Goal: Task Accomplishment & Management: Manage account settings

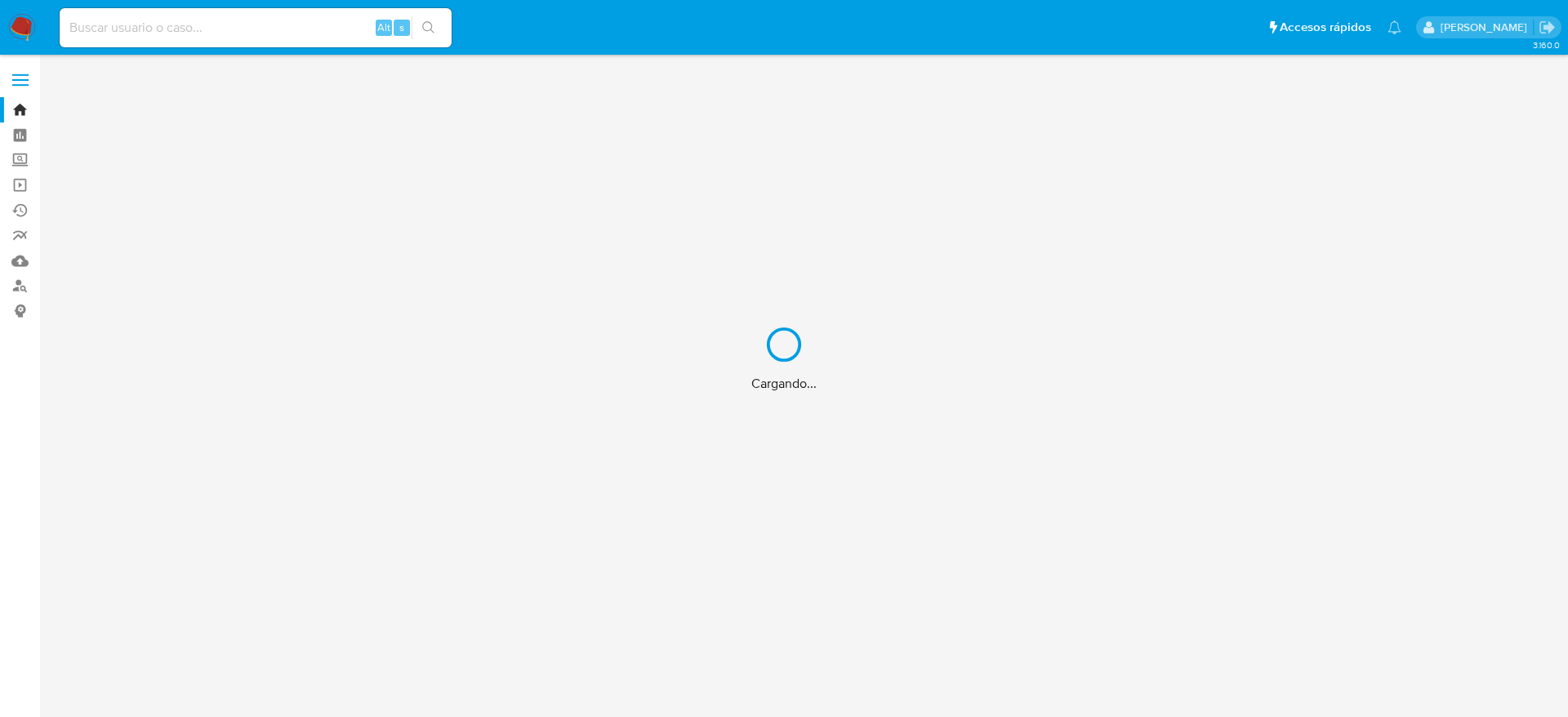
click at [283, 25] on div "Cargando..." at bounding box center [784, 358] width 1568 height 717
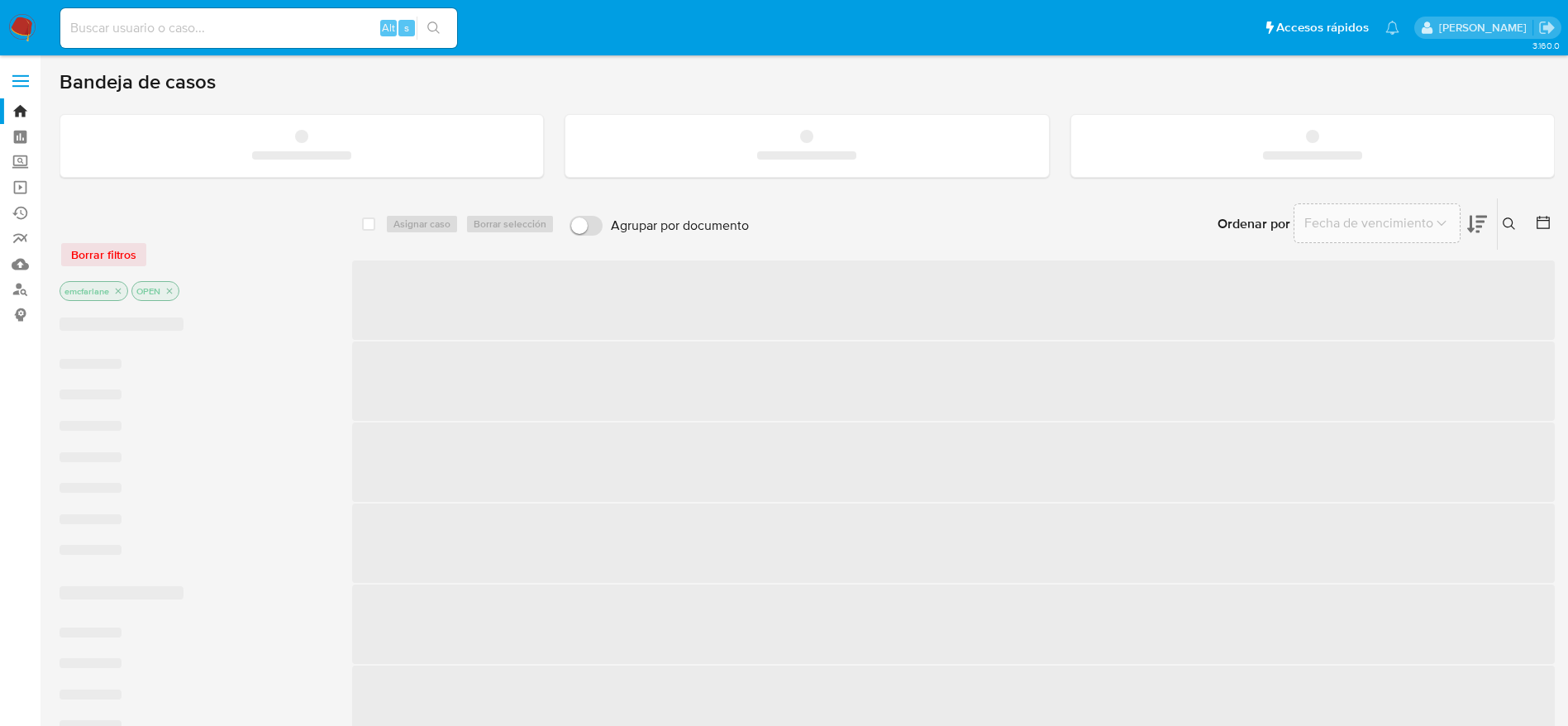
click at [279, 34] on input at bounding box center [258, 28] width 397 height 22
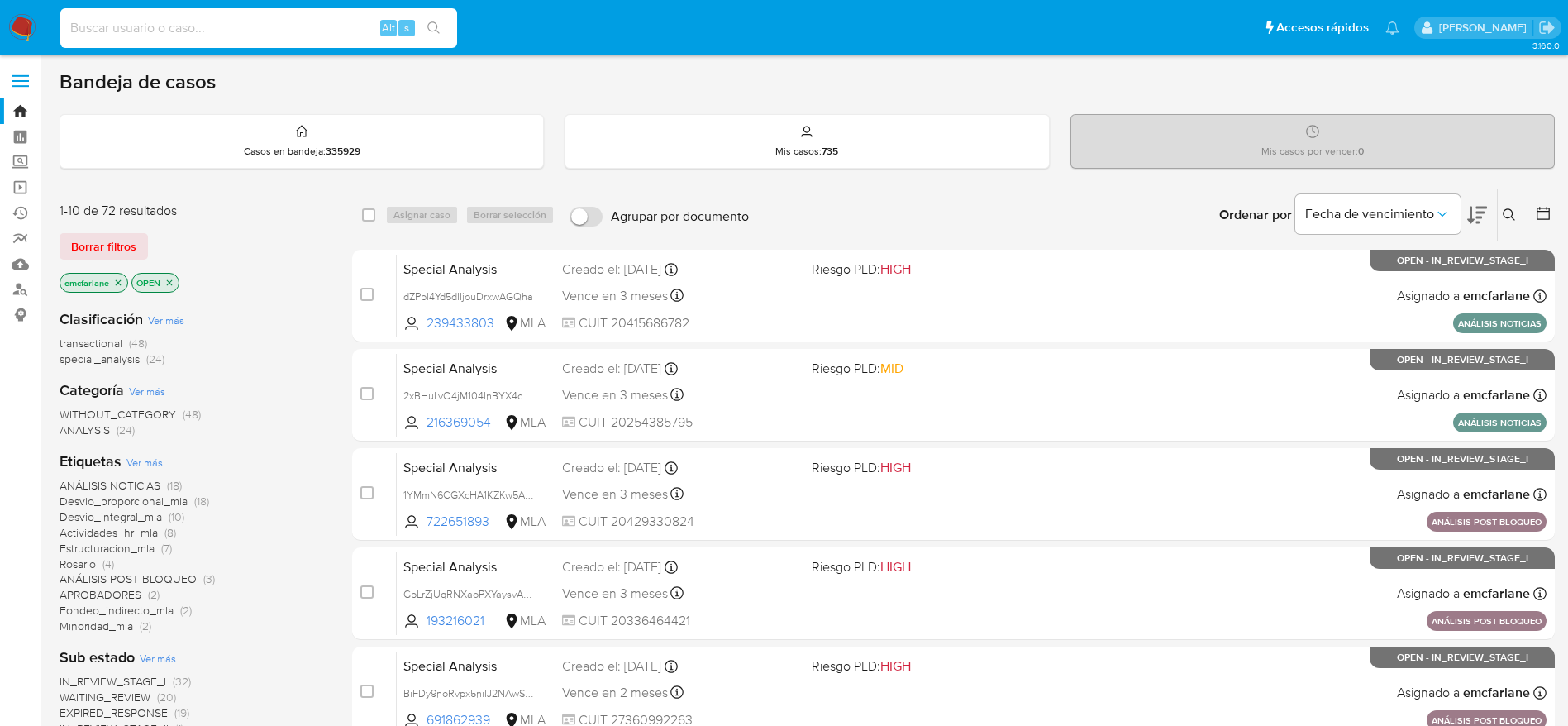
paste input "303753056"
type input "303753056"
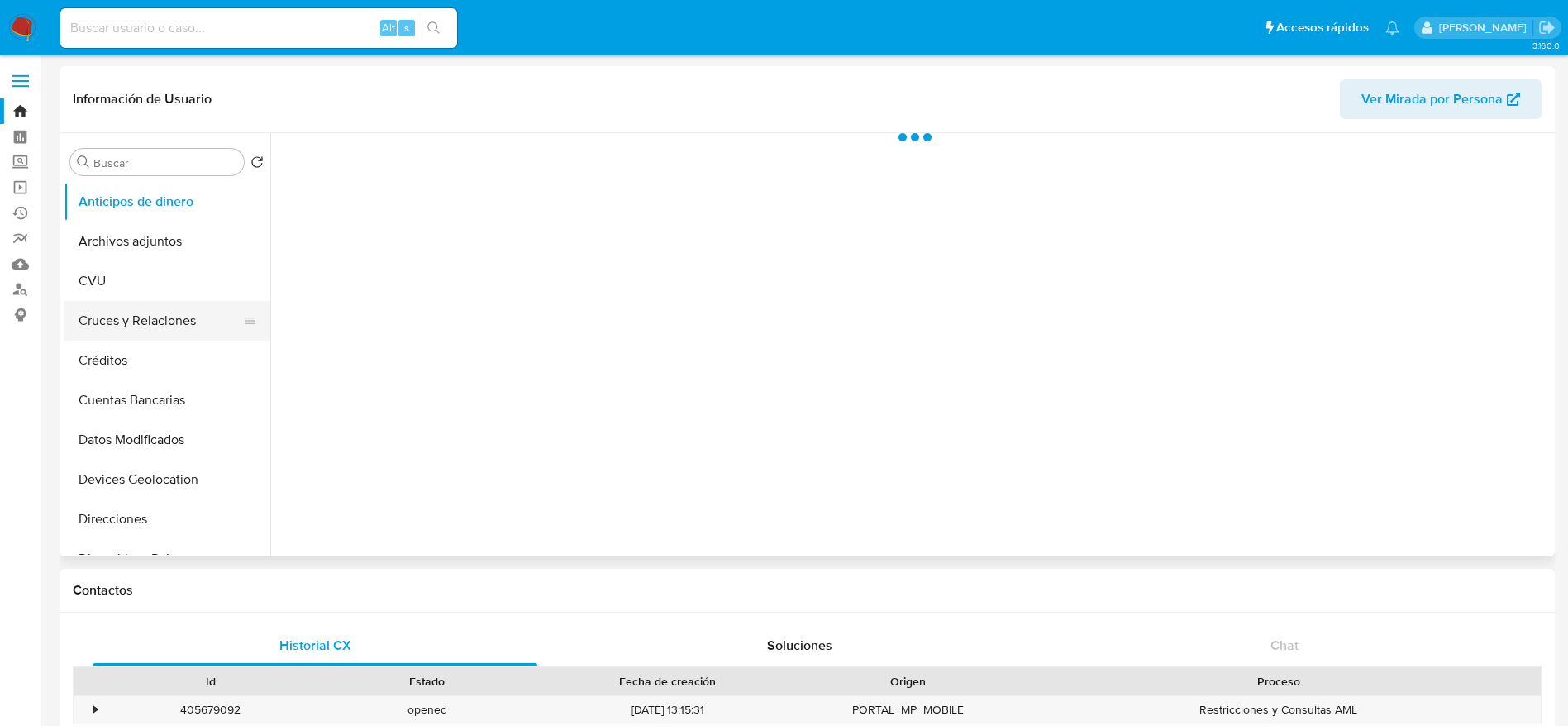
select select "10"
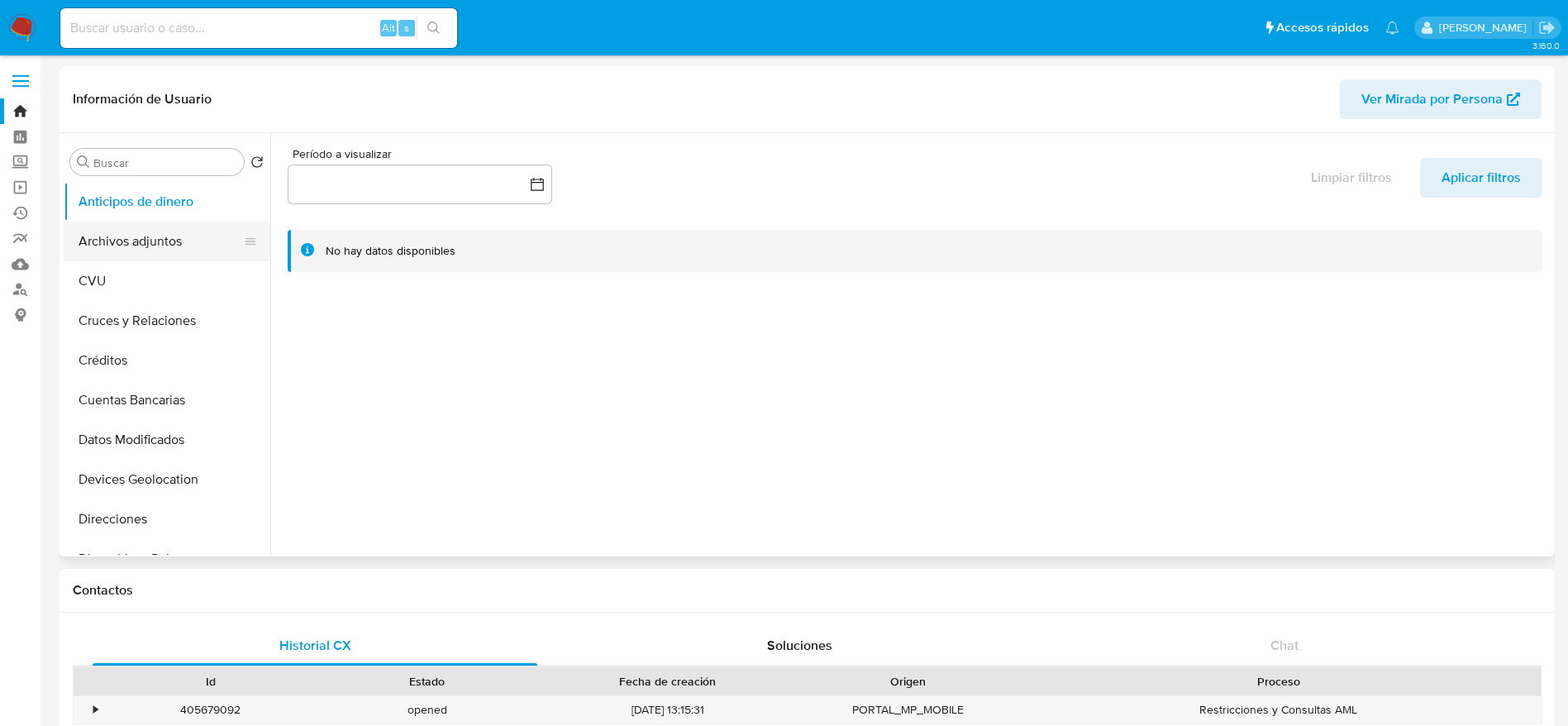
click at [176, 249] on button "Archivos adjuntos" at bounding box center [160, 241] width 194 height 40
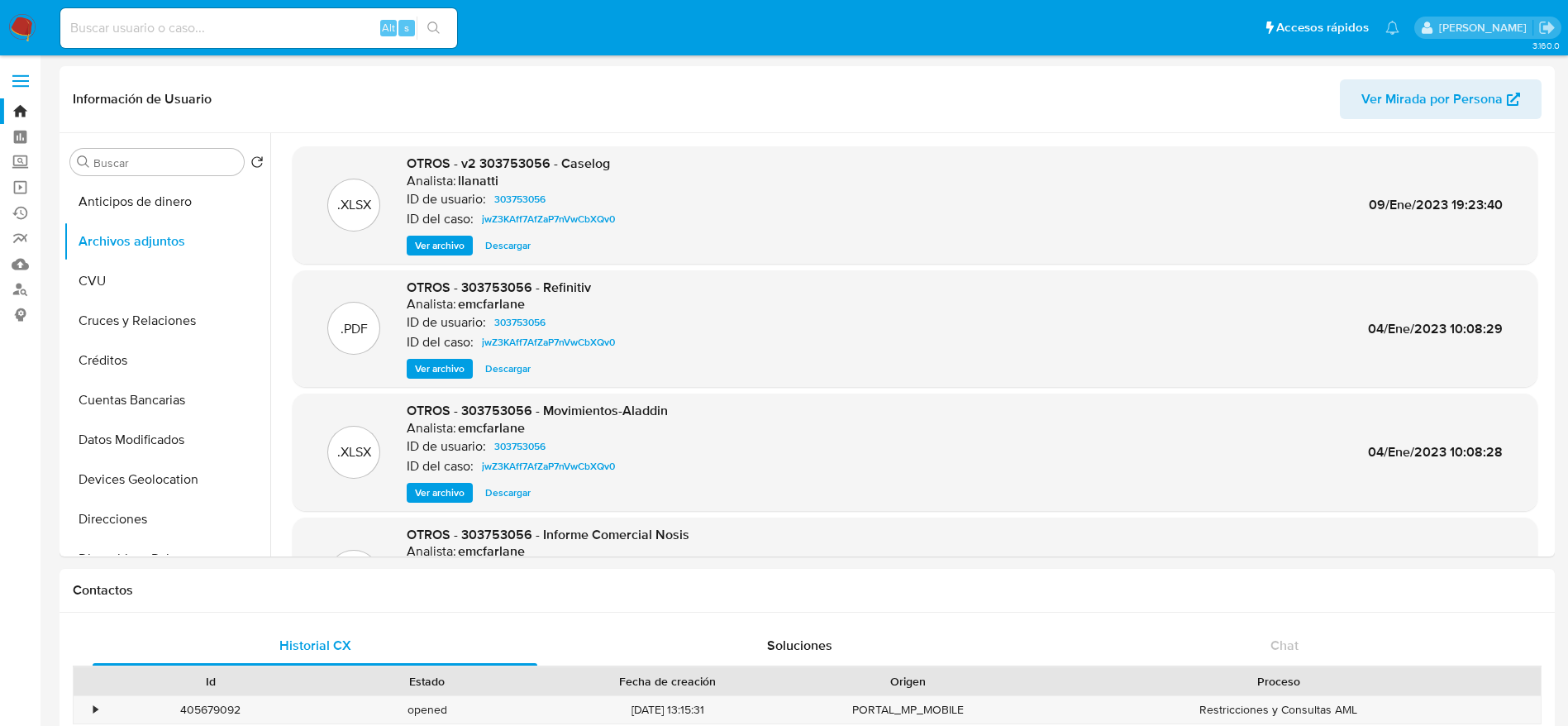
click at [192, 31] on input at bounding box center [258, 28] width 397 height 22
paste input "dEr7otjKadywGqyRi9n9xIGb"
type input "dEr7otjKadywGqyRi9n9xIGb"
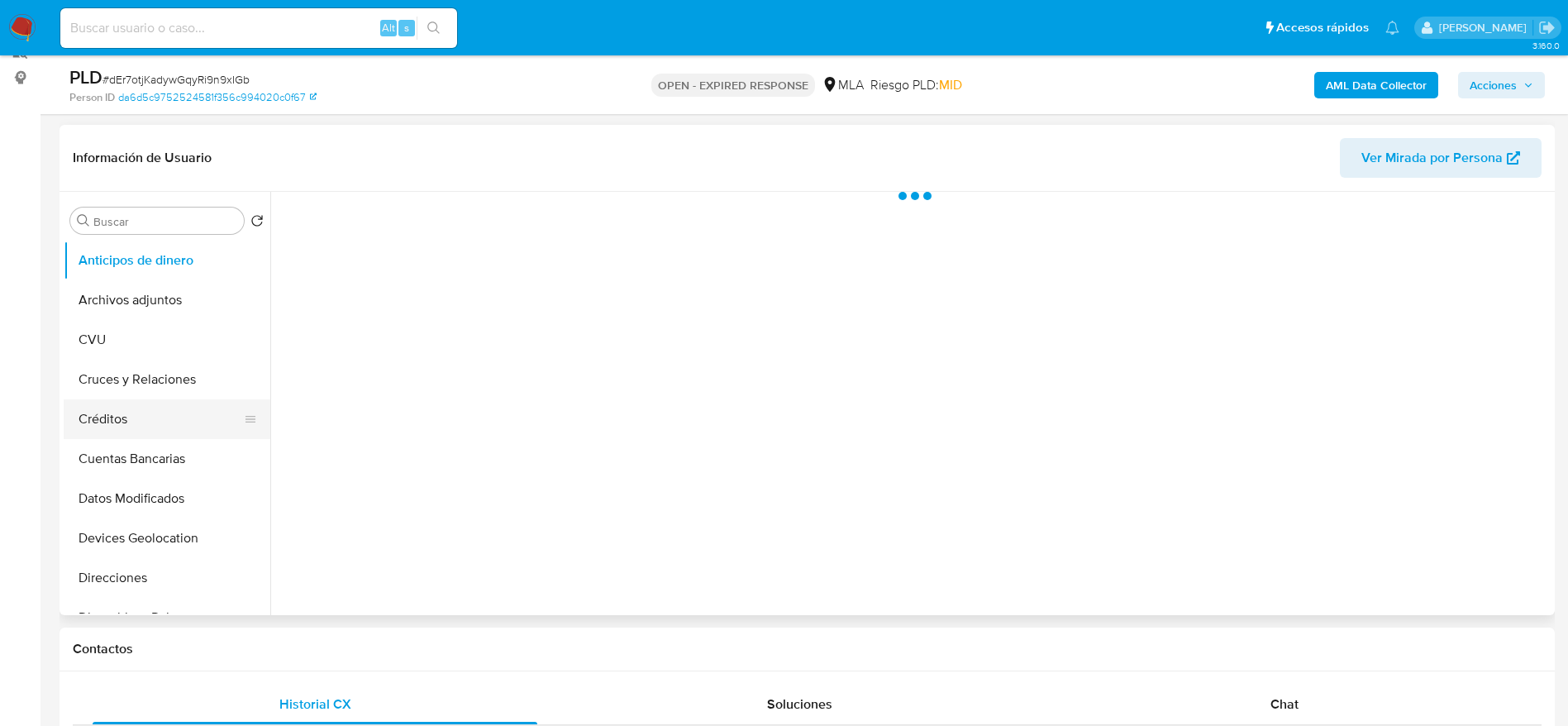
scroll to position [248, 0]
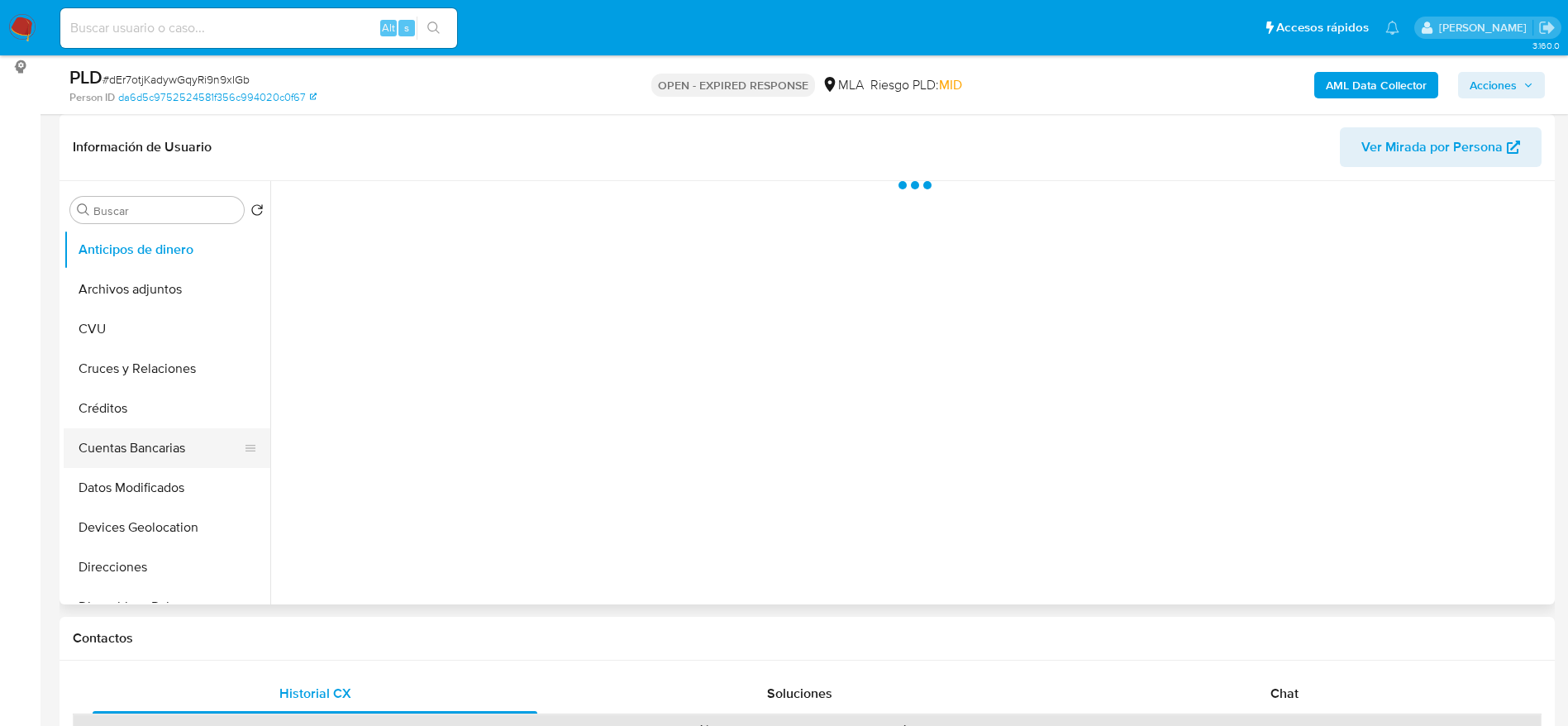
select select "10"
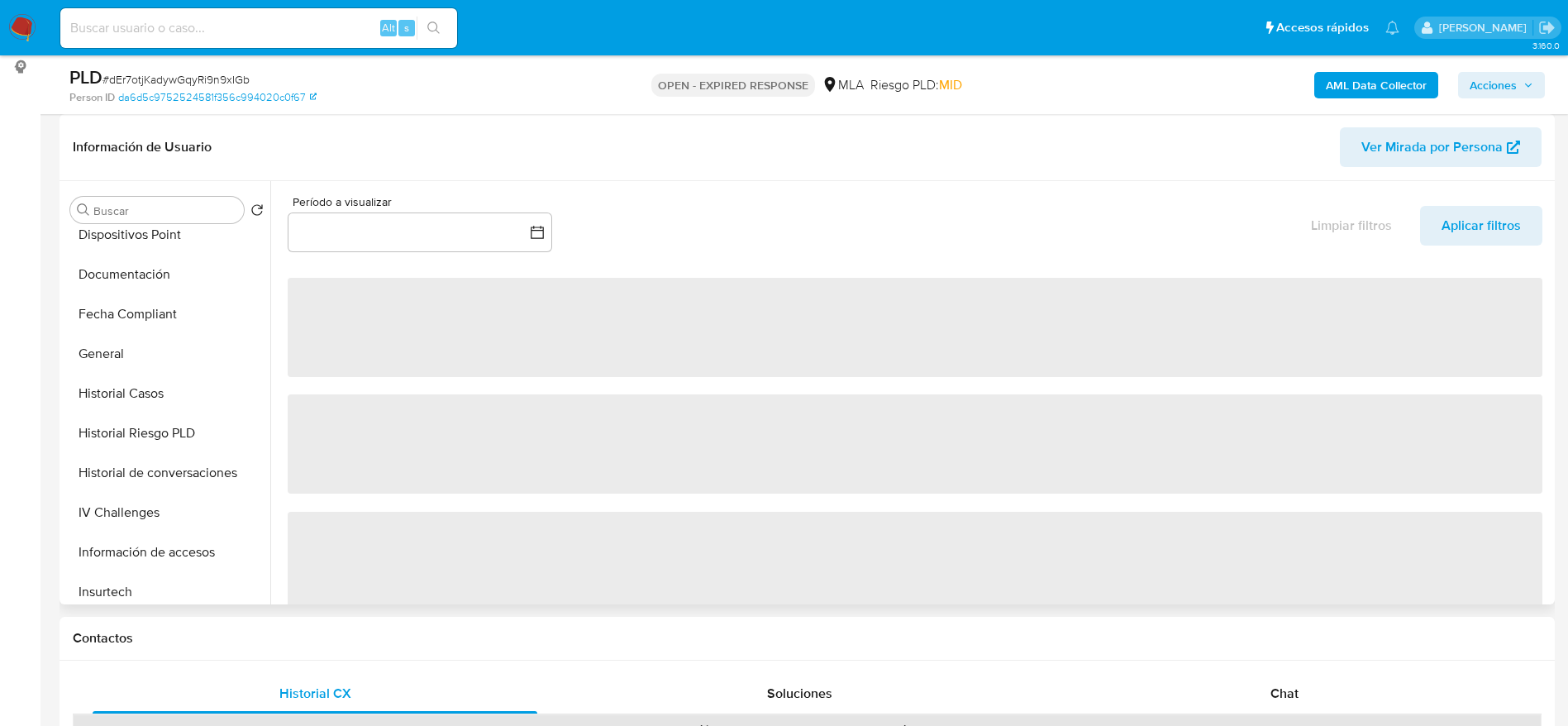
drag, startPoint x: 146, startPoint y: 386, endPoint x: 295, endPoint y: 421, distance: 153.1
click at [146, 384] on button "Historial Casos" at bounding box center [167, 394] width 207 height 40
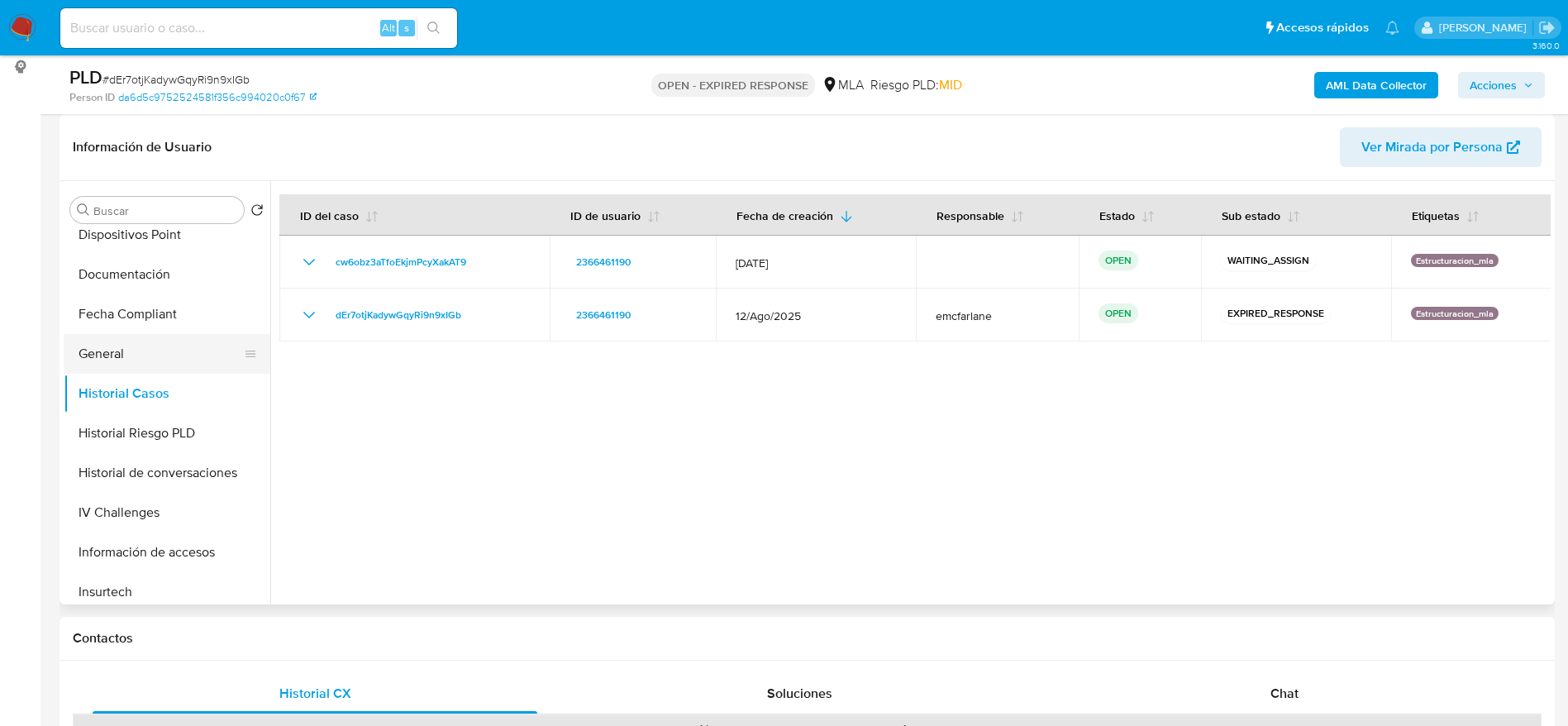
click at [179, 340] on button "General" at bounding box center [160, 354] width 194 height 40
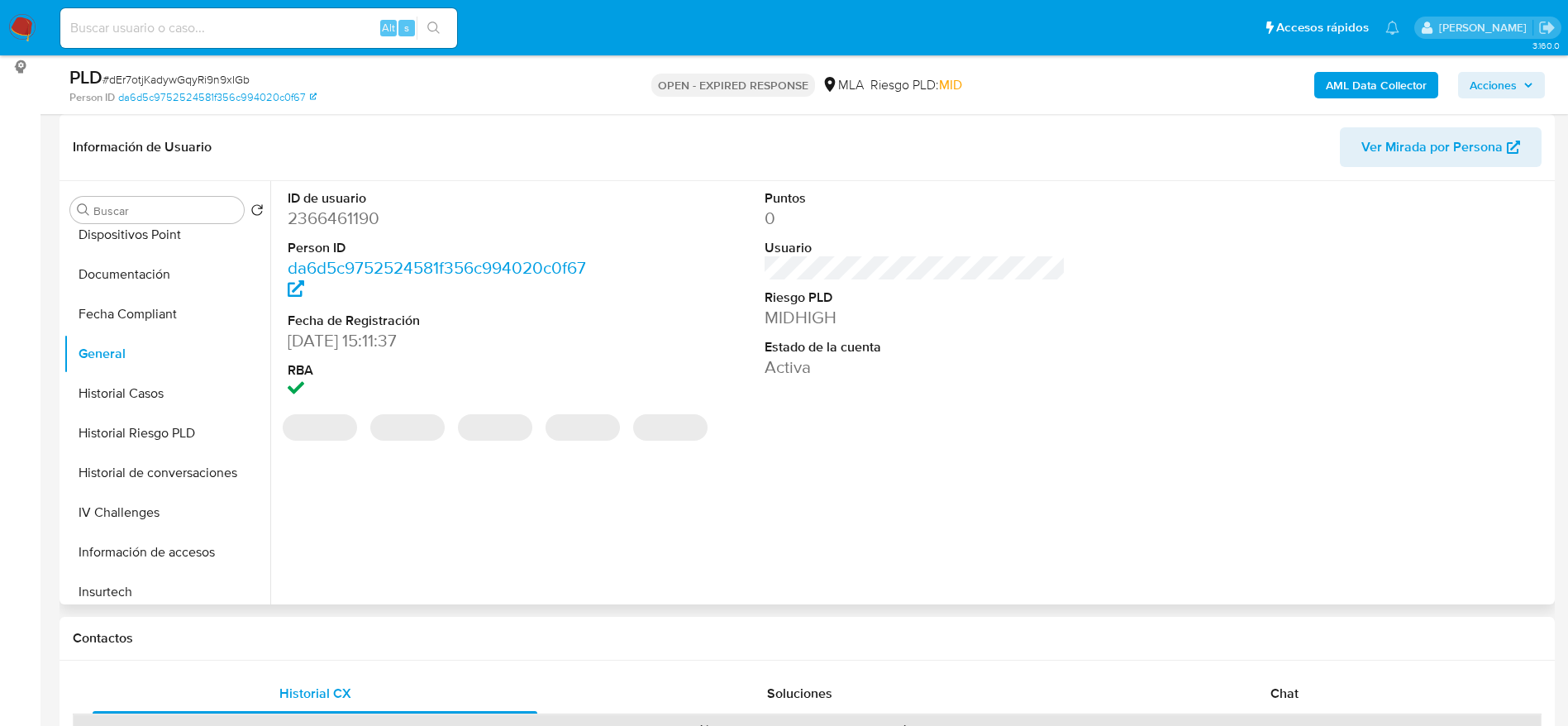
click at [351, 219] on dd "2366461190" at bounding box center [439, 218] width 301 height 23
copy dd "2366461190"
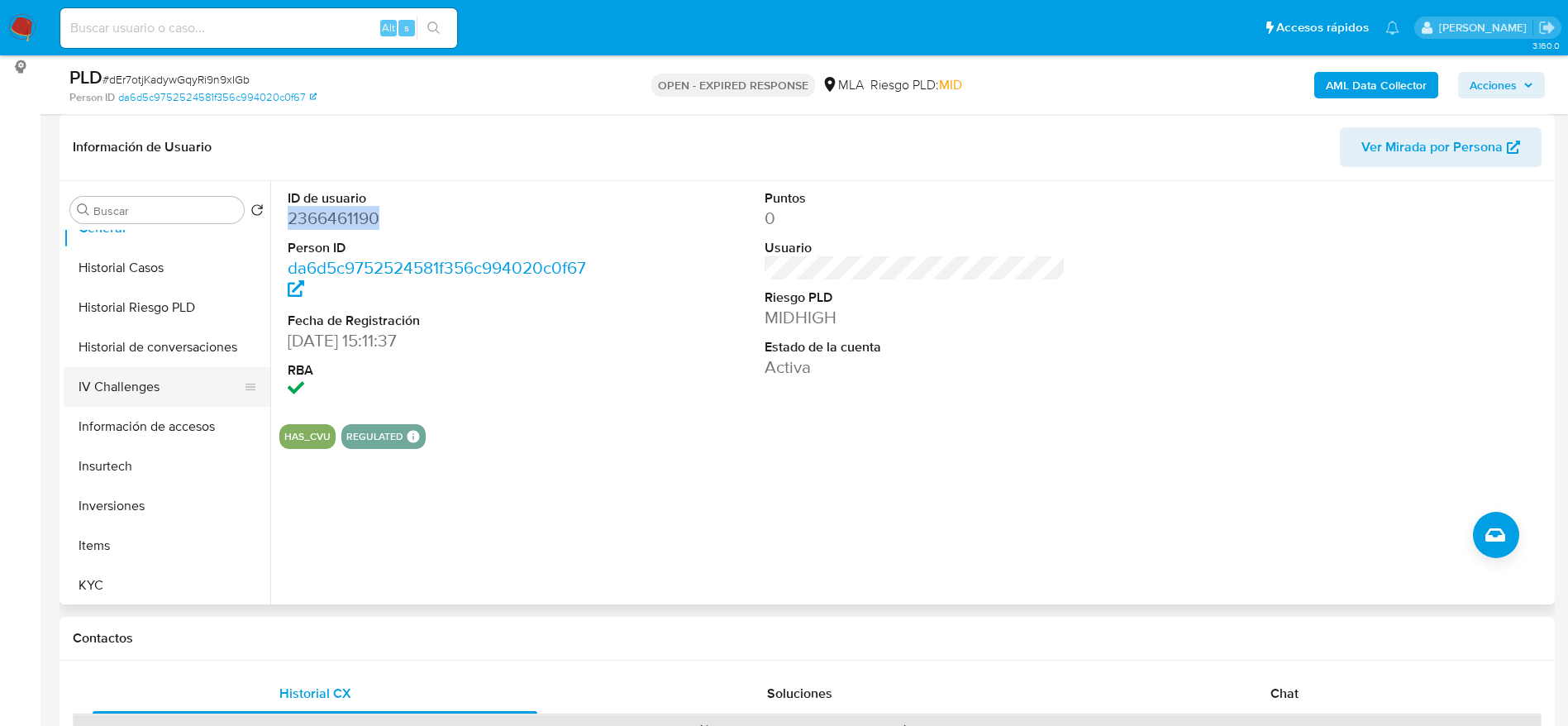
scroll to position [744, 0]
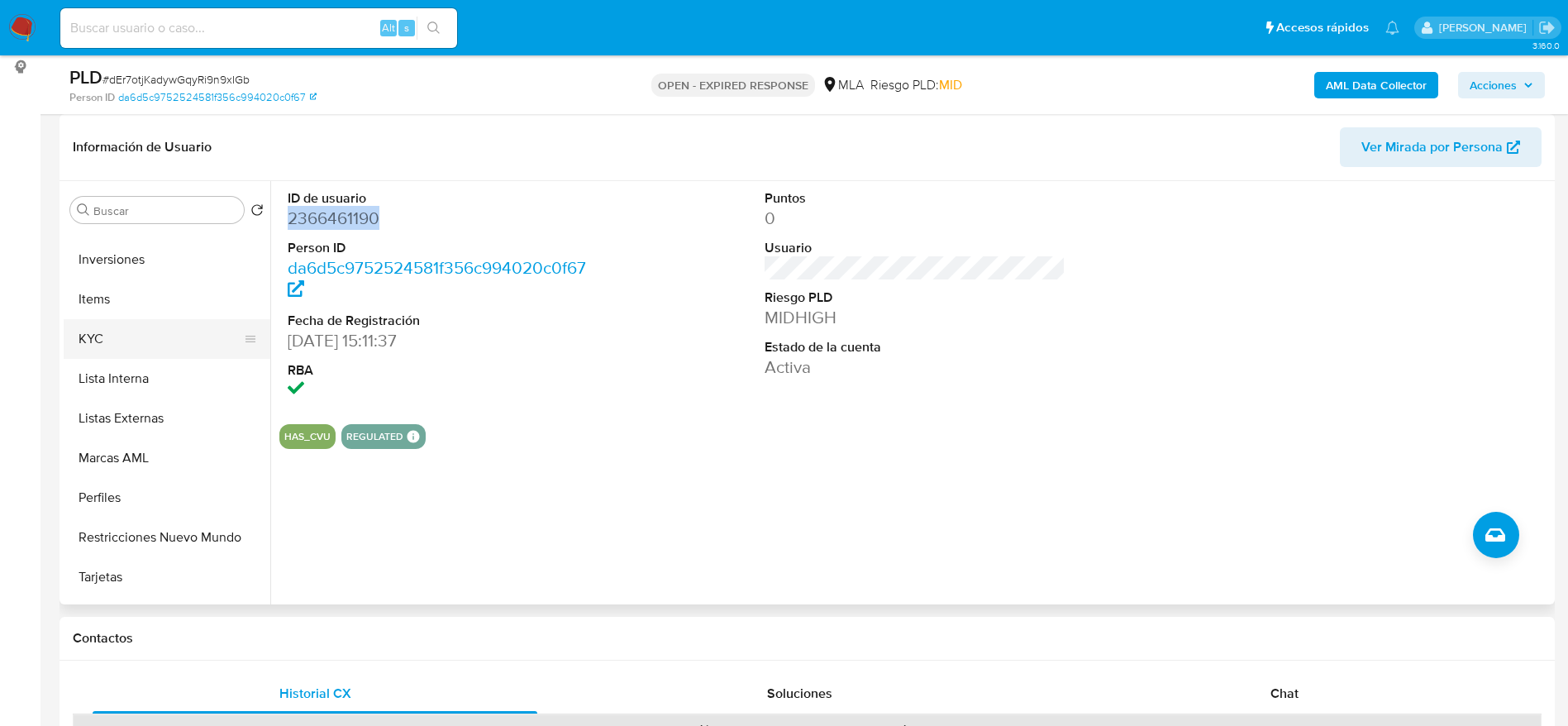
click at [117, 340] on button "KYC" at bounding box center [160, 339] width 194 height 40
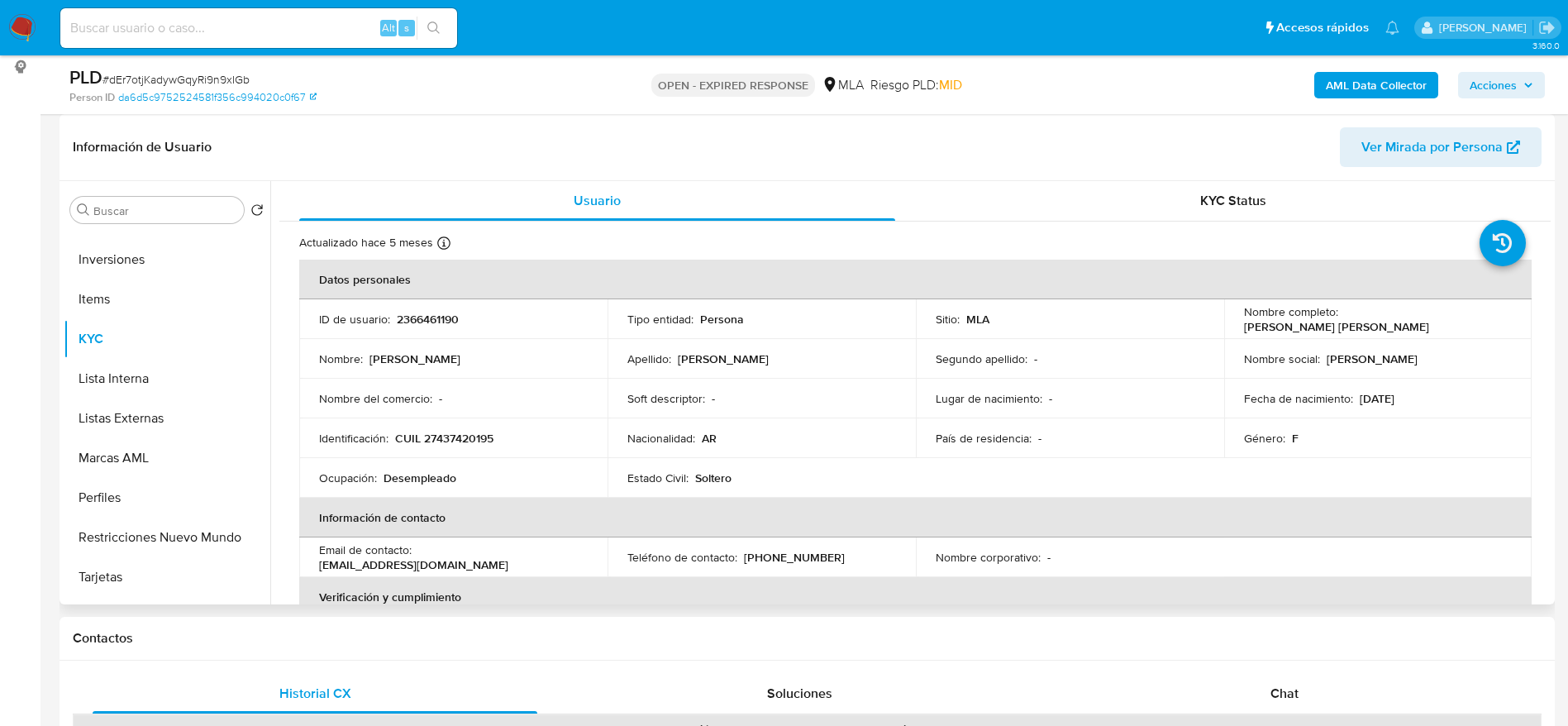
click at [443, 447] on td "Identificación : CUIL 27437420195" at bounding box center [453, 438] width 308 height 40
click at [440, 432] on p "CUIL 27437420195" at bounding box center [444, 438] width 98 height 15
copy p "27437420195"
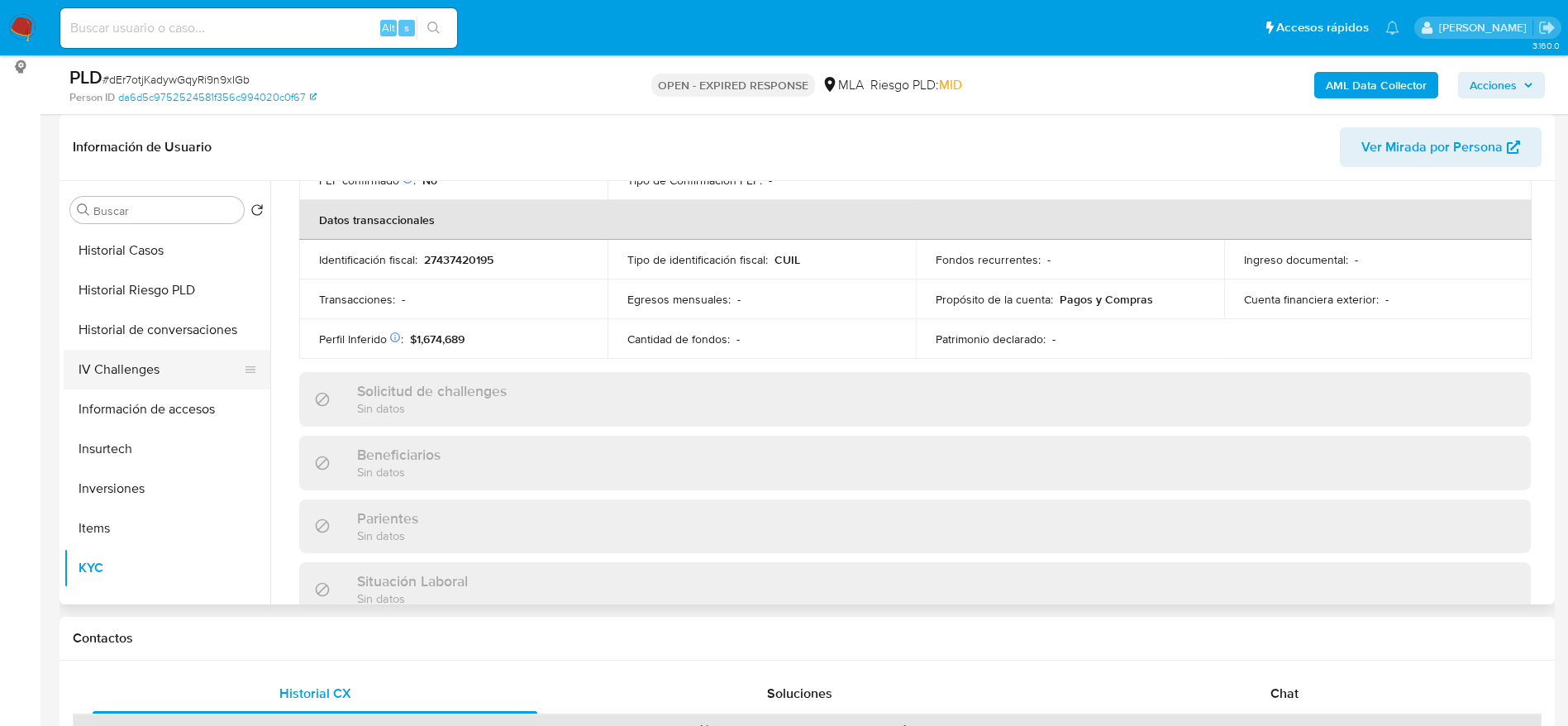
scroll to position [496, 0]
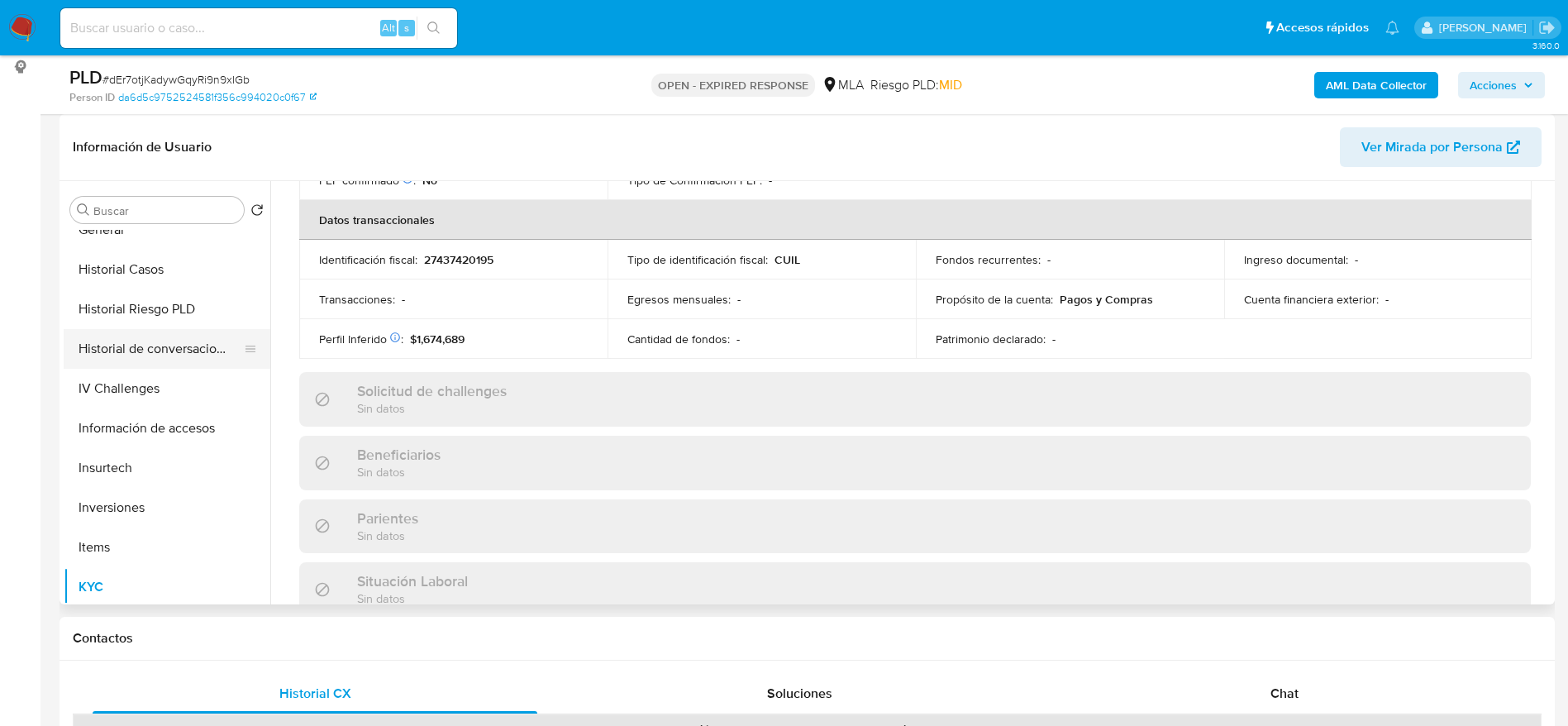
click at [173, 349] on button "Historial de conversaciones" at bounding box center [160, 349] width 194 height 40
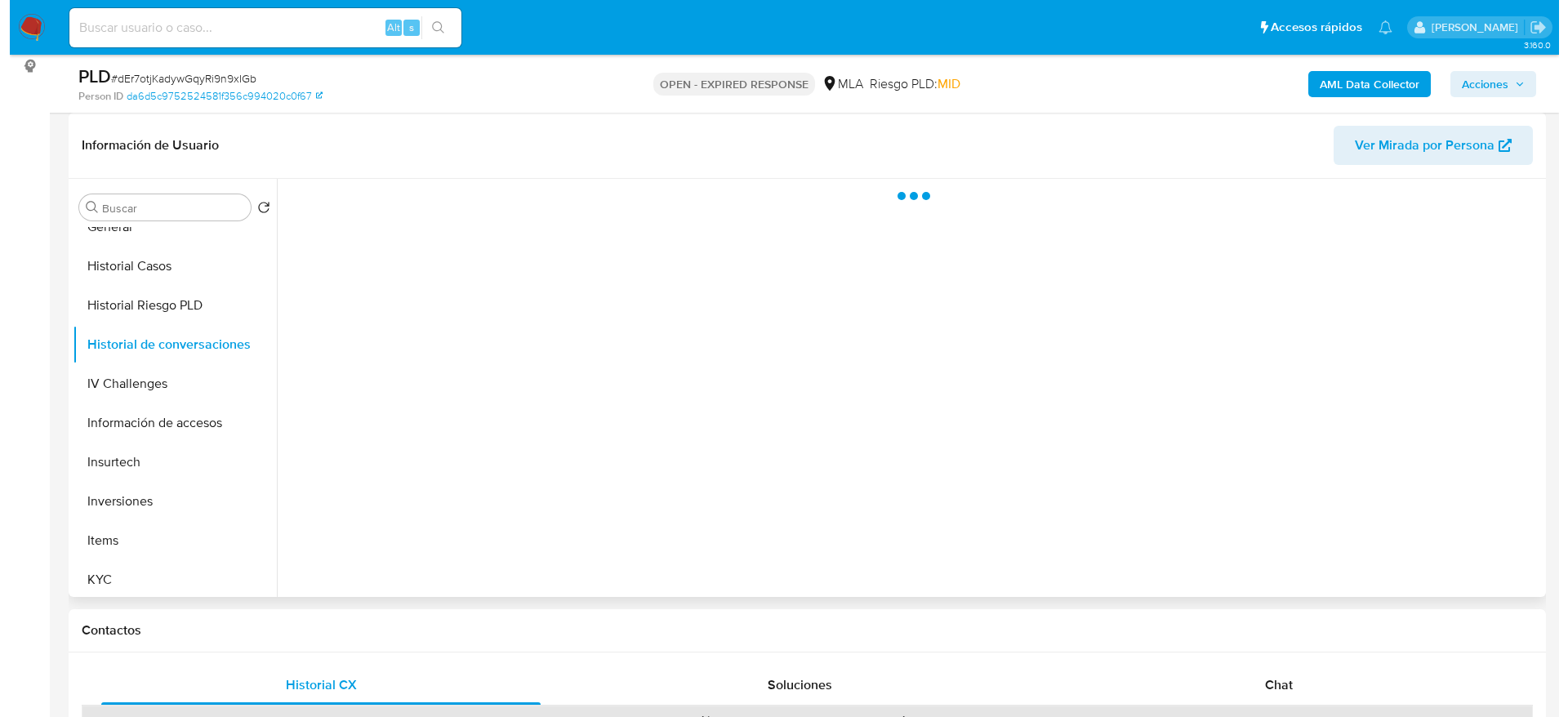
scroll to position [0, 0]
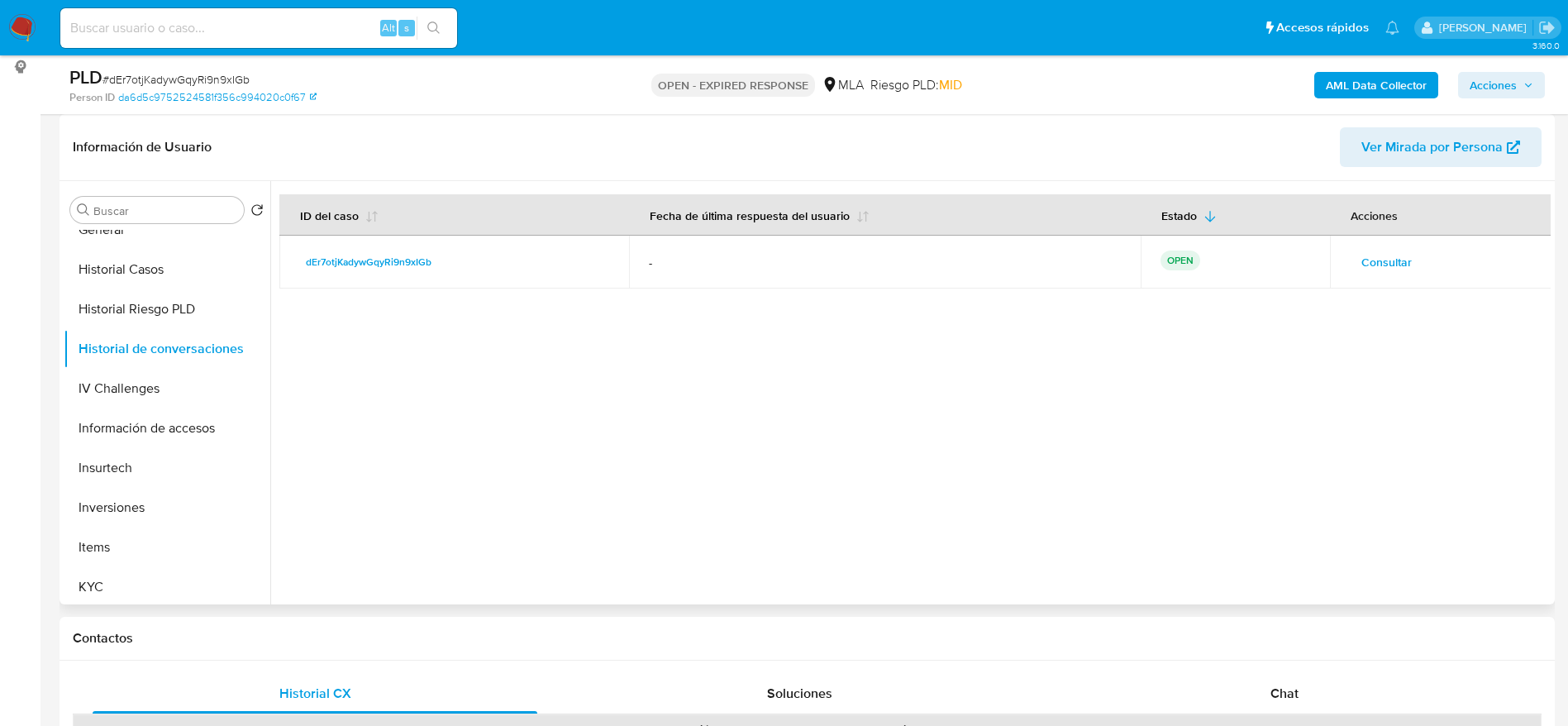
click at [1387, 268] on span "Consultar" at bounding box center [1386, 262] width 51 height 23
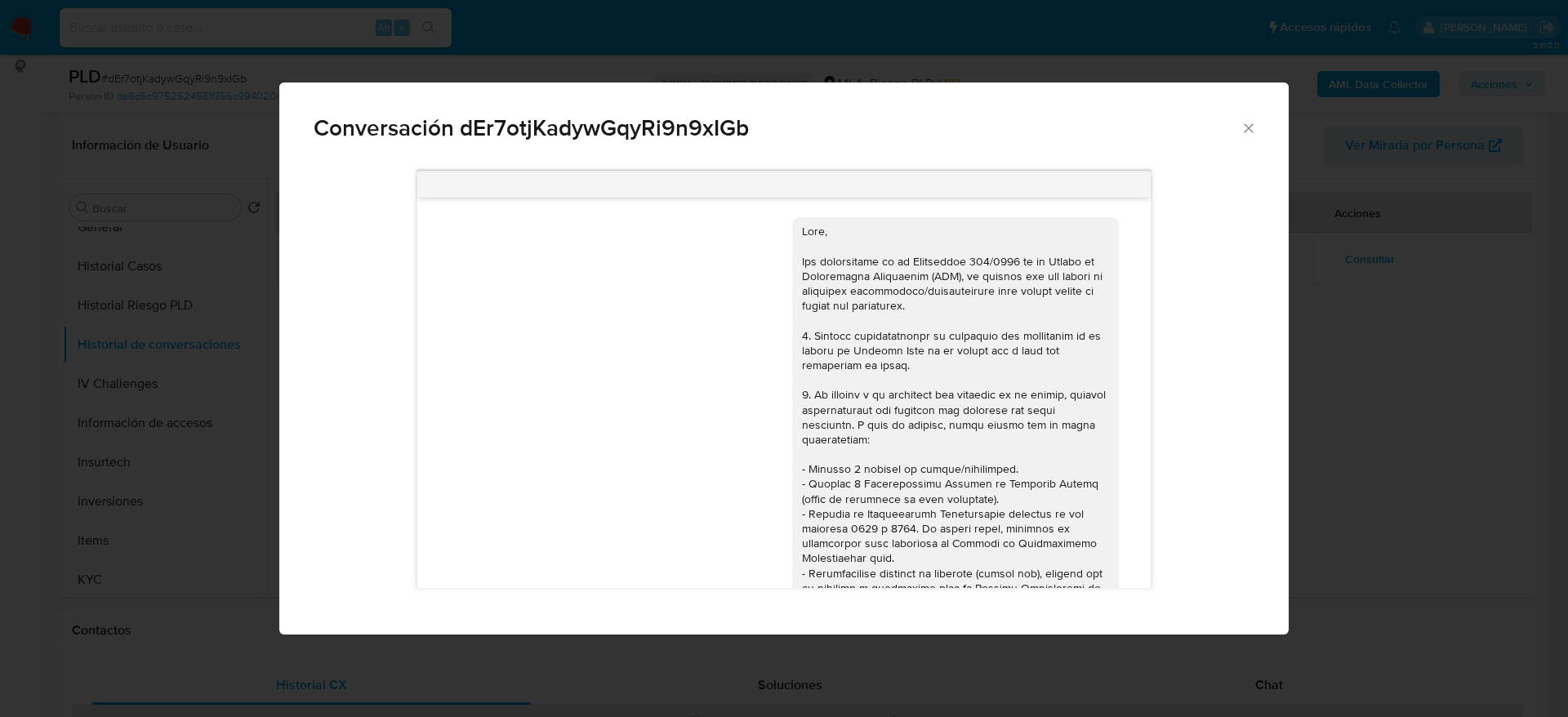
click at [1250, 129] on icon "Cerrar" at bounding box center [1249, 128] width 9 height 9
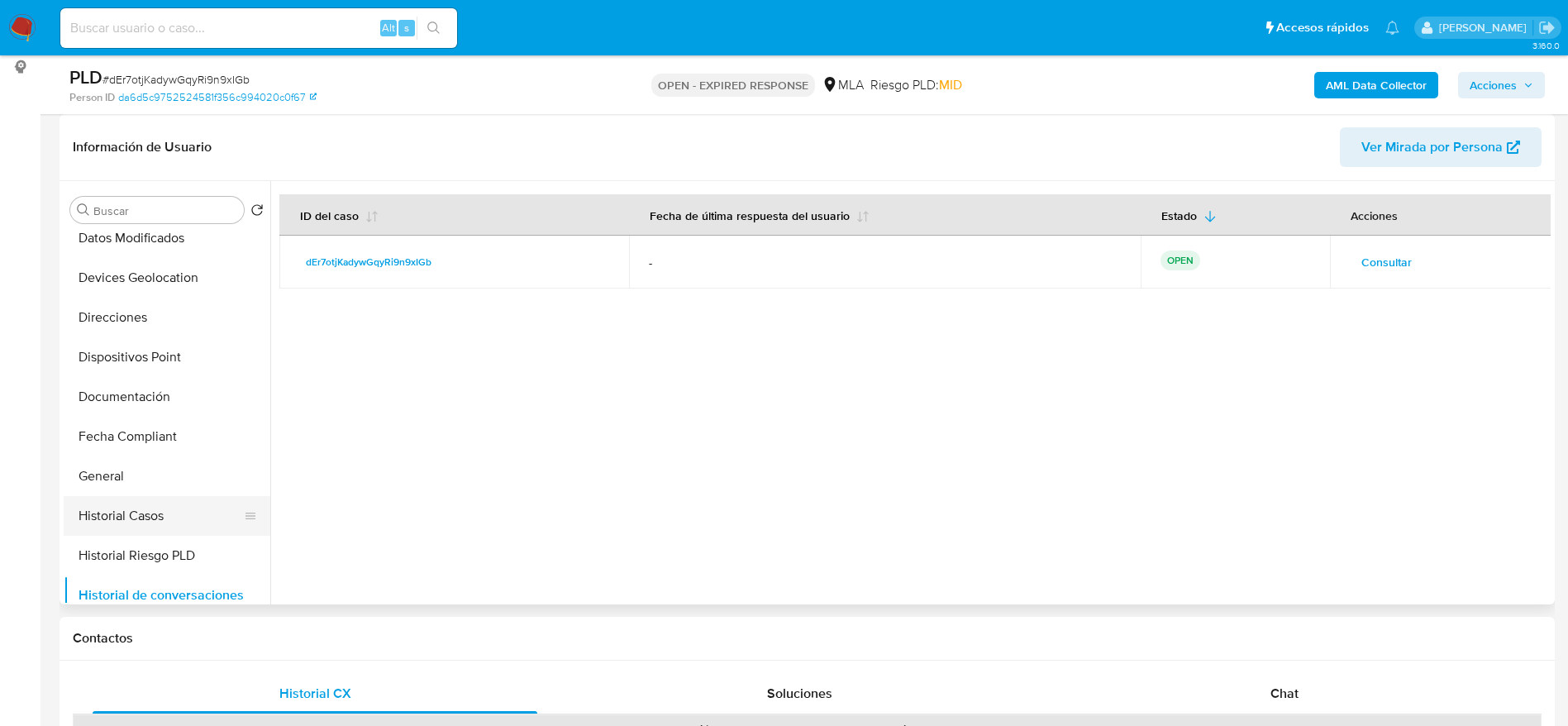
scroll to position [248, 0]
click at [144, 510] on button "Historial Casos" at bounding box center [160, 518] width 194 height 40
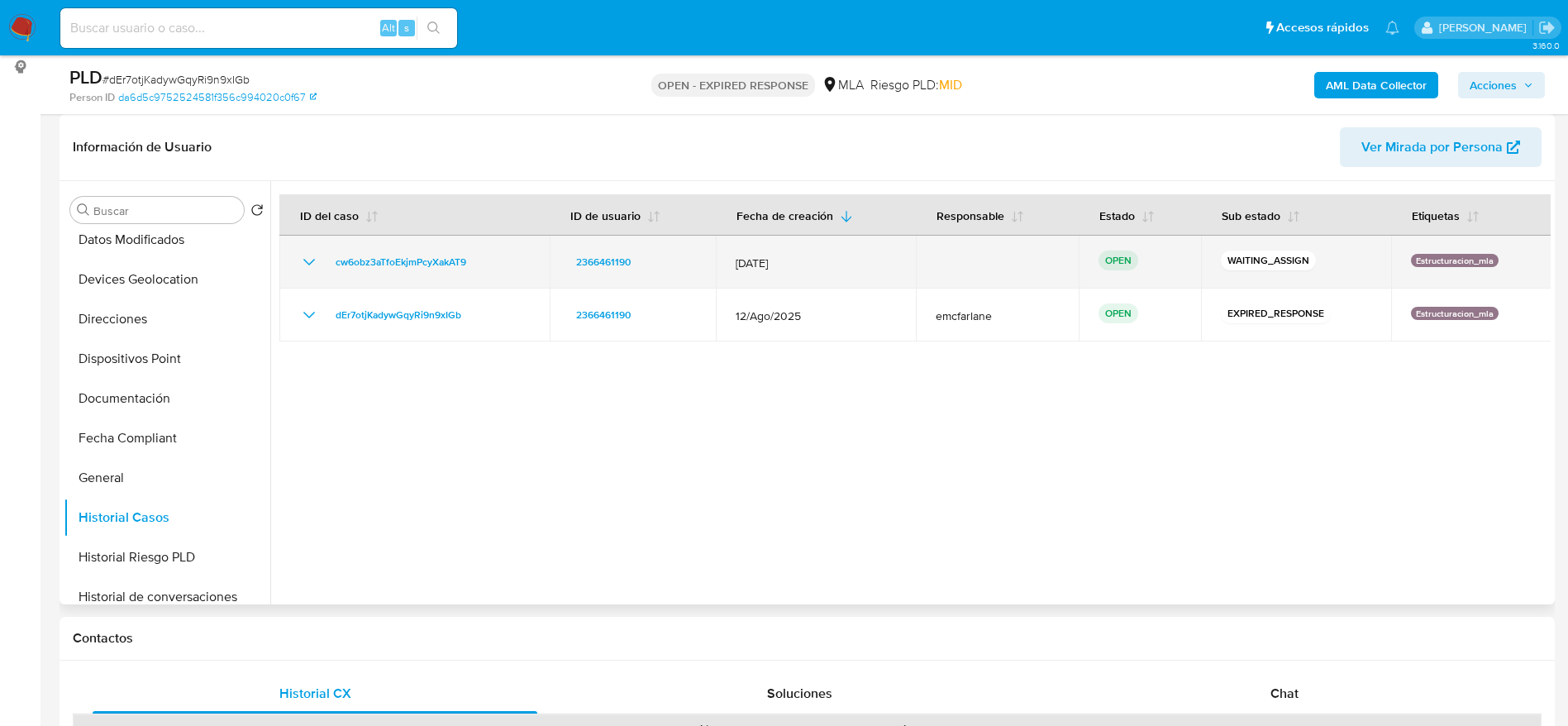
drag, startPoint x: 498, startPoint y: 270, endPoint x: 320, endPoint y: 265, distance: 178.1
click at [320, 265] on div "cw6obz3aTfoEkjmPcyXakAT9" at bounding box center [415, 261] width 231 height 20
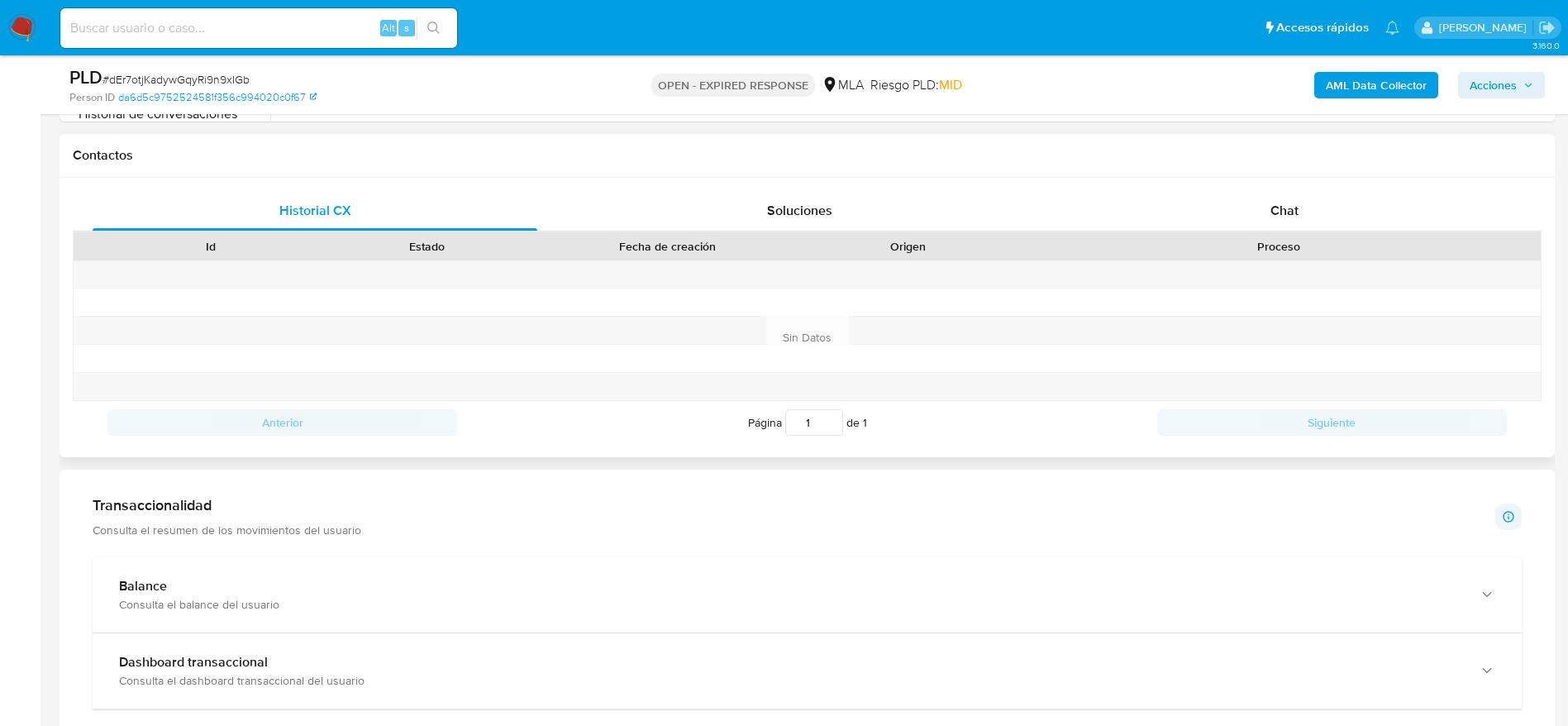
scroll to position [744, 0]
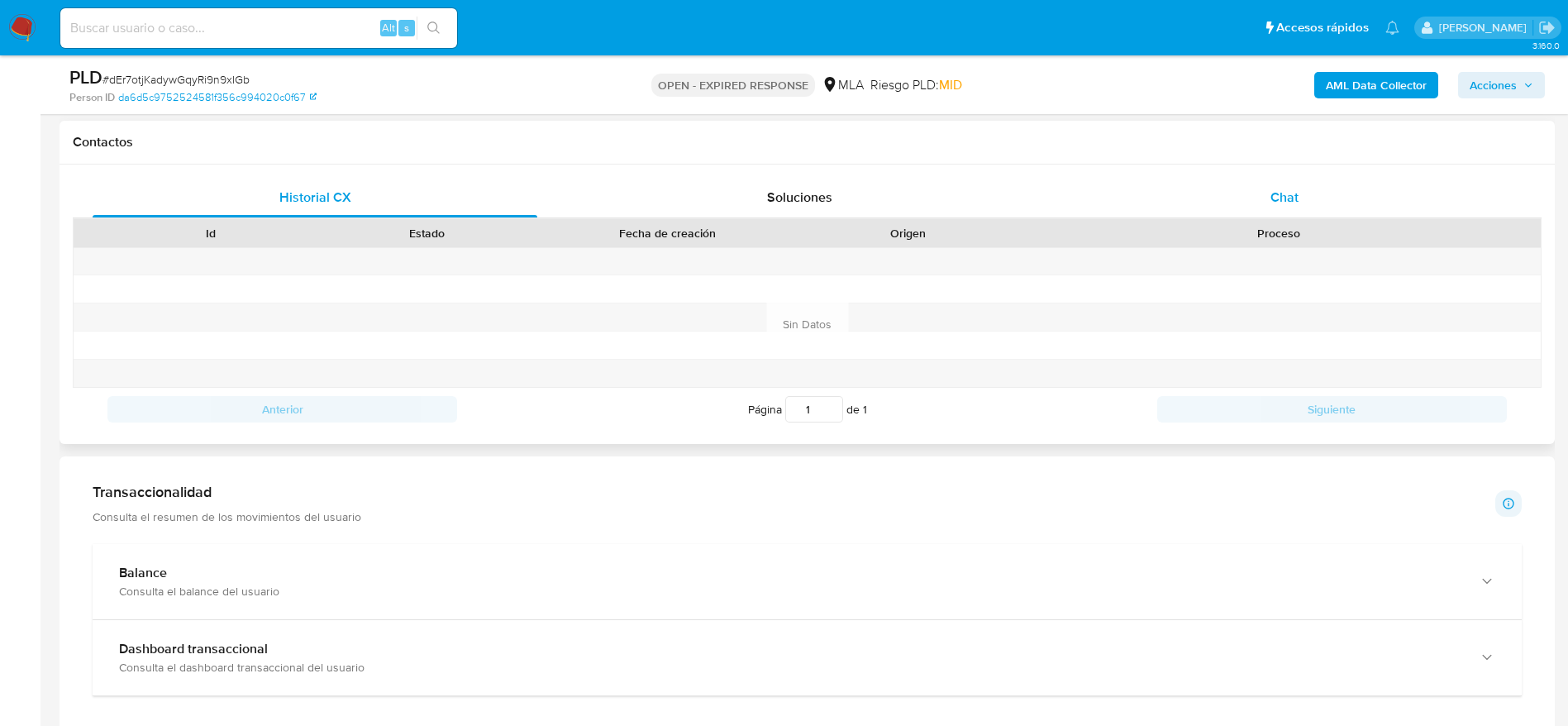
click at [1290, 195] on span "Chat" at bounding box center [1284, 197] width 28 height 19
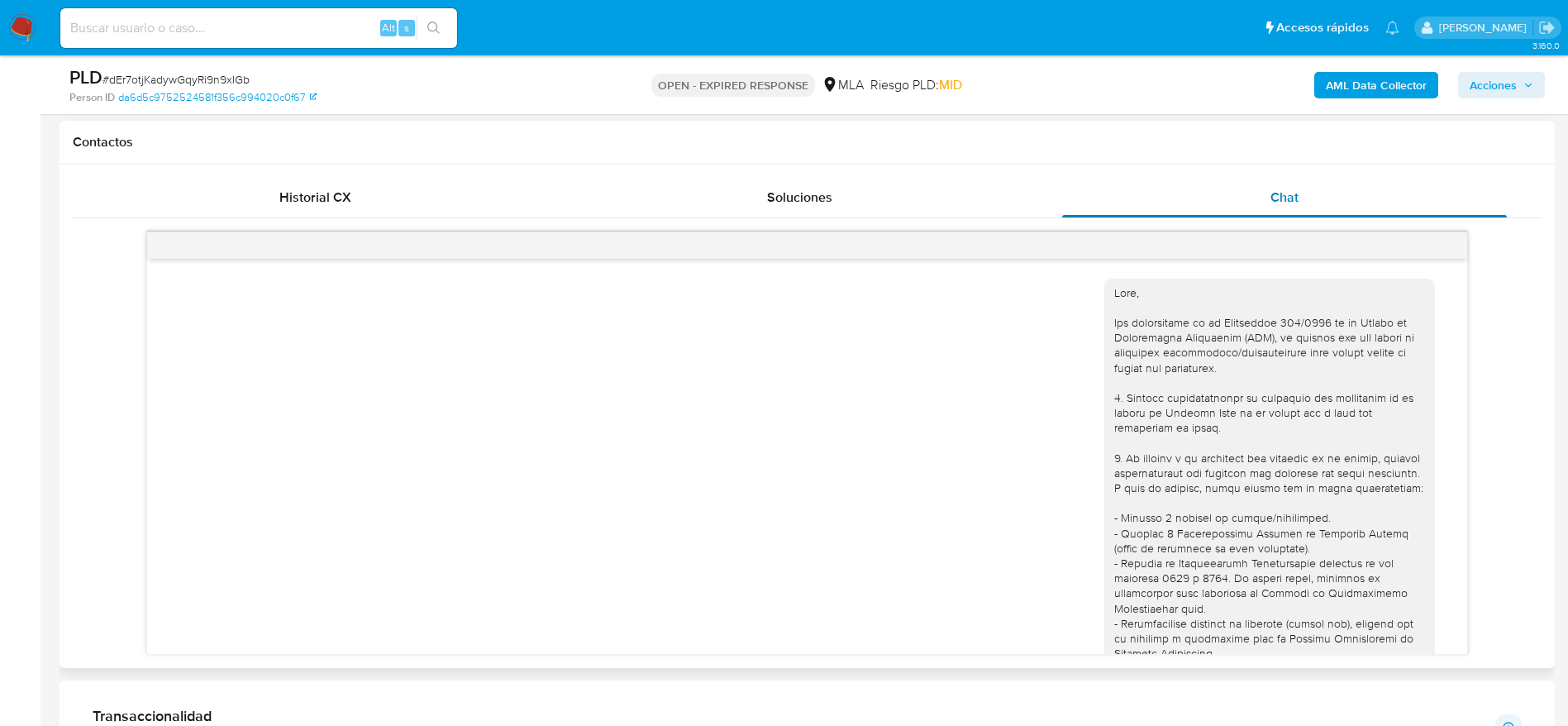
scroll to position [556, 0]
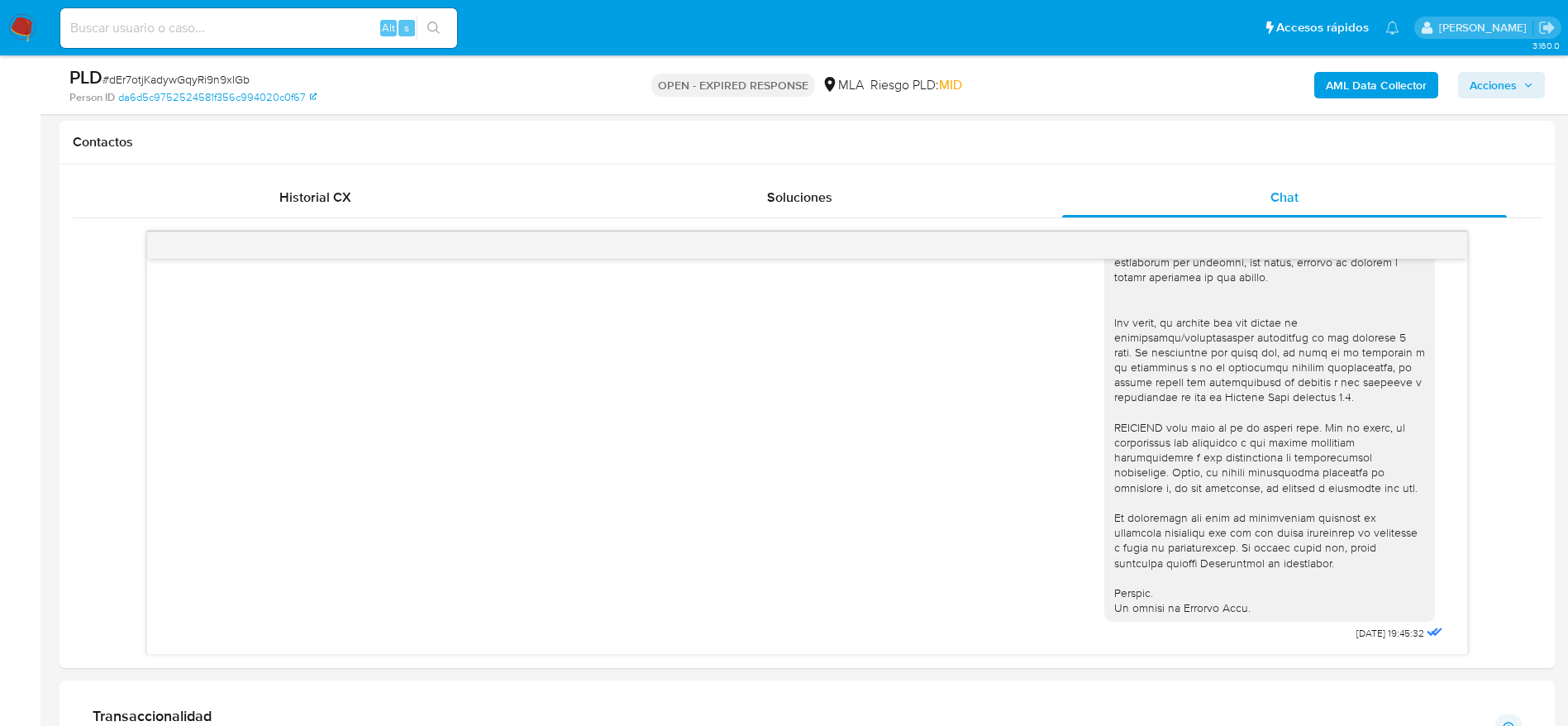
click at [129, 77] on span "# dEr7otjKadywGqyRi9n9xIGb" at bounding box center [175, 79] width 147 height 16
copy span "dEr7otjKadywGqyRi9n9xIGb"
drag, startPoint x: 19, startPoint y: 39, endPoint x: 41, endPoint y: 47, distance: 23.4
click at [41, 47] on nav "Pausado Ver notificaciones Alt s Accesos rápidos Presiona las siguientes teclas…" at bounding box center [784, 28] width 1568 height 55
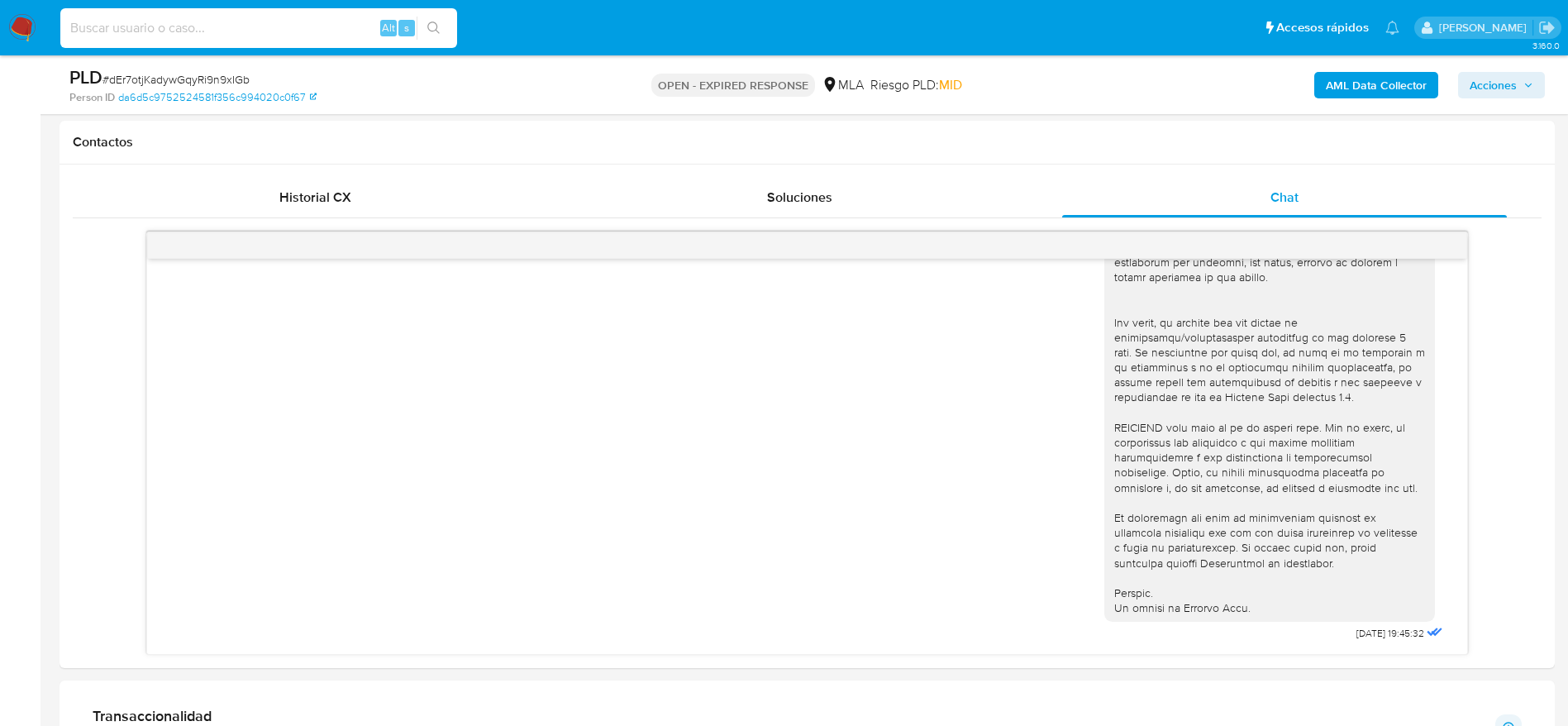
drag, startPoint x: 27, startPoint y: 17, endPoint x: 66, endPoint y: 31, distance: 41.4
click at [66, 31] on input at bounding box center [258, 28] width 397 height 22
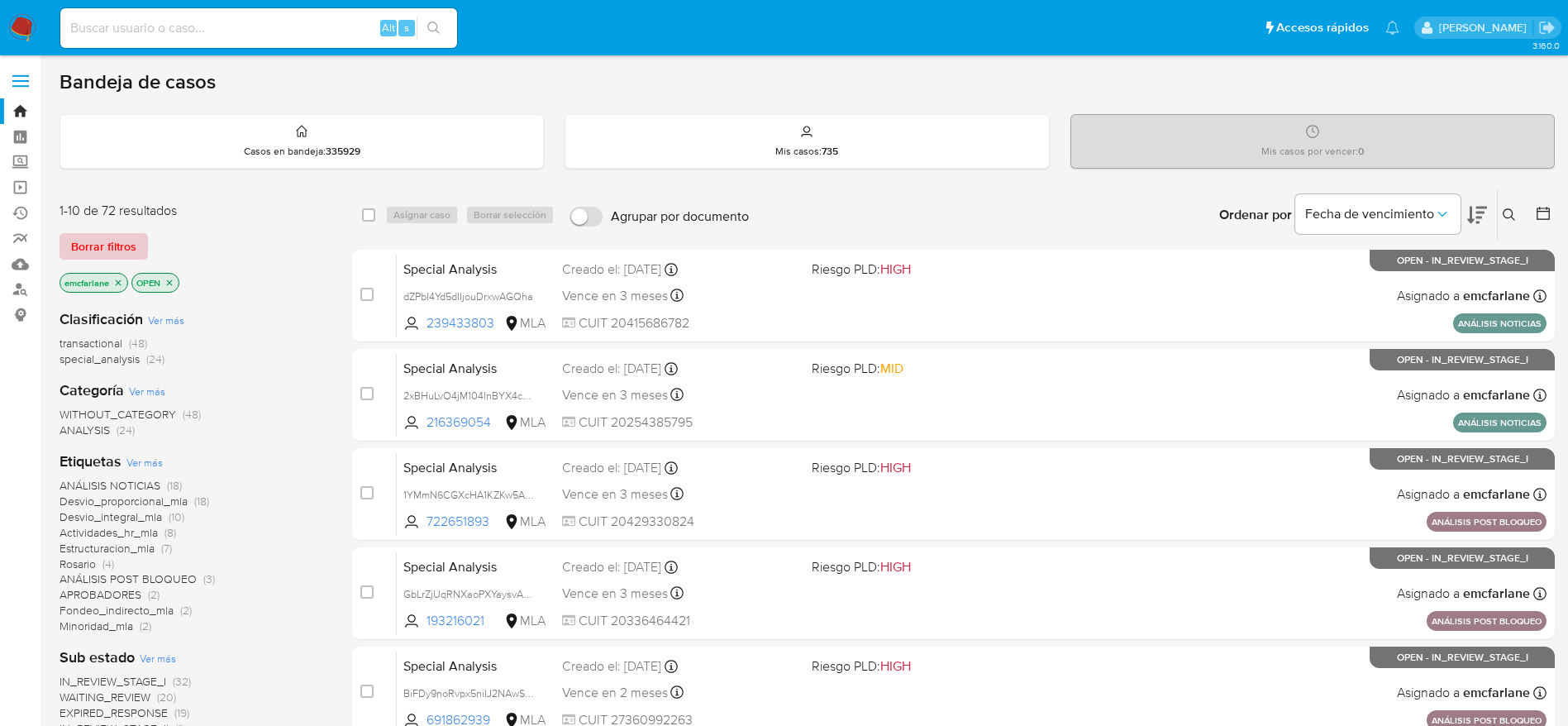
click at [102, 244] on span "Borrar filtros" at bounding box center [104, 246] width 65 height 23
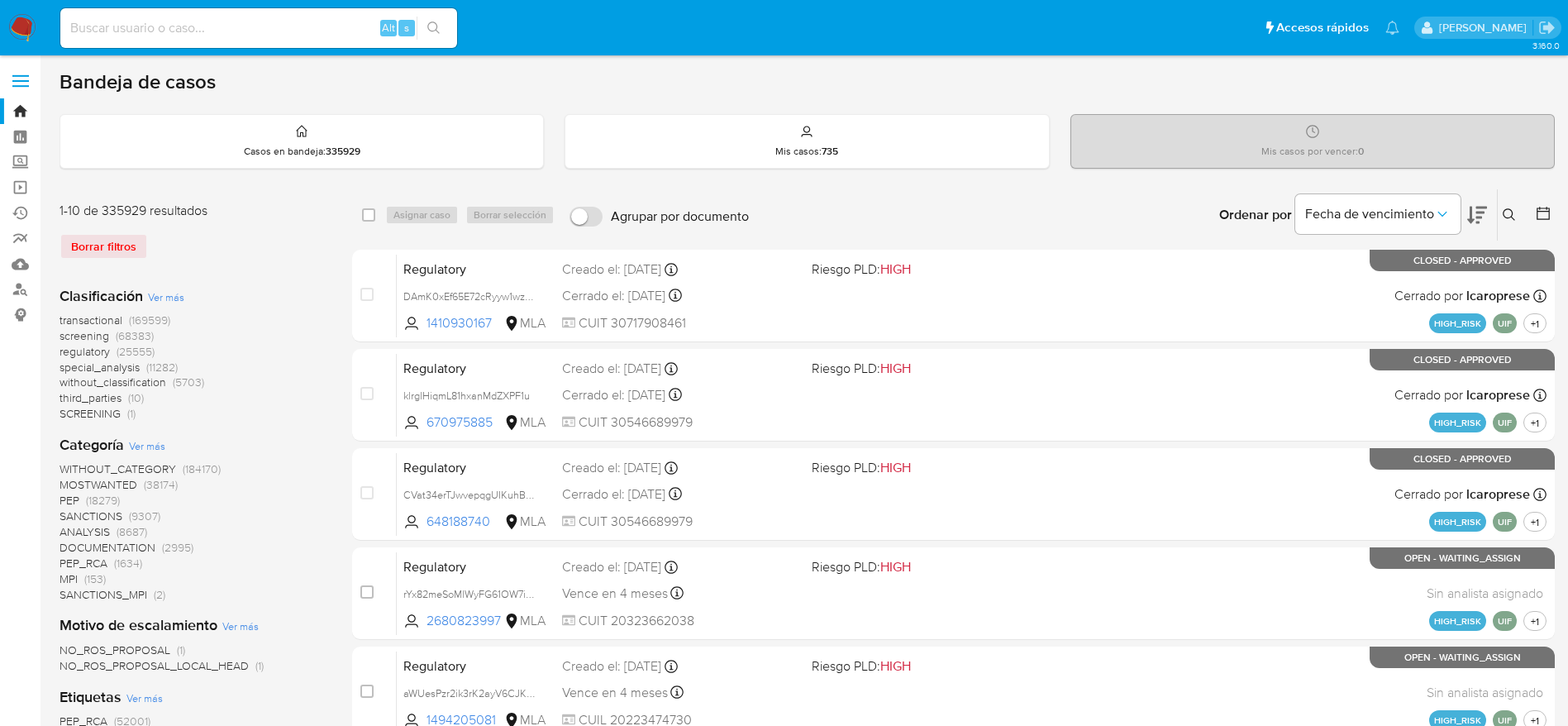
click at [1504, 225] on div "Ingrese ID de usuario o caso Buscar Borrar filtros" at bounding box center [1510, 215] width 28 height 52
click at [1504, 212] on icon at bounding box center [1509, 215] width 13 height 13
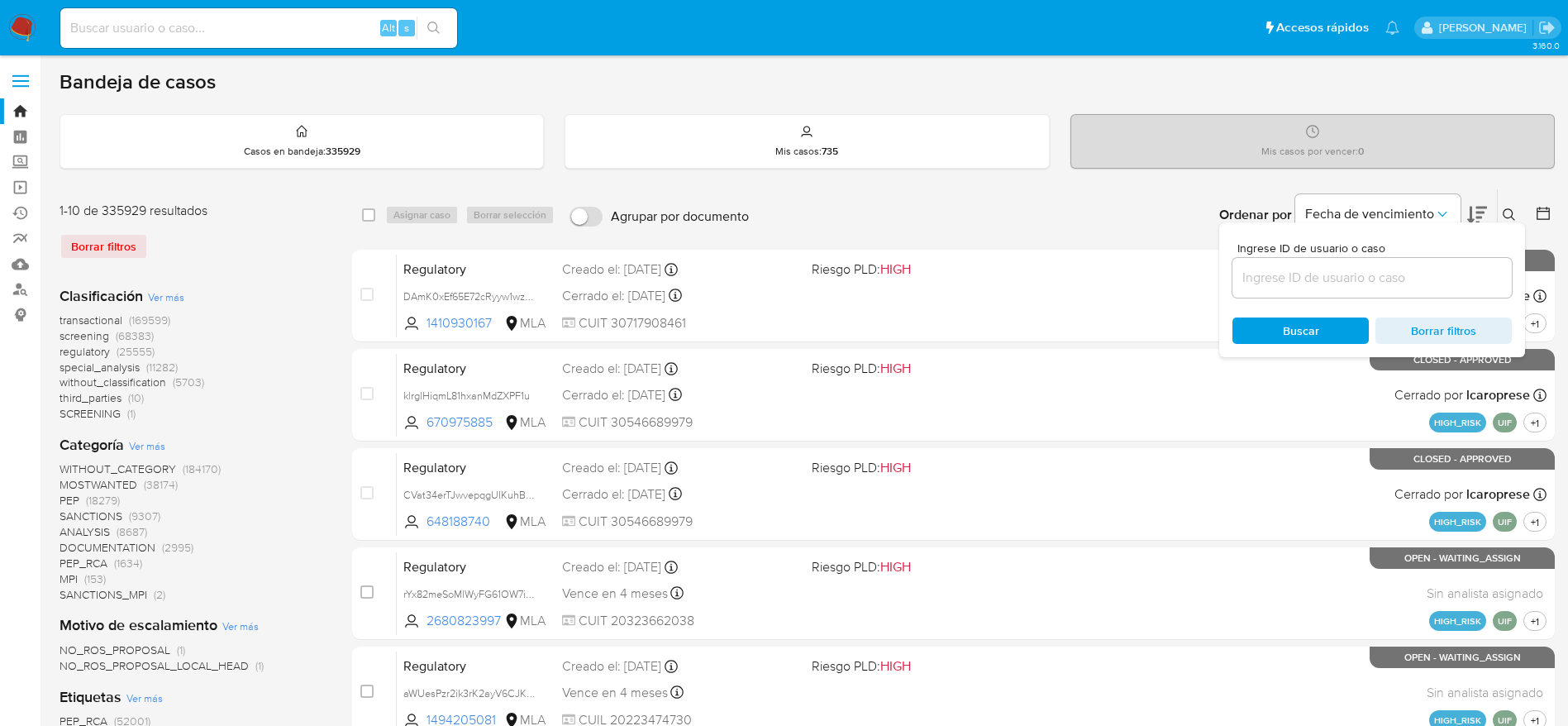
click at [1383, 287] on input at bounding box center [1372, 278] width 279 height 22
type input "dEr7otjKadywGqyRi9n9xIGb"
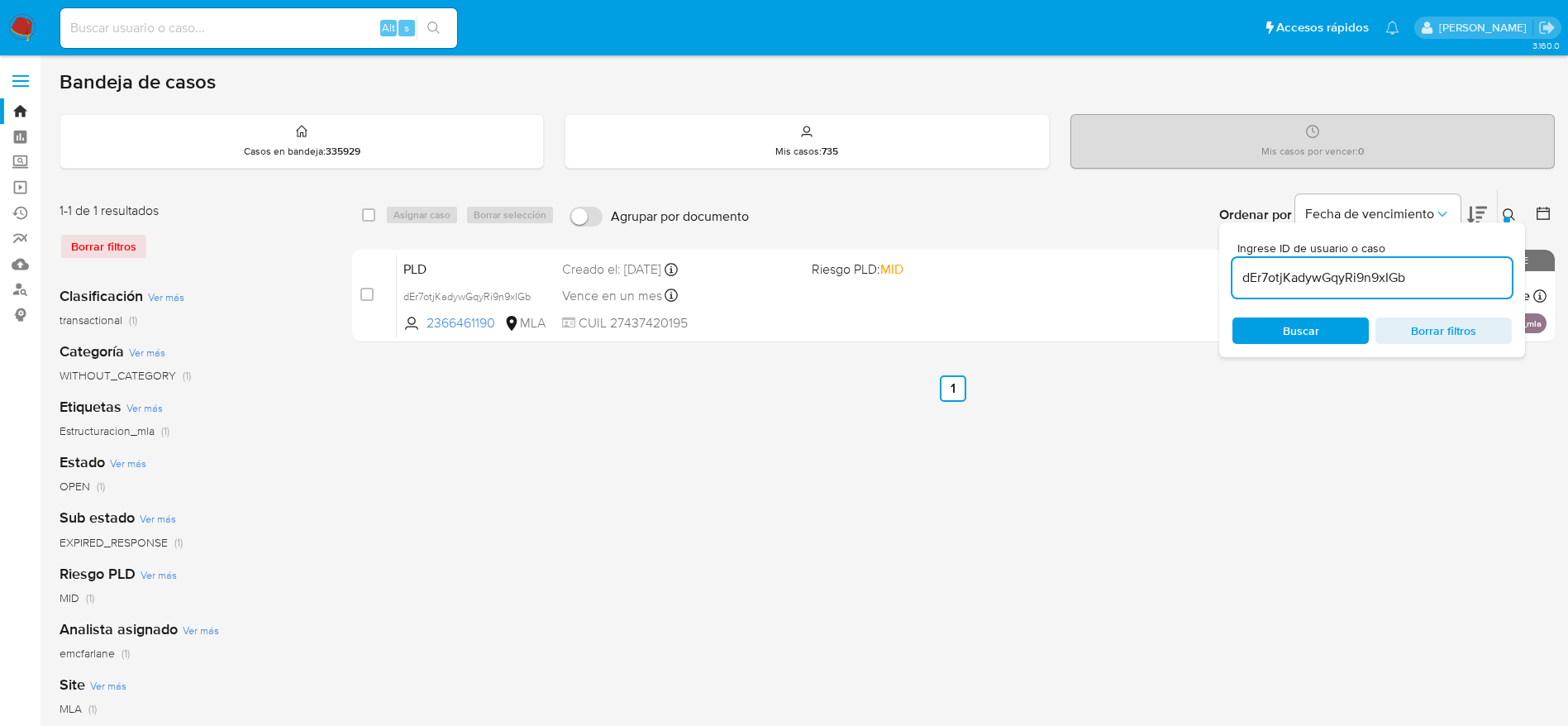
click at [376, 210] on div "select-all-cases-checkbox" at bounding box center [372, 215] width 20 height 20
click at [368, 211] on input "checkbox" at bounding box center [369, 215] width 13 height 13
checkbox input "true"
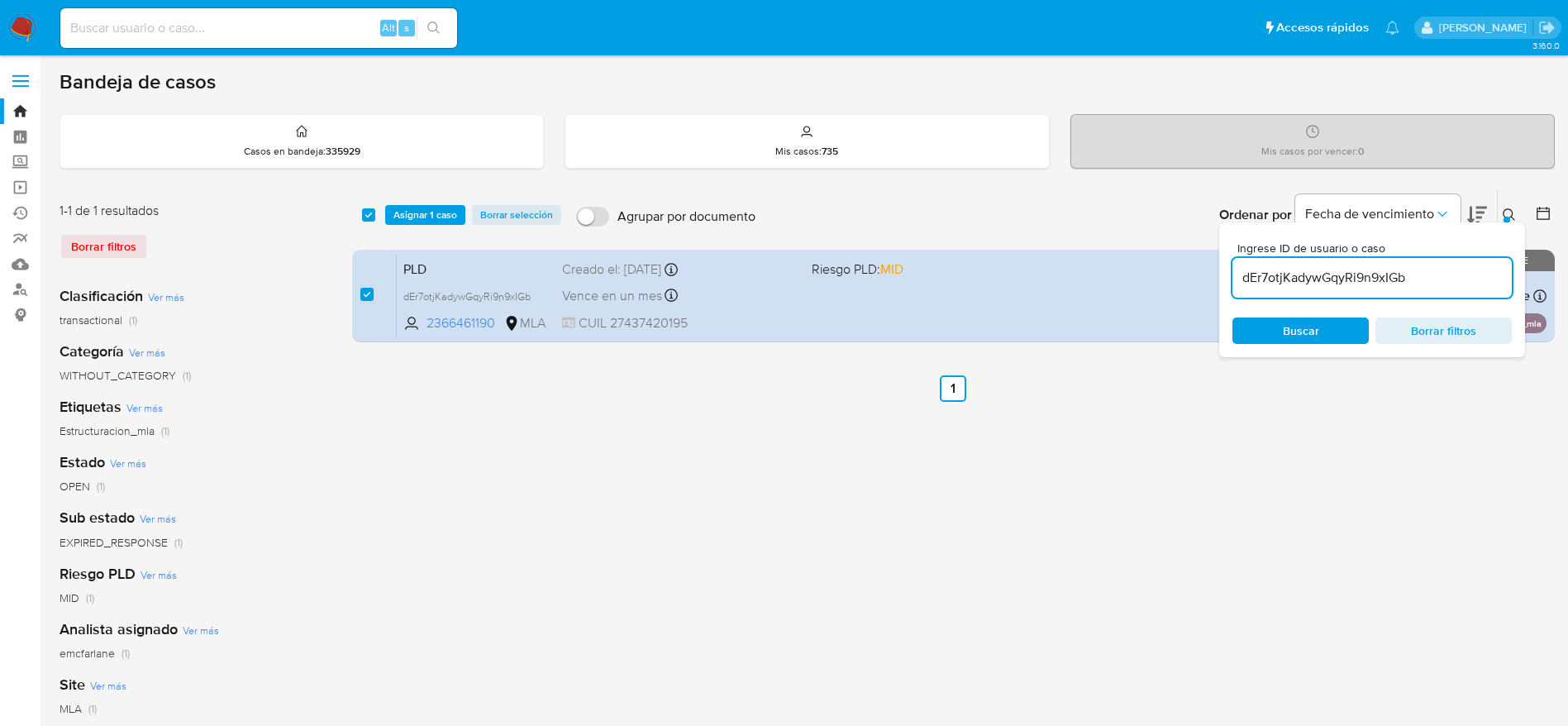
click at [401, 225] on div "select-all-cases-checkbox Asignar 1 caso Borrar selección Agrupar por documento…" at bounding box center [953, 215] width 1203 height 52
click at [404, 211] on span "Asignar 1 caso" at bounding box center [424, 215] width 64 height 16
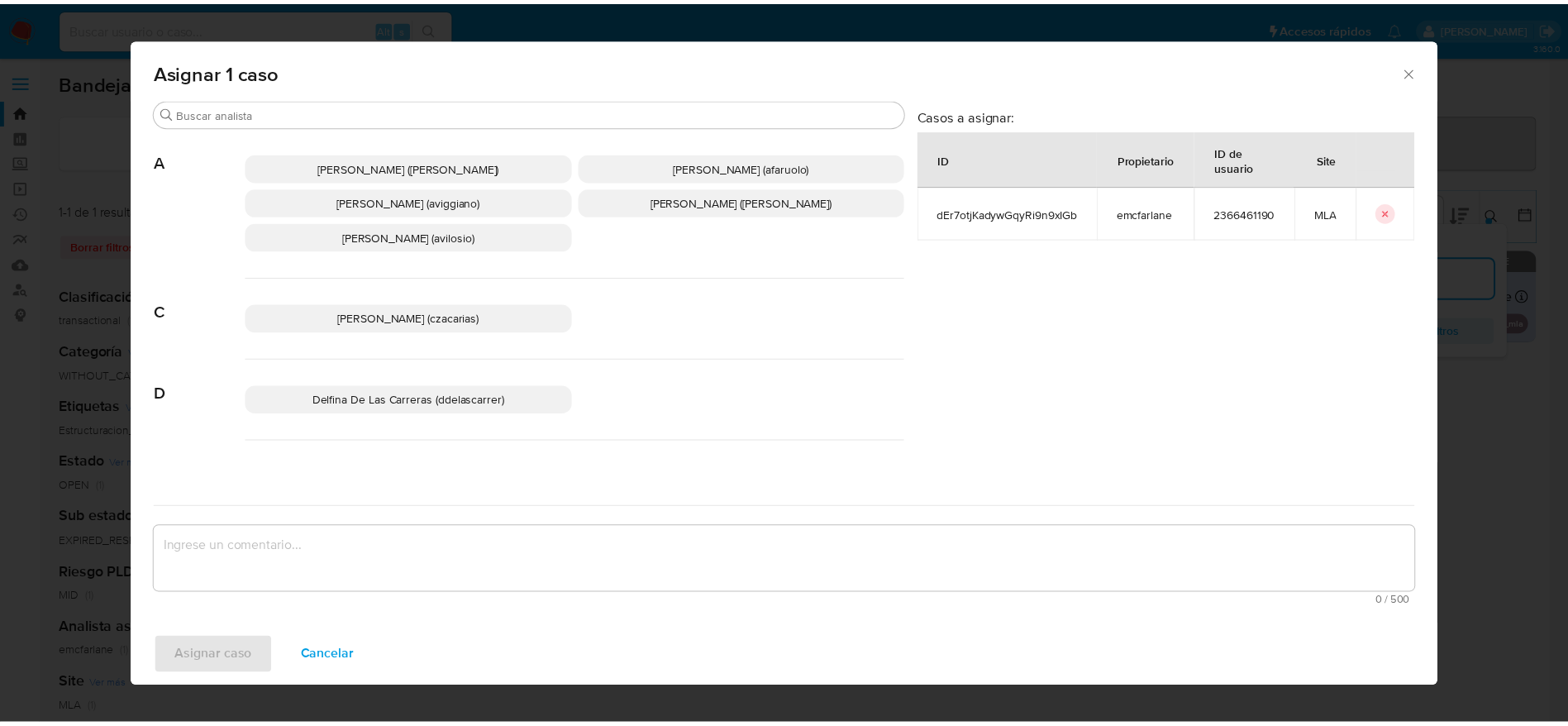
scroll to position [124, 0]
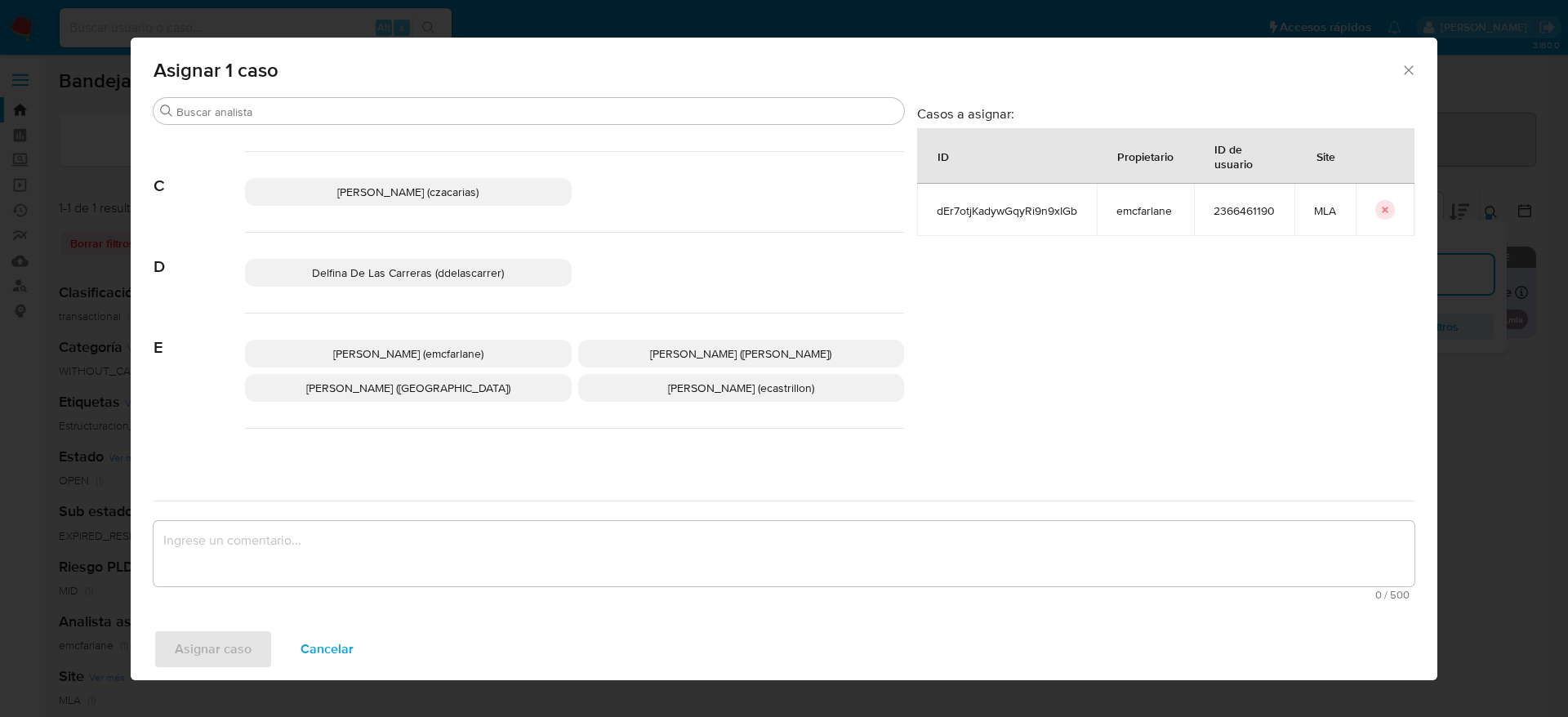
click at [449, 346] on span "Elaine Mc Farlane (emcfarlane)" at bounding box center [408, 353] width 150 height 16
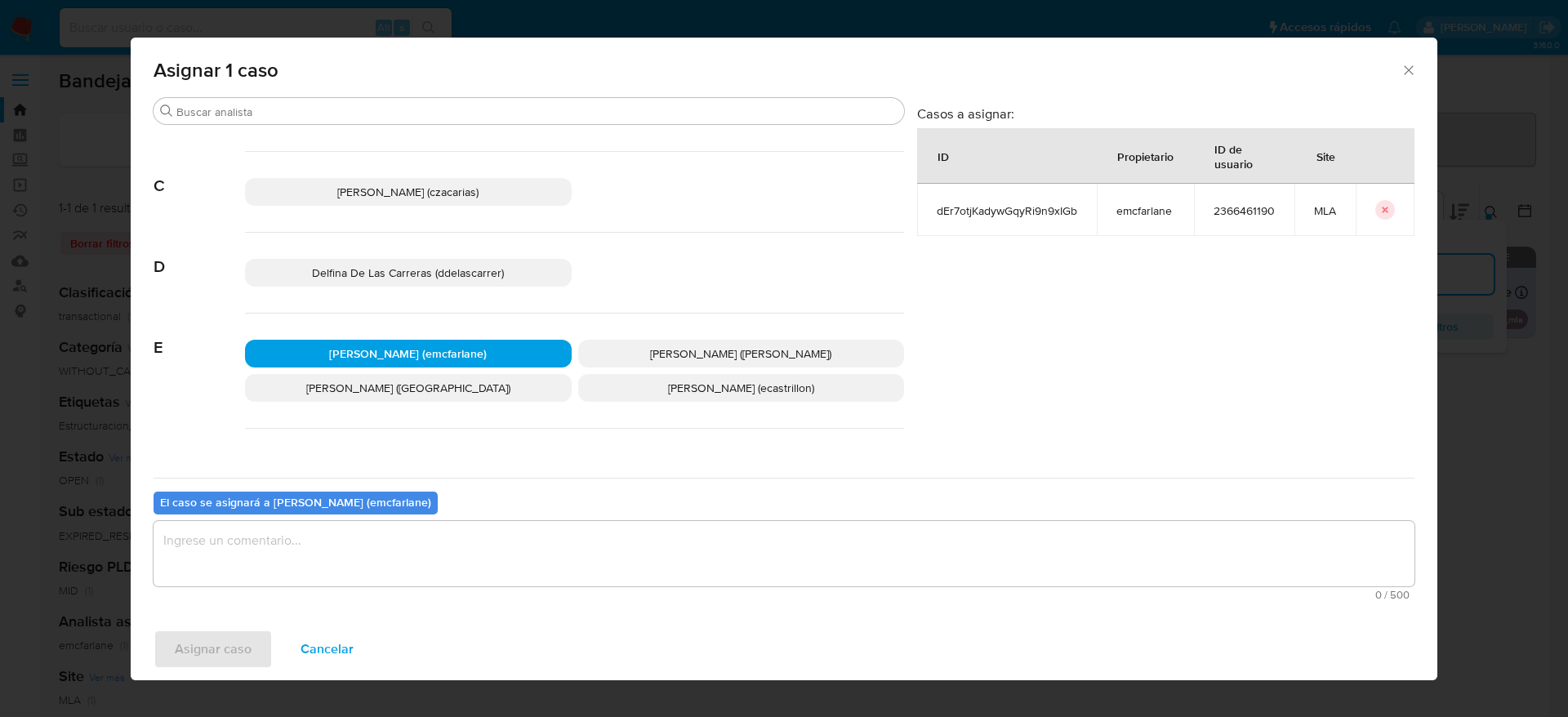
click at [358, 512] on div "El caso se asignará a Elaine Mc Farlane (emcfarlane)" at bounding box center [296, 503] width 285 height 23
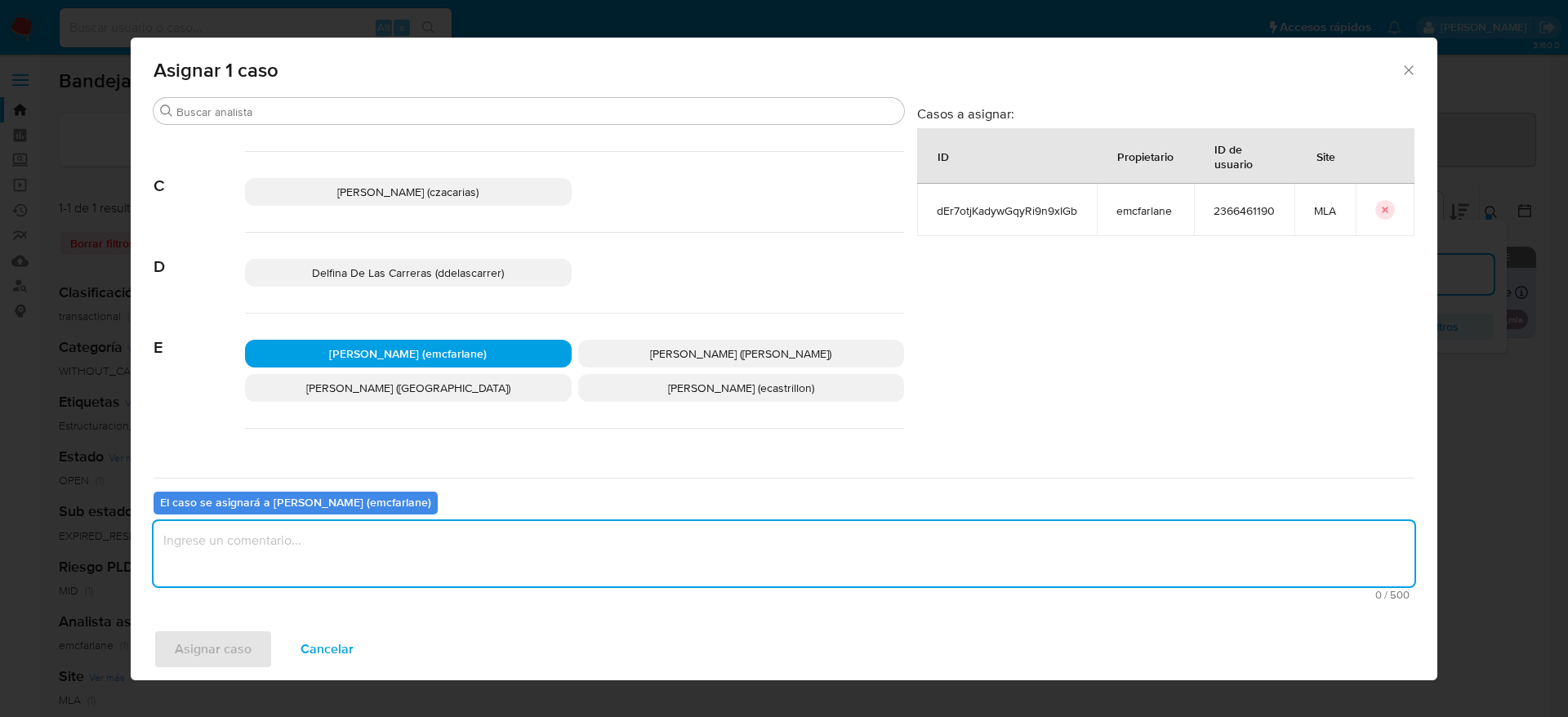
click at [290, 572] on textarea "assign-modal" at bounding box center [784, 553] width 1261 height 65
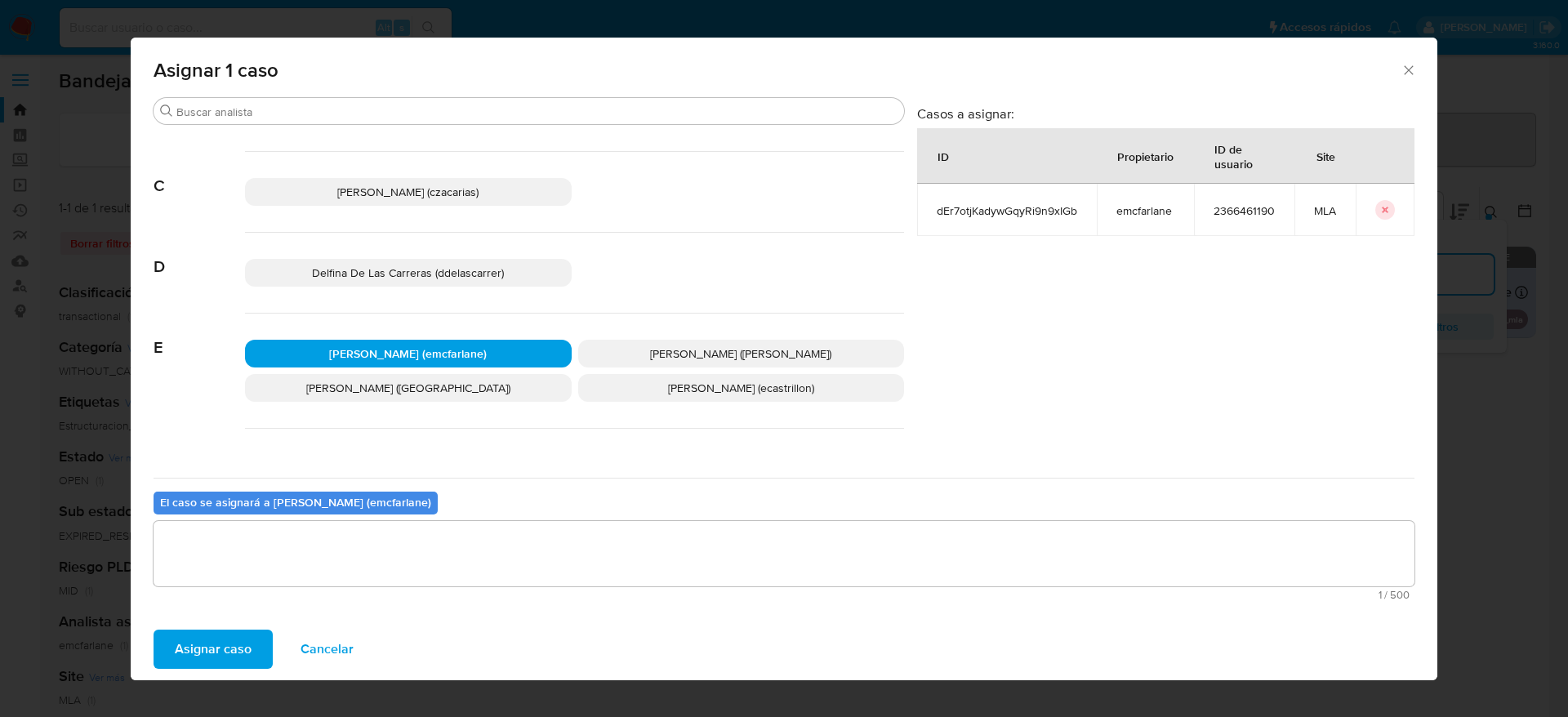
click at [228, 639] on span "Asignar caso" at bounding box center [212, 649] width 76 height 36
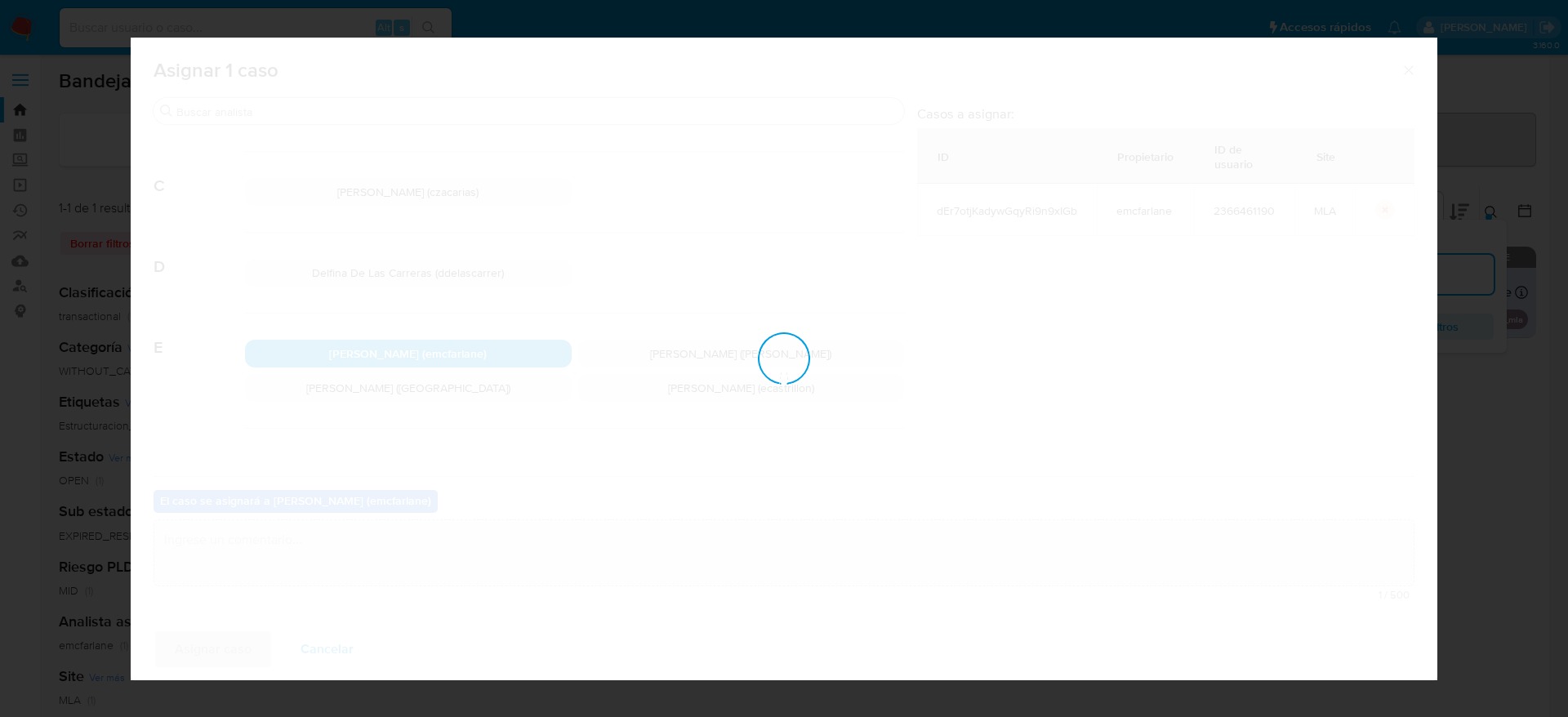
checkbox input "false"
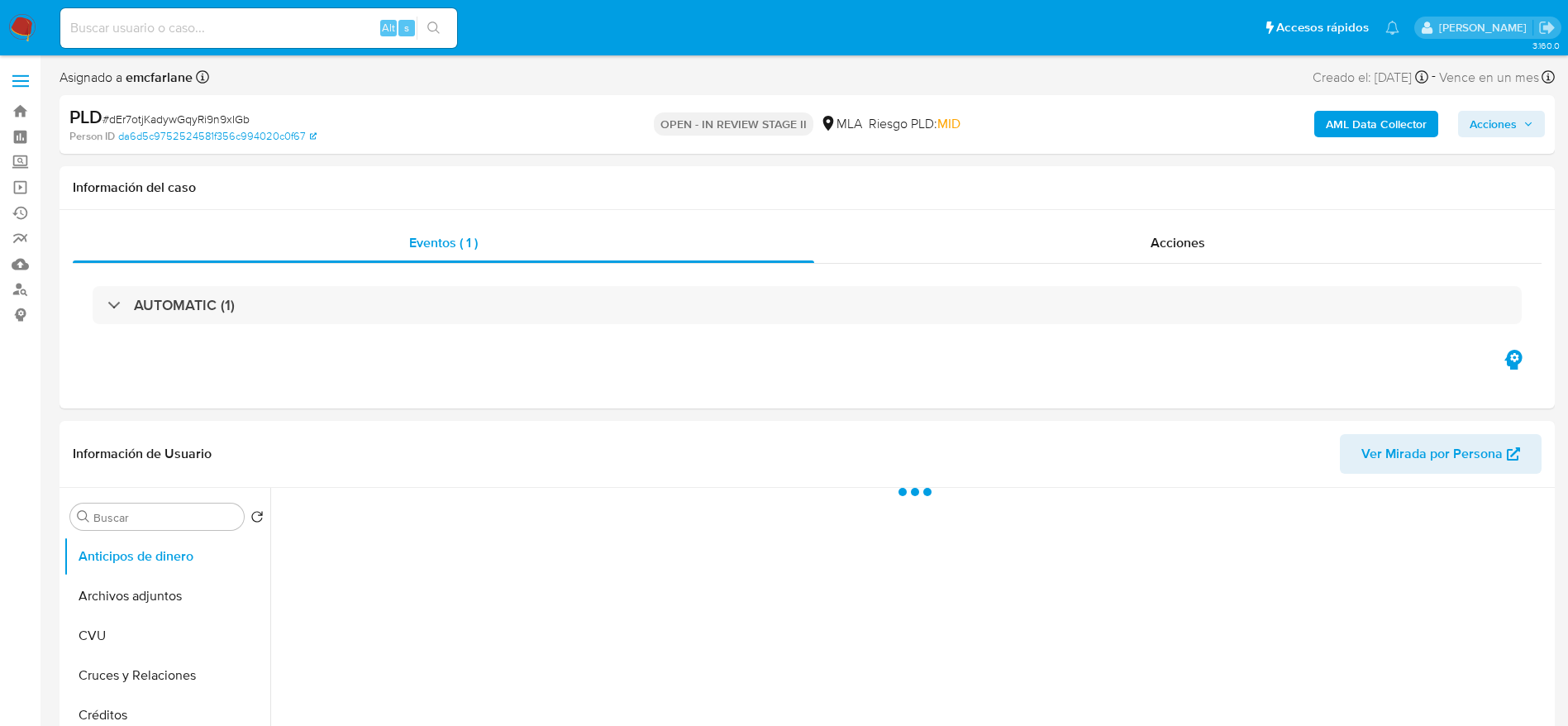
click at [1490, 122] on span "Acciones" at bounding box center [1493, 124] width 47 height 27
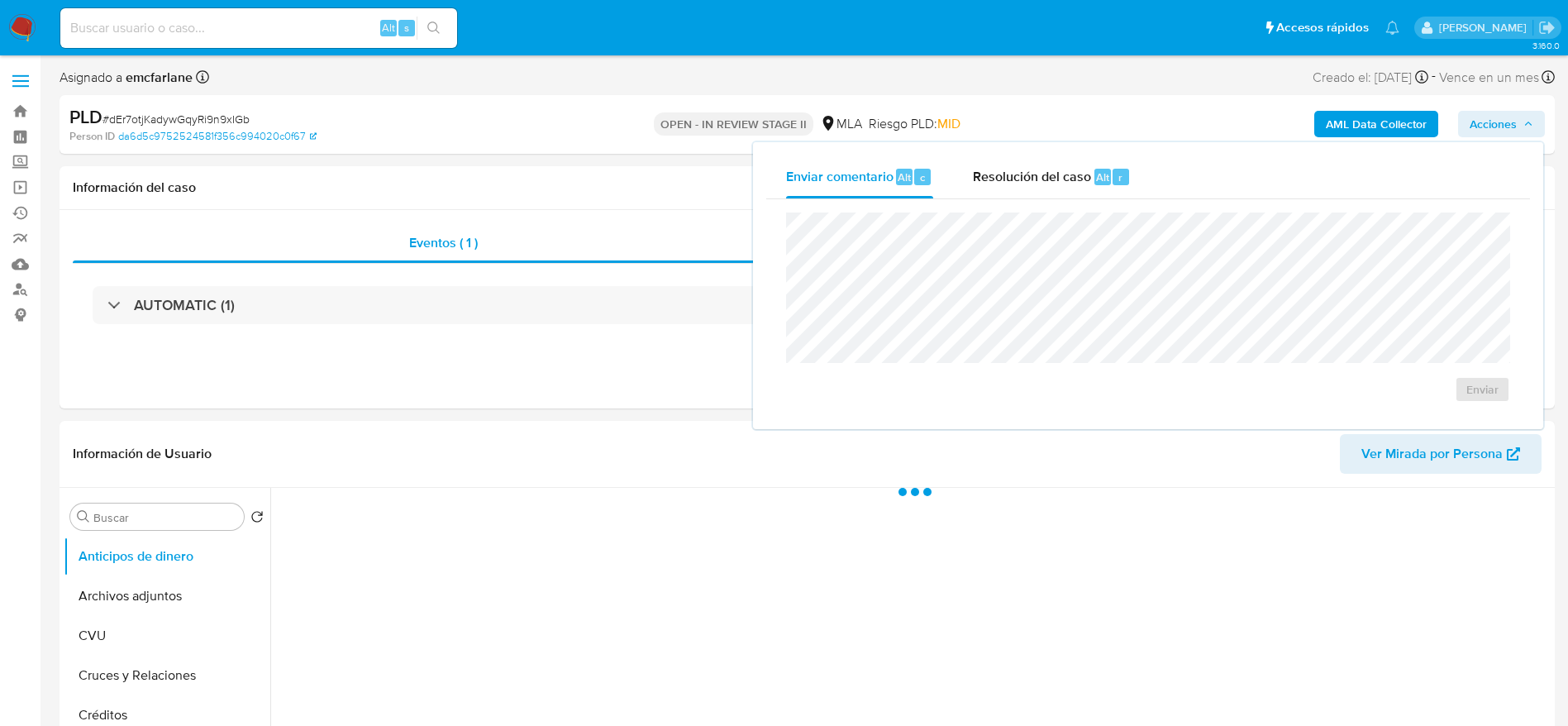
select select "10"
click at [1089, 179] on span "Resolución del caso" at bounding box center [1032, 176] width 118 height 19
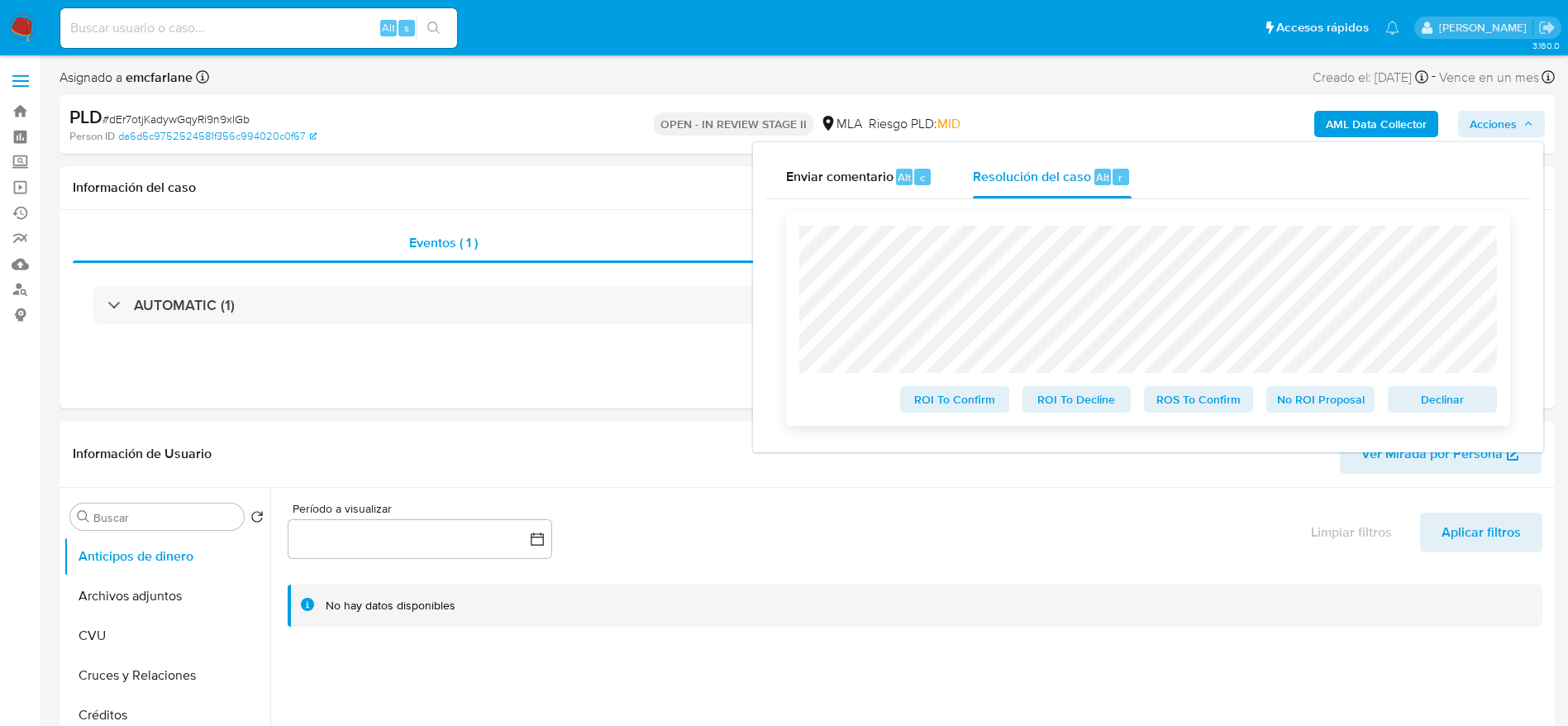
click at [1444, 404] on span "Declinar" at bounding box center [1442, 399] width 86 height 23
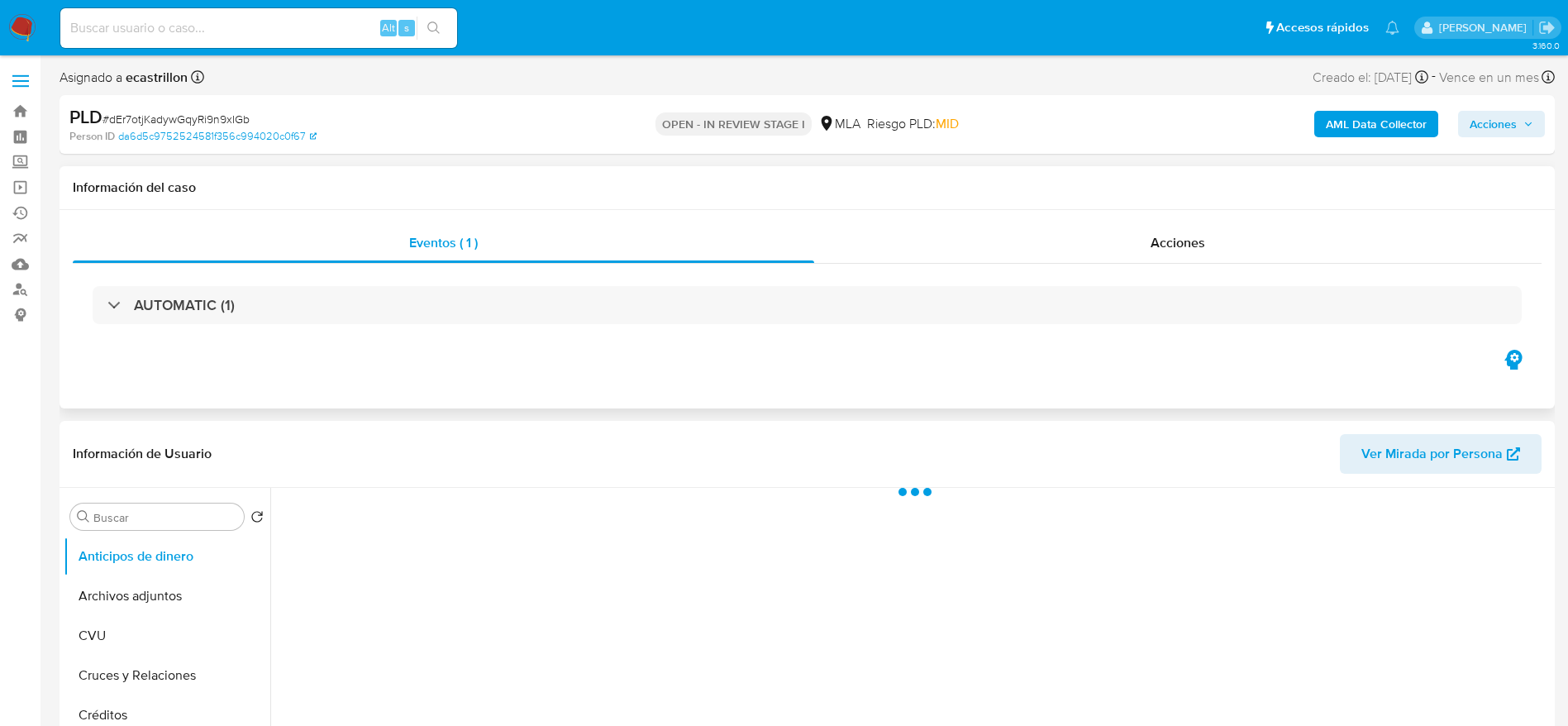
select select "10"
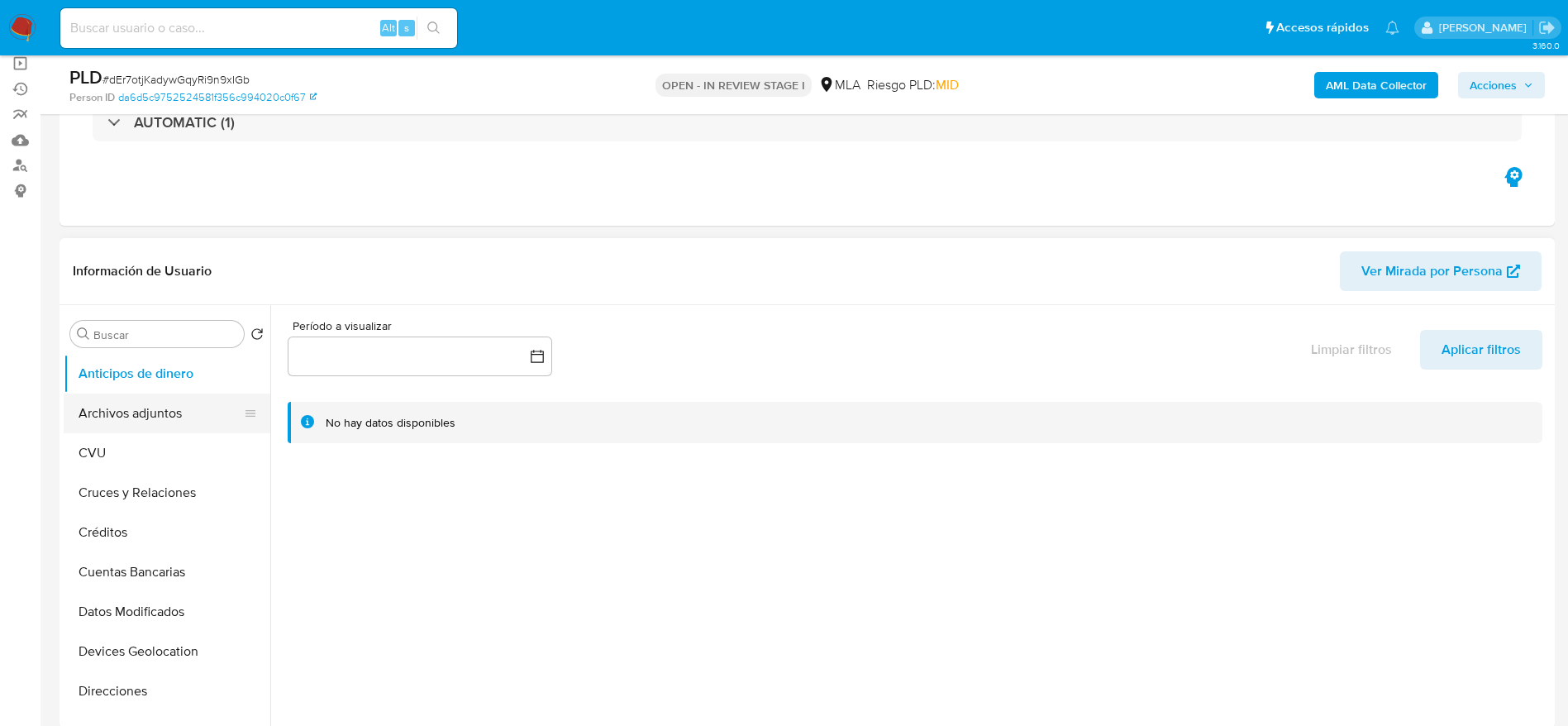
click at [152, 405] on button "Archivos adjuntos" at bounding box center [160, 413] width 194 height 40
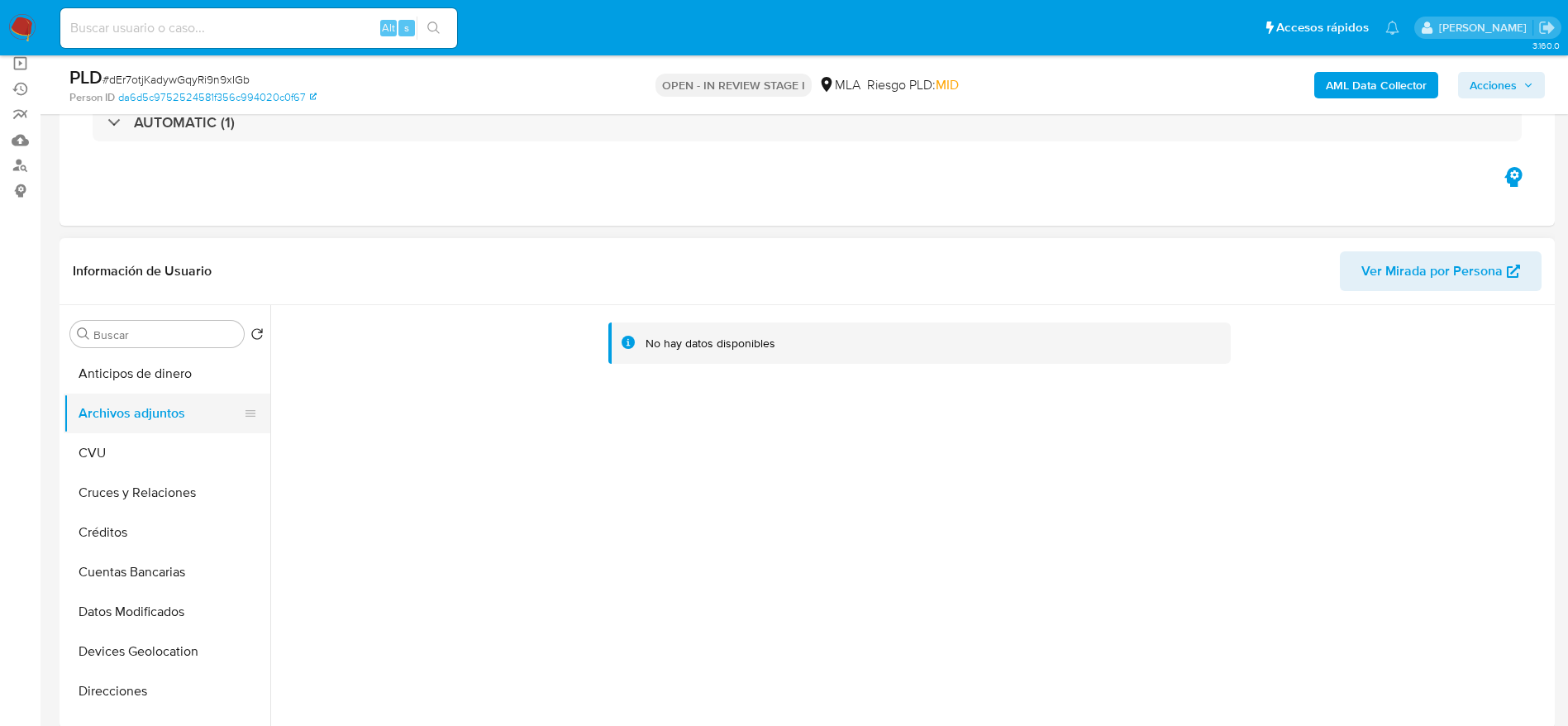
click at [138, 449] on button "CVU" at bounding box center [167, 453] width 207 height 40
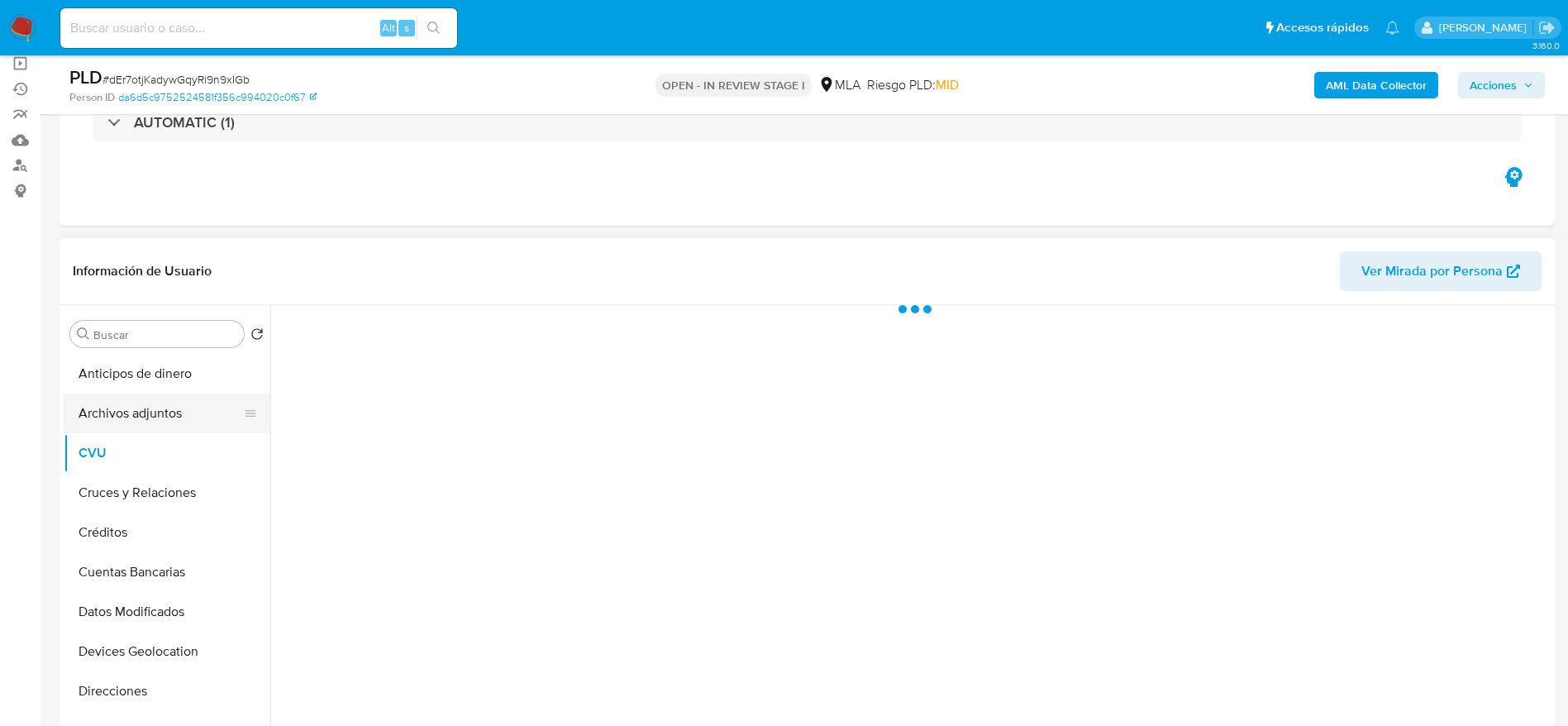
click at [163, 397] on button "Archivos adjuntos" at bounding box center [160, 413] width 194 height 40
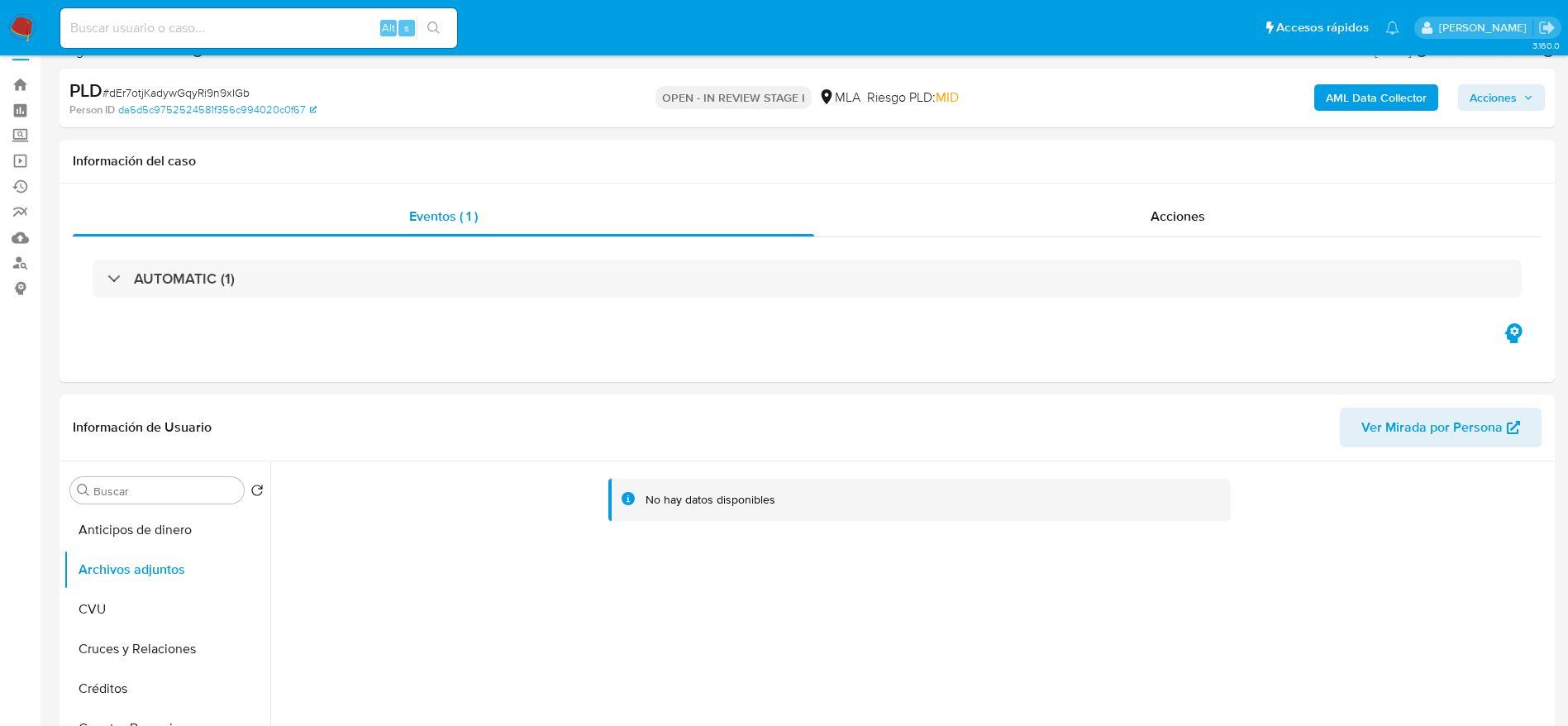
scroll to position [0, 0]
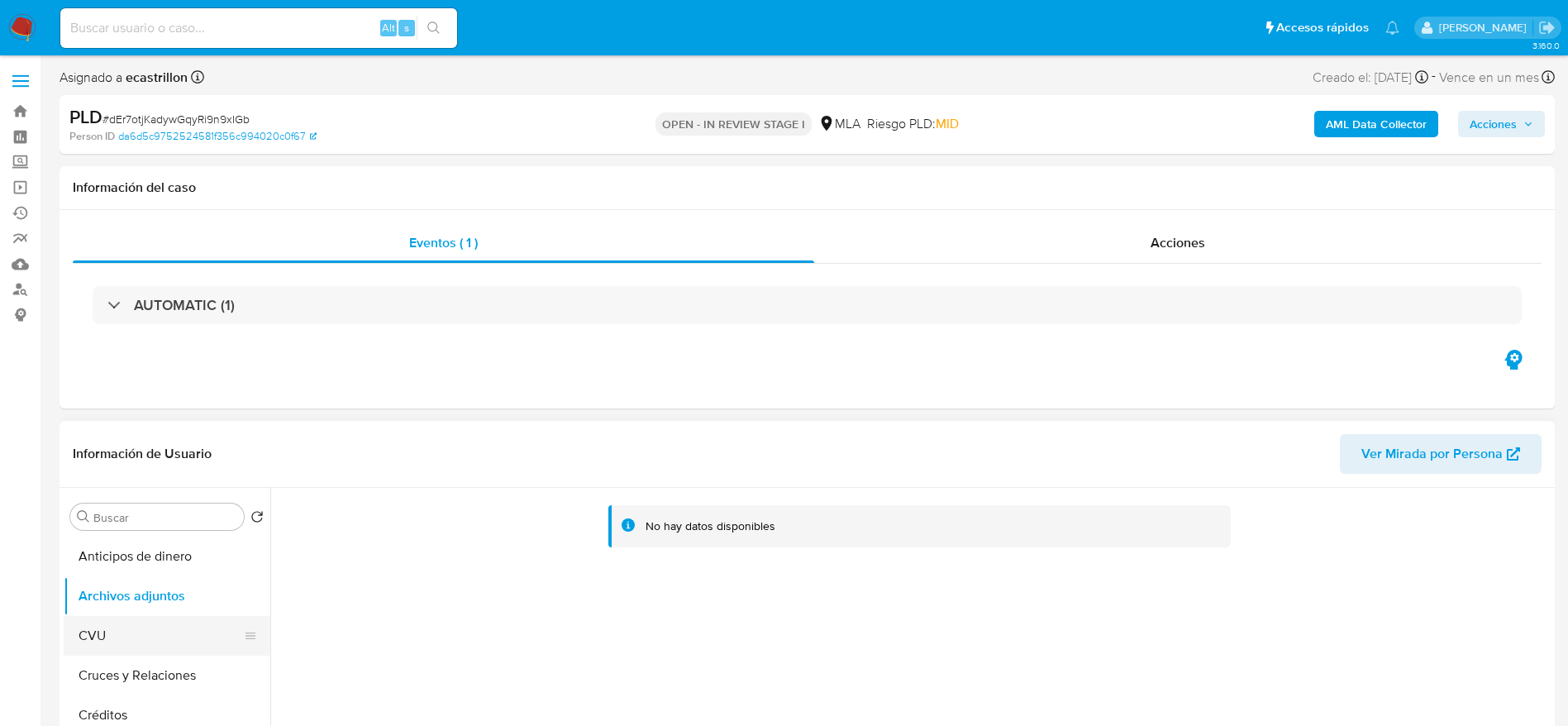
click at [100, 619] on button "CVU" at bounding box center [160, 636] width 194 height 40
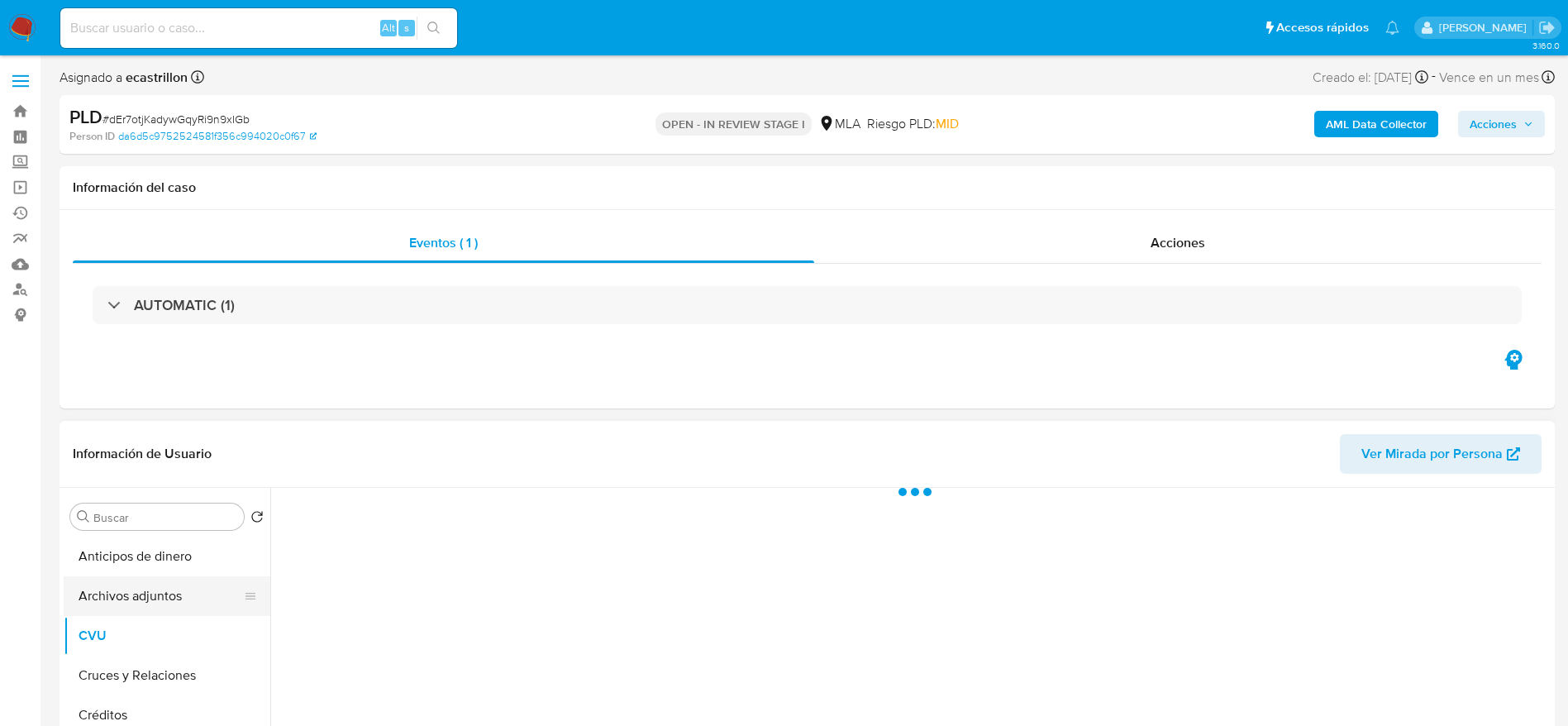
click at [127, 585] on button "Archivos adjuntos" at bounding box center [160, 596] width 194 height 40
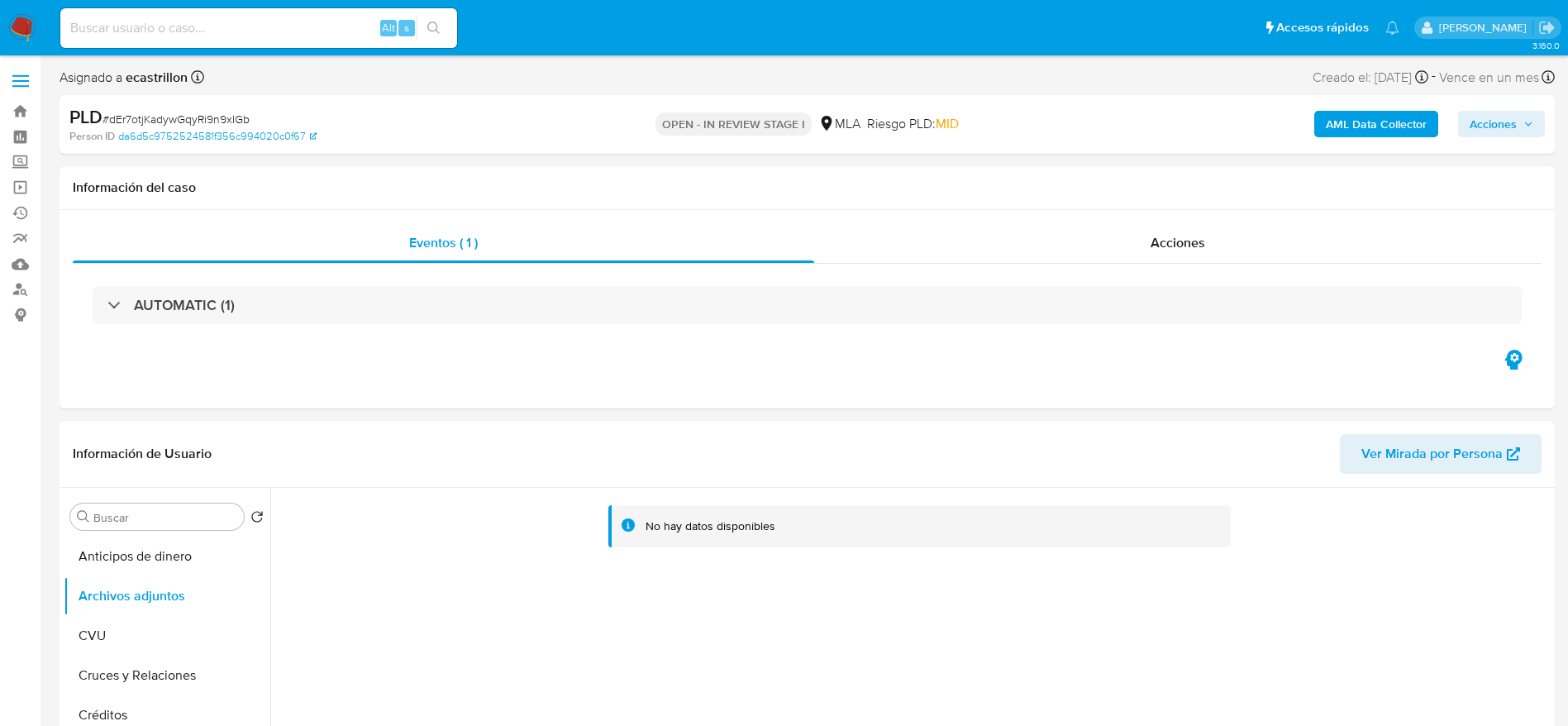
click at [1394, 116] on b "AML Data Collector" at bounding box center [1376, 124] width 101 height 27
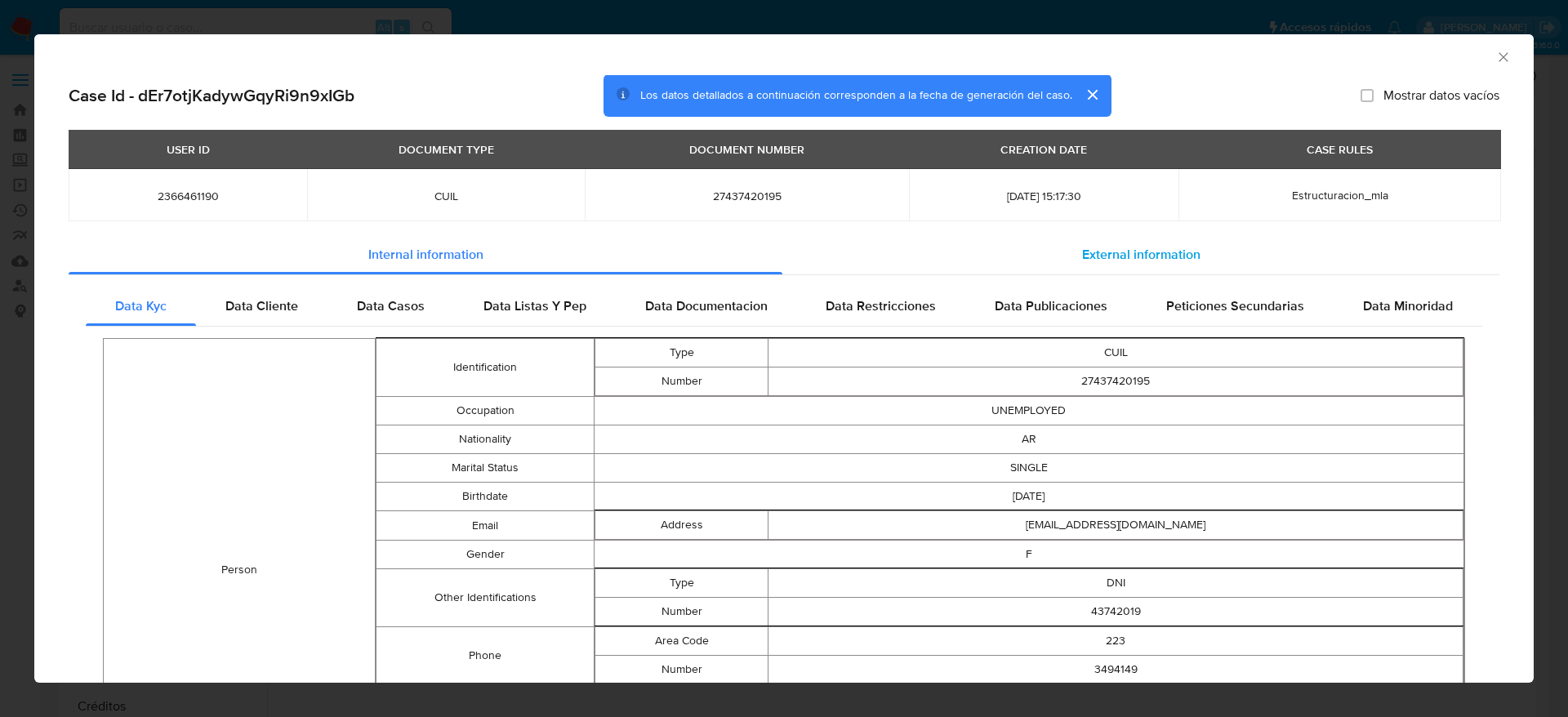
click at [1101, 238] on div "External information" at bounding box center [1140, 255] width 717 height 40
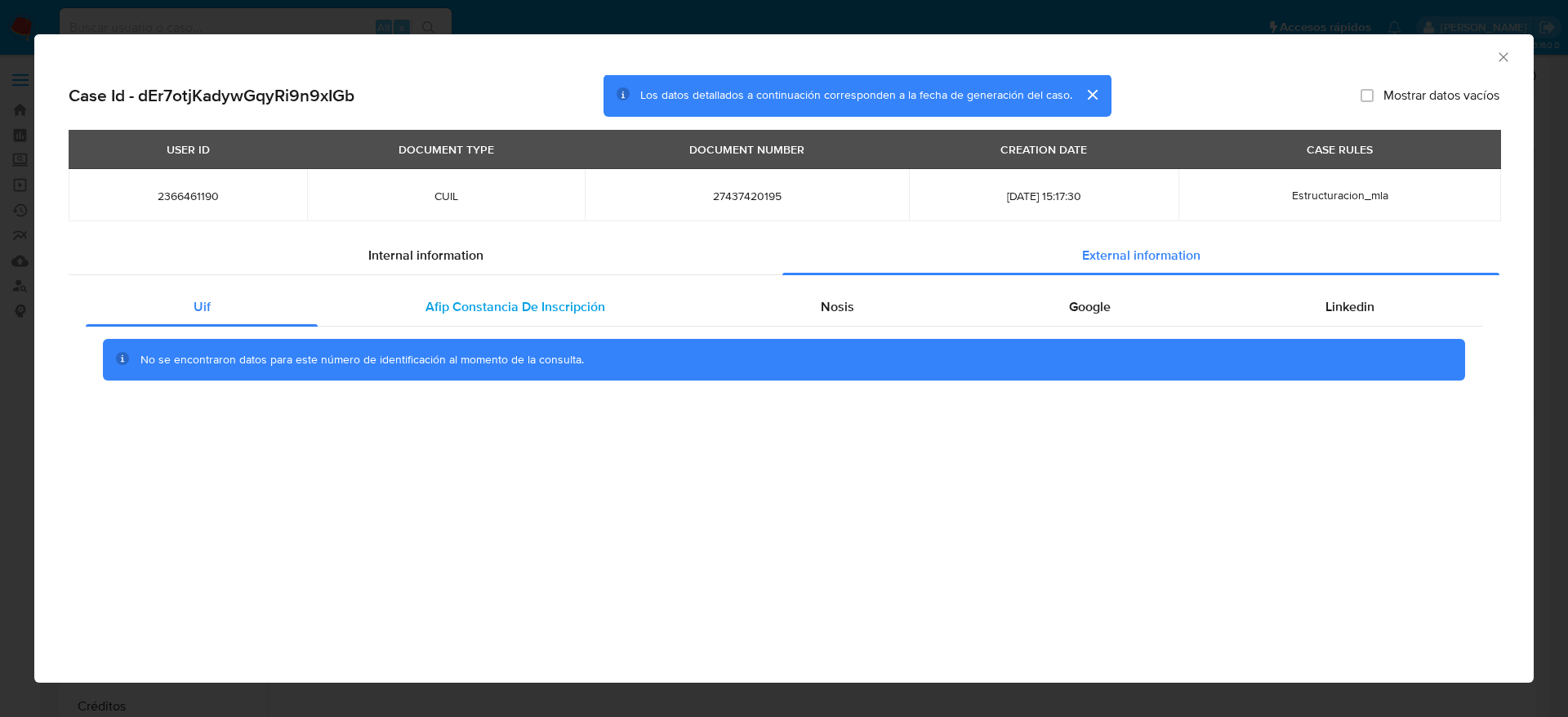
click at [496, 298] on span "Afip Constancia De Inscripción" at bounding box center [514, 306] width 180 height 19
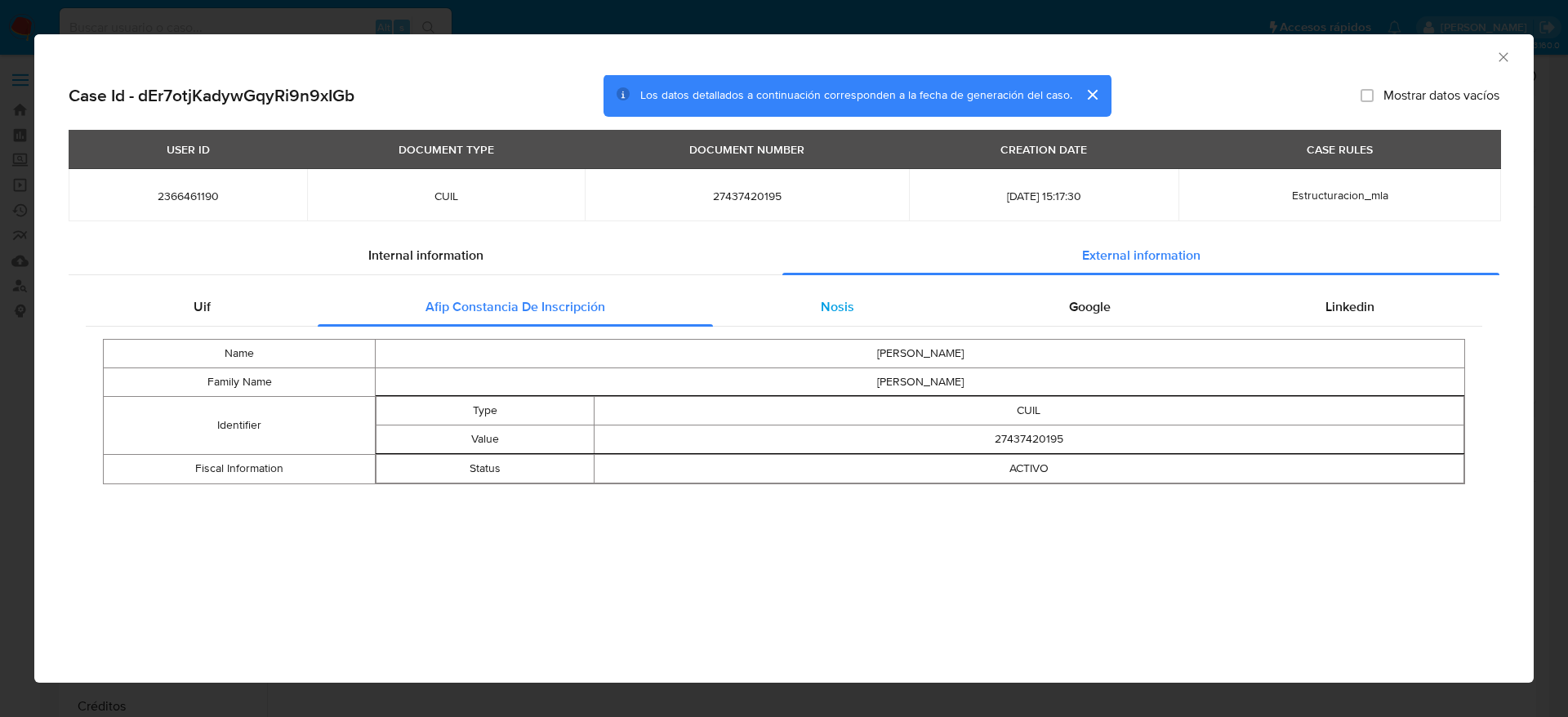
click at [855, 315] on div "Nosis" at bounding box center [836, 307] width 248 height 40
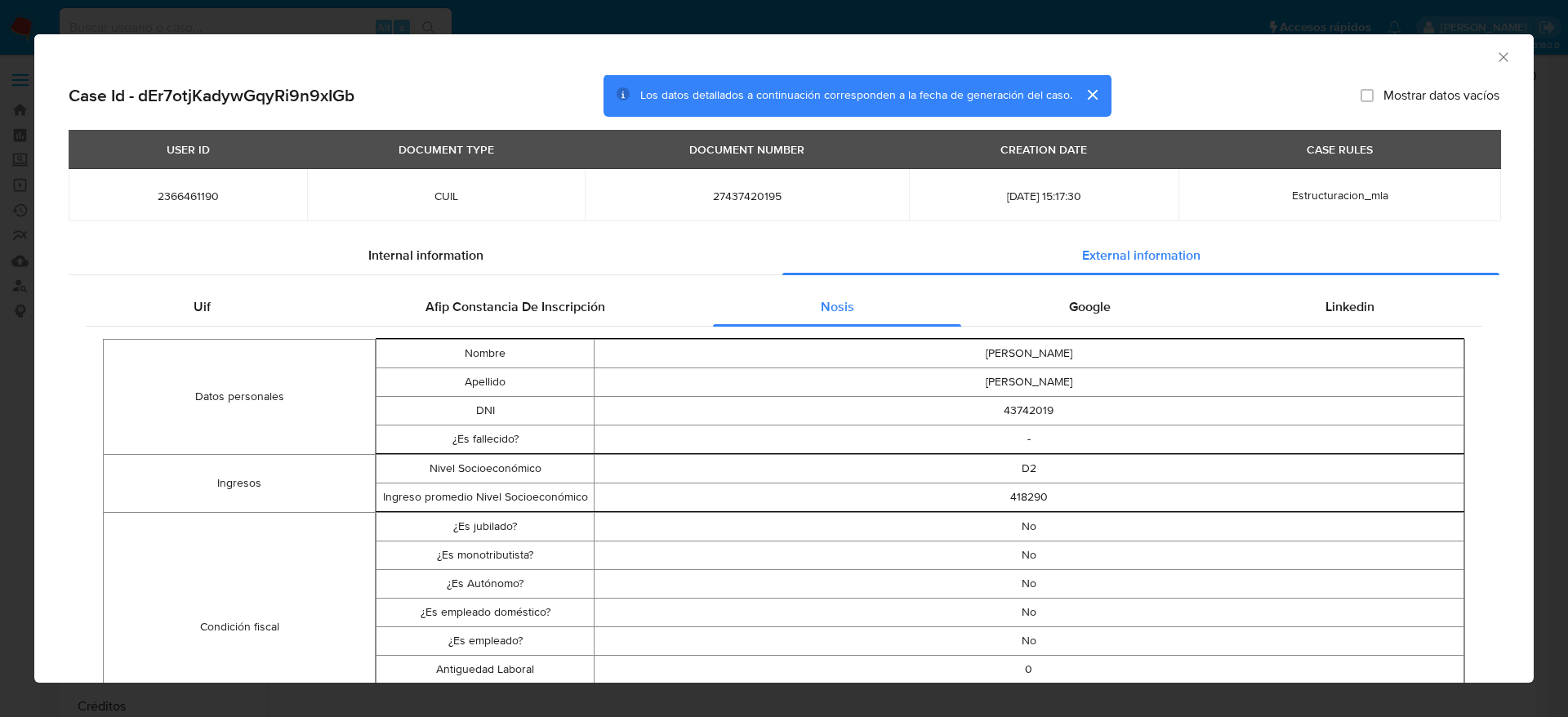
drag, startPoint x: 1065, startPoint y: 313, endPoint x: 1154, endPoint y: 331, distance: 90.8
click at [1069, 313] on span "Google" at bounding box center [1089, 306] width 41 height 19
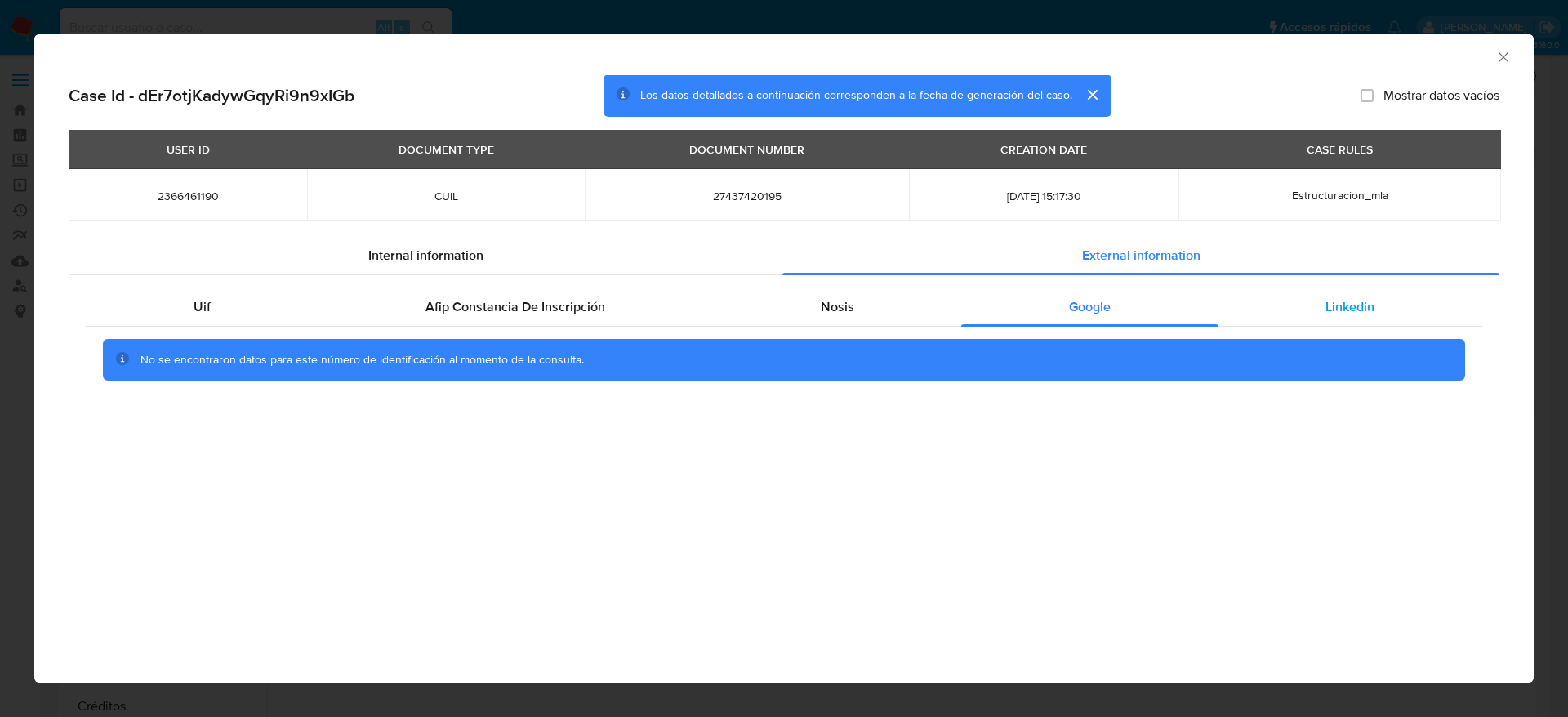
click at [1342, 296] on div "Linkedin" at bounding box center [1350, 307] width 264 height 40
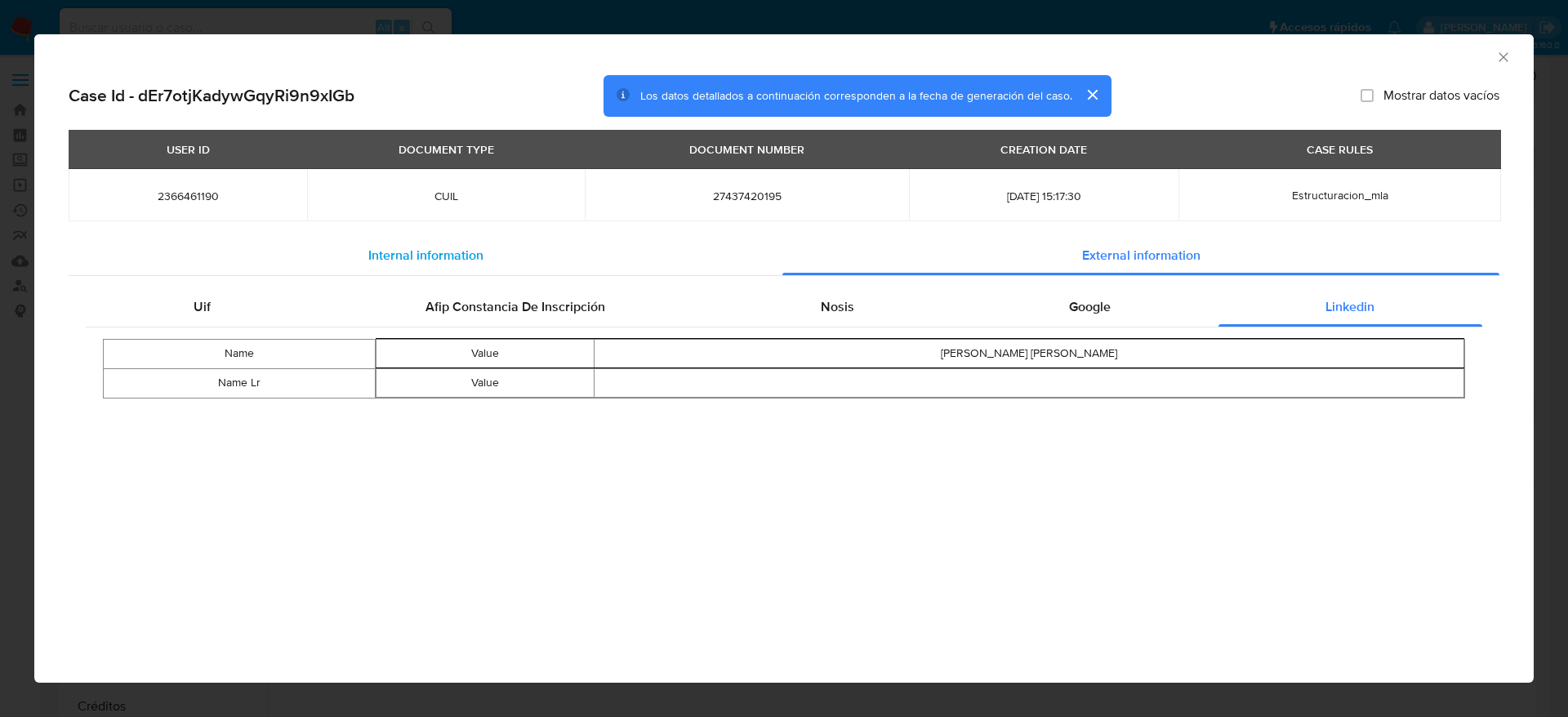
click at [399, 249] on span "Internal information" at bounding box center [426, 255] width 115 height 19
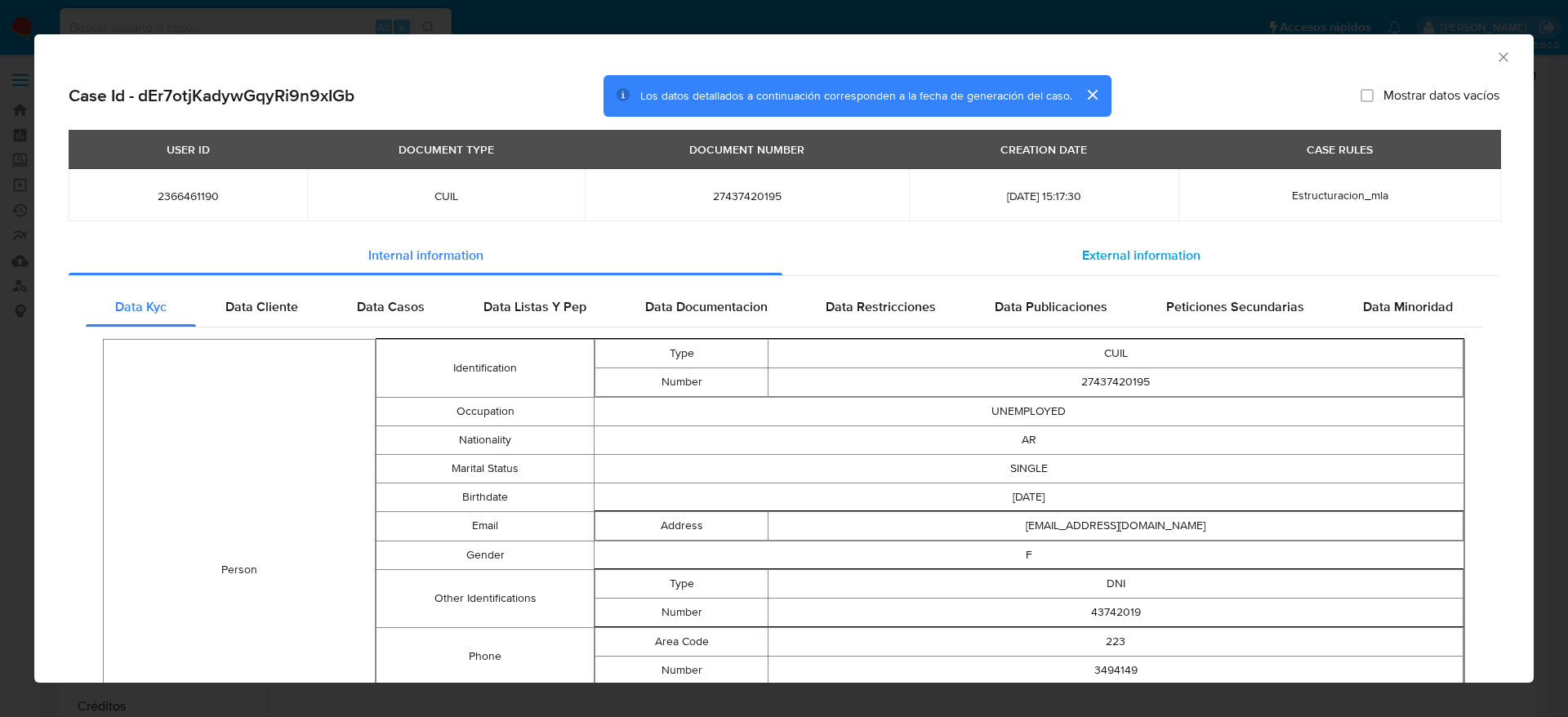
click at [1105, 246] on span "External information" at bounding box center [1141, 255] width 119 height 19
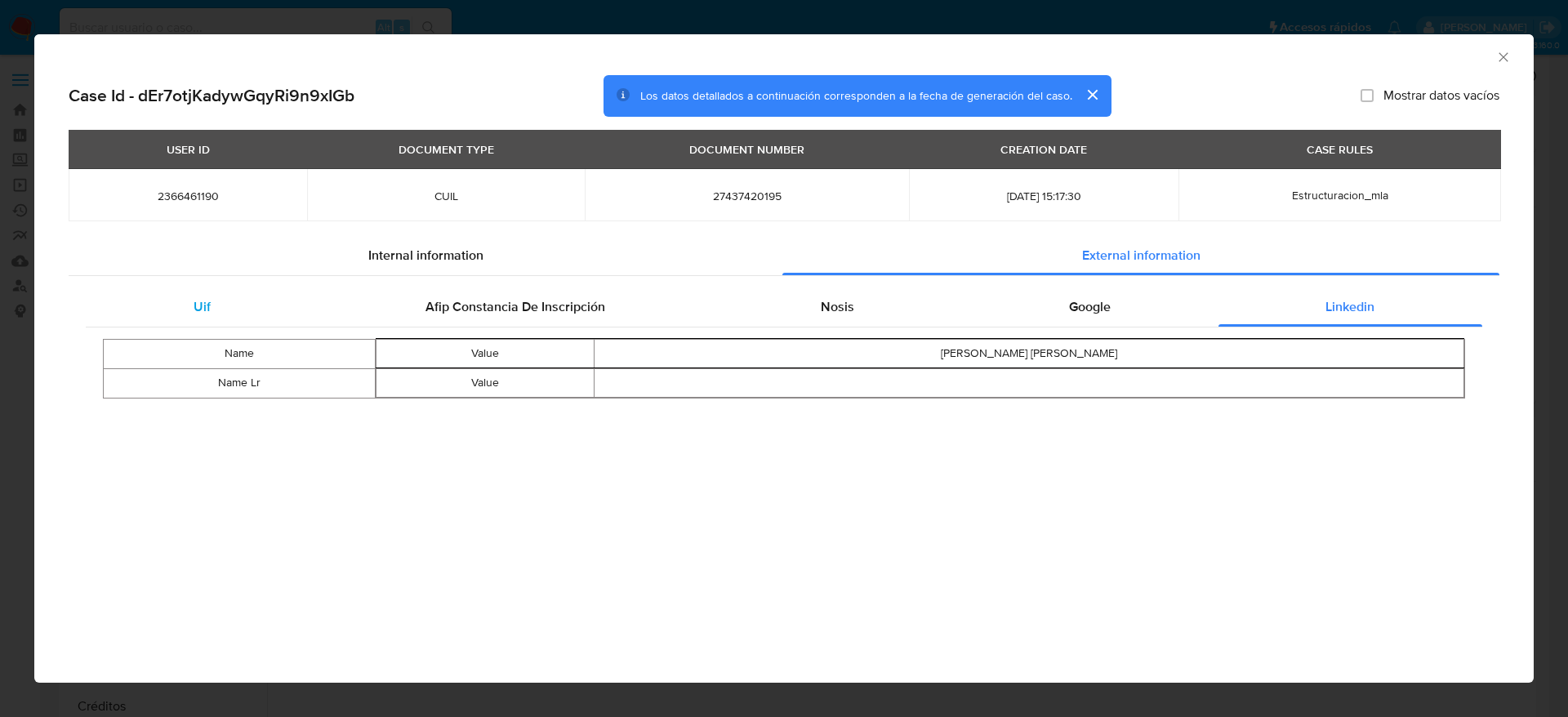
click at [229, 293] on div "Uif" at bounding box center [202, 307] width 232 height 40
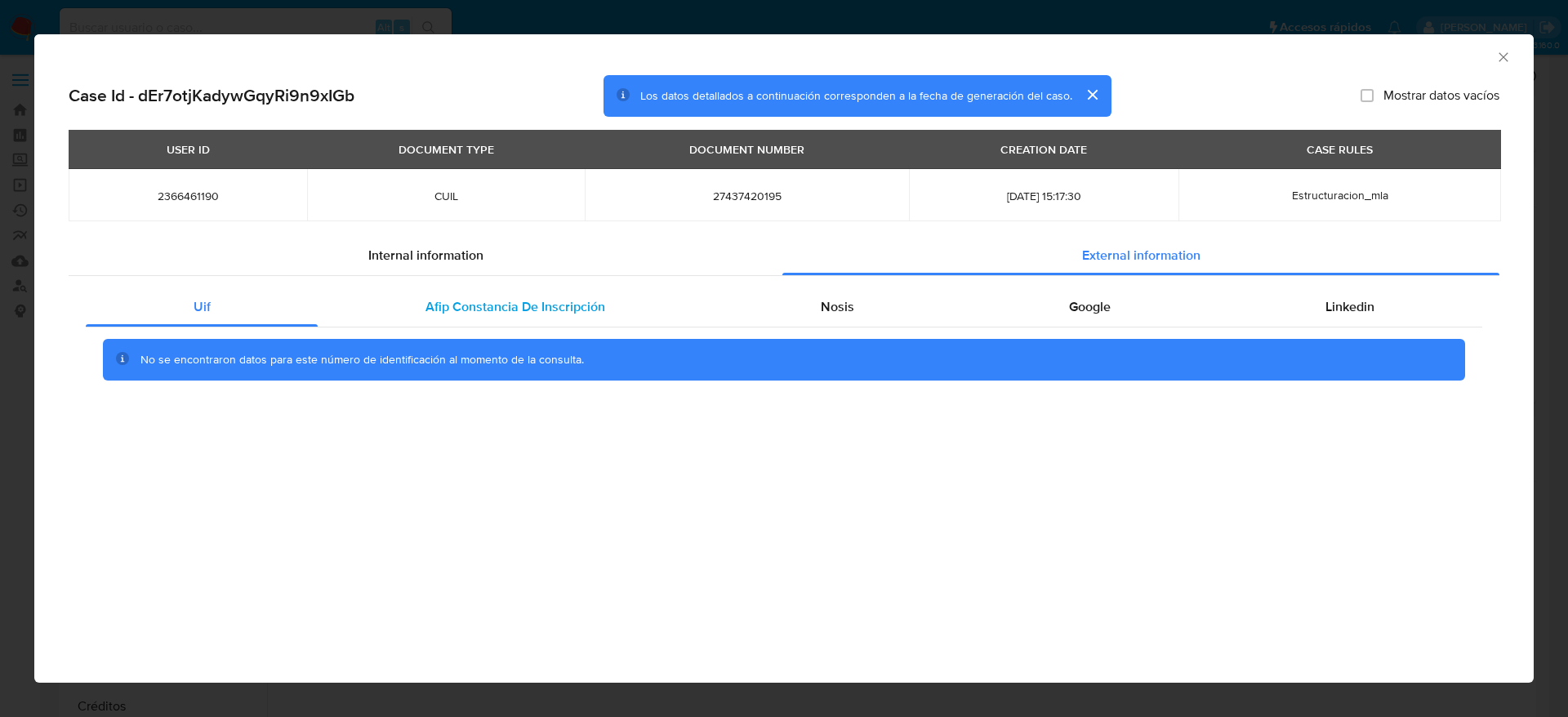
click at [498, 309] on span "Afip Constancia De Inscripción" at bounding box center [514, 306] width 180 height 19
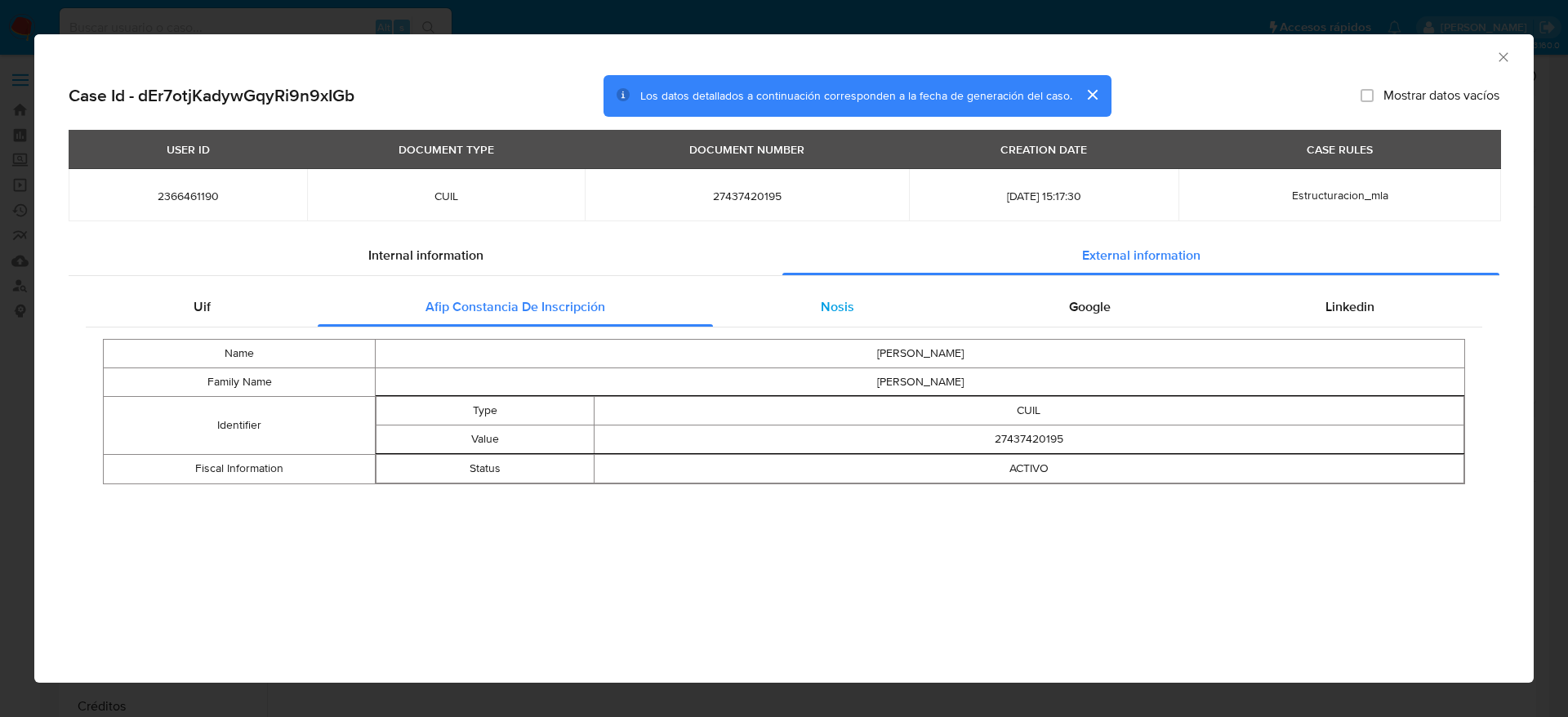
click at [853, 310] on div "Nosis" at bounding box center [836, 307] width 248 height 40
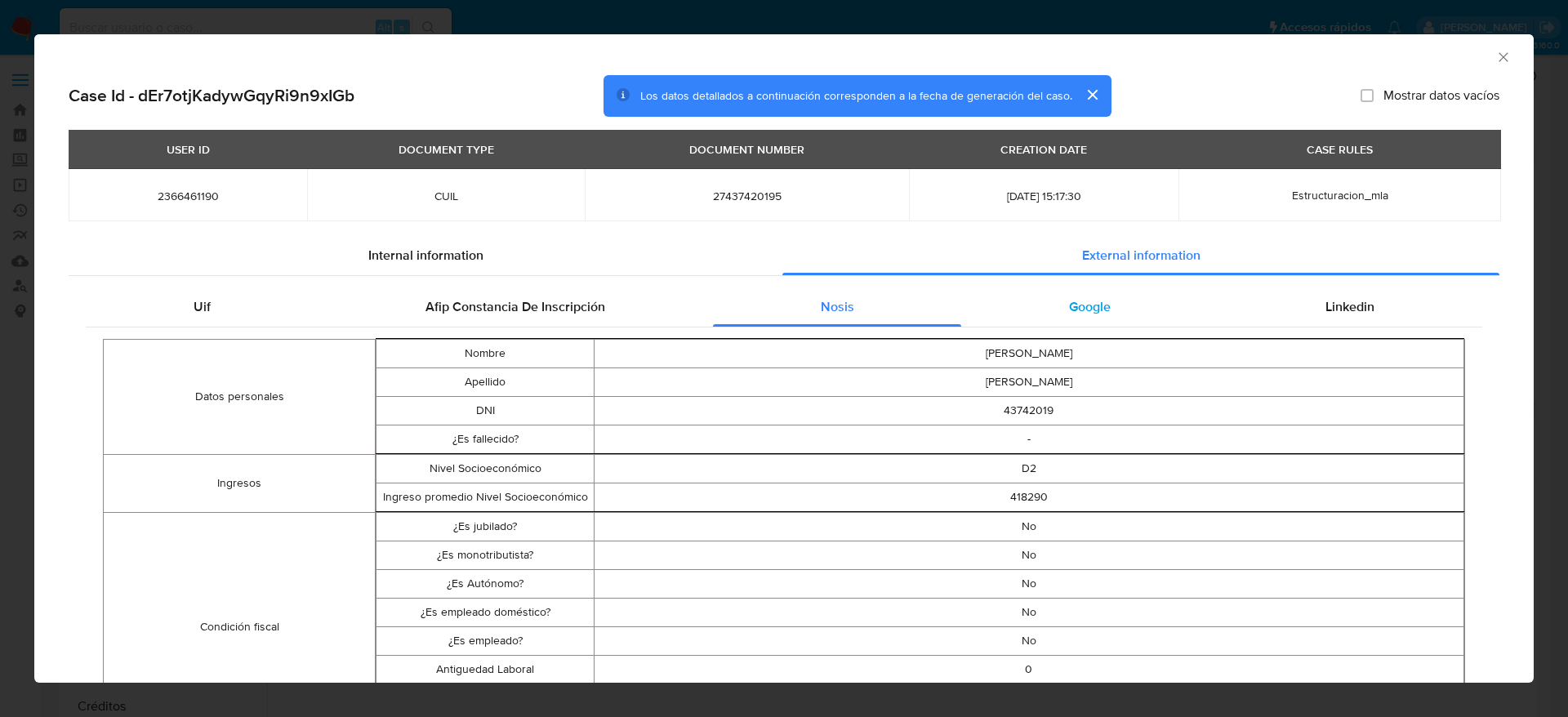
click at [1069, 307] on span "Google" at bounding box center [1089, 306] width 41 height 19
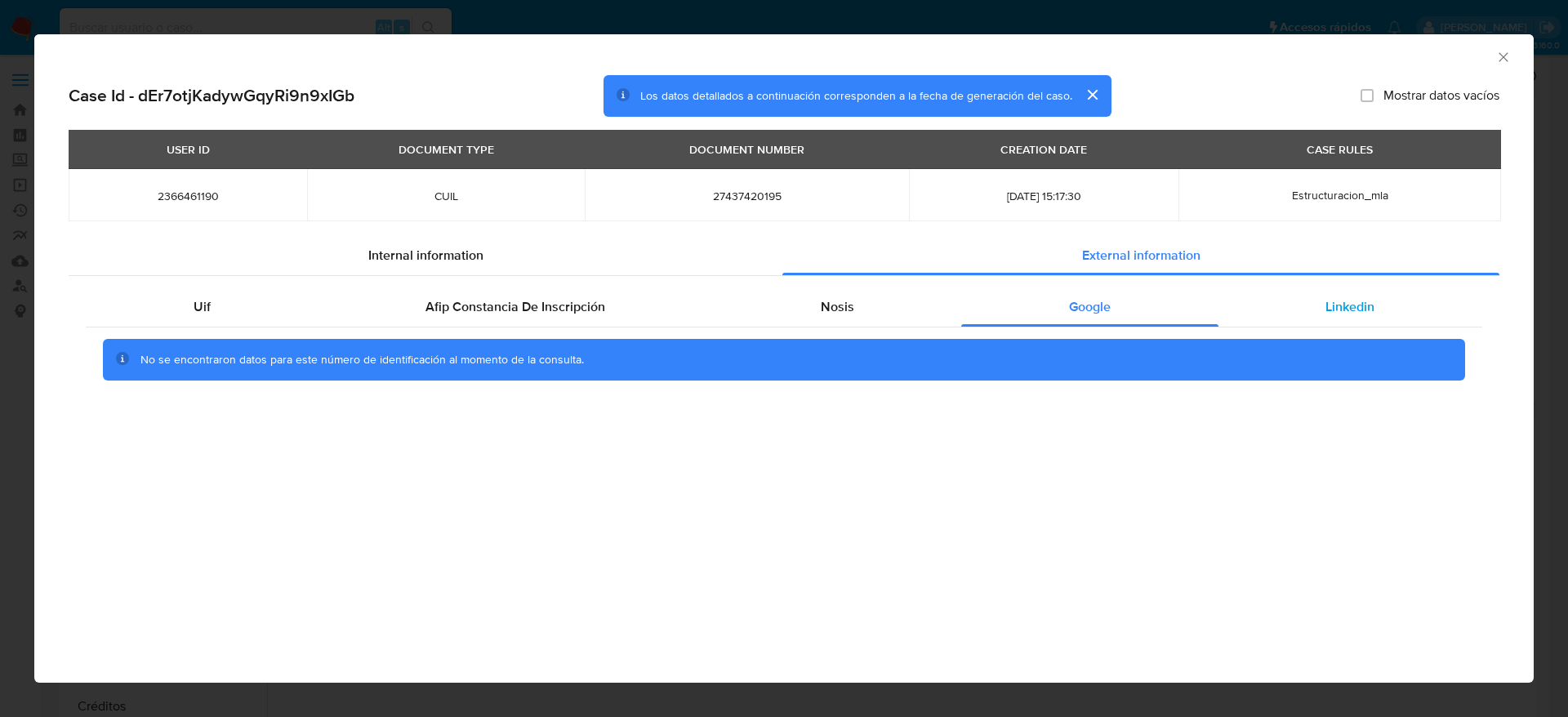
click at [1344, 304] on span "Linkedin" at bounding box center [1349, 306] width 49 height 19
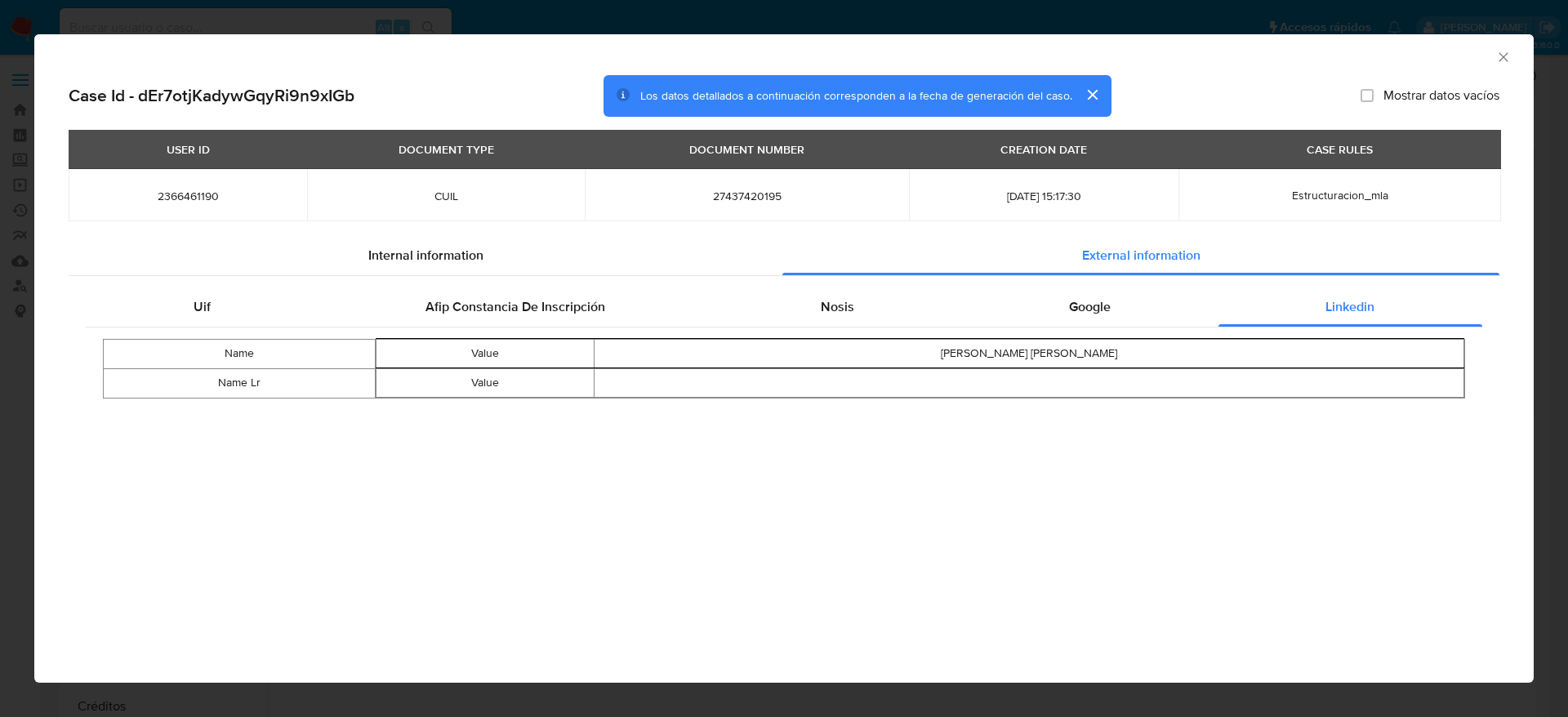
click at [1507, 53] on icon "Cerrar ventana" at bounding box center [1503, 57] width 9 height 9
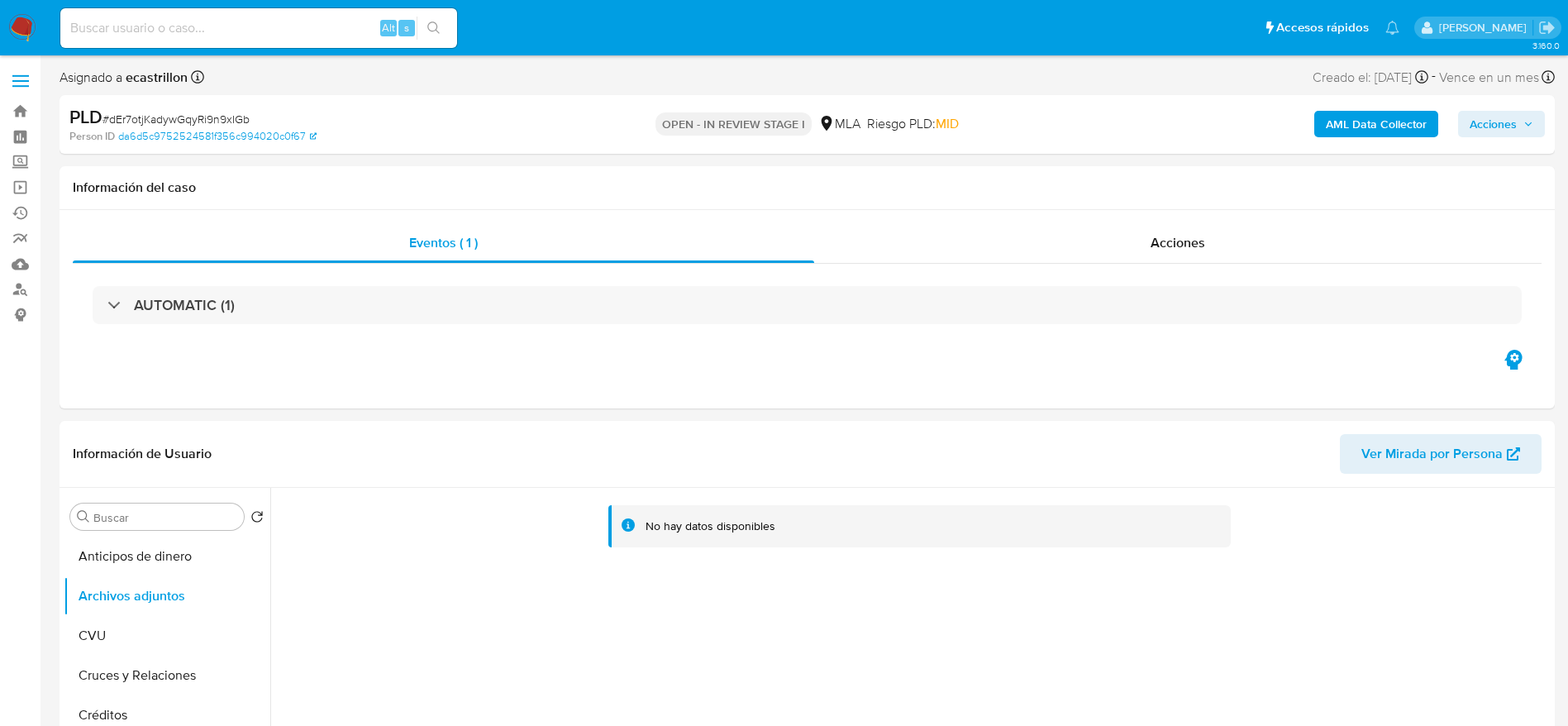
click at [135, 121] on span "# dEr7otjKadywGqyRi9n9xIGb" at bounding box center [175, 118] width 147 height 16
copy span "dEr7otjKadywGqyRi9n9xIGb"
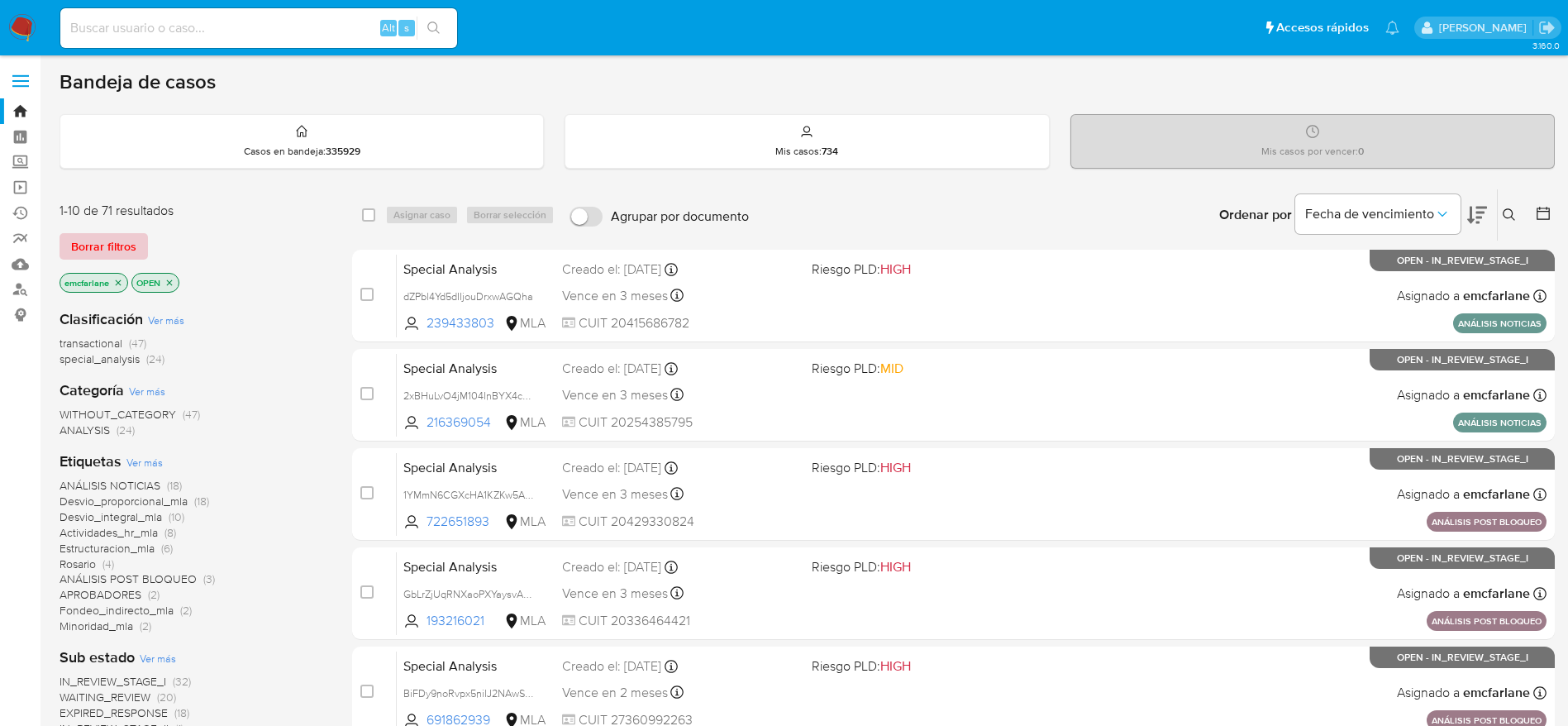
click at [93, 239] on span "Borrar filtros" at bounding box center [104, 246] width 65 height 23
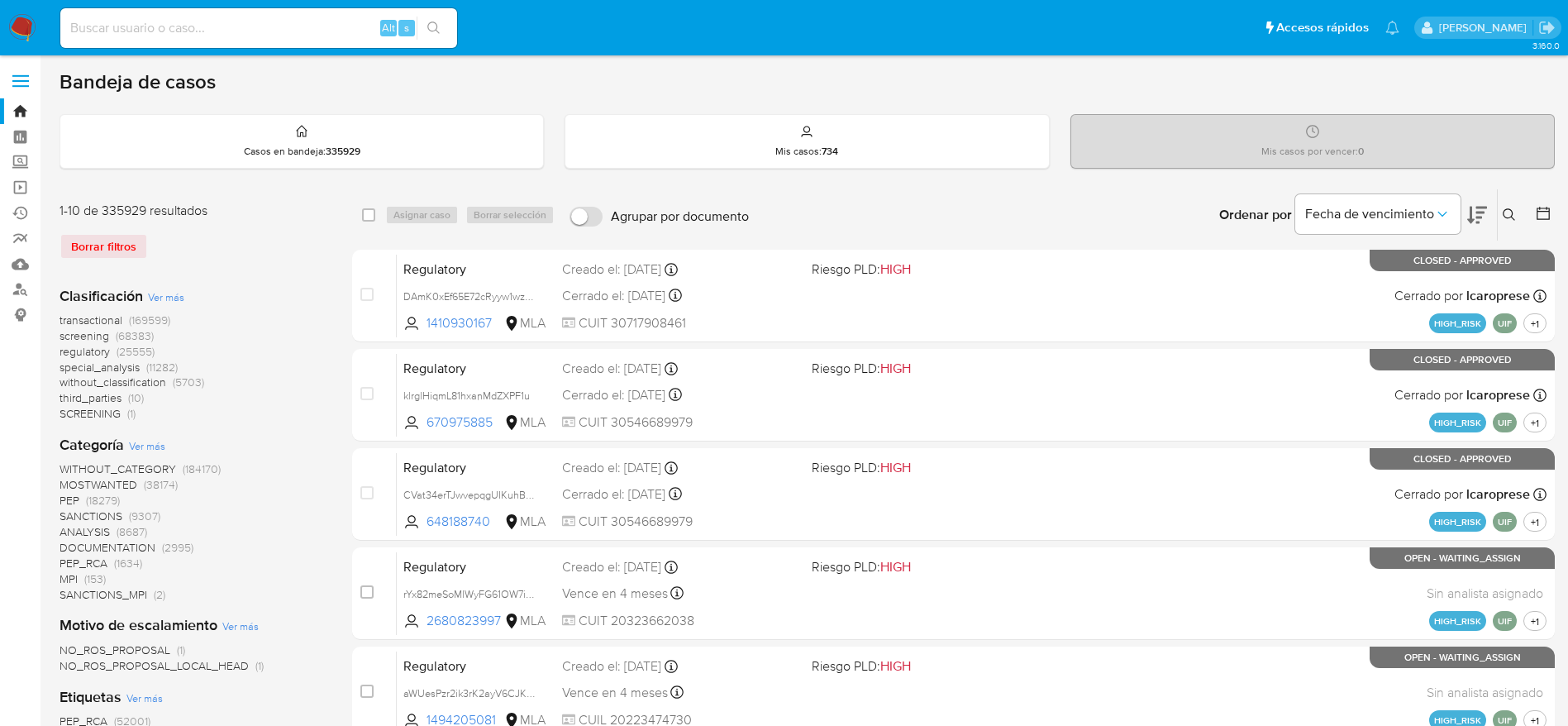
click at [1513, 215] on icon at bounding box center [1509, 215] width 13 height 13
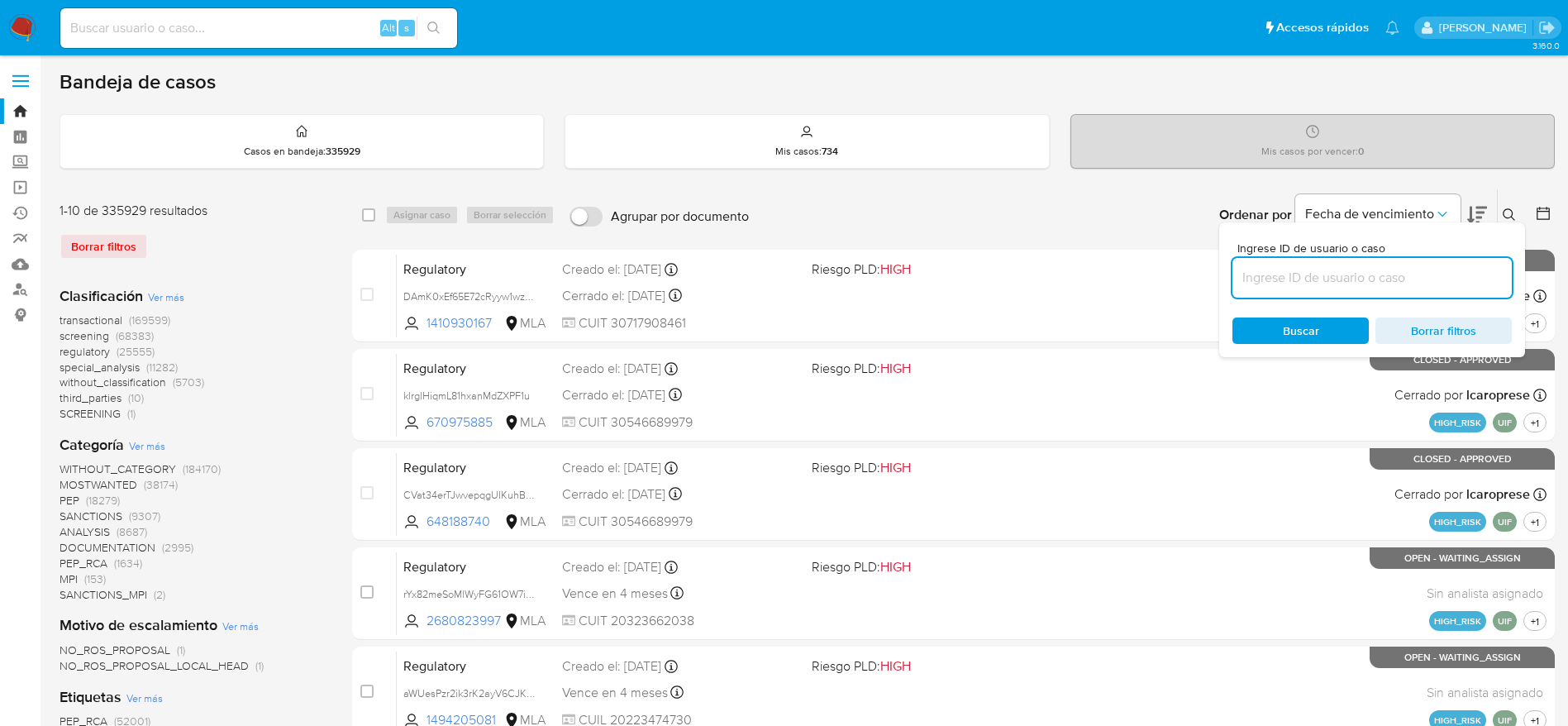
click at [1360, 275] on input at bounding box center [1372, 278] width 279 height 22
click at [1360, 274] on input at bounding box center [1372, 278] width 279 height 22
type input "dEr7otjKadywGqyRi9n9xIGb"
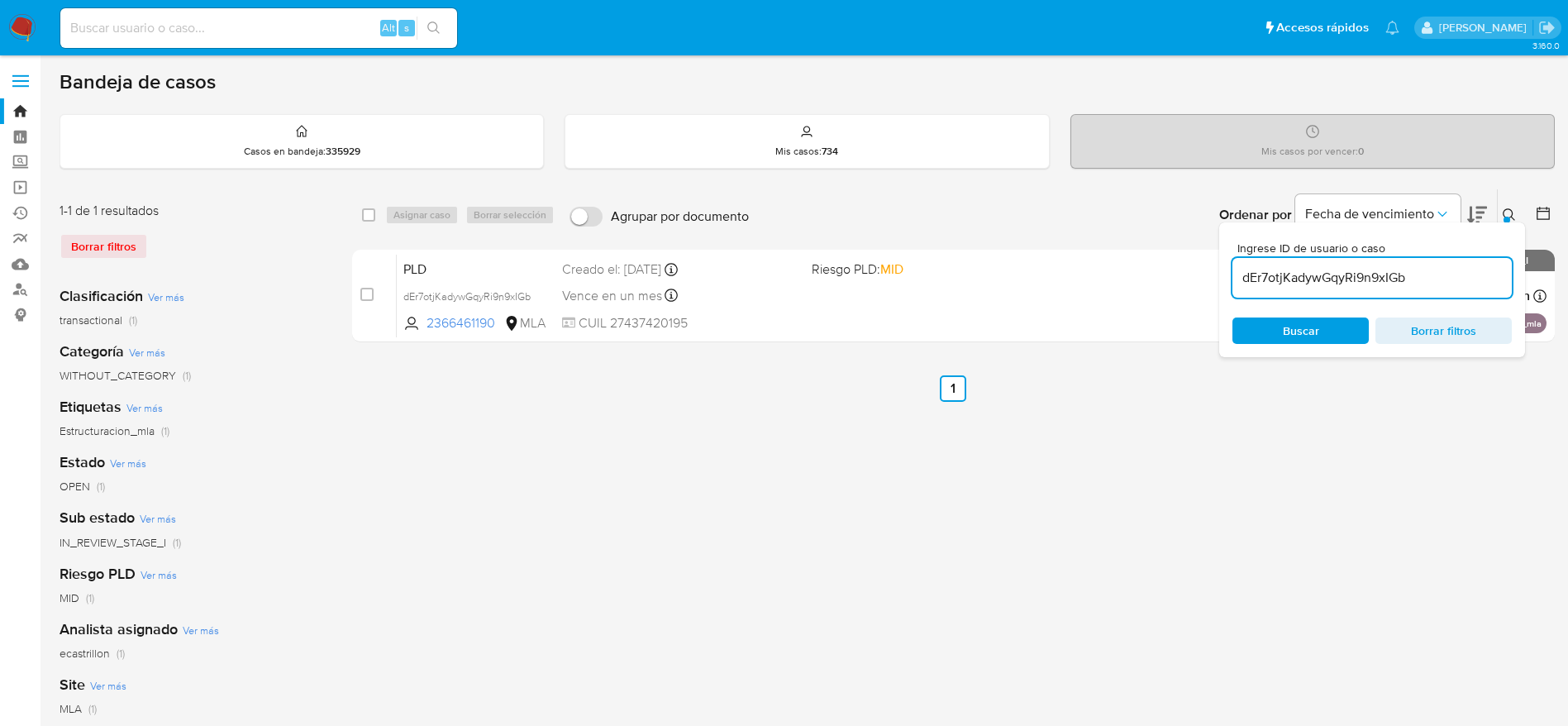
click at [369, 213] on input "checkbox" at bounding box center [369, 215] width 13 height 13
checkbox input "true"
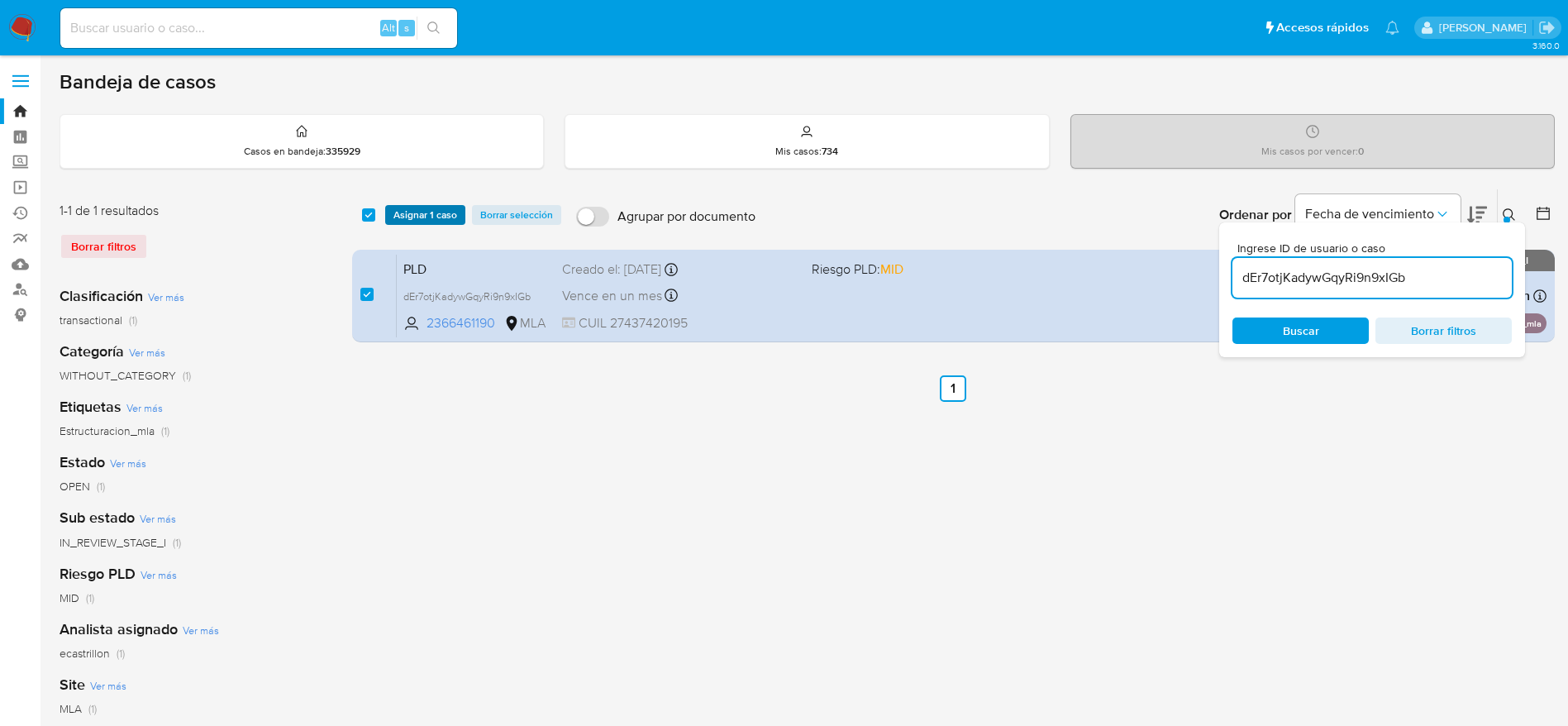
click at [402, 218] on span "Asignar 1 caso" at bounding box center [424, 215] width 64 height 16
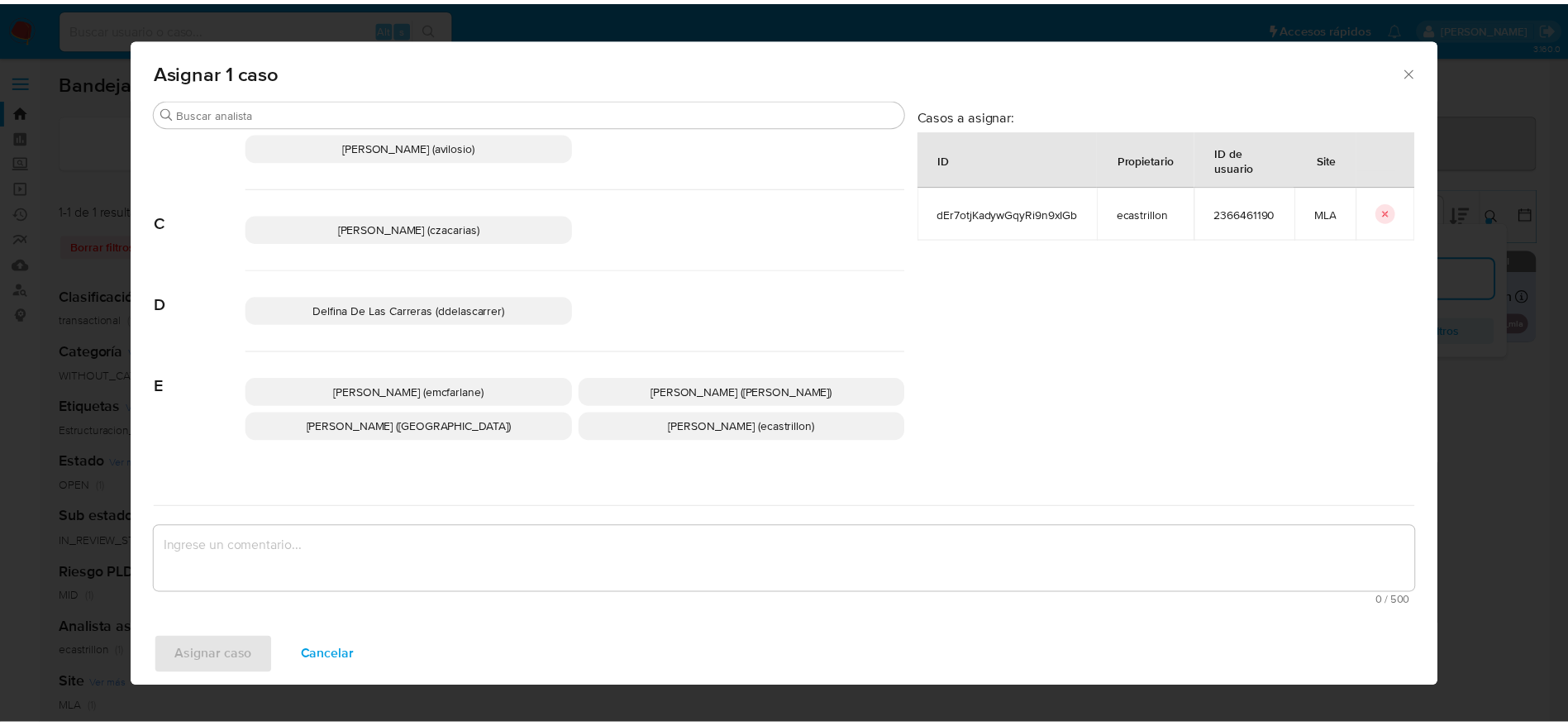
scroll to position [124, 0]
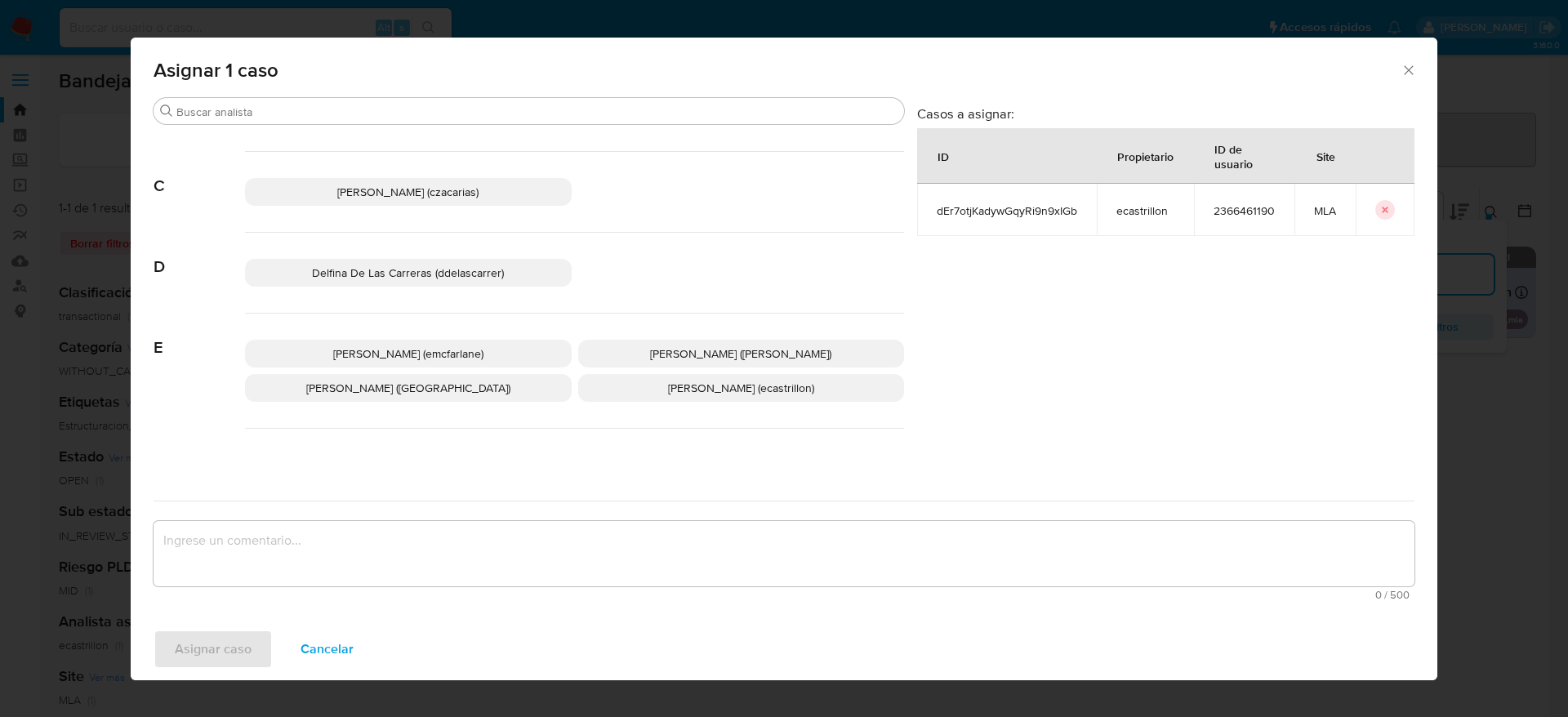
click at [444, 338] on div "[PERSON_NAME] (emcfarlane) [PERSON_NAME] ([PERSON_NAME]) [PERSON_NAME] (evitiel…" at bounding box center [574, 371] width 659 height 115
click at [447, 346] on span "[PERSON_NAME] (emcfarlane)" at bounding box center [408, 353] width 150 height 16
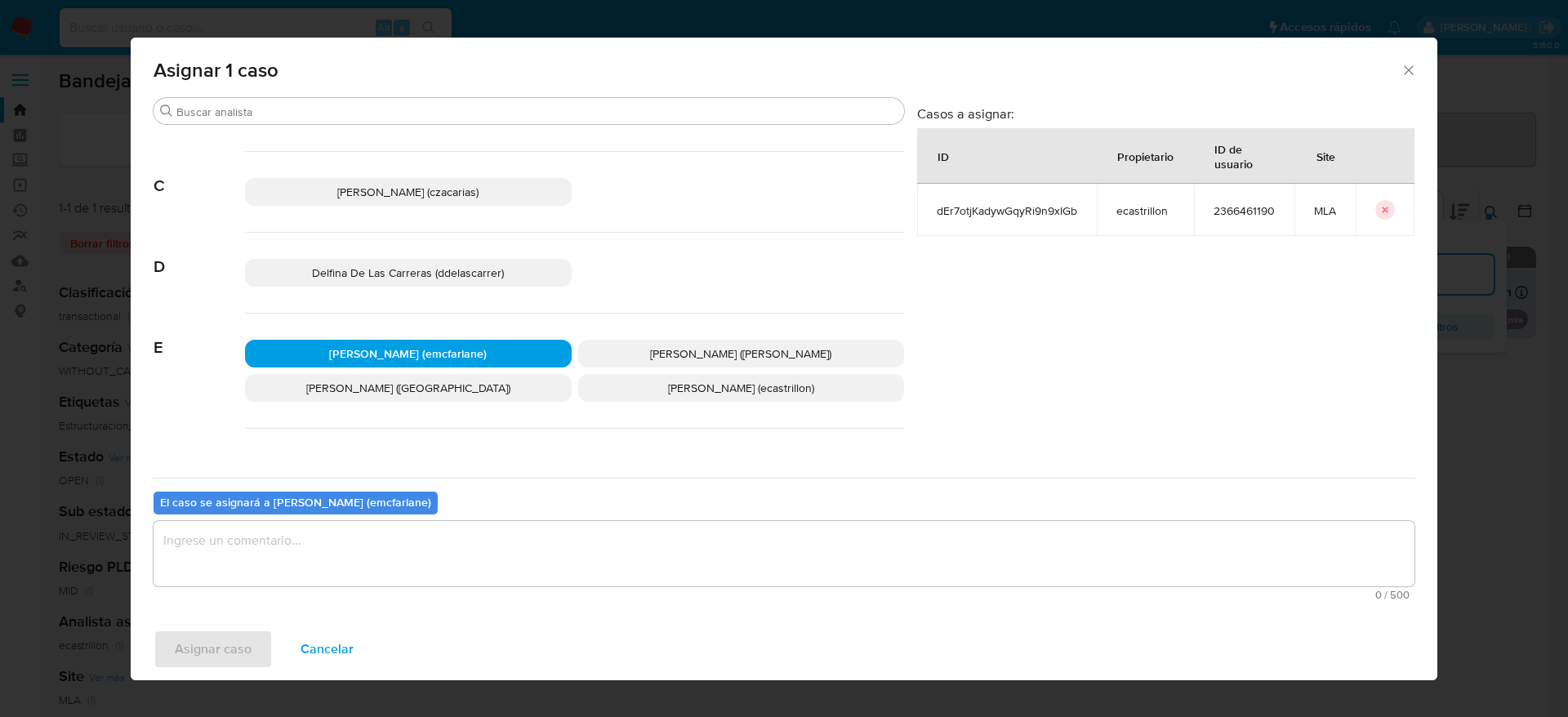
click at [359, 513] on div "El caso se asignará a [PERSON_NAME] (emcfarlane) 0 / 500 500 caracteres restant…" at bounding box center [784, 542] width 1261 height 129
click at [347, 541] on textarea "assign-modal" at bounding box center [784, 553] width 1261 height 65
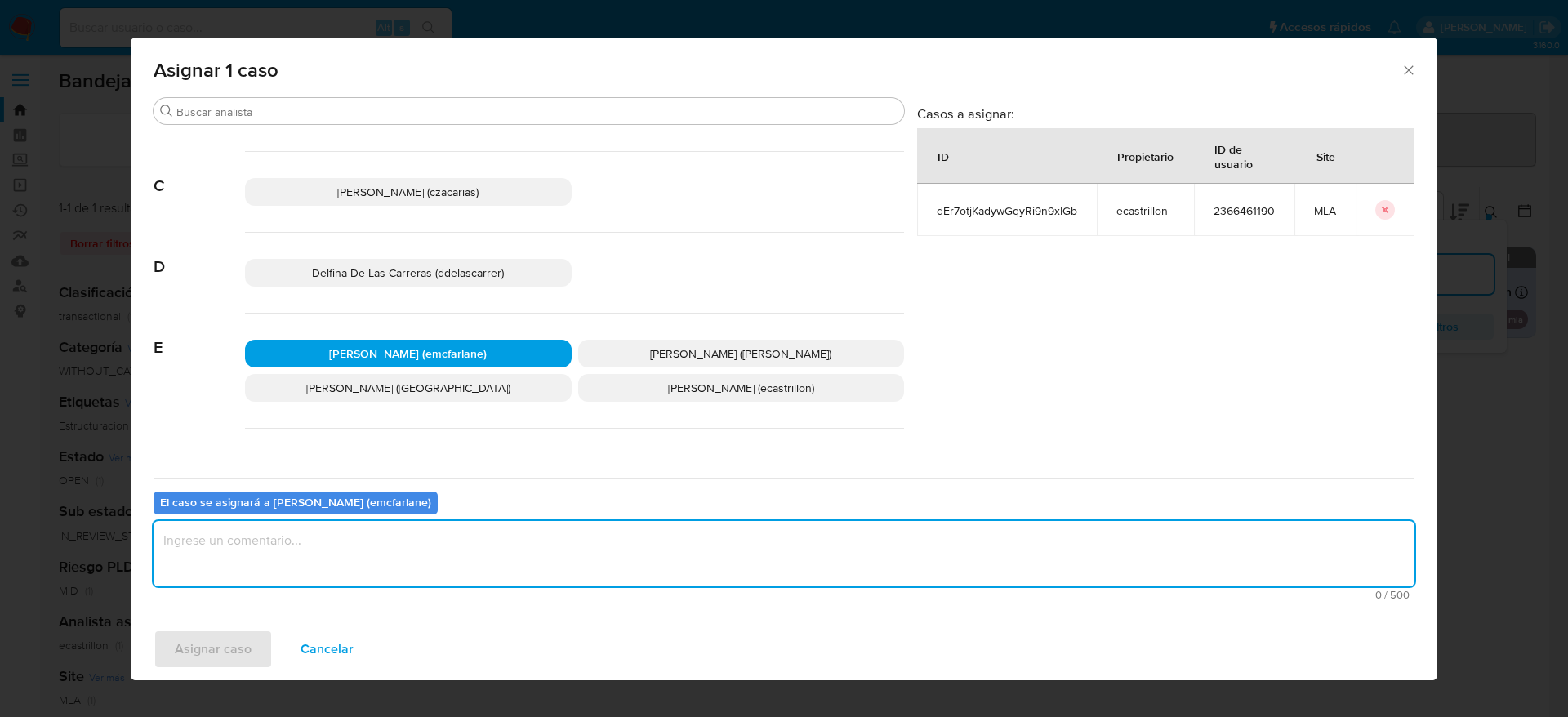
type textarea "v"
click at [229, 633] on span "Asignar caso" at bounding box center [212, 649] width 76 height 36
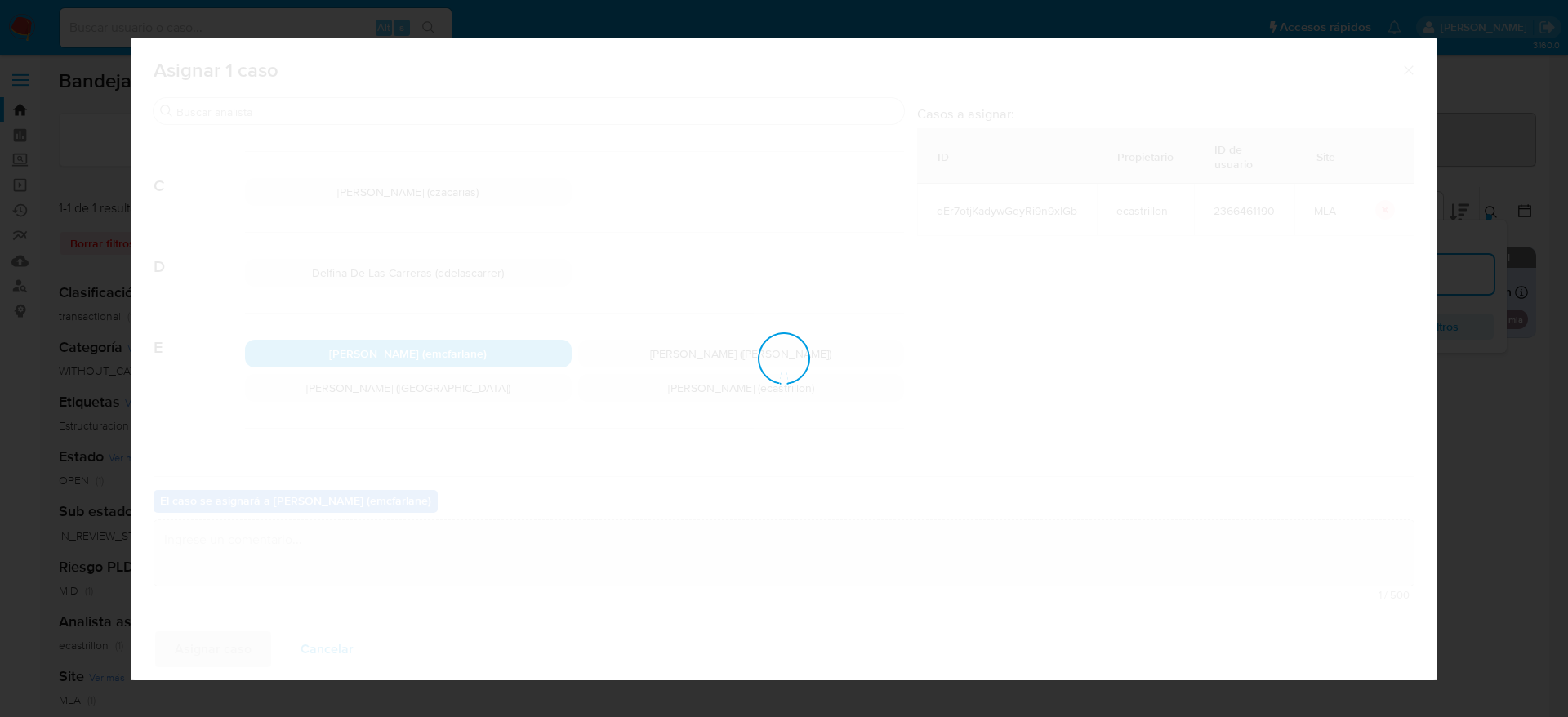
checkbox input "false"
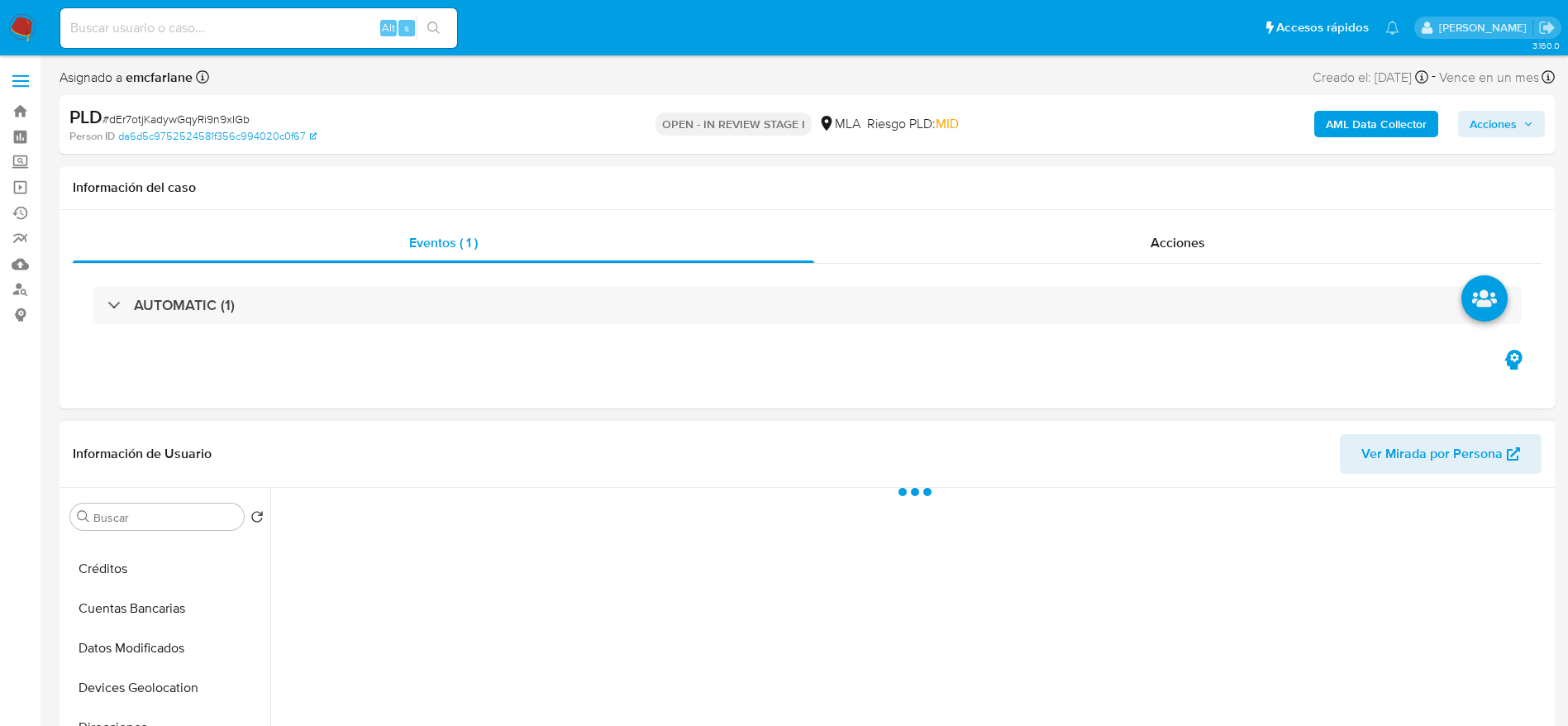
select select "10"
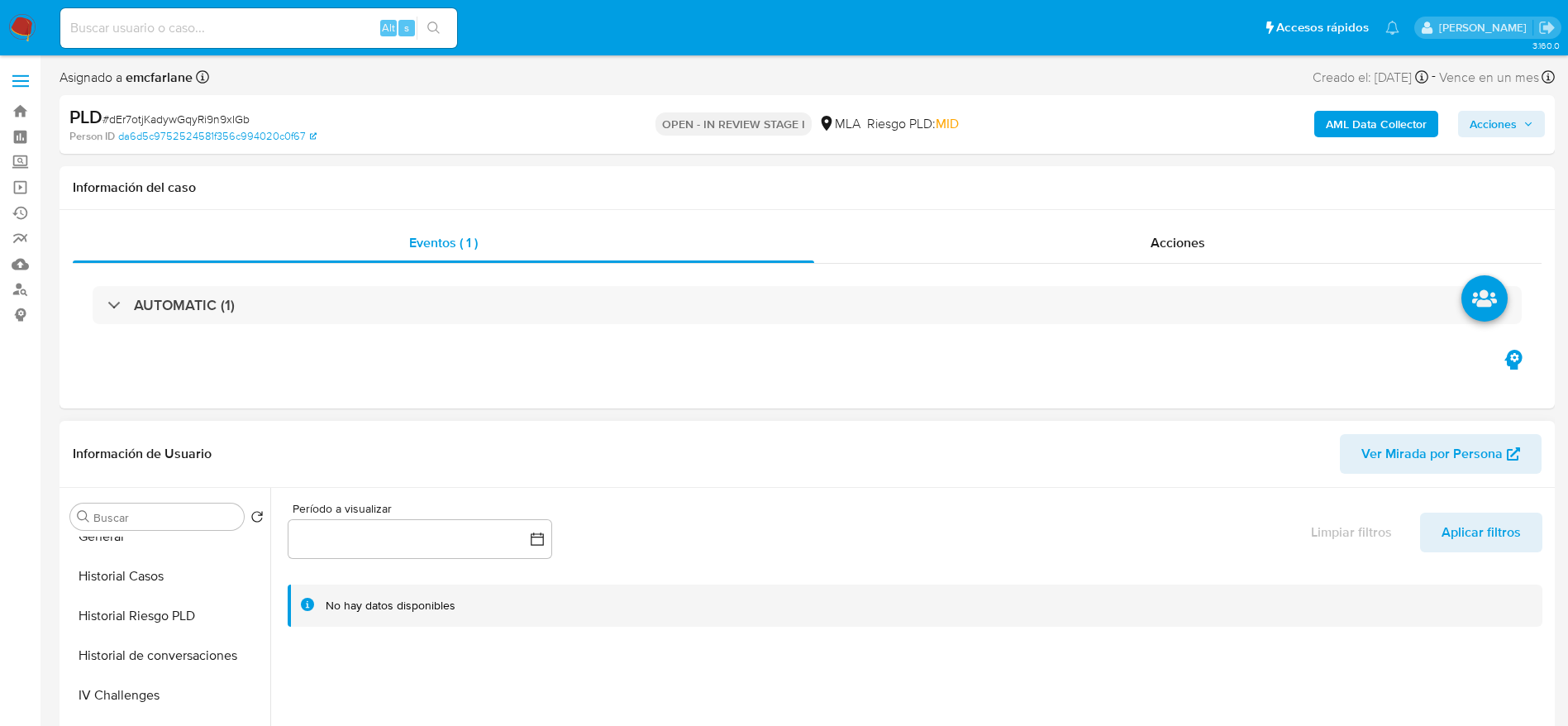
drag, startPoint x: 150, startPoint y: 585, endPoint x: 301, endPoint y: 537, distance: 158.4
click at [150, 585] on button "Historial Casos" at bounding box center [167, 576] width 207 height 40
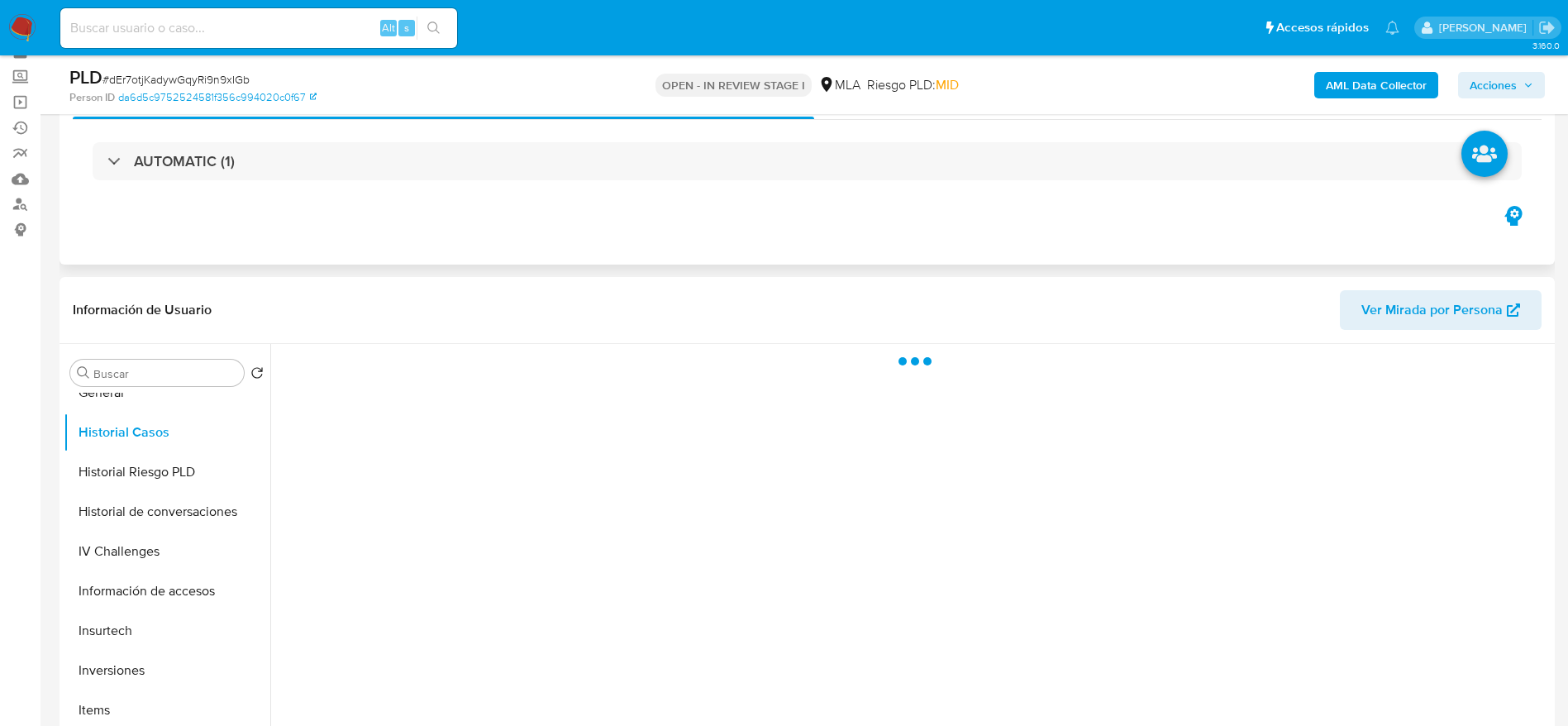
scroll to position [124, 0]
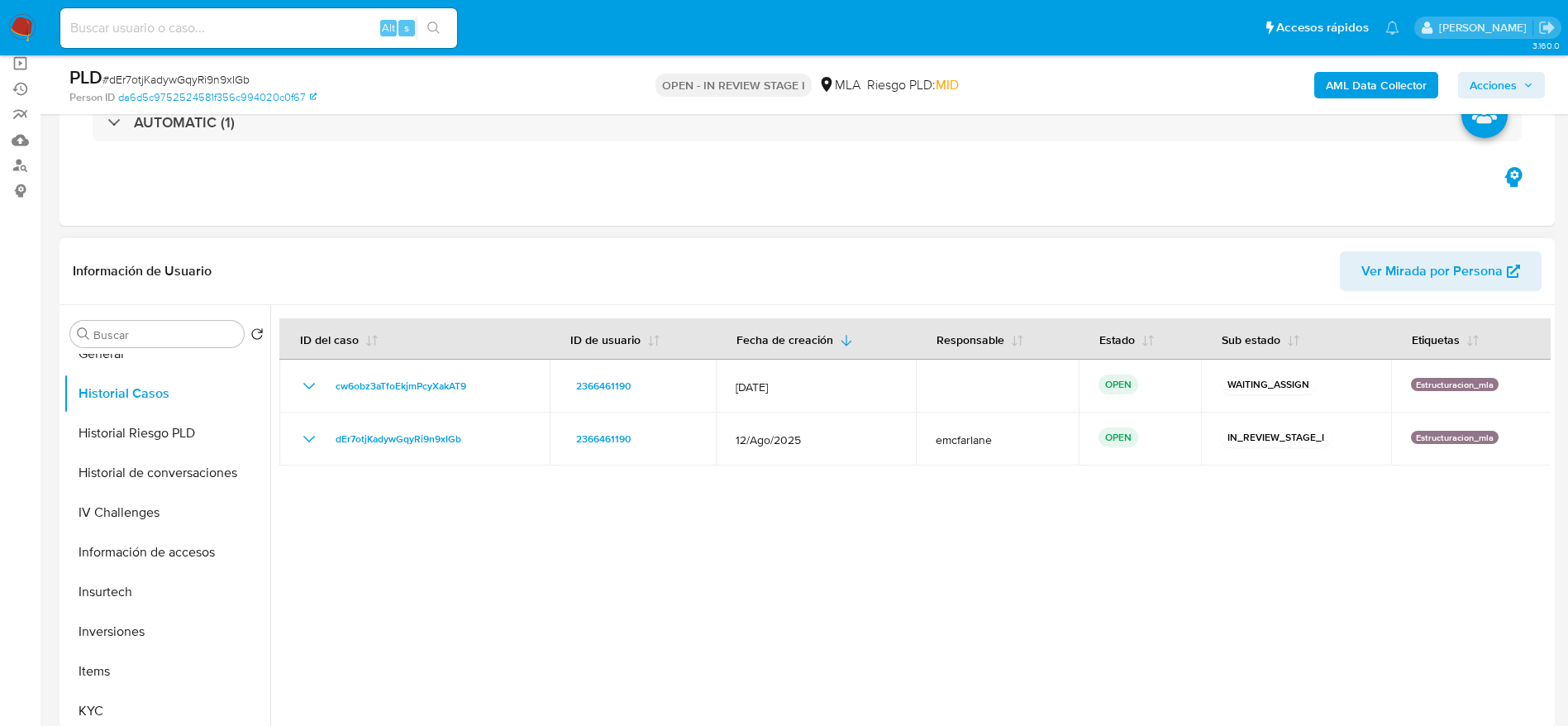
drag, startPoint x: 492, startPoint y: 384, endPoint x: 372, endPoint y: 374, distance: 120.4
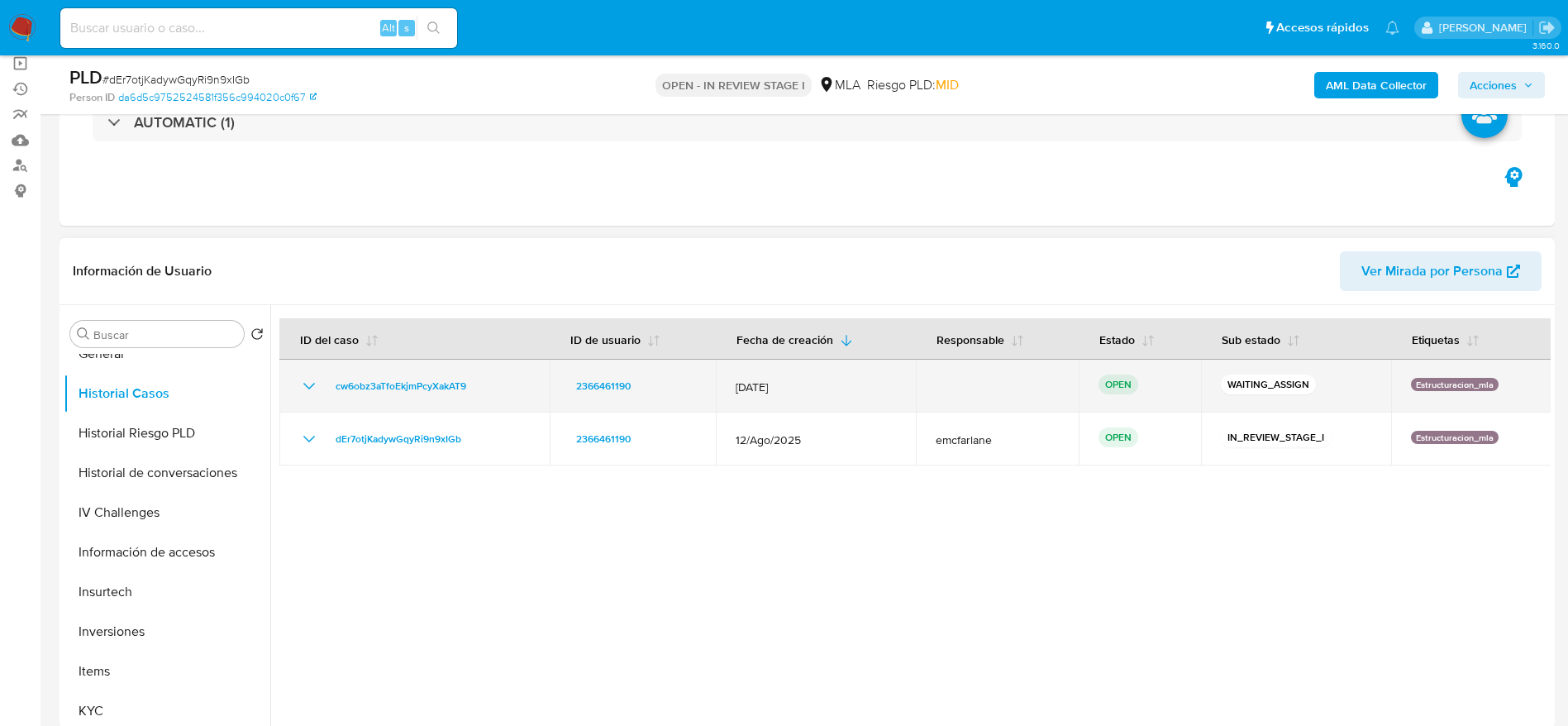
click at [278, 412] on div at bounding box center [910, 517] width 1280 height 424
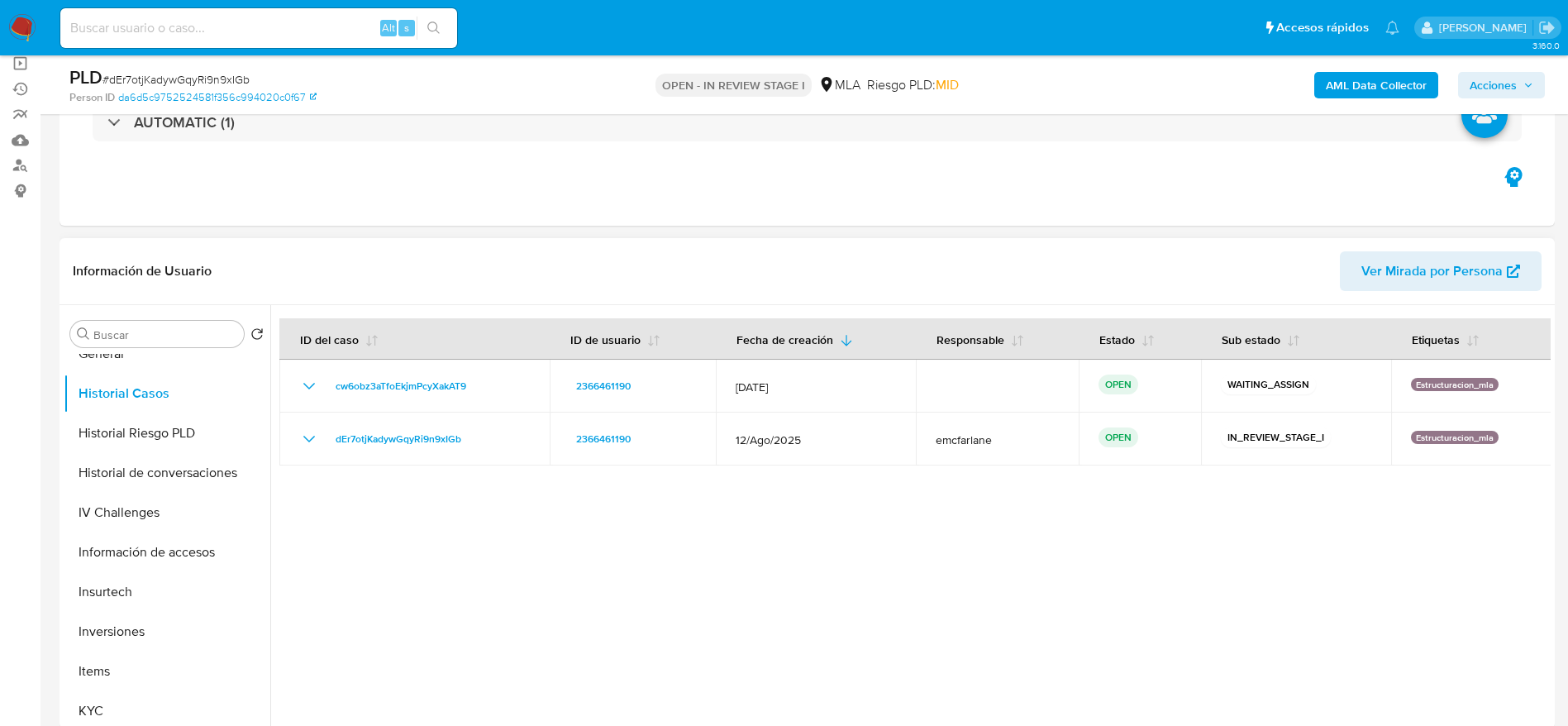
click at [485, 501] on div at bounding box center [910, 517] width 1280 height 424
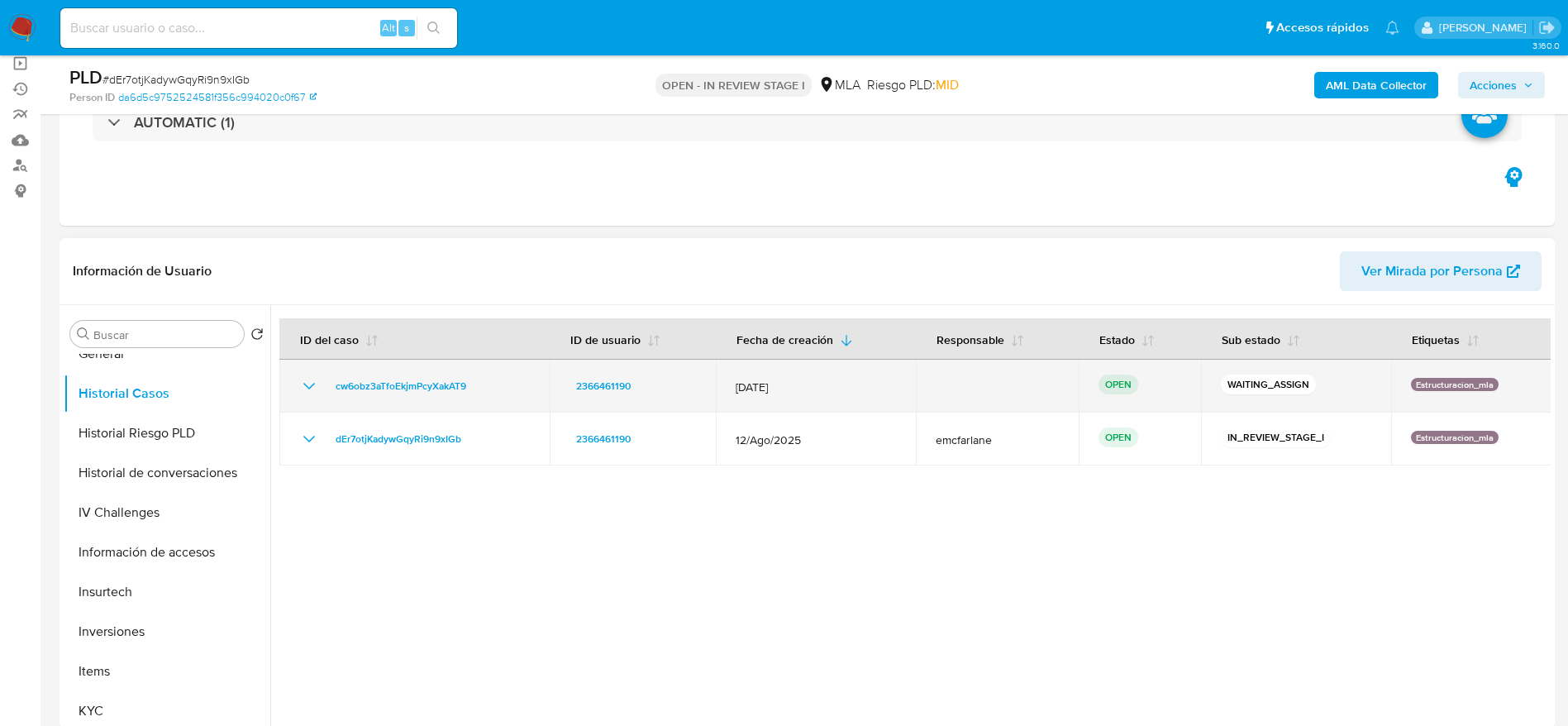
click at [482, 393] on div "cw6obz3aTfoEkjmPcyXakAT9" at bounding box center [415, 385] width 231 height 20
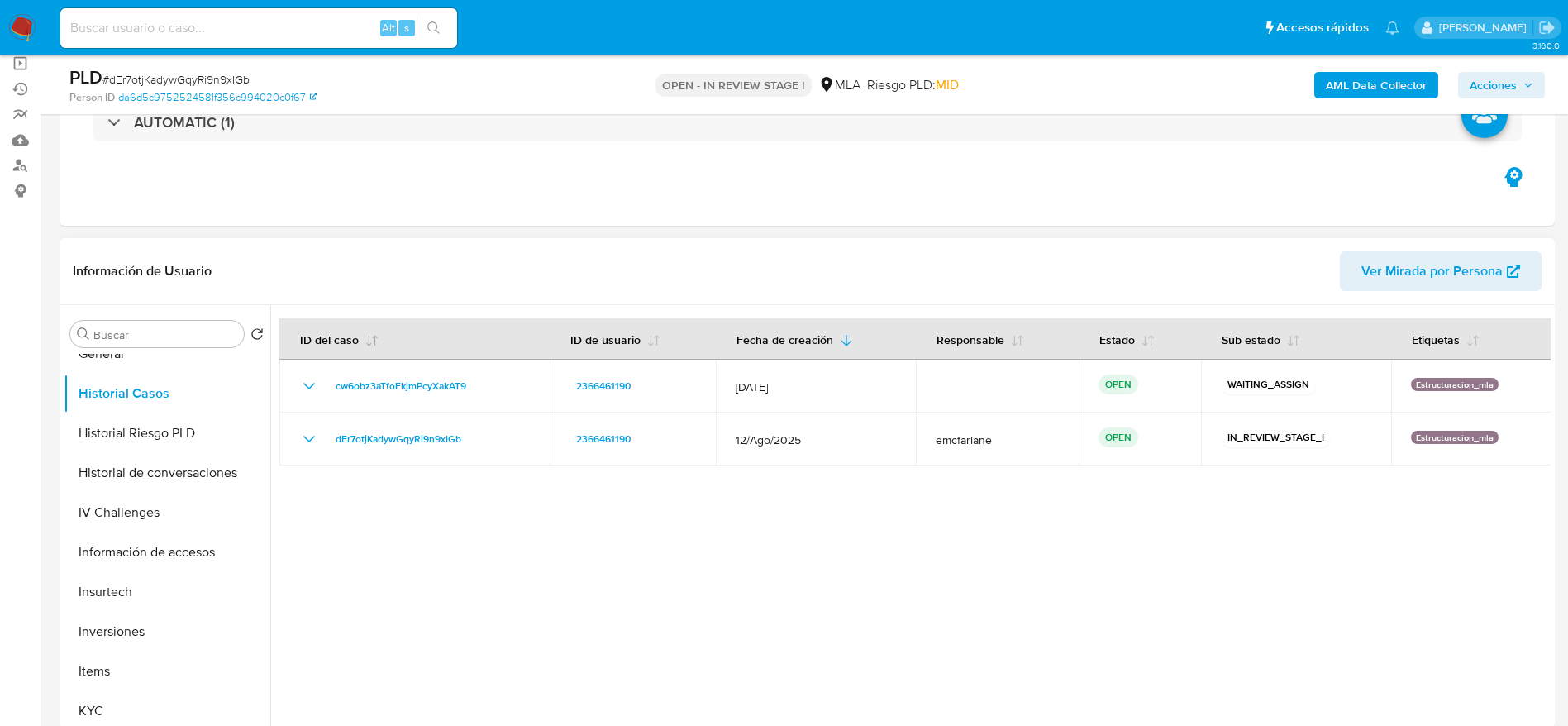
drag, startPoint x: 484, startPoint y: 384, endPoint x: 458, endPoint y: 344, distance: 47.7
click at [330, 381] on div "cw6obz3aTfoEkjmPcyXakAT9" at bounding box center [415, 385] width 231 height 20
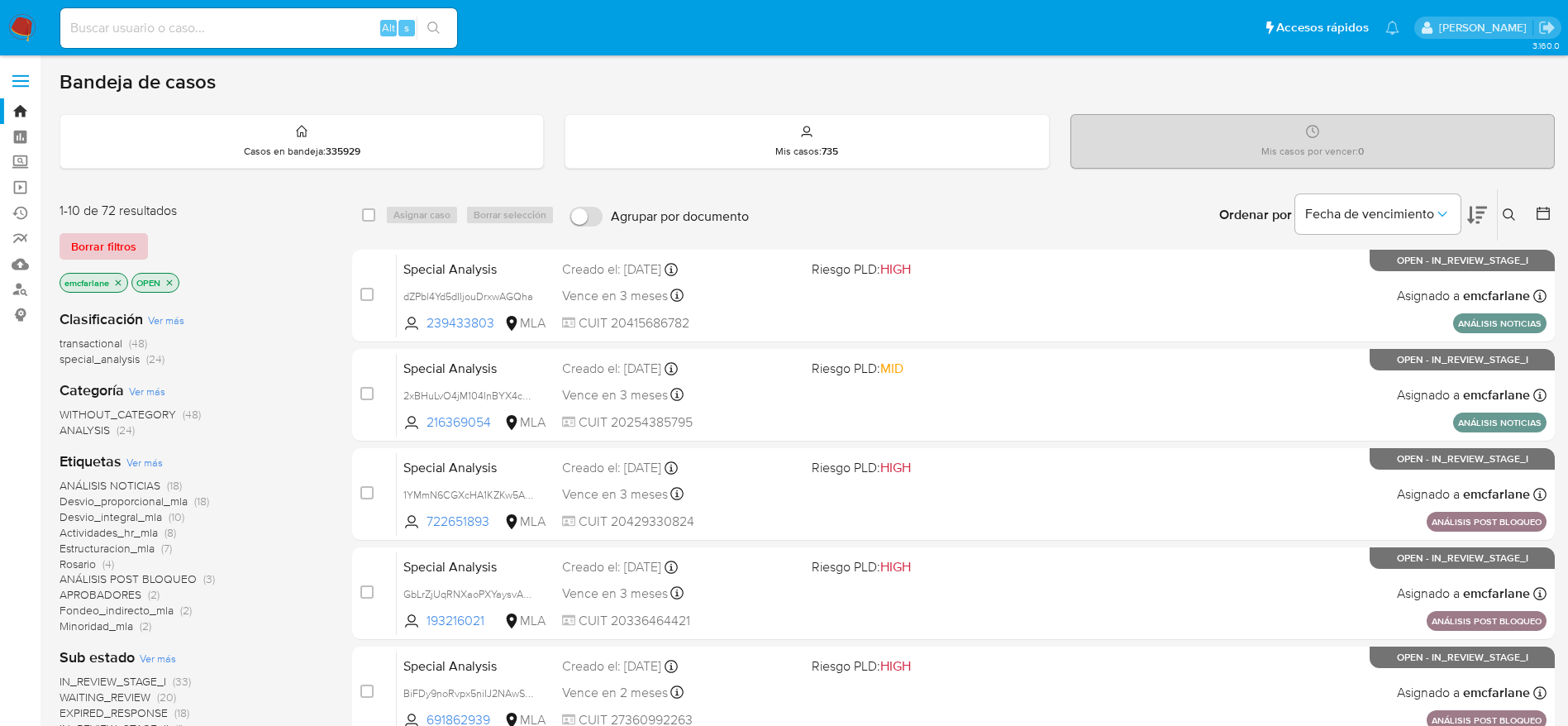
click at [117, 239] on span "Borrar filtros" at bounding box center [104, 246] width 65 height 23
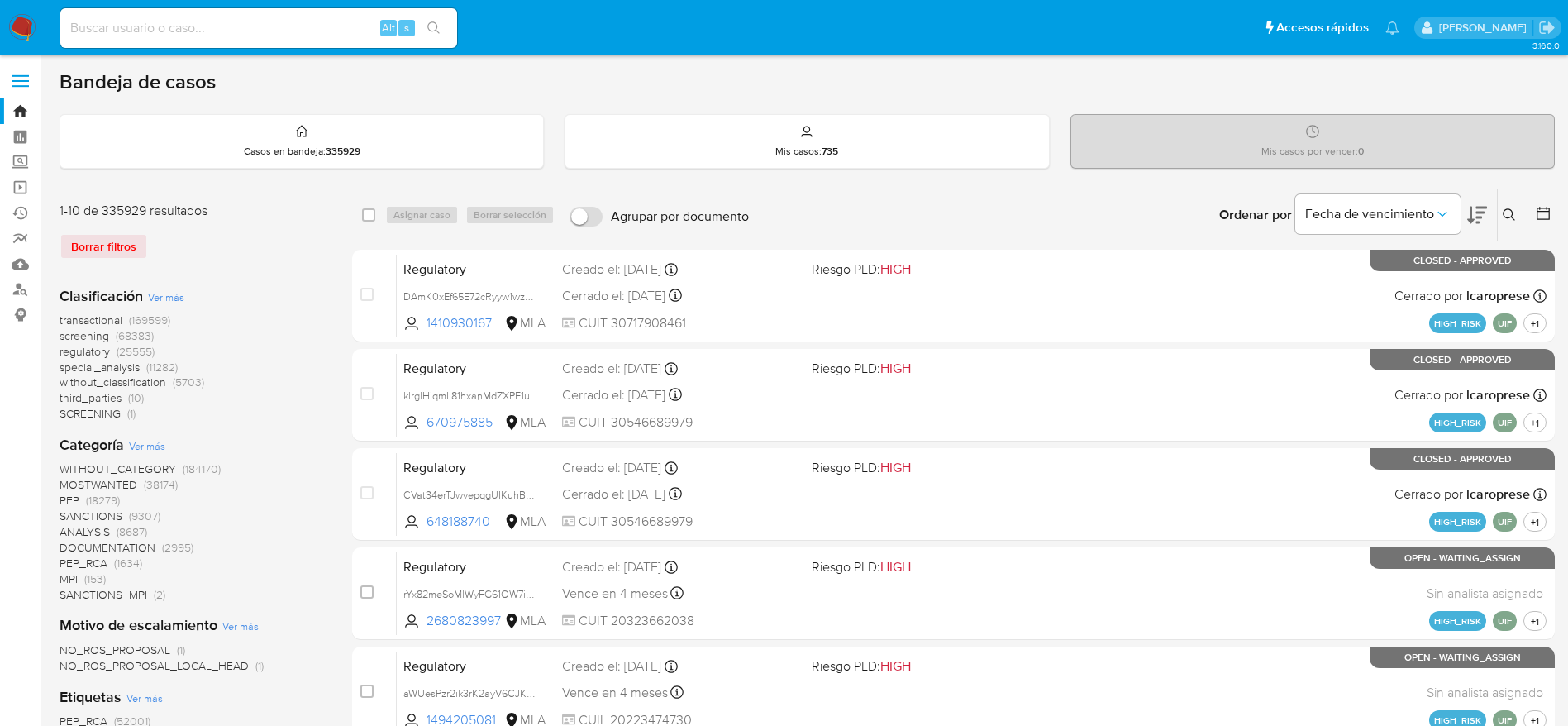
click at [1510, 217] on icon at bounding box center [1508, 214] width 12 height 12
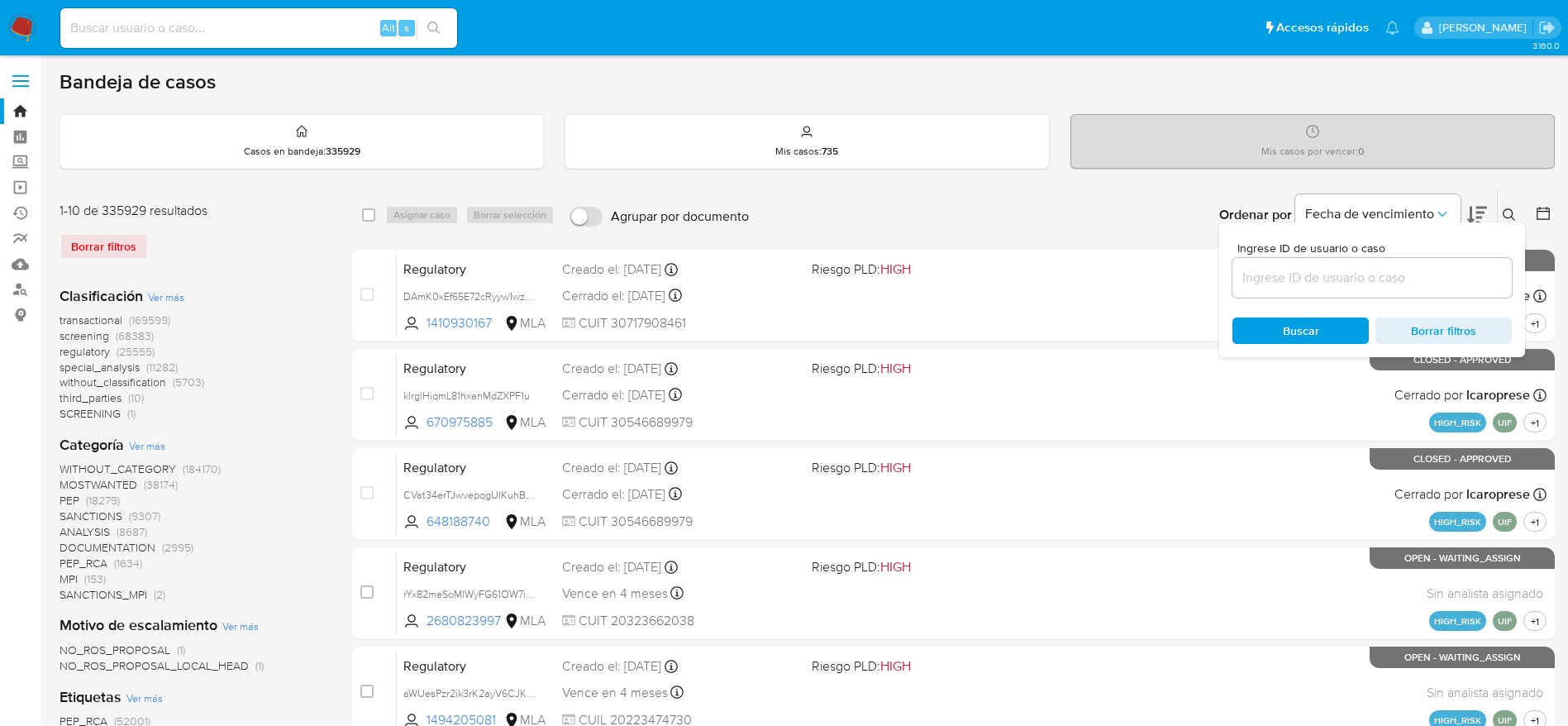
click at [1284, 290] on div at bounding box center [1372, 278] width 279 height 40
click at [1278, 278] on input at bounding box center [1372, 278] width 279 height 22
paste input "cw6obz3aTfoEkjmPcyXakAT9"
type input "cw6obz3aTfoEkjmPcyXakAT9"
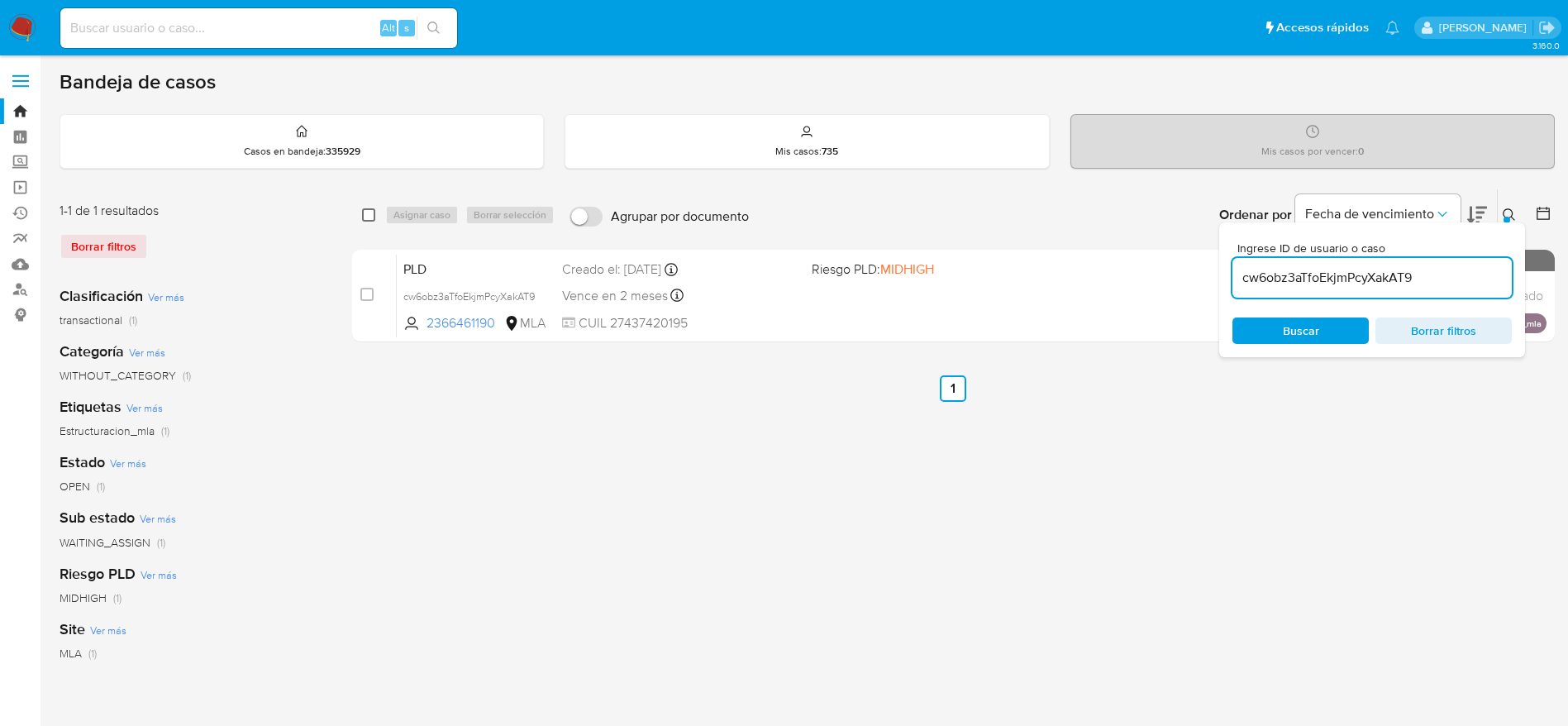
click at [371, 217] on input "checkbox" at bounding box center [369, 215] width 13 height 13
checkbox input "true"
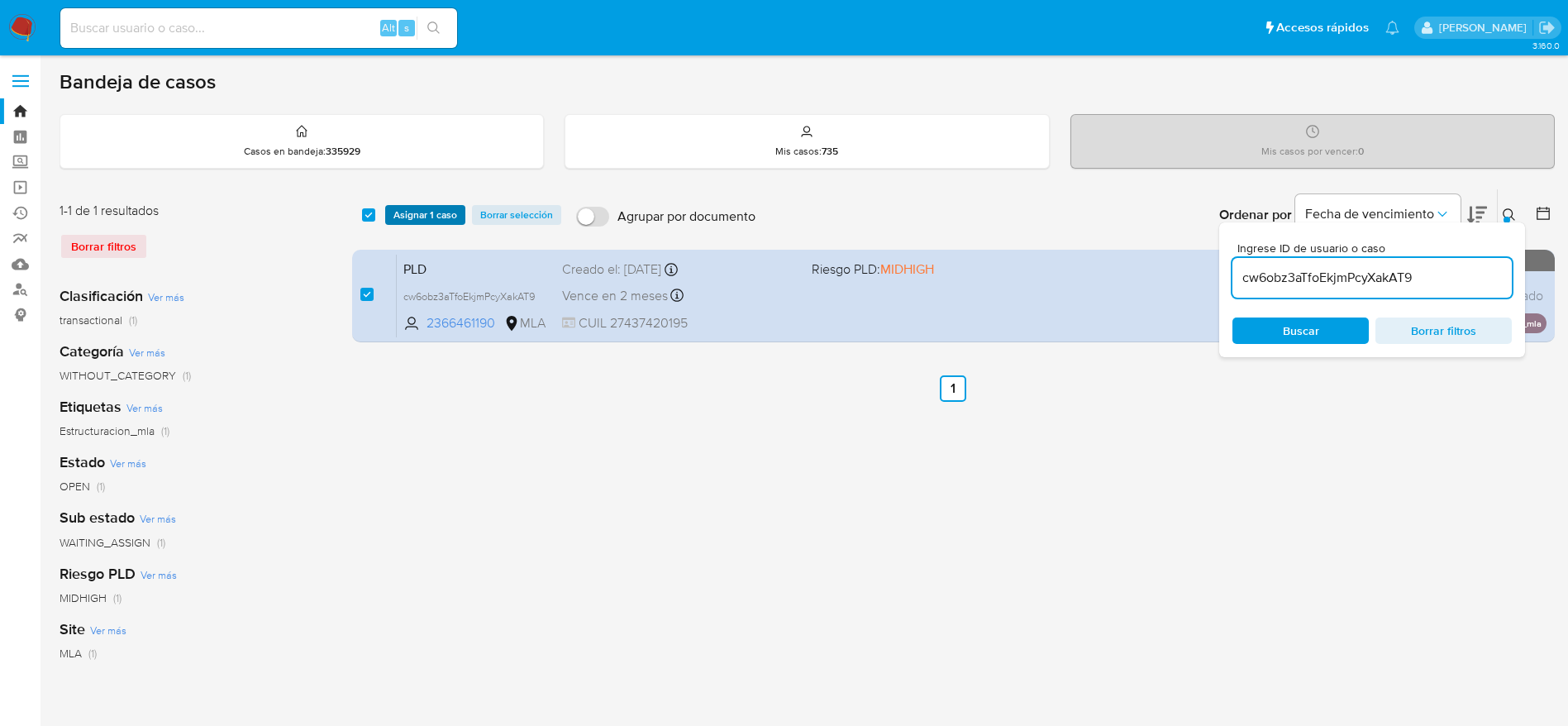
click at [392, 214] on button "Asignar 1 caso" at bounding box center [425, 215] width 80 height 20
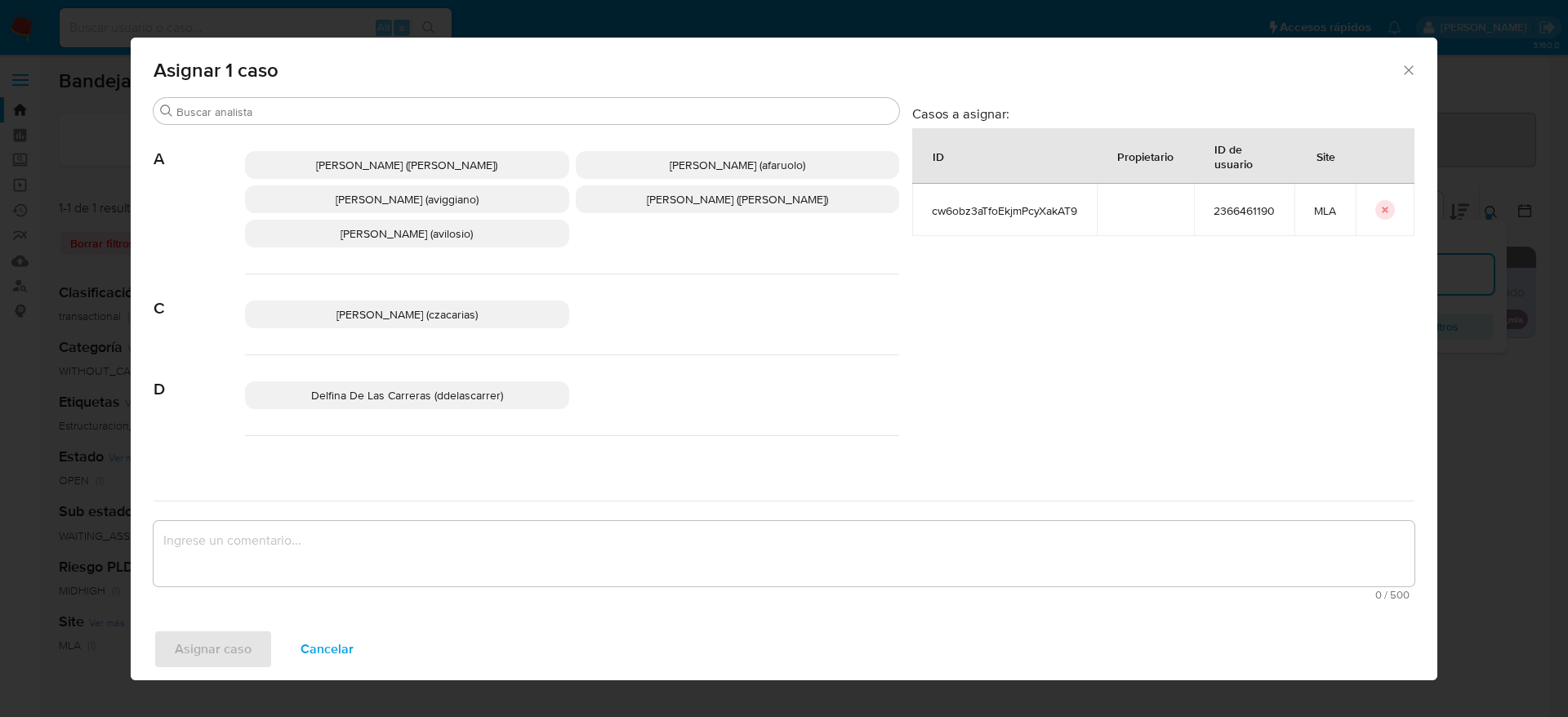
scroll to position [122, 0]
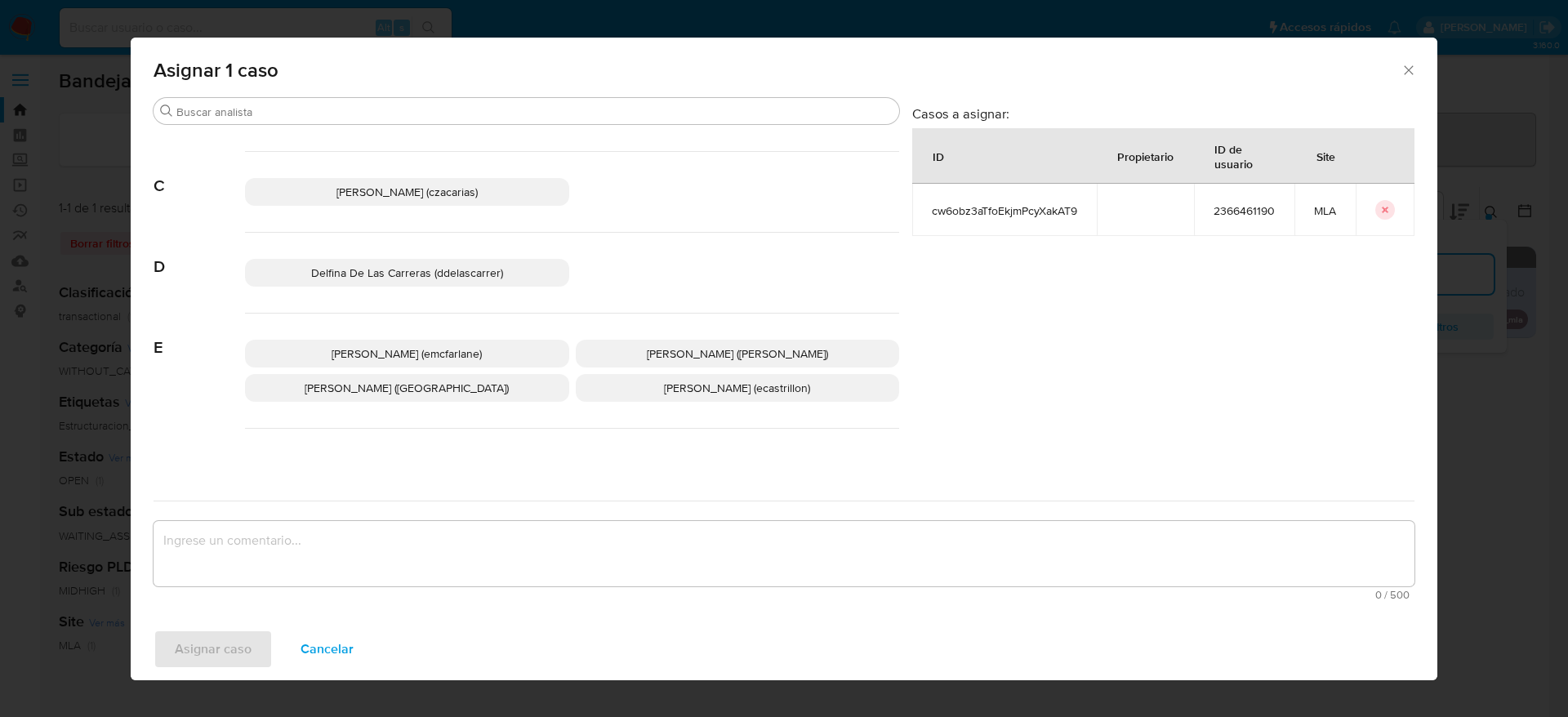
click at [485, 346] on p "[PERSON_NAME] (emcfarlane)" at bounding box center [407, 352] width 324 height 27
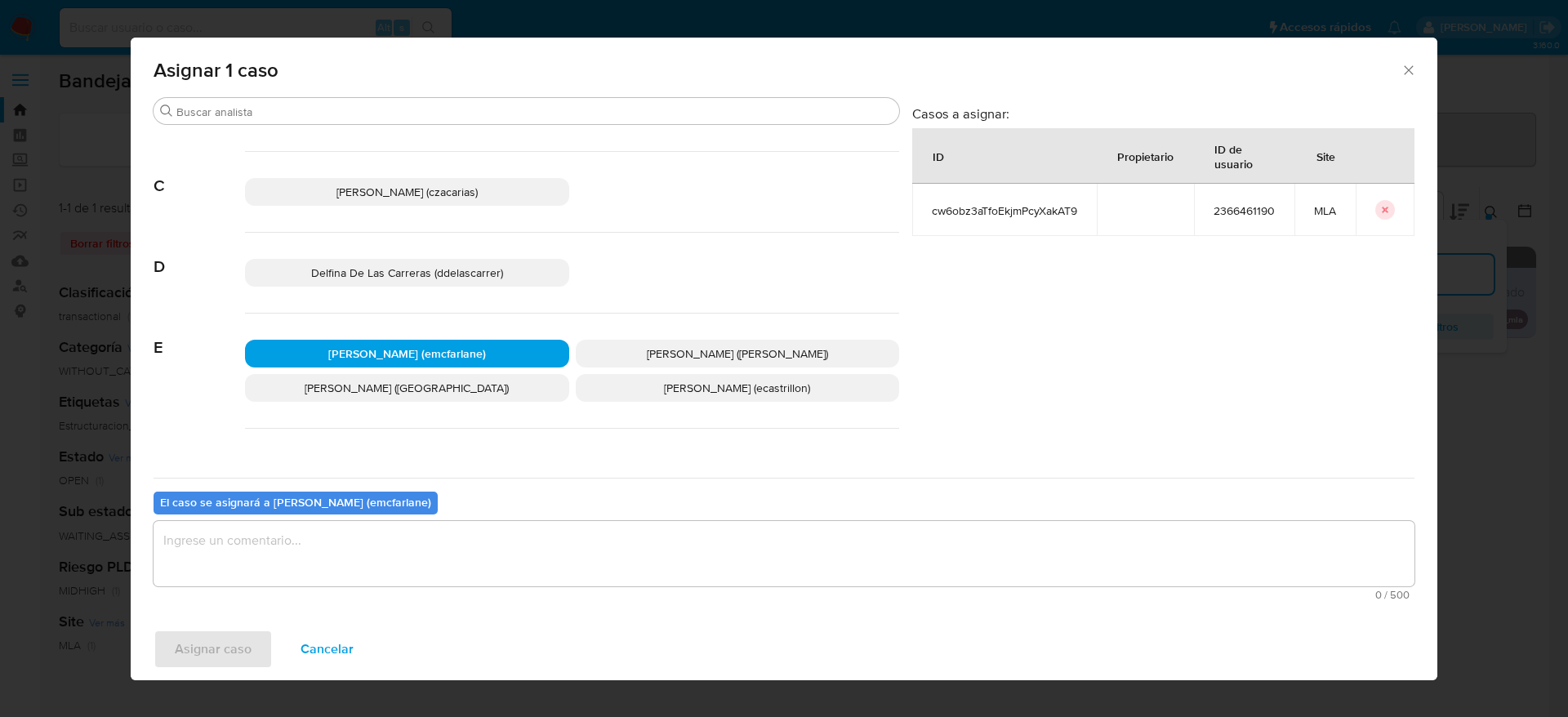
click at [314, 570] on textarea "assign-modal" at bounding box center [784, 553] width 1261 height 65
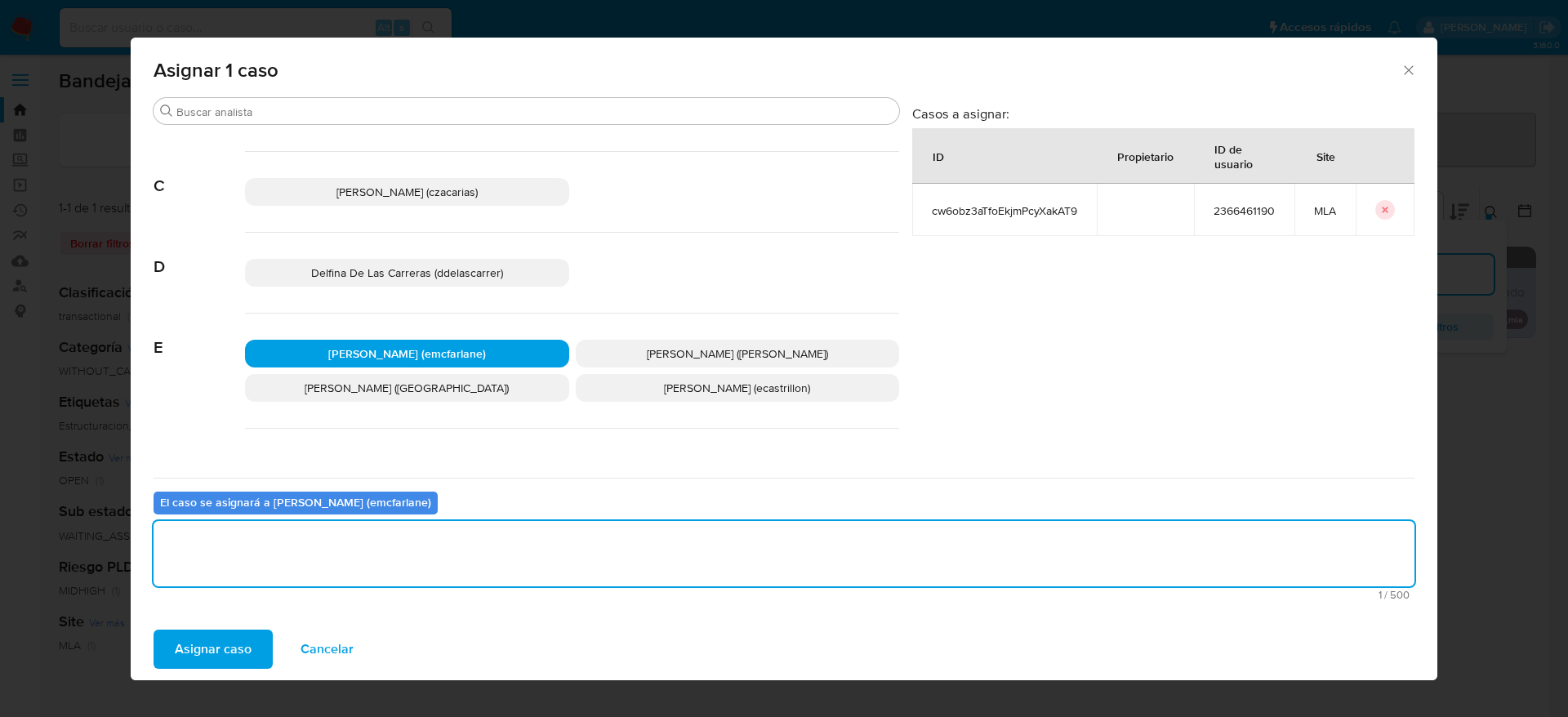
click at [170, 684] on div "Asignar 1 caso Buscar A [PERSON_NAME] ([PERSON_NAME]) [PERSON_NAME] (afaruolo) …" at bounding box center [784, 358] width 1568 height 717
click at [180, 659] on div "Clasificación Ver más transactional (1) Categoría Ver más WITHOUT_CATEGORY (1) …" at bounding box center [189, 546] width 263 height 555
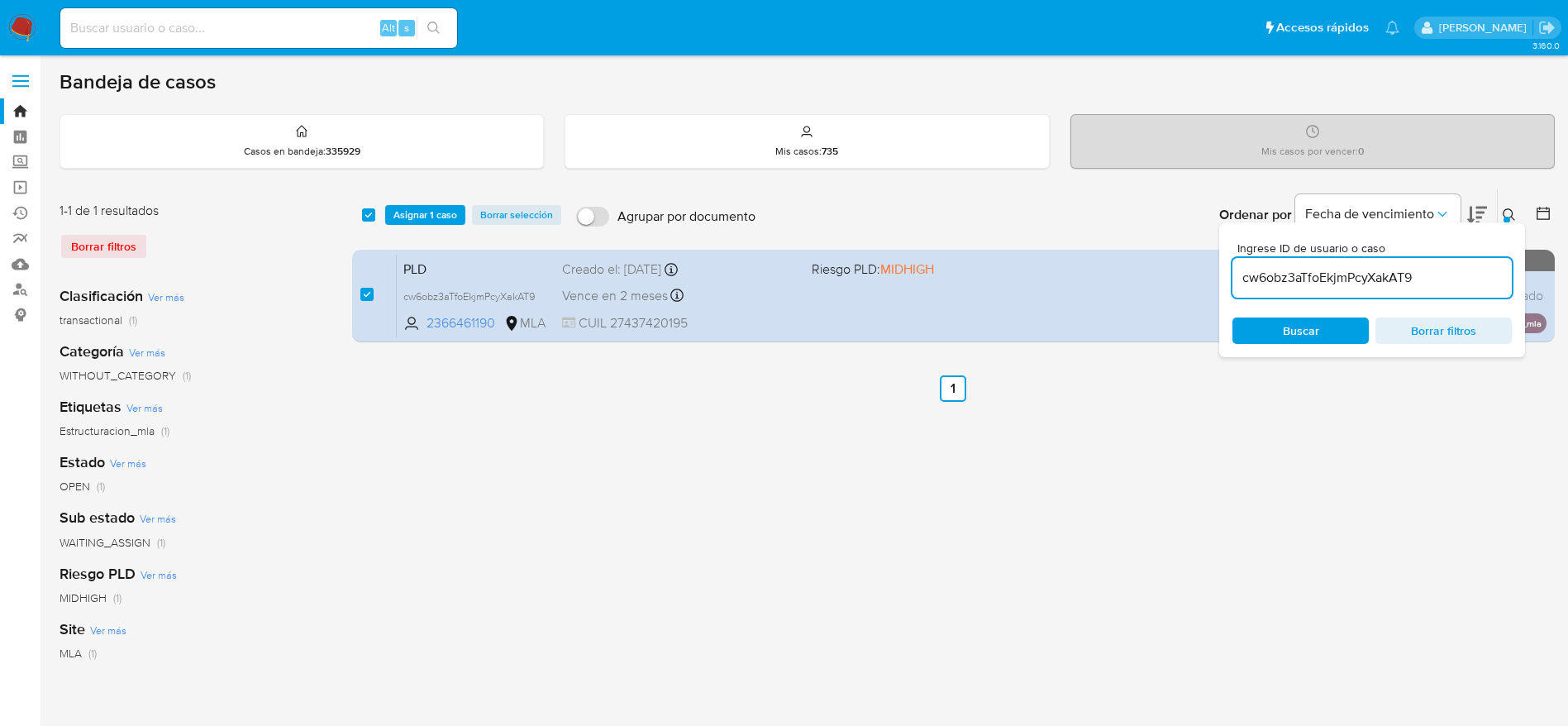
click at [422, 207] on span "Asignar 1 caso" at bounding box center [424, 215] width 64 height 16
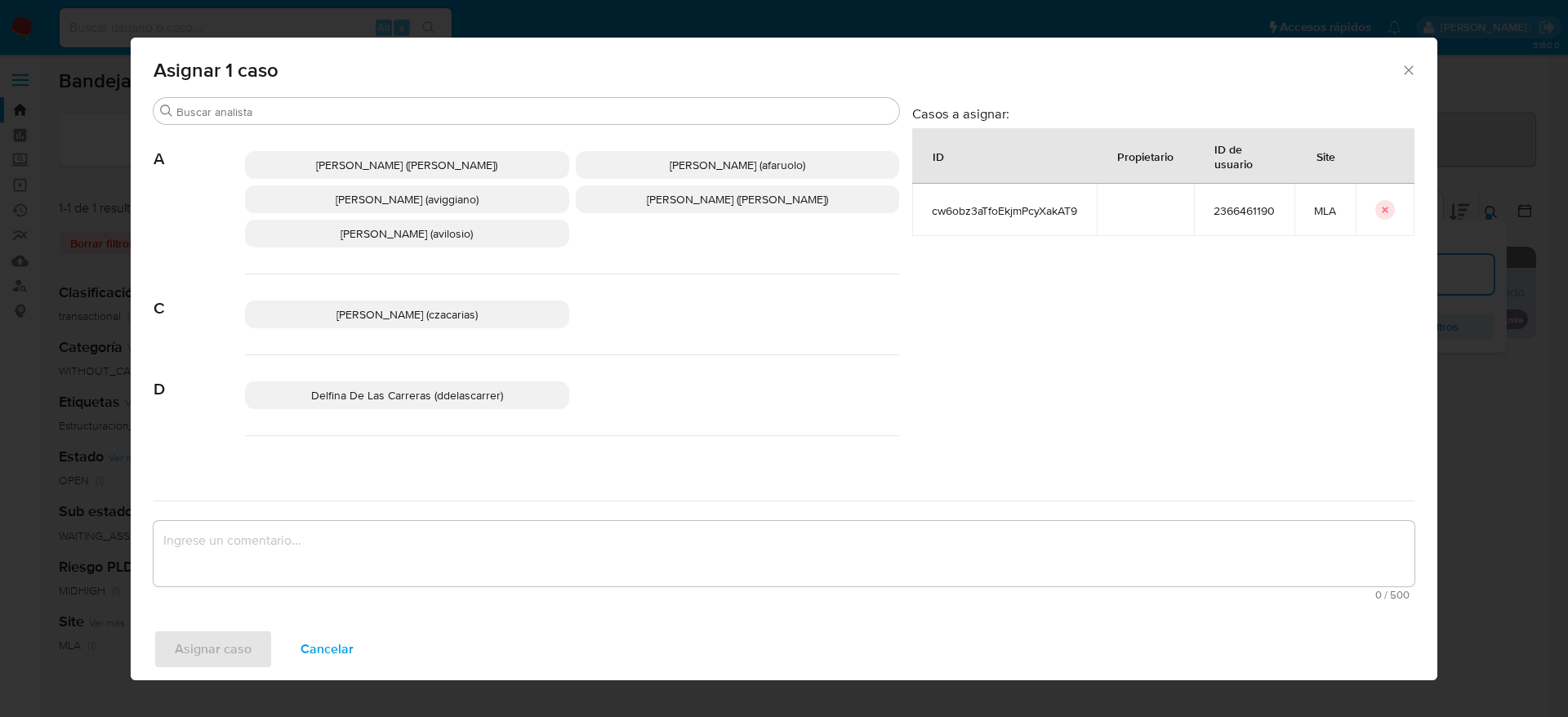
click at [319, 550] on textarea "assign-modal" at bounding box center [784, 553] width 1261 height 65
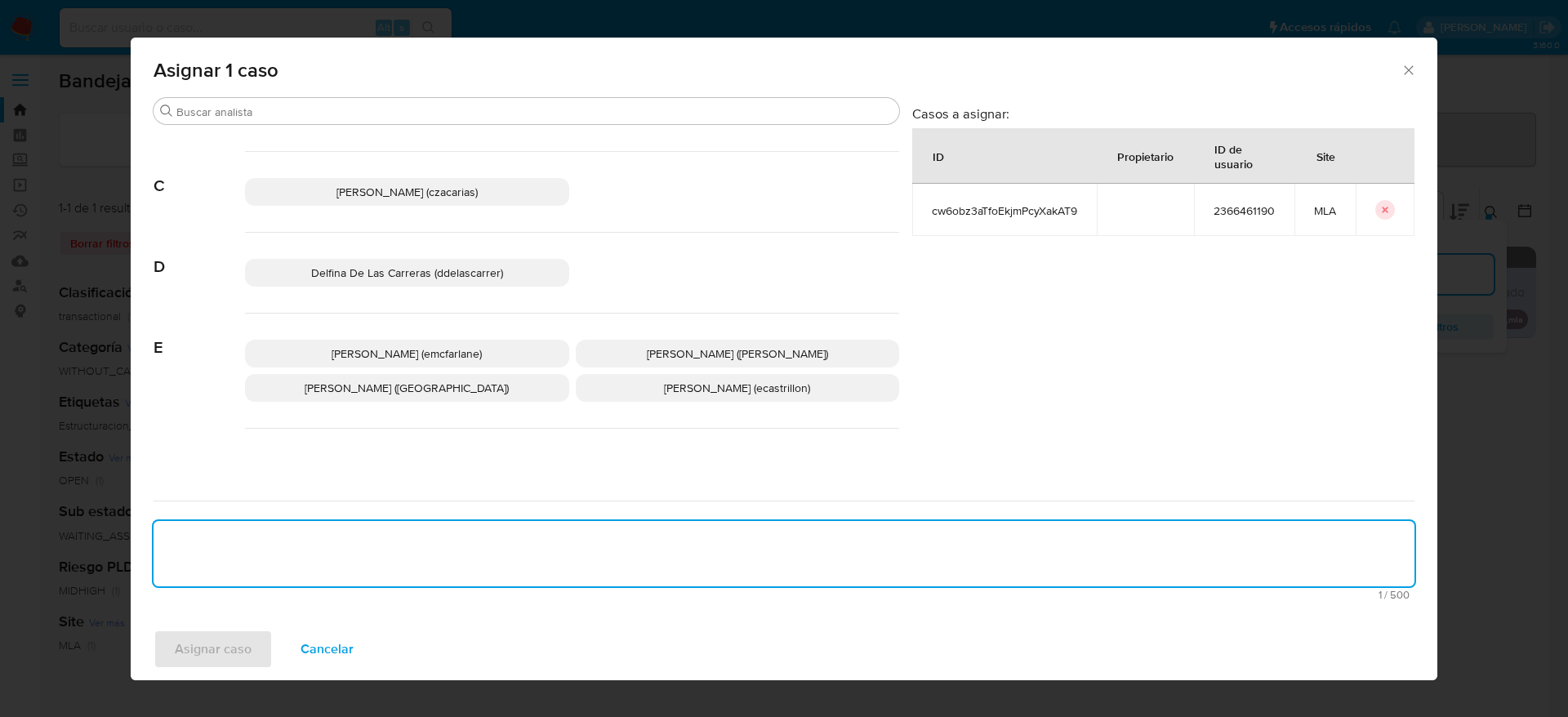
click at [430, 364] on p "[PERSON_NAME] (emcfarlane)" at bounding box center [407, 352] width 324 height 27
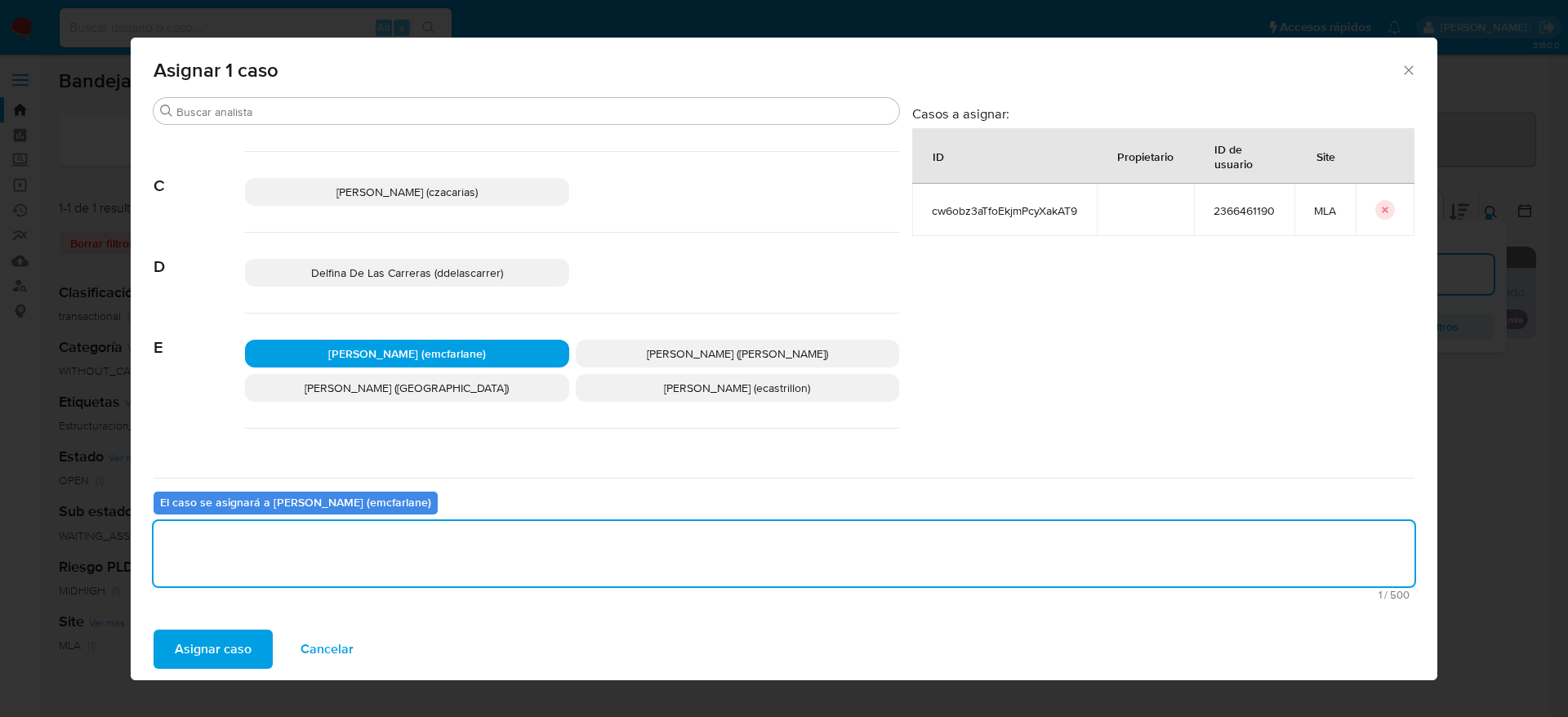
click at [284, 572] on textarea "assign-modal" at bounding box center [784, 553] width 1261 height 65
click at [209, 658] on span "Asignar caso" at bounding box center [212, 649] width 76 height 36
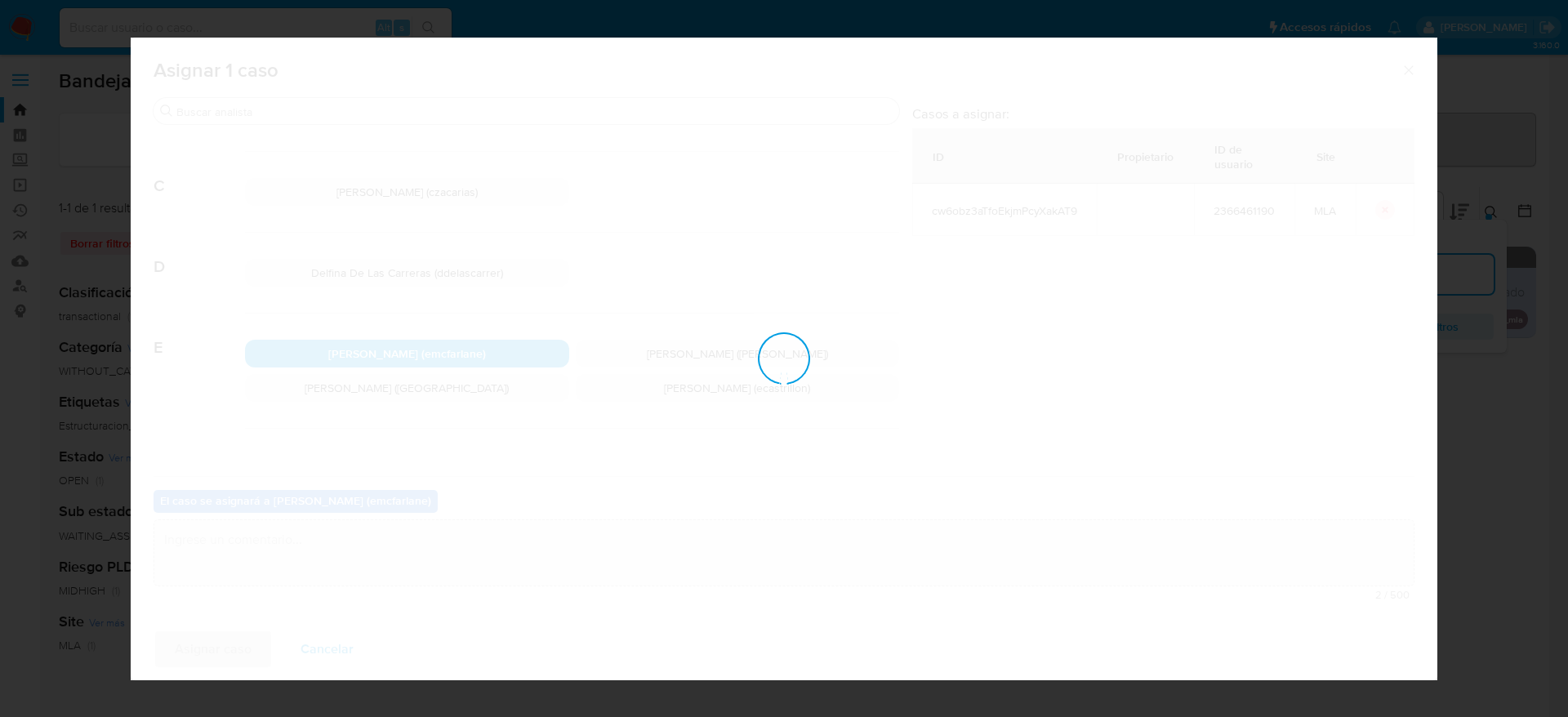
checkbox input "false"
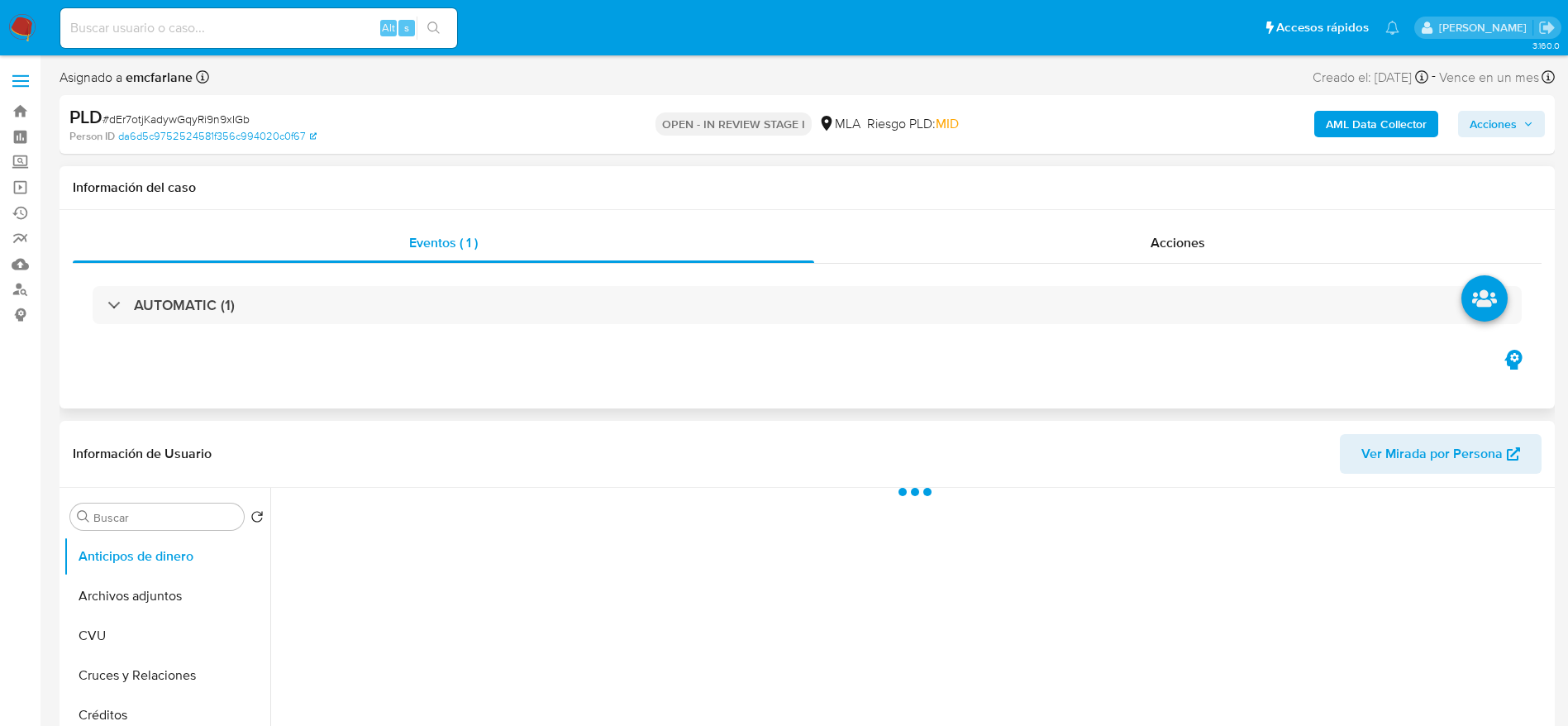
select select "10"
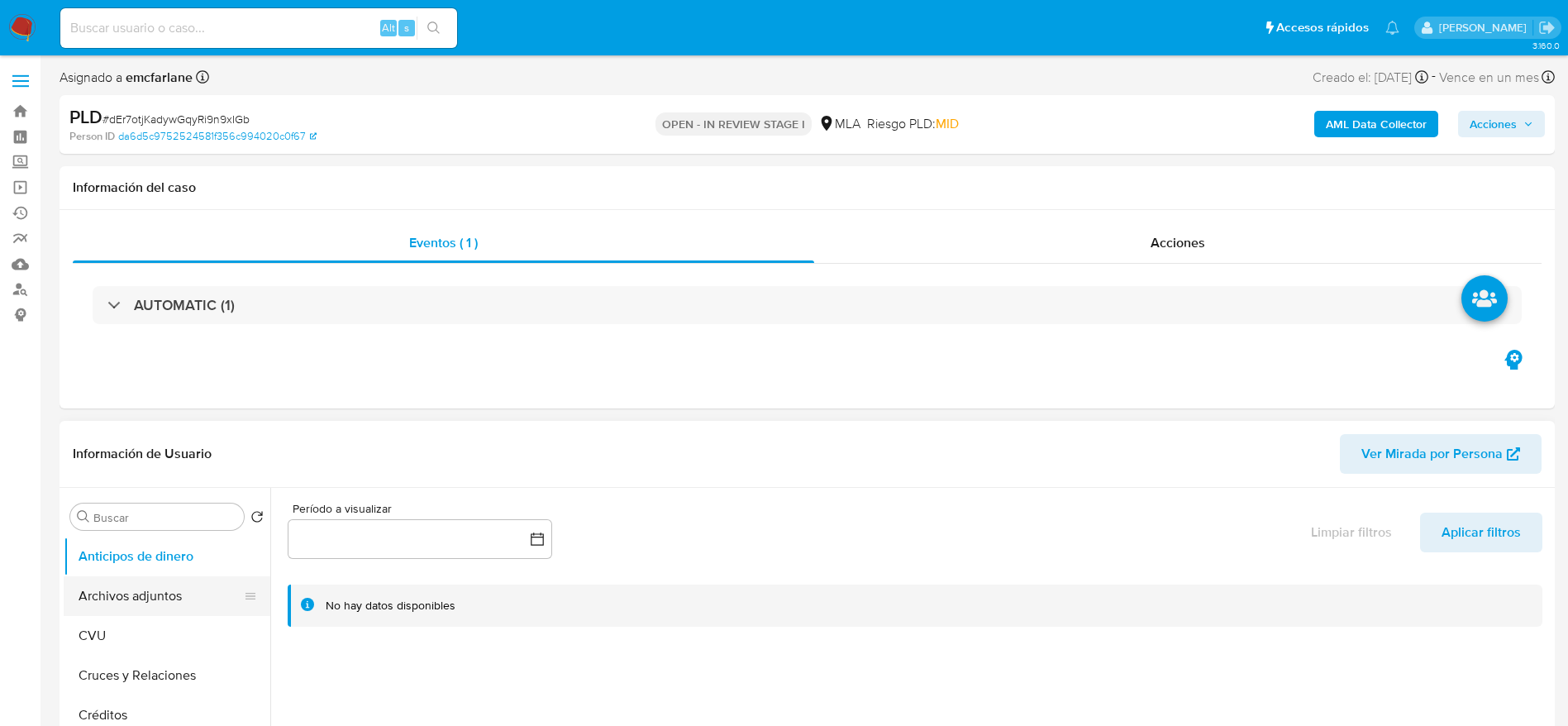
click at [107, 606] on button "Archivos adjuntos" at bounding box center [160, 596] width 194 height 40
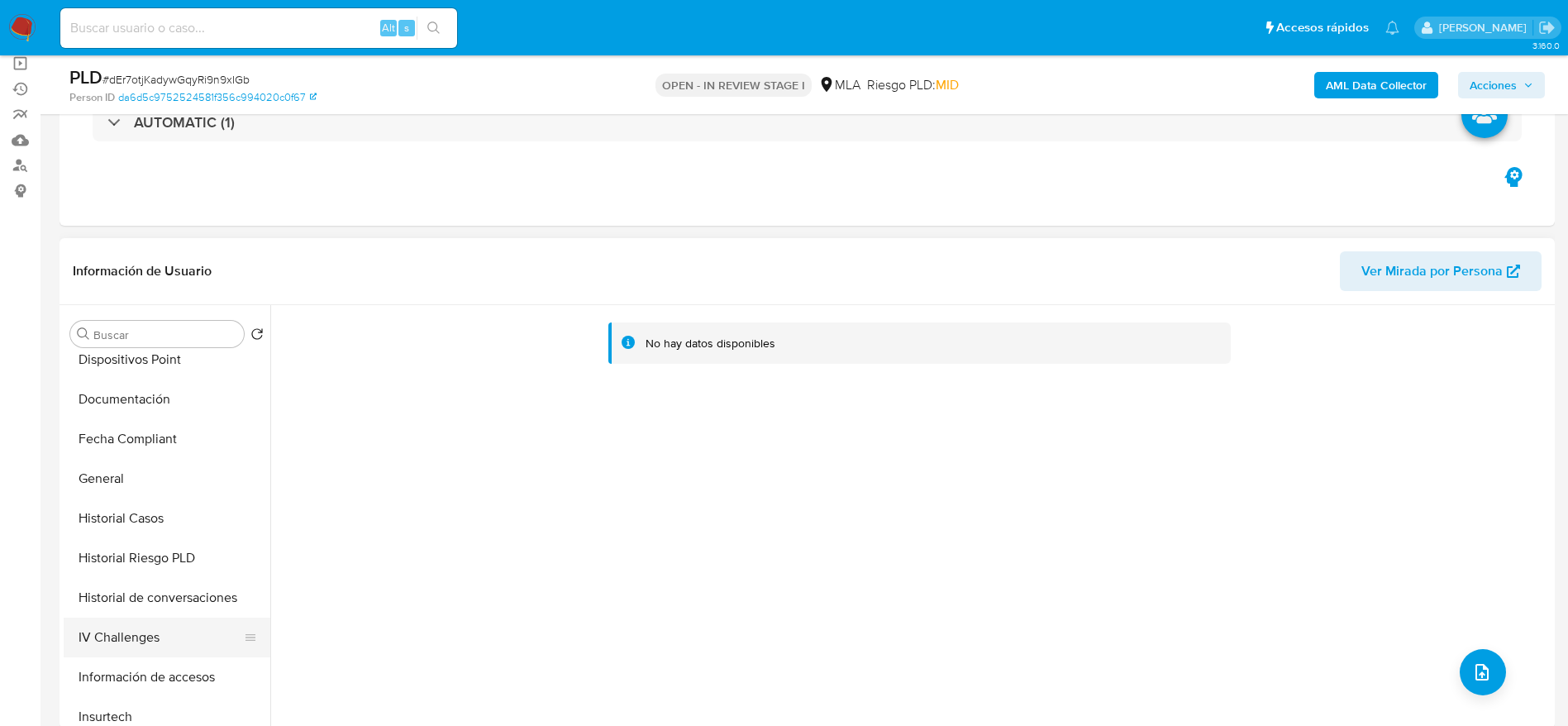
scroll to position [372, 0]
click at [158, 508] on button "Historial Casos" at bounding box center [160, 518] width 194 height 40
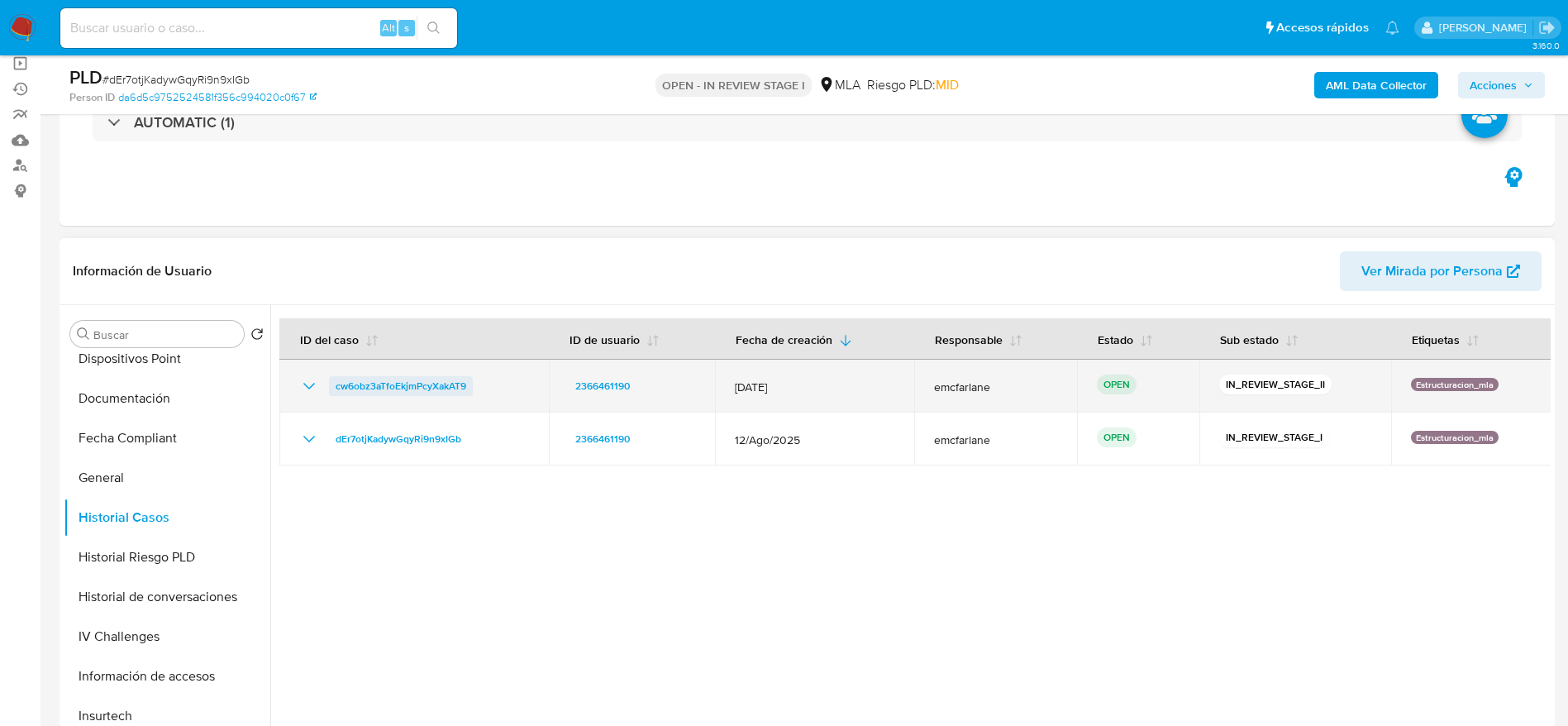
click at [420, 382] on span "cw6obz3aTfoEkjmPcyXakAT9" at bounding box center [401, 385] width 131 height 20
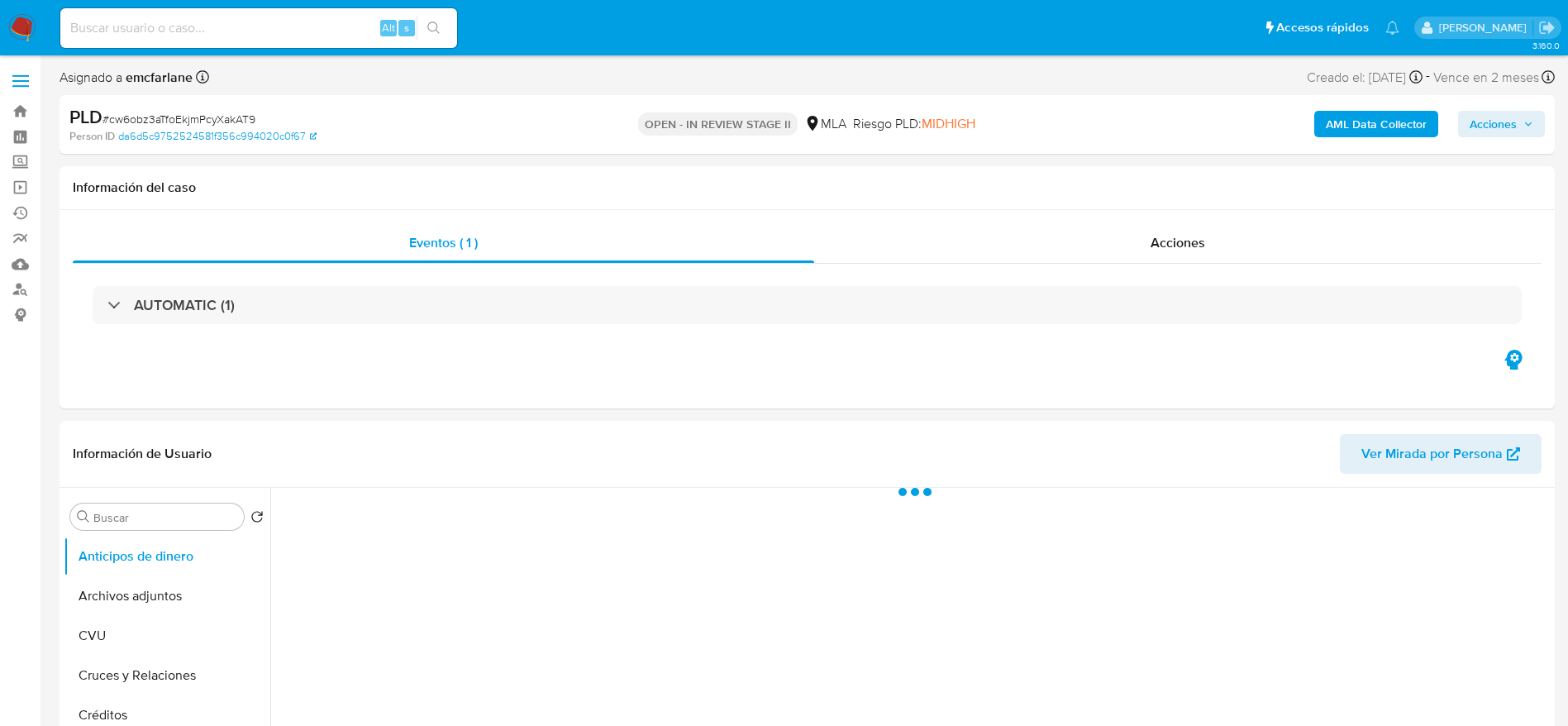
click at [1516, 134] on span "Acciones" at bounding box center [1493, 124] width 47 height 27
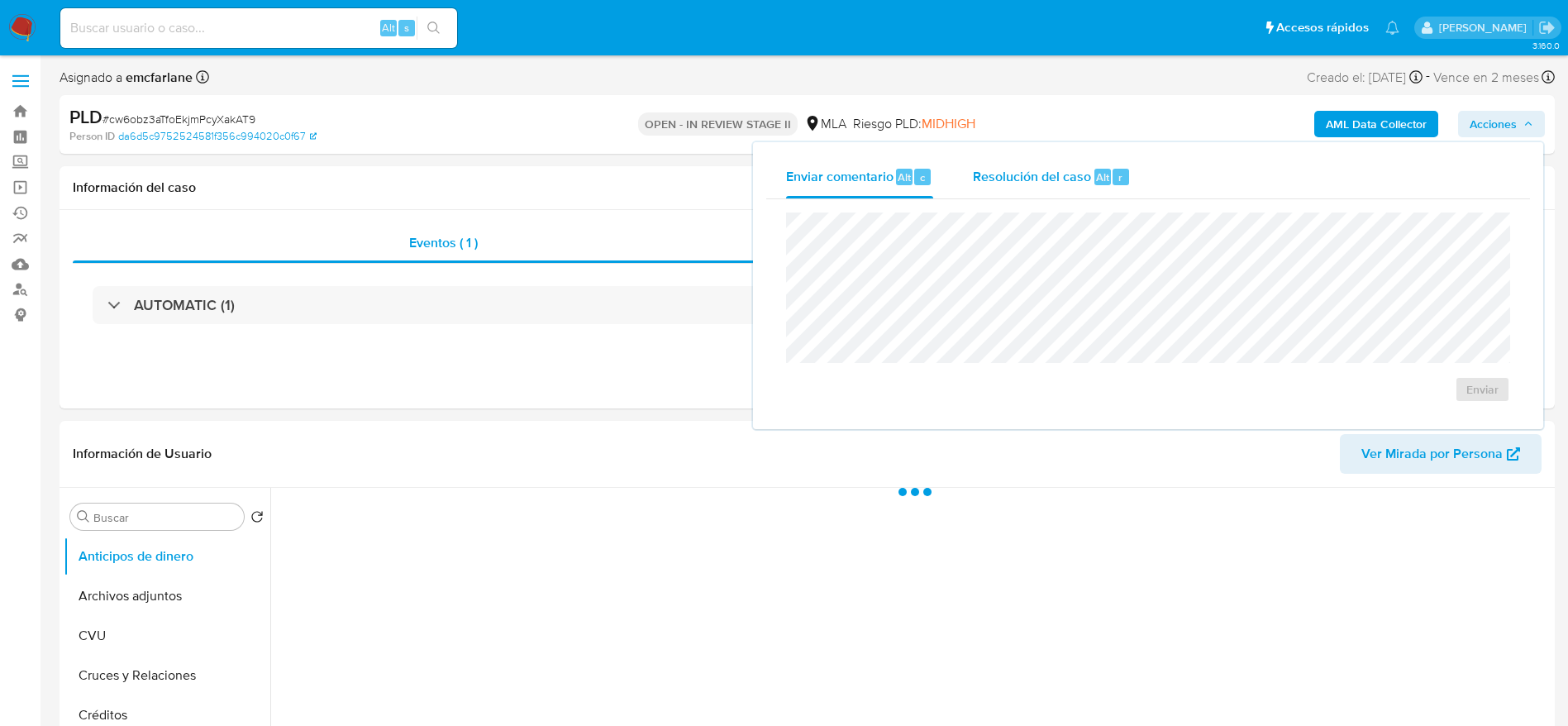
click at [965, 195] on button "Resolución del caso Alt r" at bounding box center [1051, 176] width 197 height 43
select select "10"
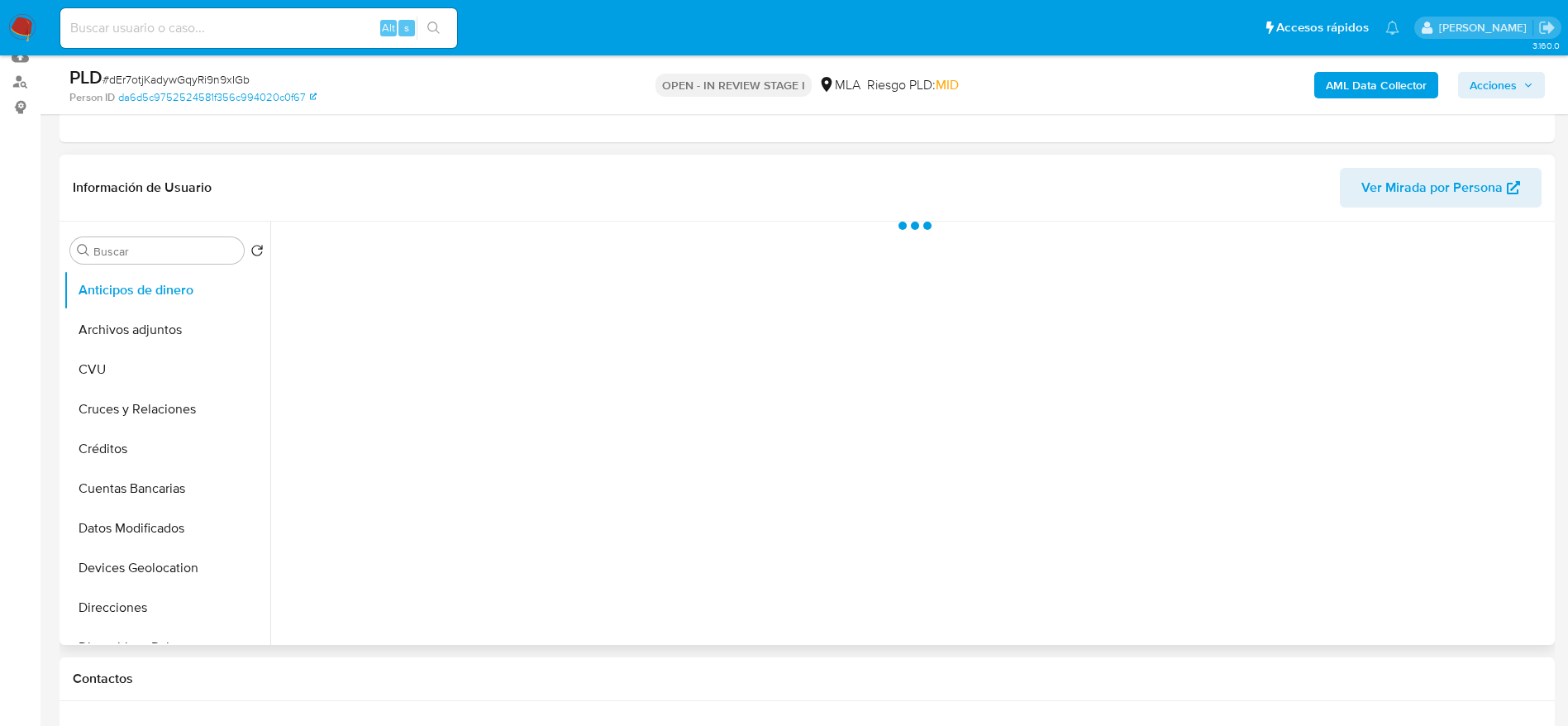
select select "10"
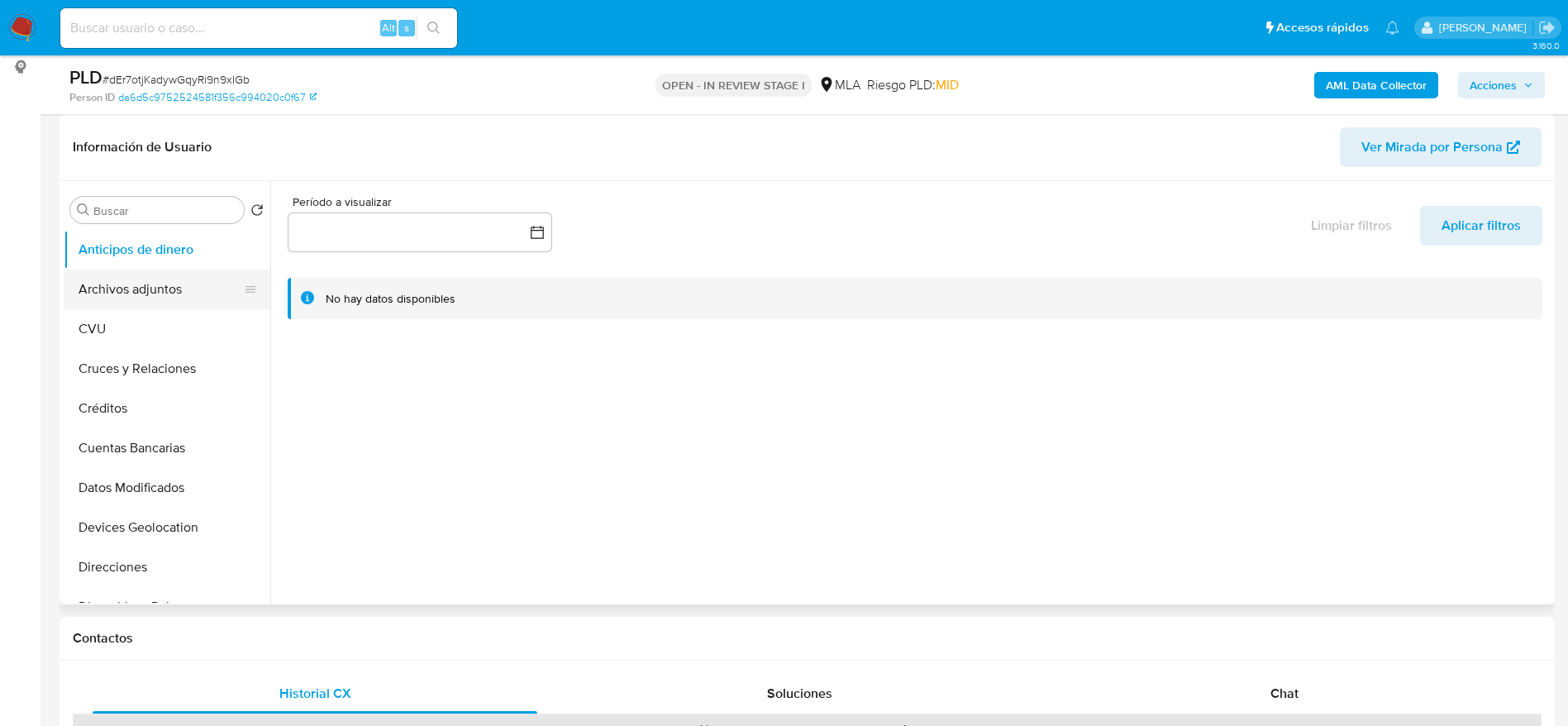
click at [123, 294] on button "Archivos adjuntos" at bounding box center [160, 289] width 194 height 40
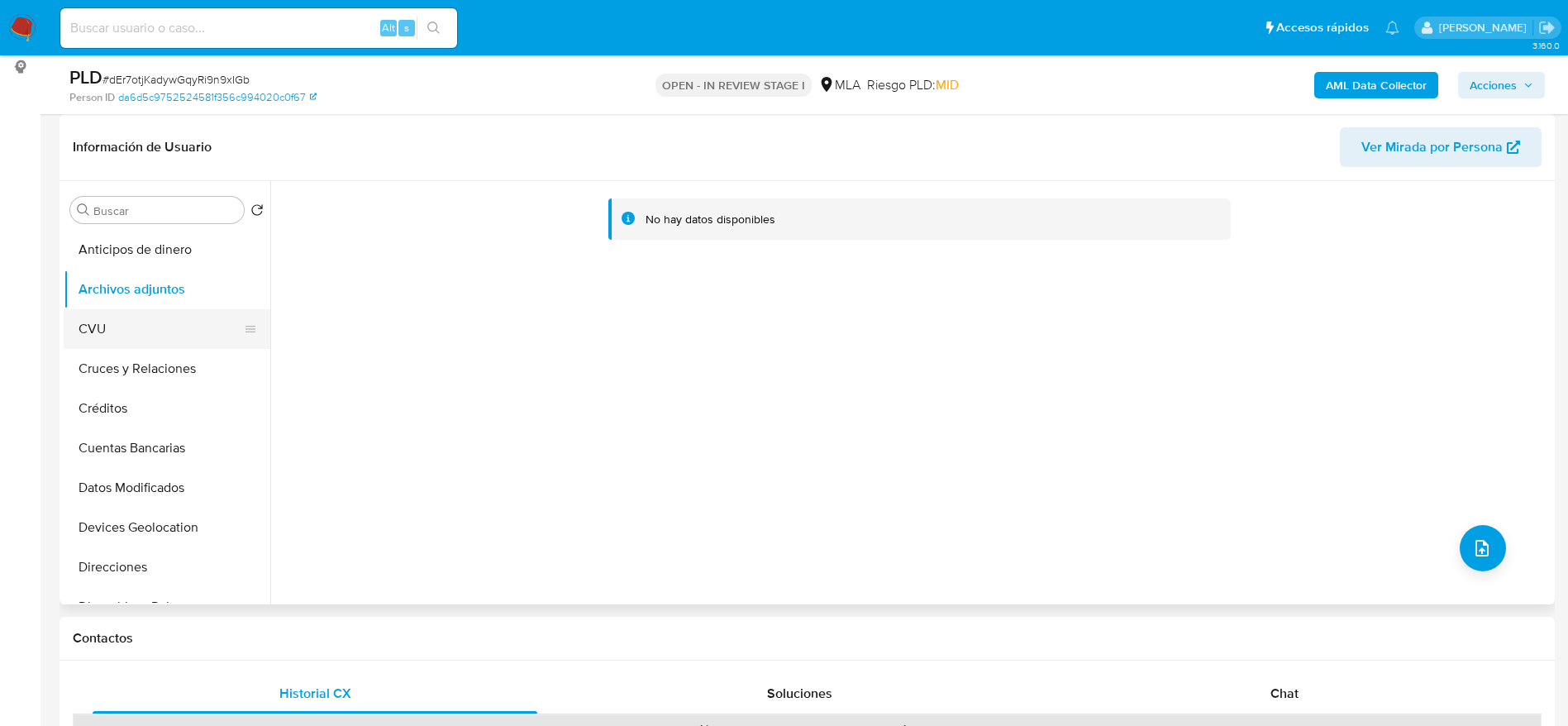
drag, startPoint x: 133, startPoint y: 334, endPoint x: 130, endPoint y: 301, distance: 33.1
click at [133, 334] on button "CVU" at bounding box center [167, 329] width 207 height 40
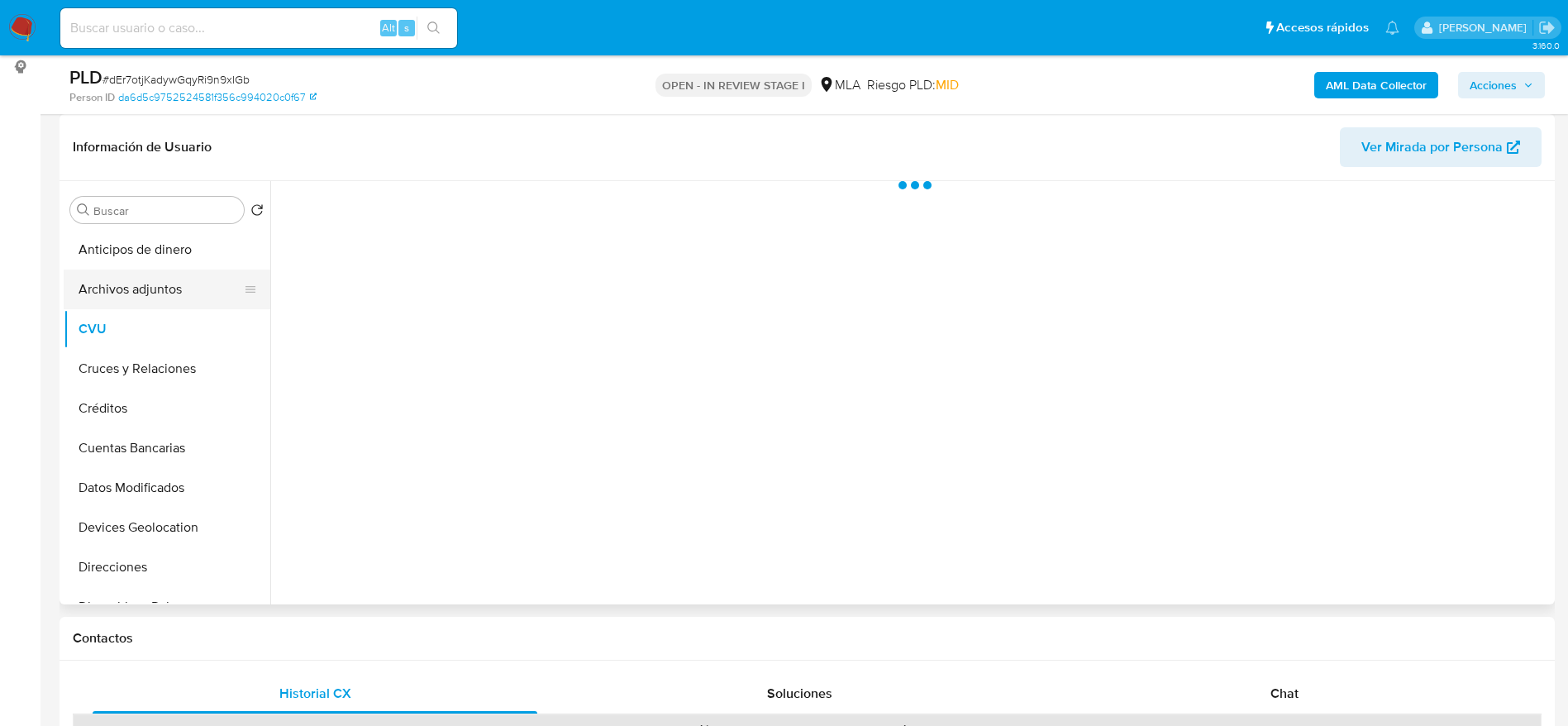
click at [139, 270] on button "Archivos adjuntos" at bounding box center [160, 289] width 194 height 40
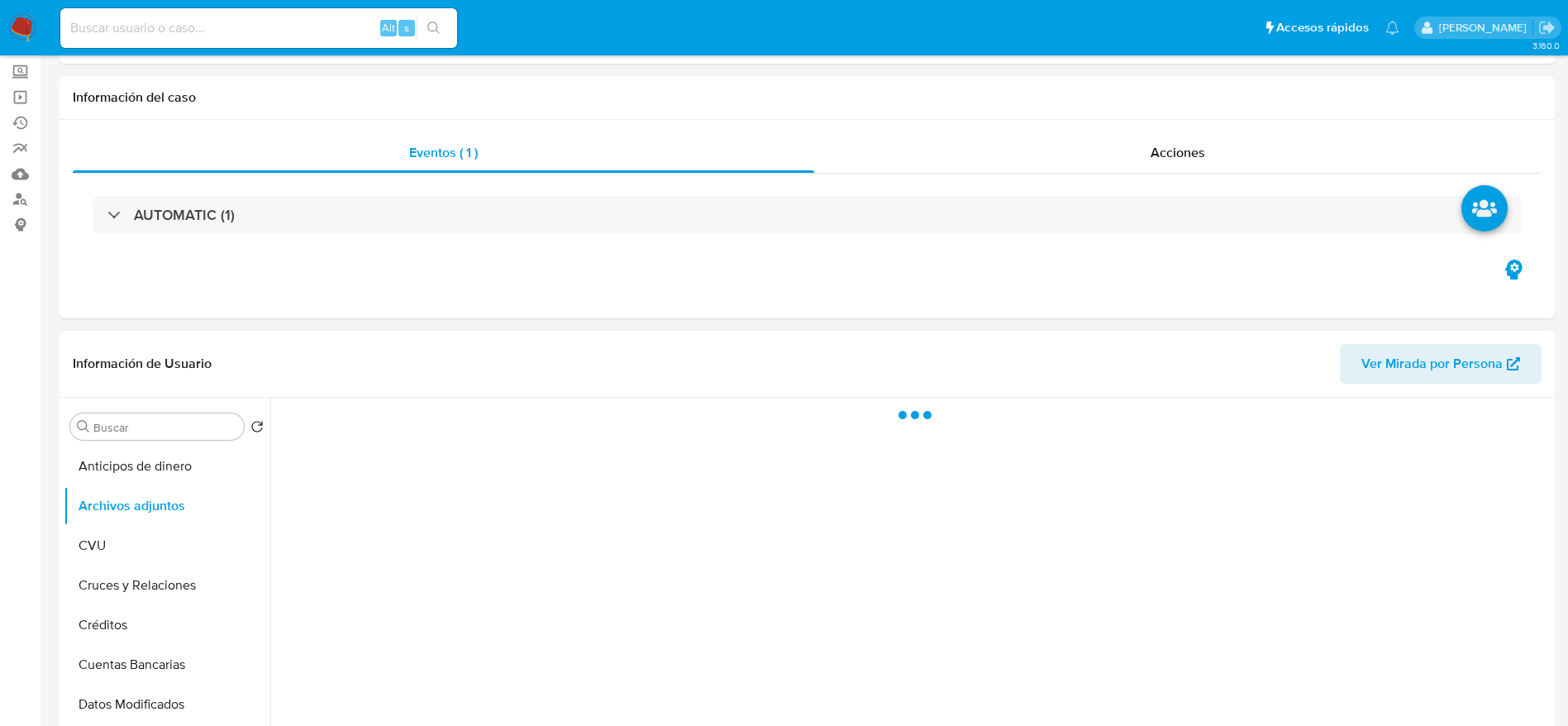
scroll to position [0, 0]
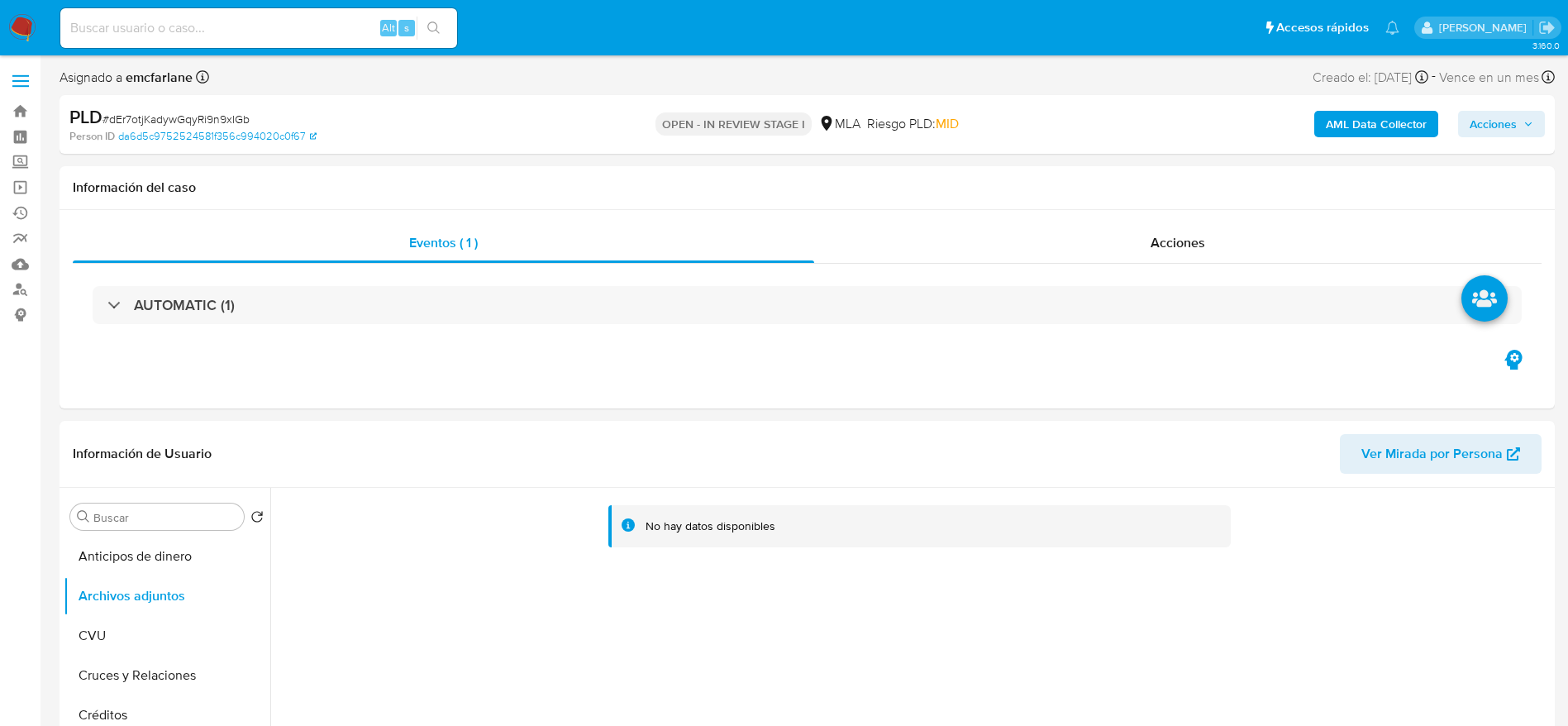
click at [1372, 133] on b "AML Data Collector" at bounding box center [1376, 124] width 101 height 27
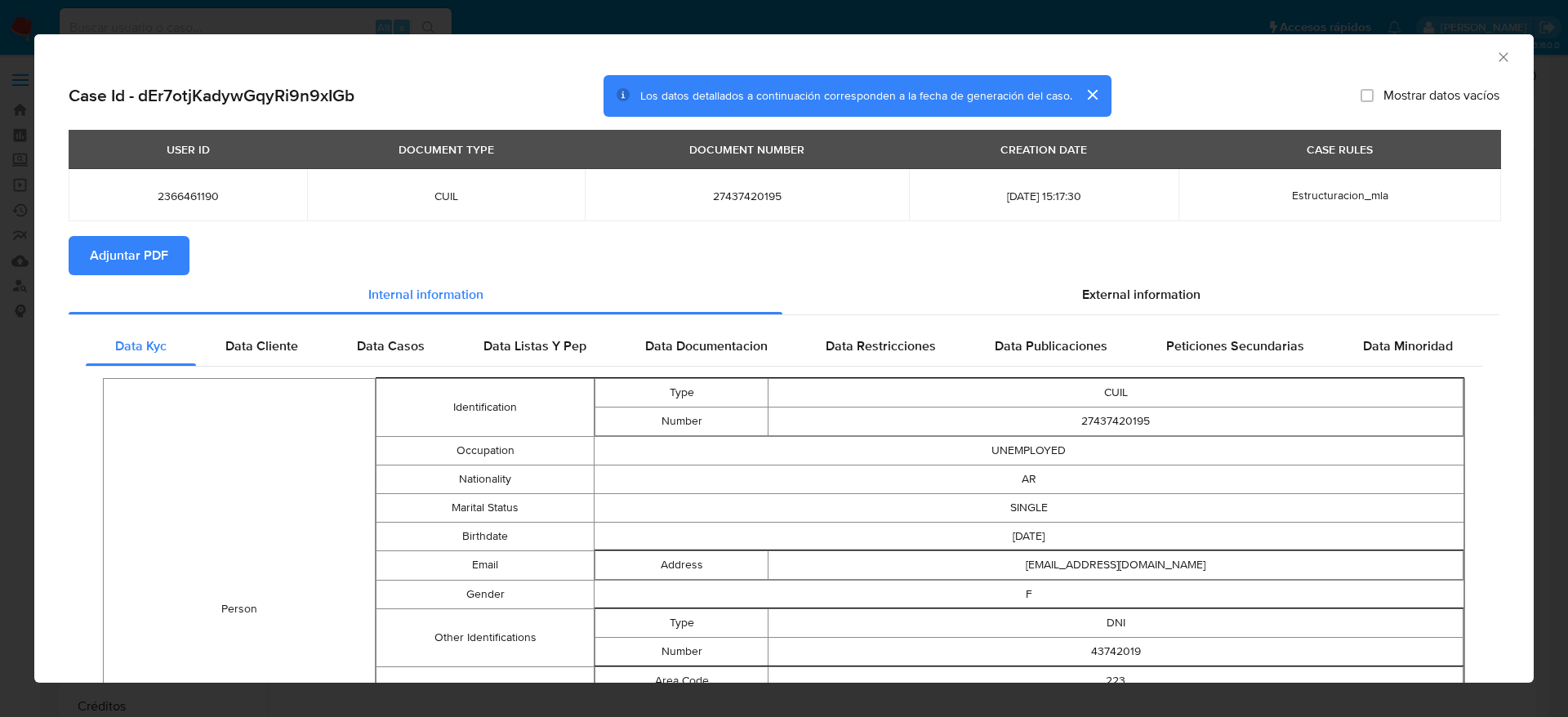
click at [1495, 64] on icon "Cerrar ventana" at bounding box center [1503, 57] width 16 height 16
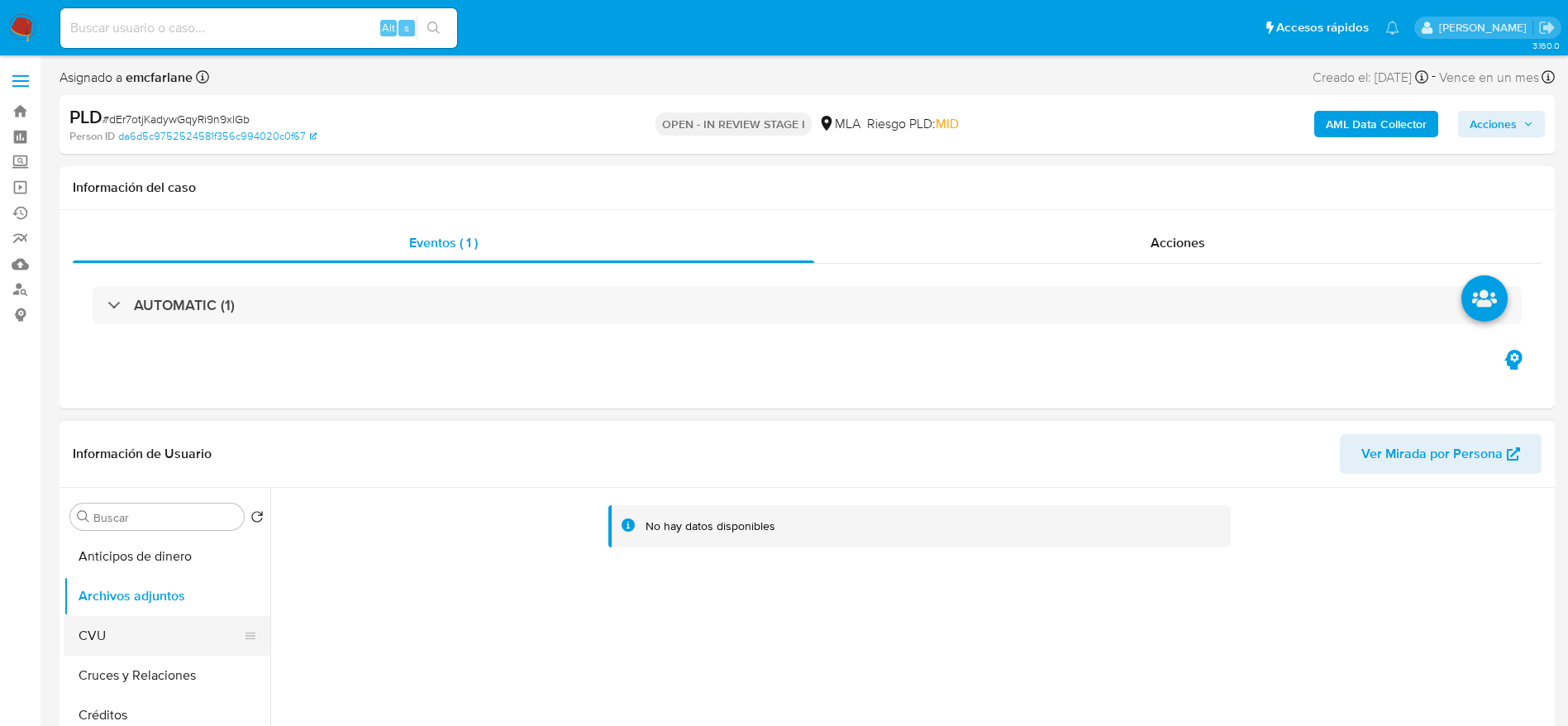
click at [163, 616] on button "CVU" at bounding box center [160, 636] width 194 height 40
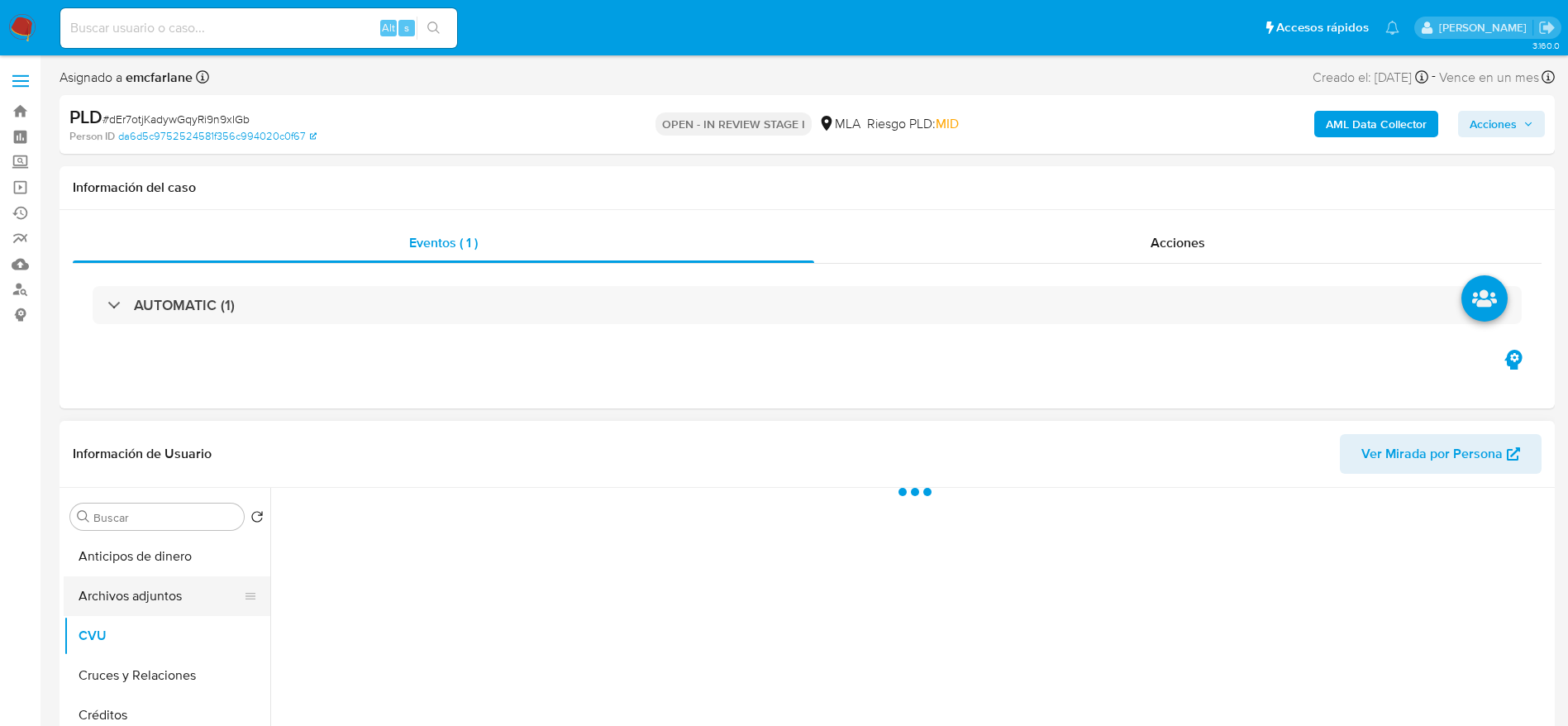
click at [163, 601] on button "Archivos adjuntos" at bounding box center [160, 596] width 194 height 40
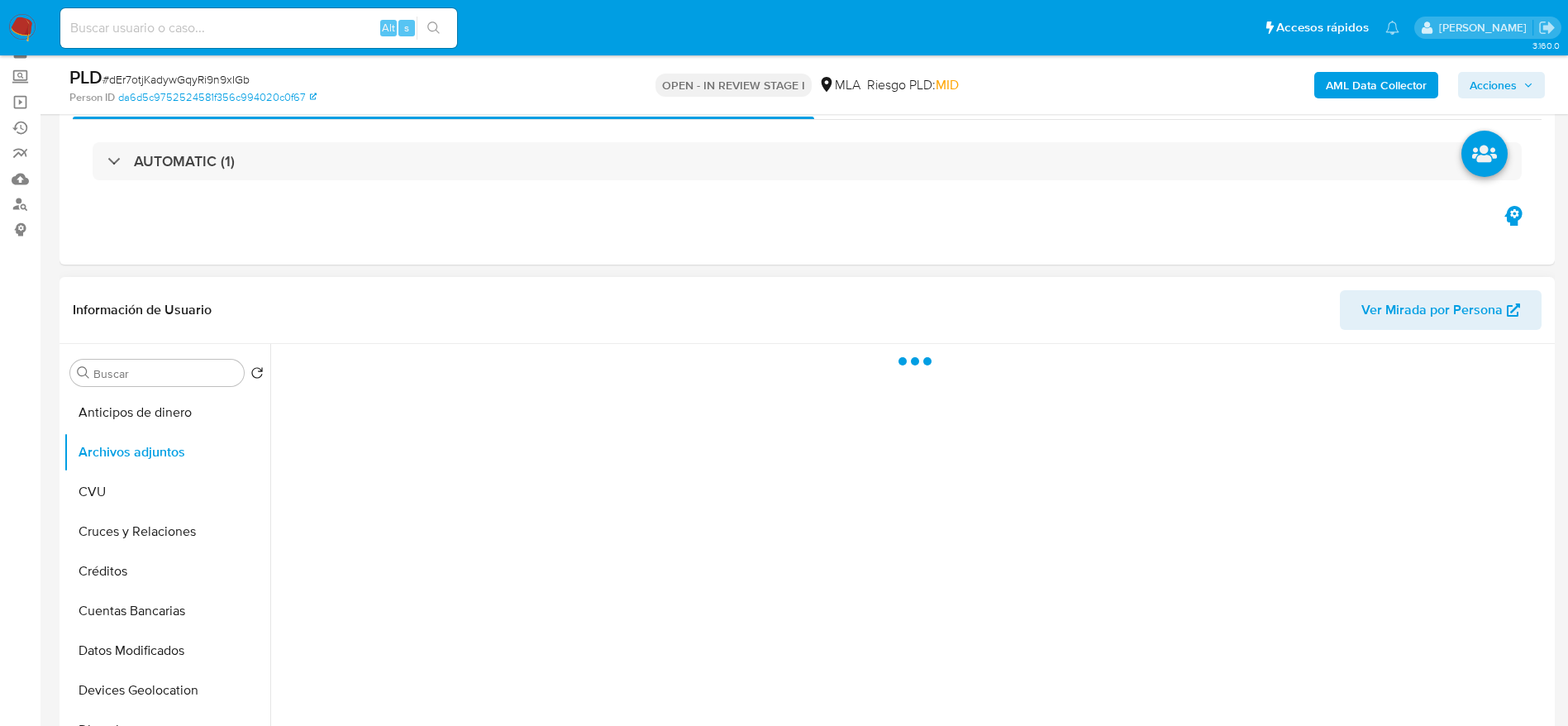
scroll to position [124, 0]
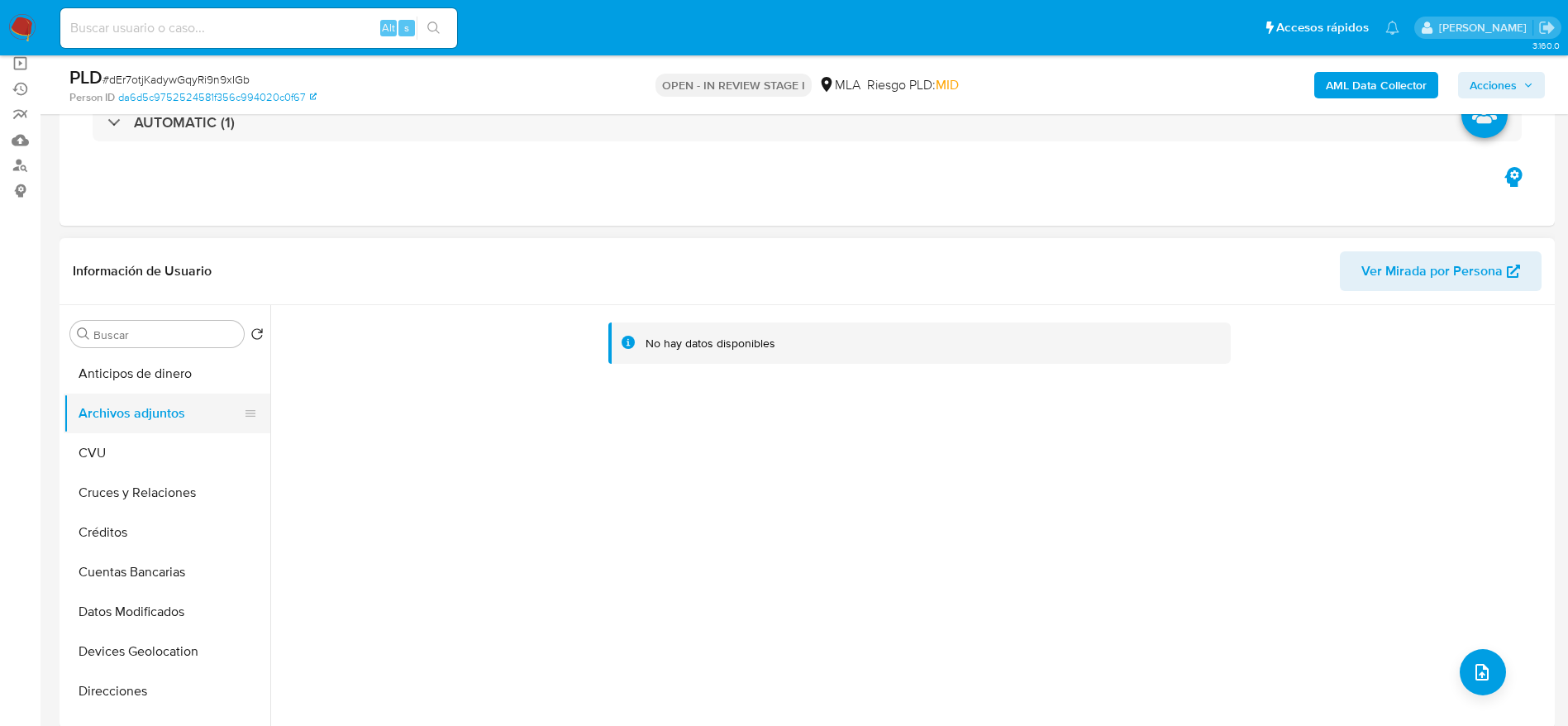
click at [150, 446] on button "CVU" at bounding box center [167, 453] width 207 height 40
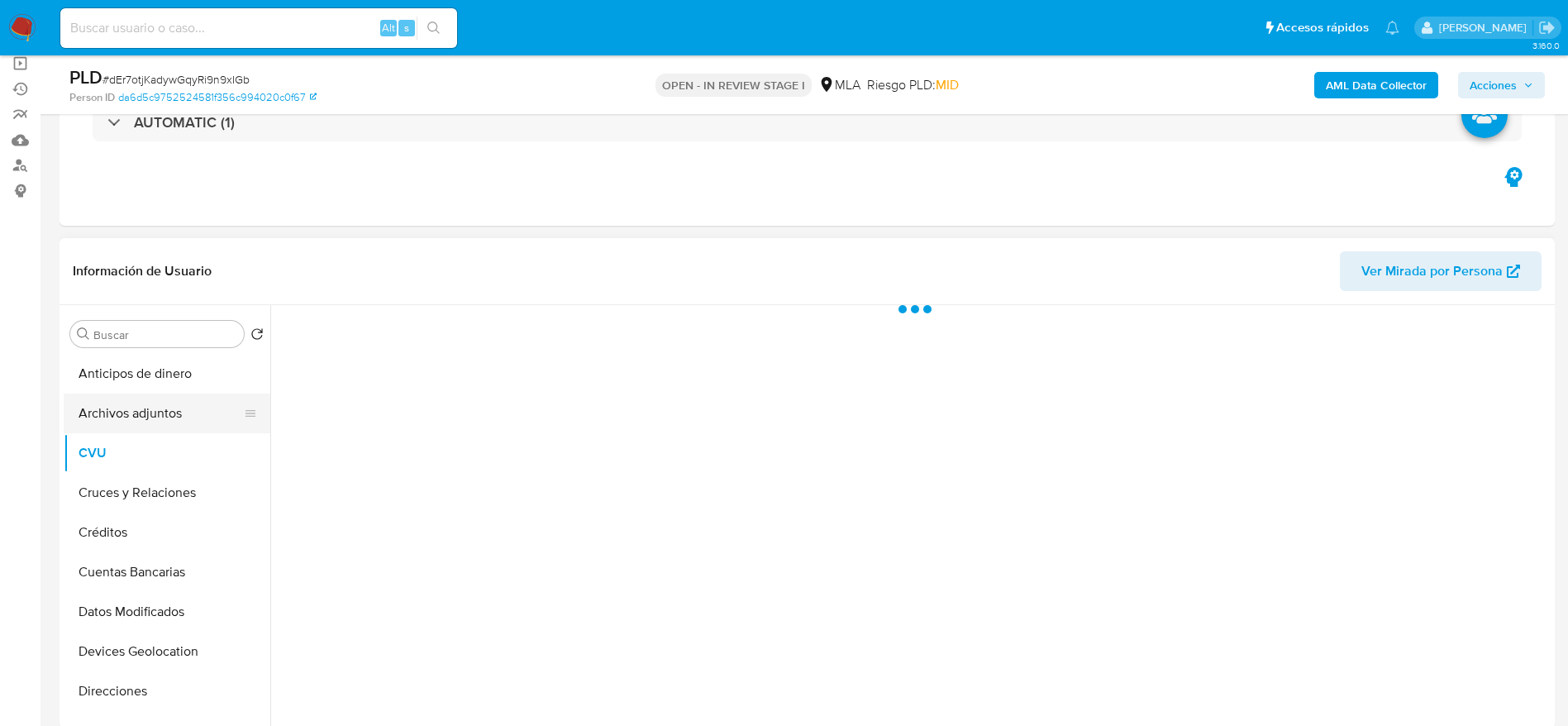
click at [161, 422] on button "Archivos adjuntos" at bounding box center [160, 413] width 194 height 40
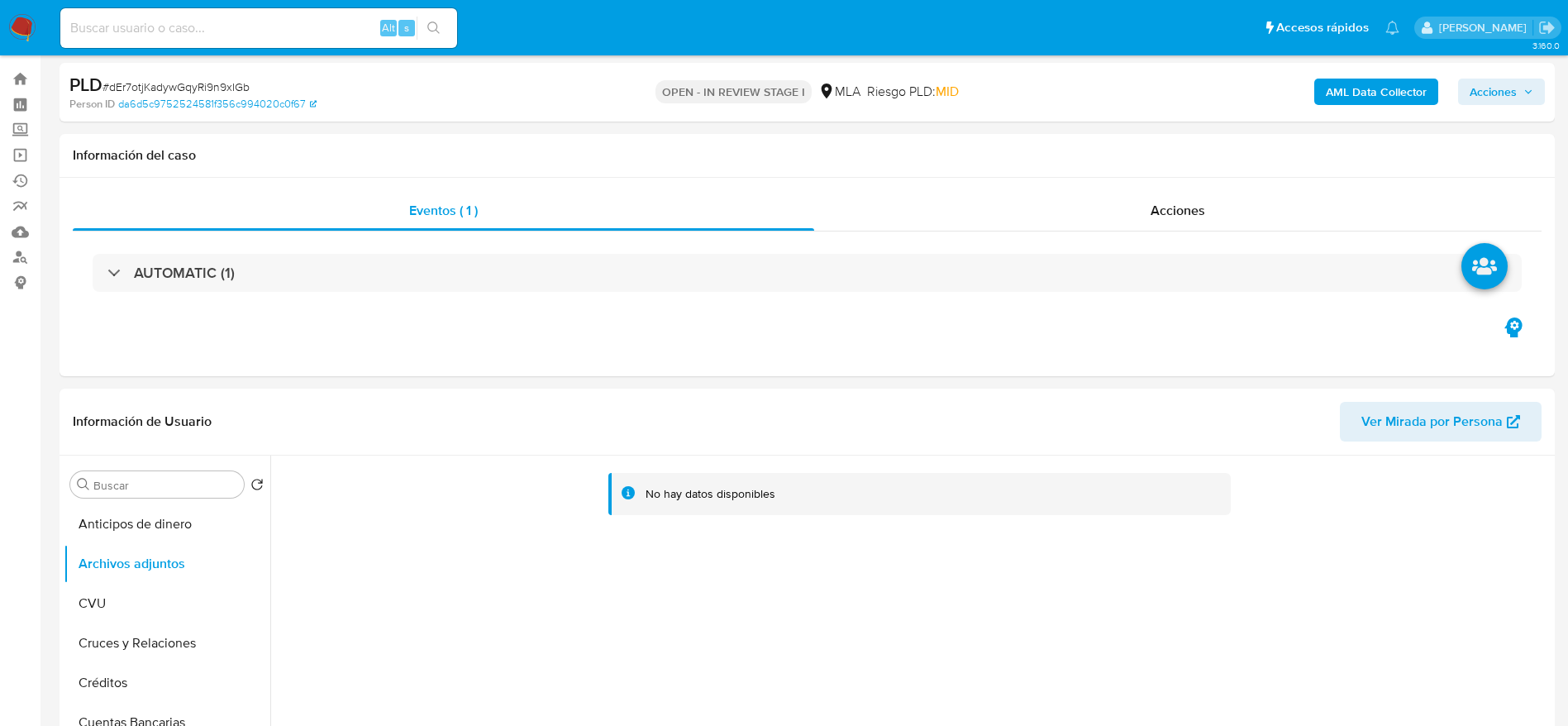
scroll to position [0, 0]
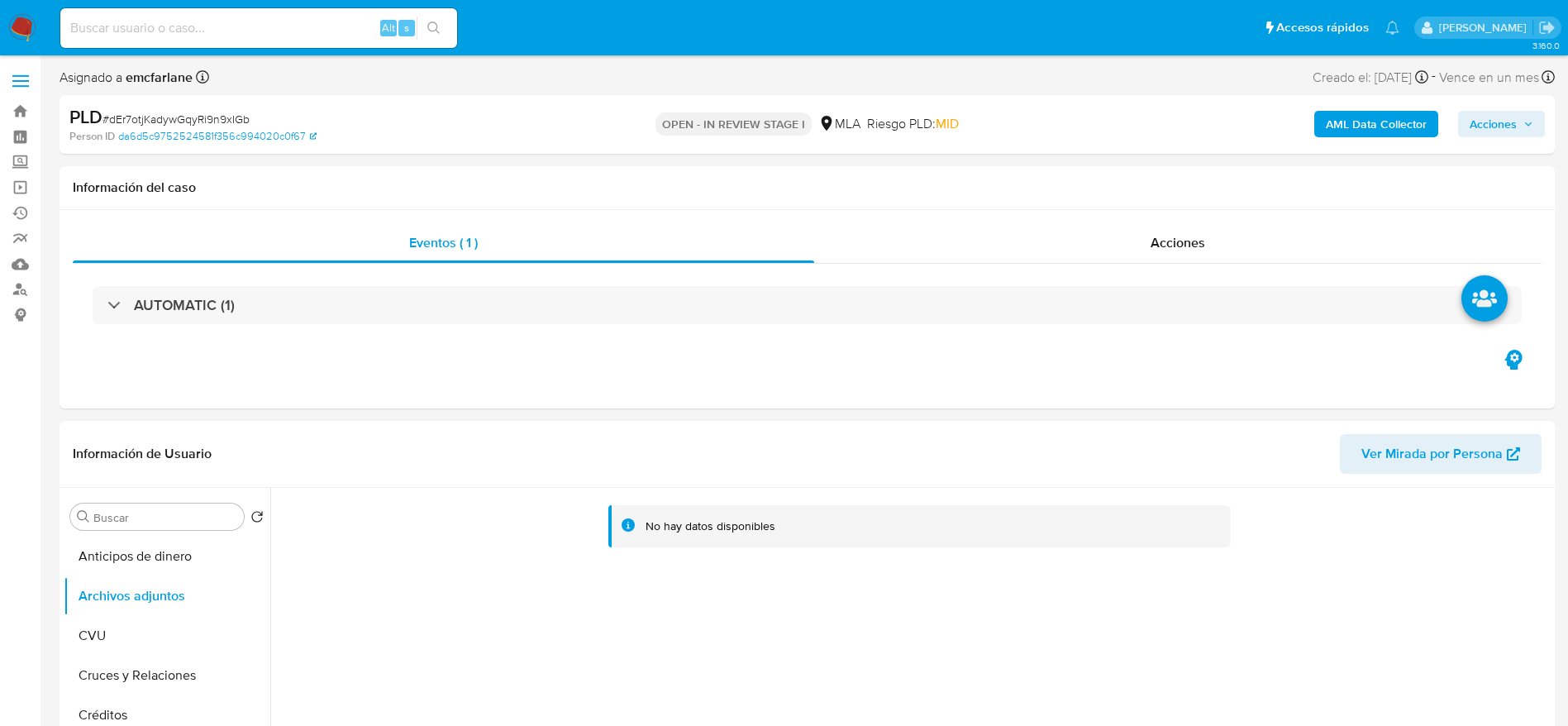
click at [1347, 121] on b "AML Data Collector" at bounding box center [1376, 124] width 101 height 27
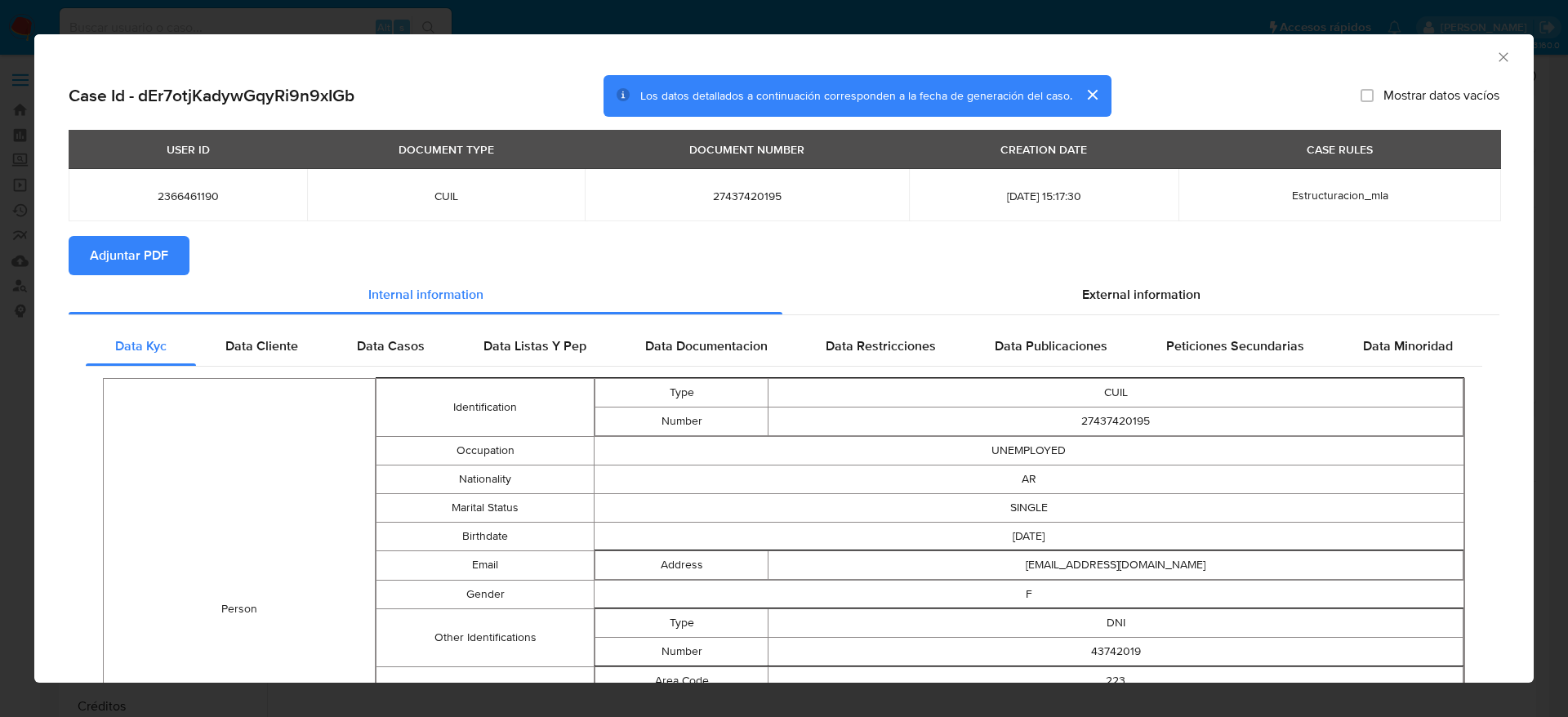
click at [122, 241] on span "Adjuntar PDF" at bounding box center [128, 255] width 78 height 36
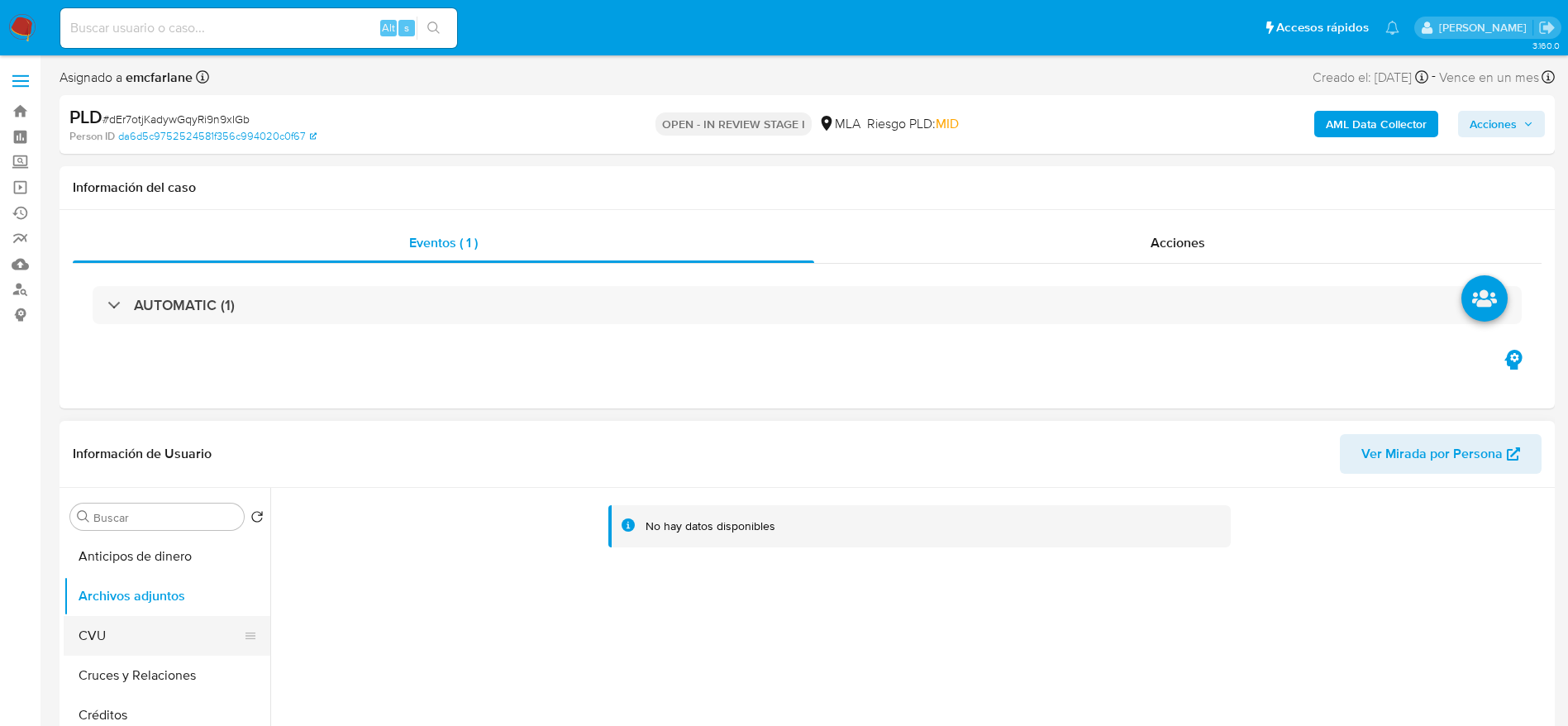
click at [90, 641] on button "CVU" at bounding box center [160, 636] width 194 height 40
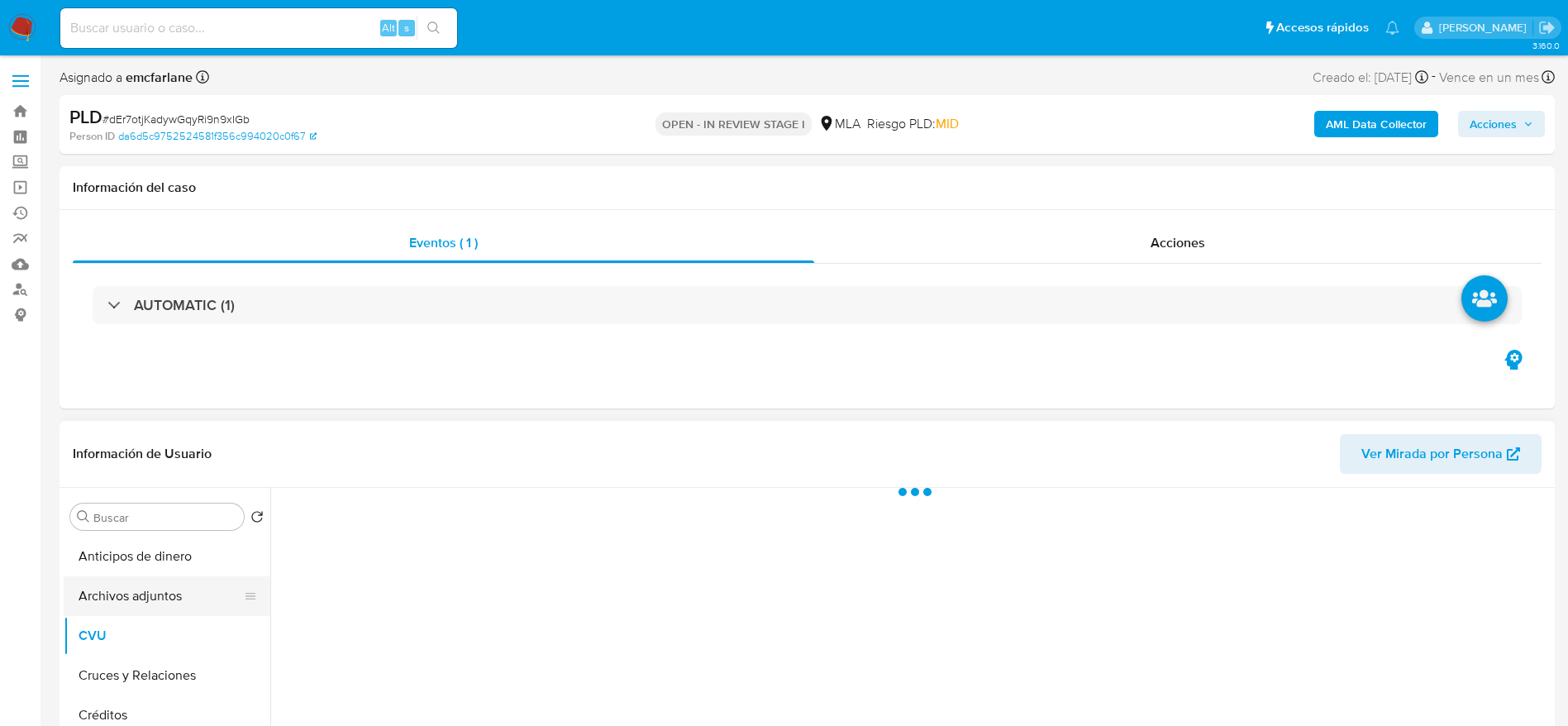
click at [115, 576] on button "Archivos adjuntos" at bounding box center [160, 596] width 194 height 40
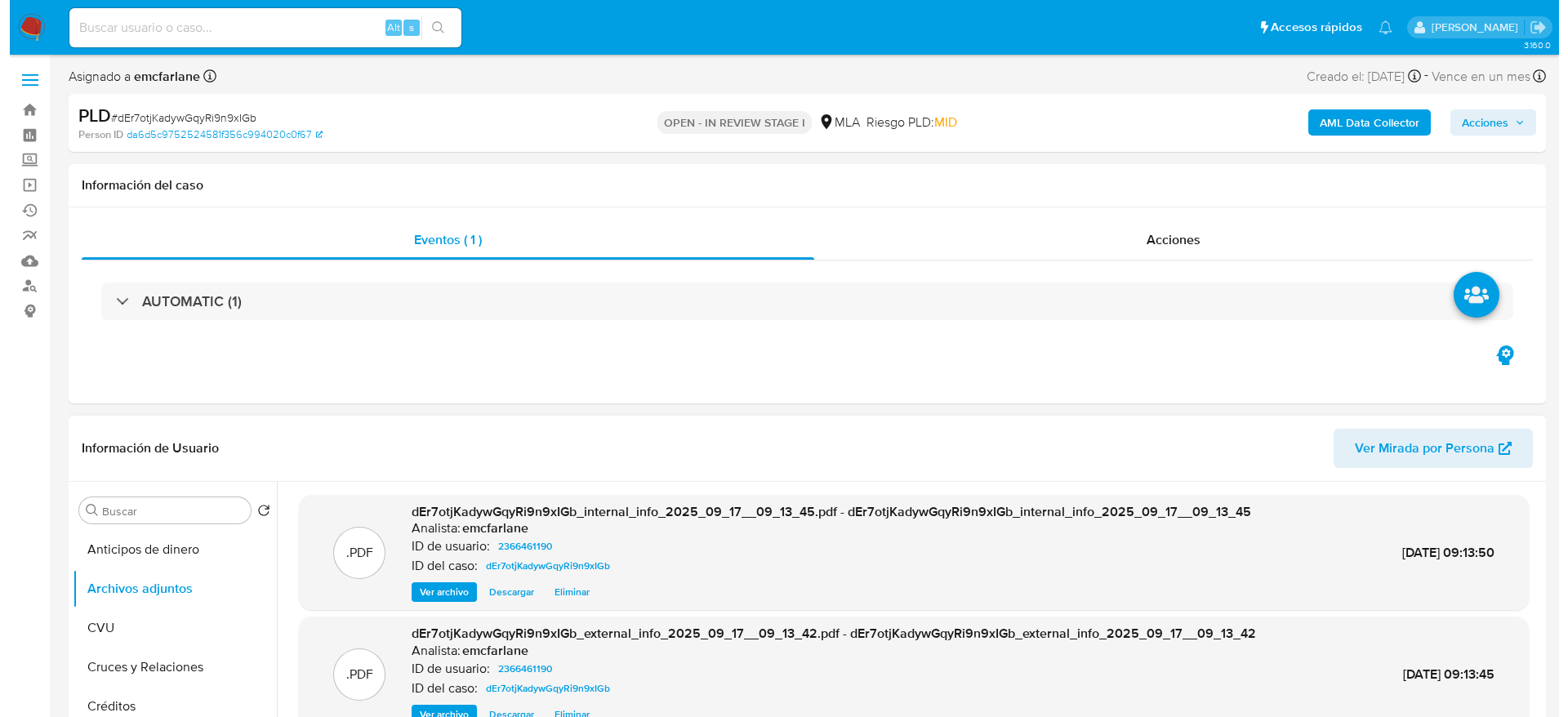
scroll to position [122, 0]
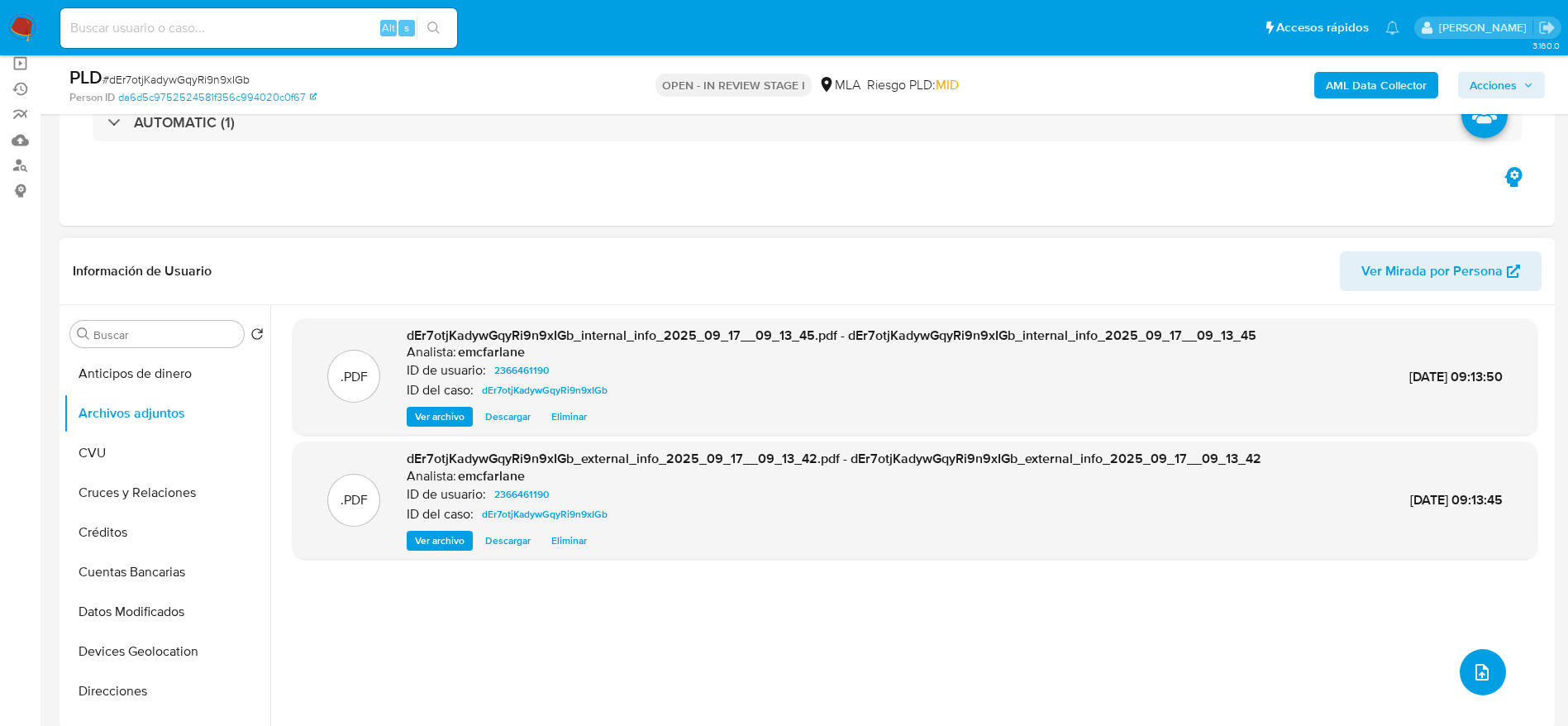
click at [1472, 665] on span "upload-file" at bounding box center [1481, 672] width 20 height 20
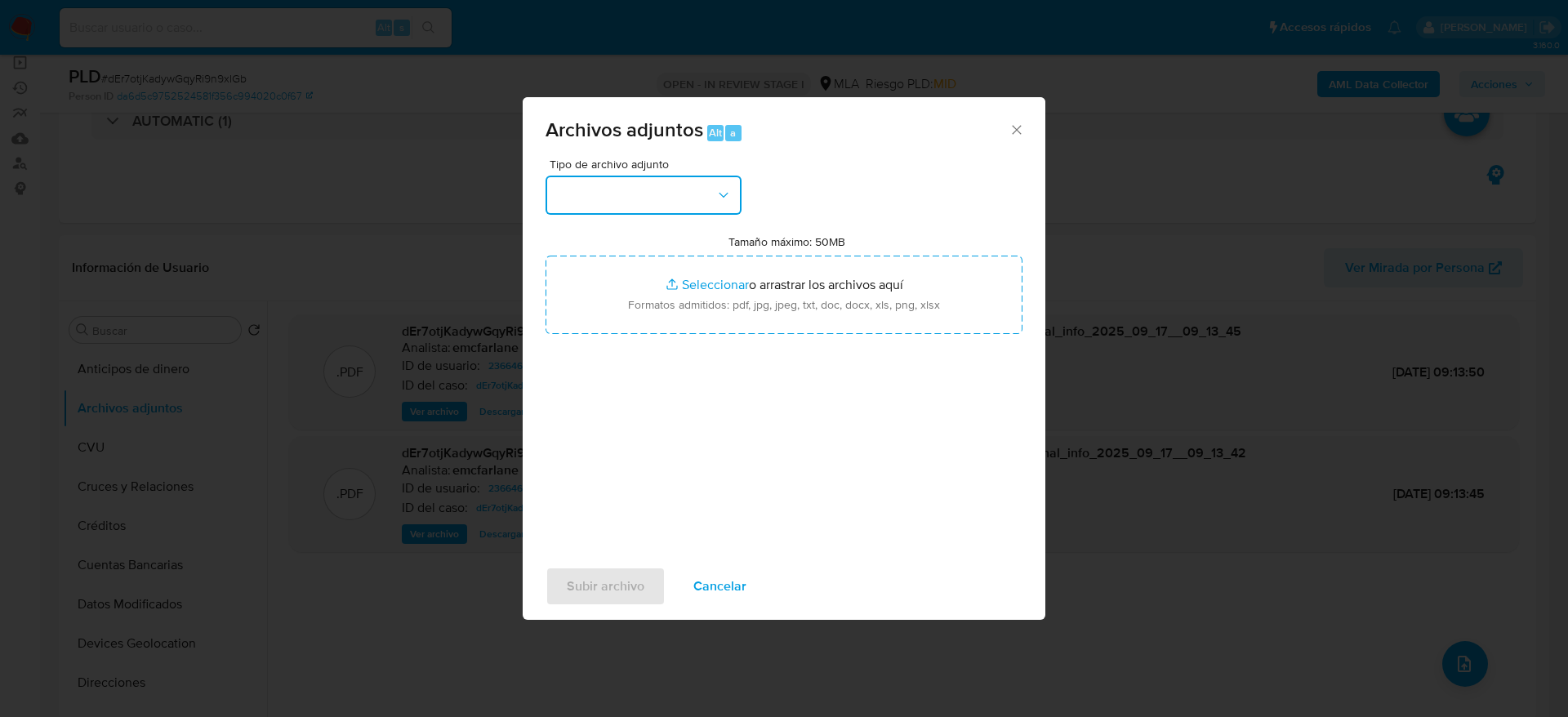
click at [691, 187] on button "button" at bounding box center [644, 195] width 196 height 40
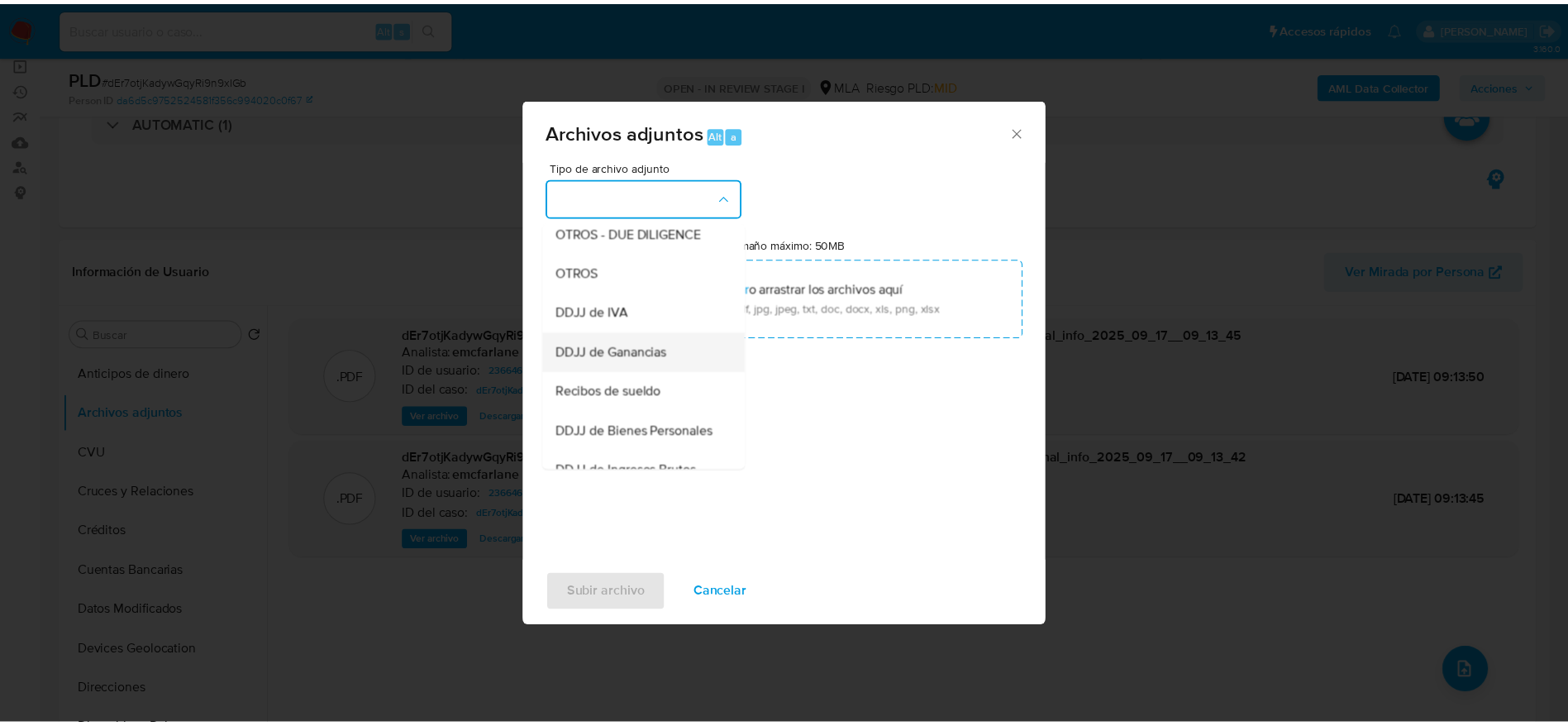
scroll to position [248, 0]
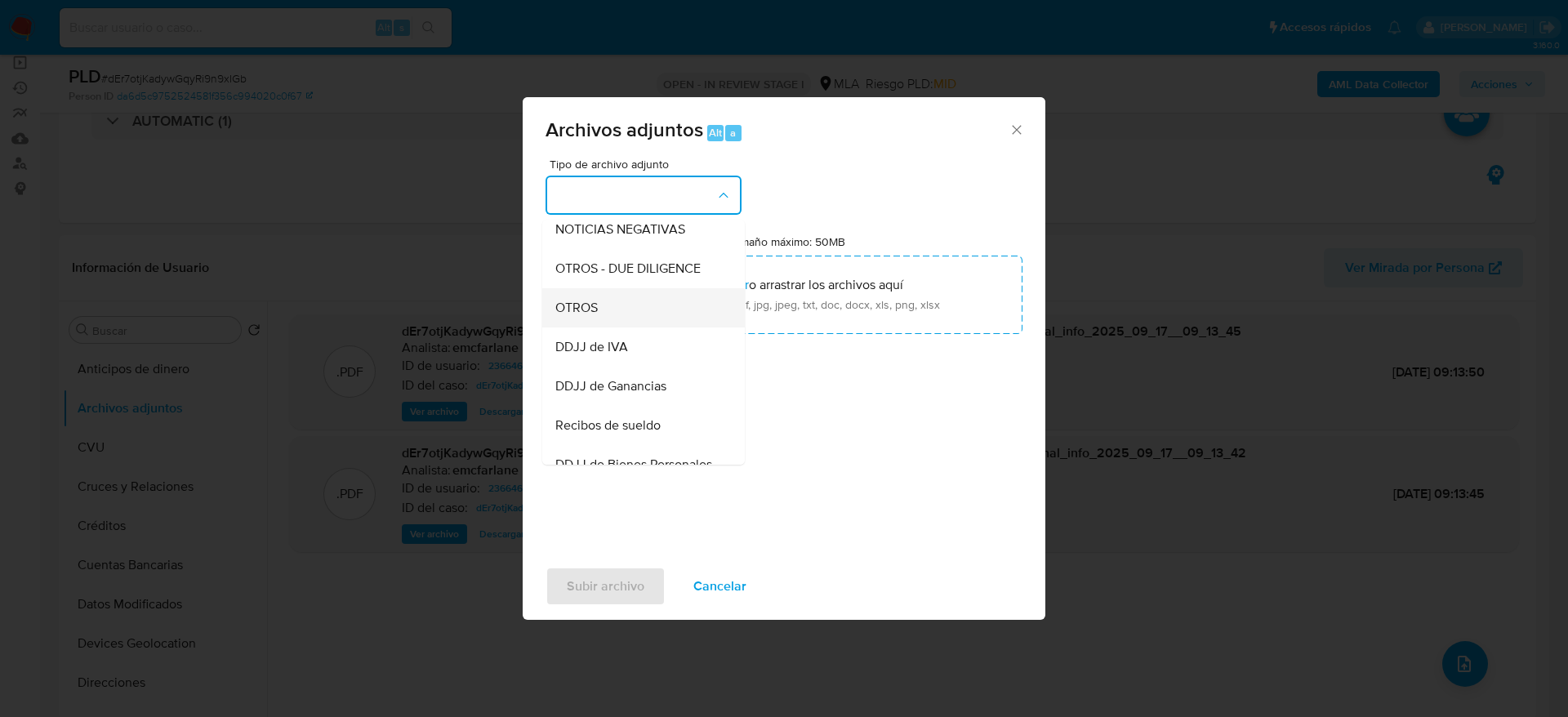
click at [590, 311] on div "OTROS" at bounding box center [638, 308] width 167 height 40
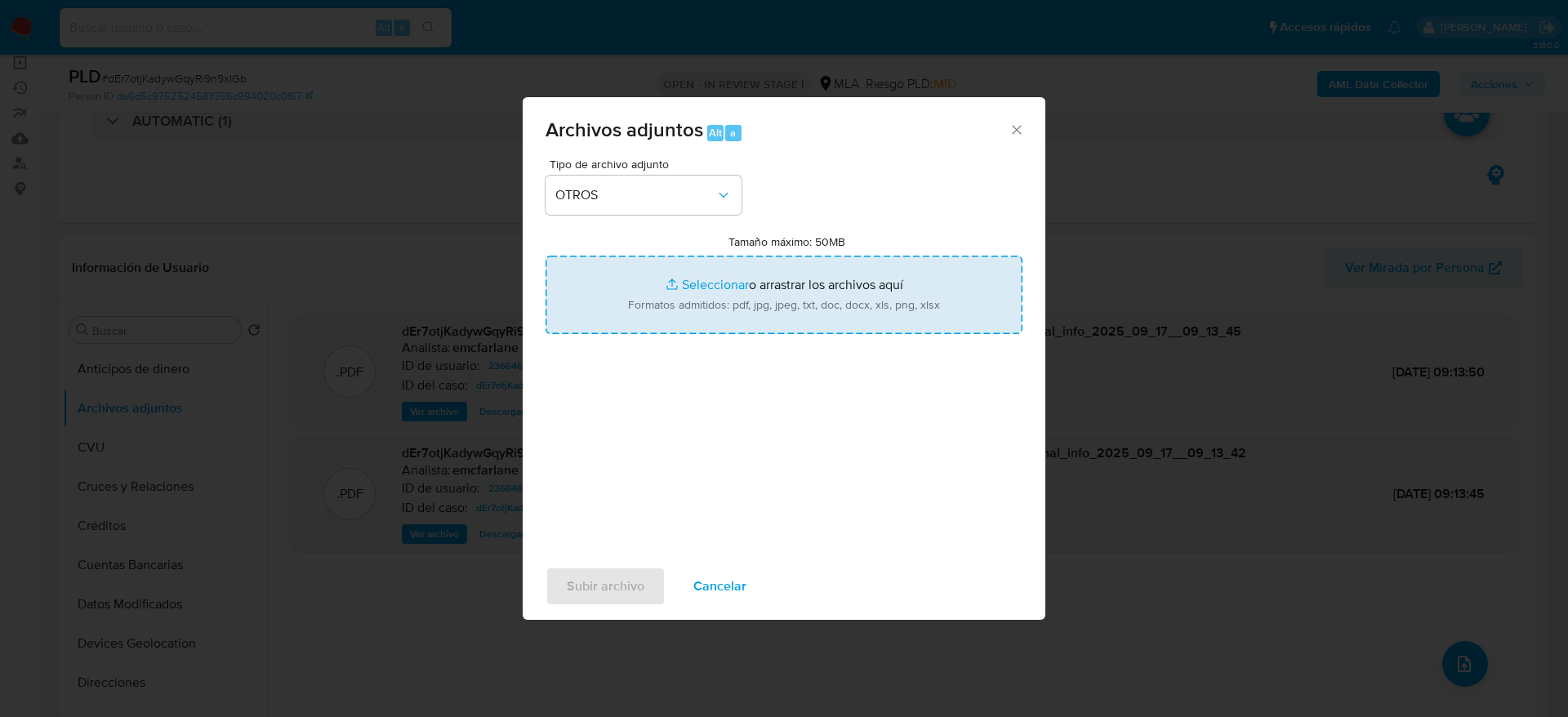
type input "C:\fakepath\Caselog dEr7otjKadywGqyRi9n9xIGb.docx"
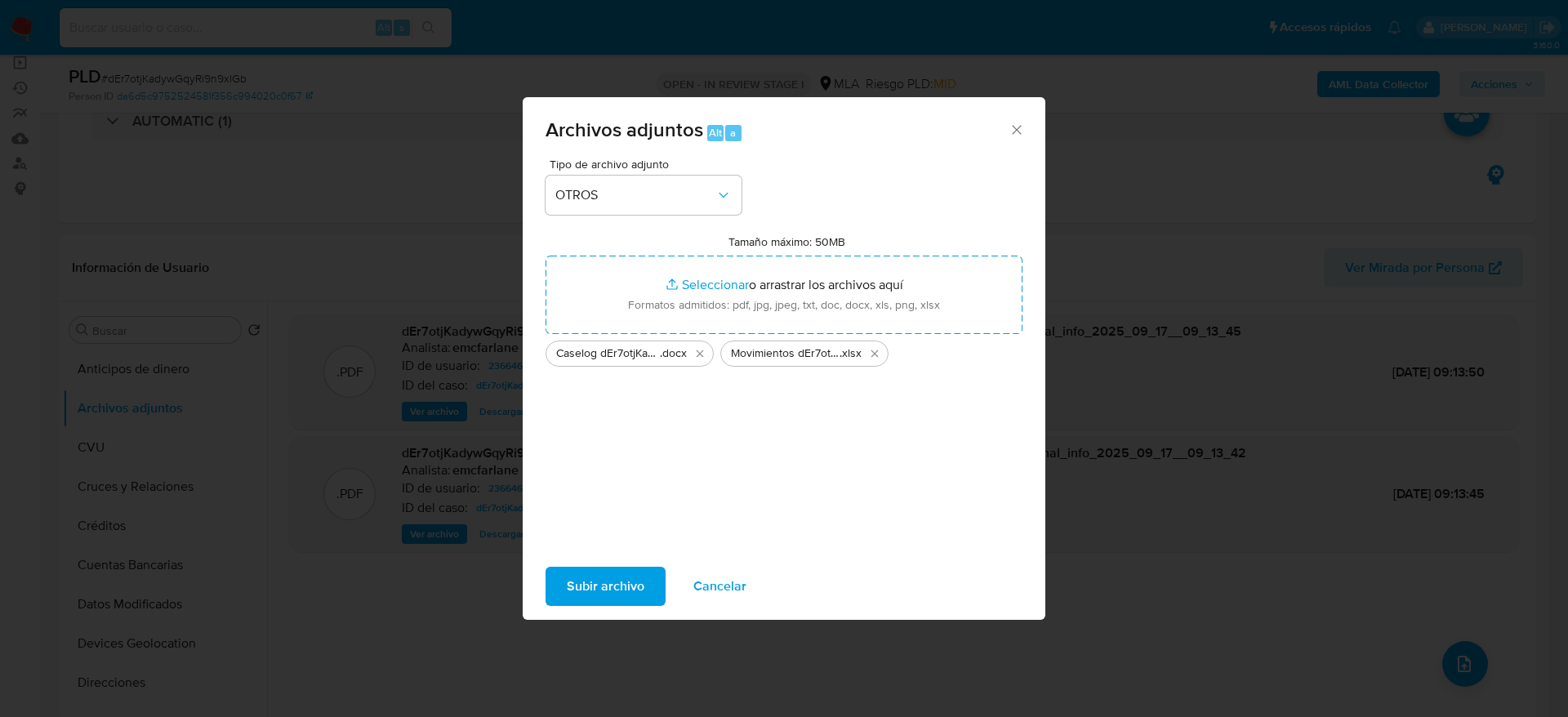
click at [609, 595] on span "Subir archivo" at bounding box center [605, 586] width 77 height 36
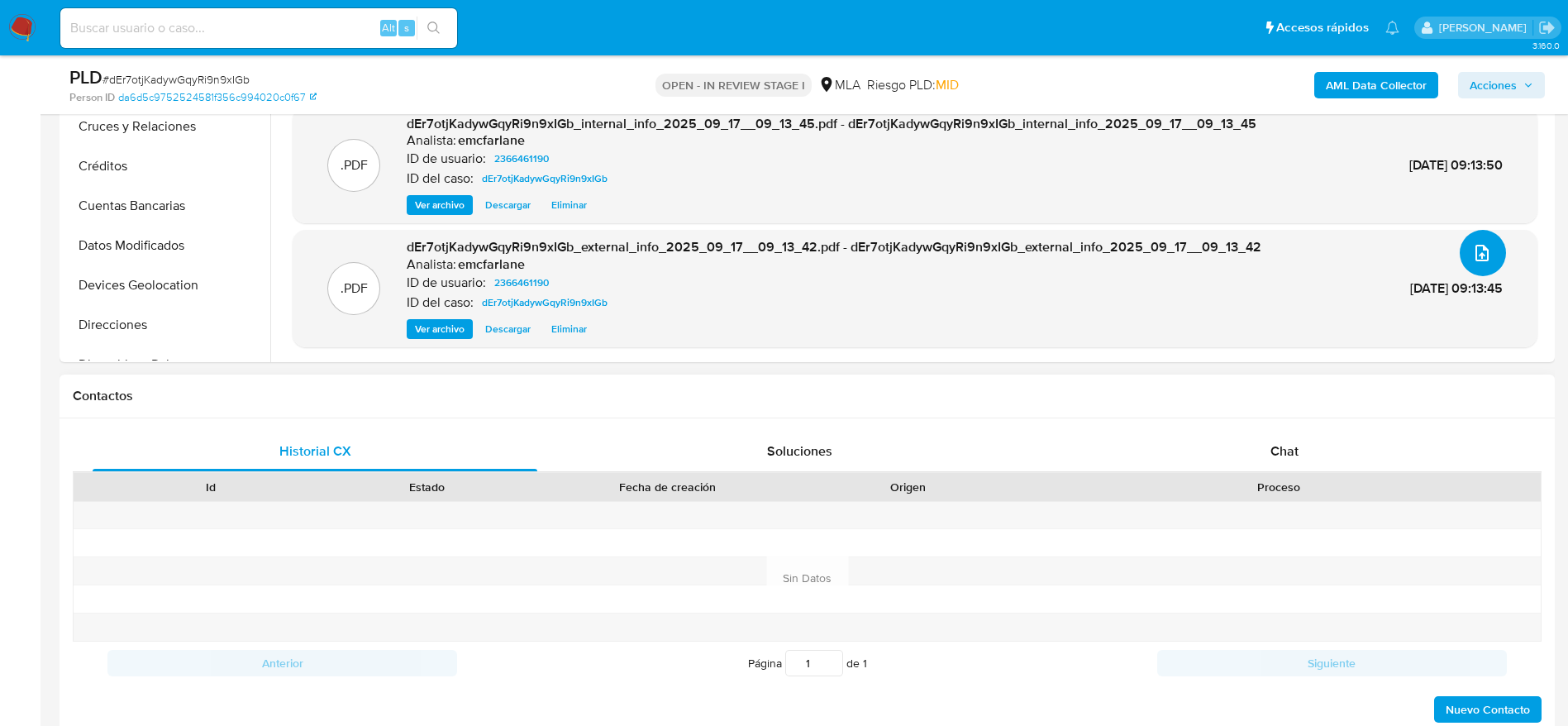
scroll to position [496, 0]
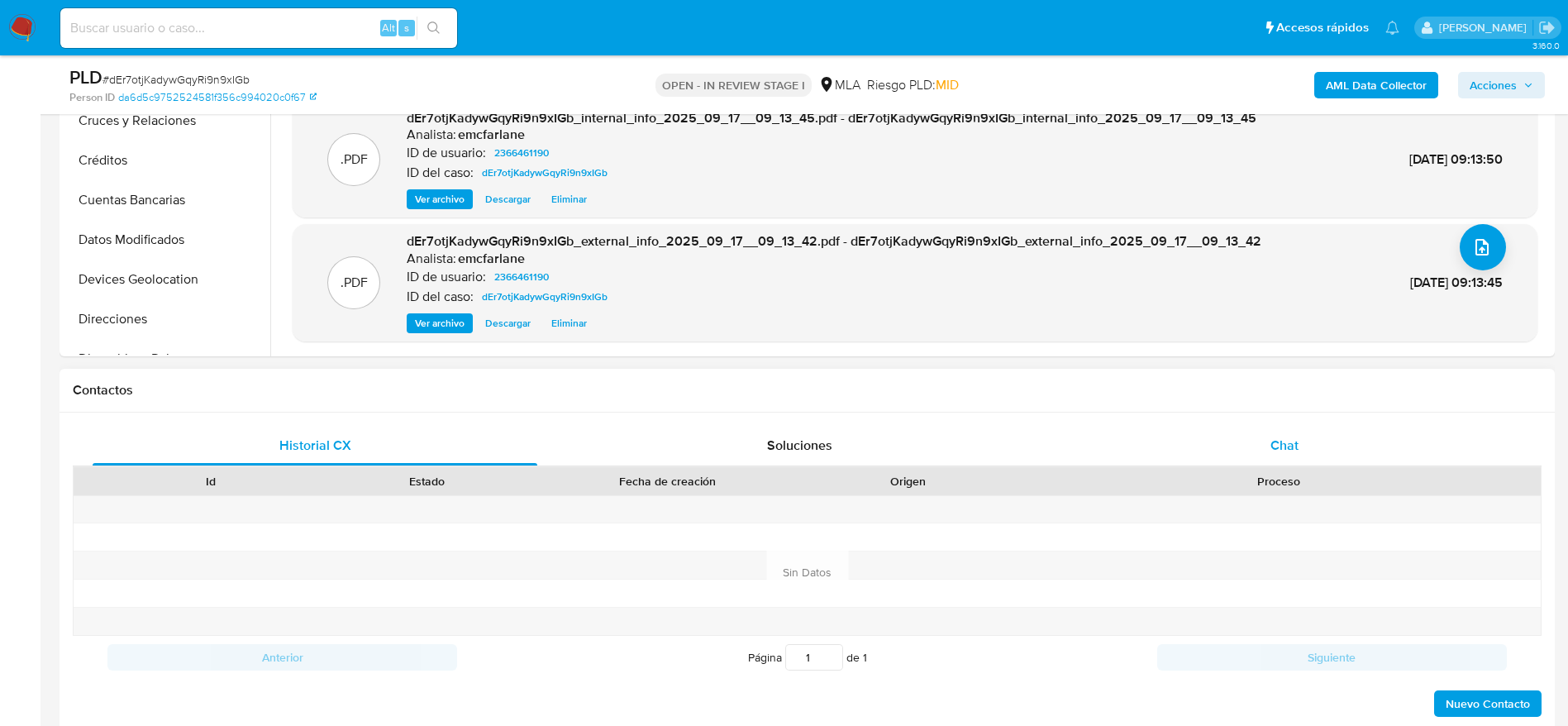
click at [1303, 449] on div "Chat" at bounding box center [1284, 446] width 444 height 40
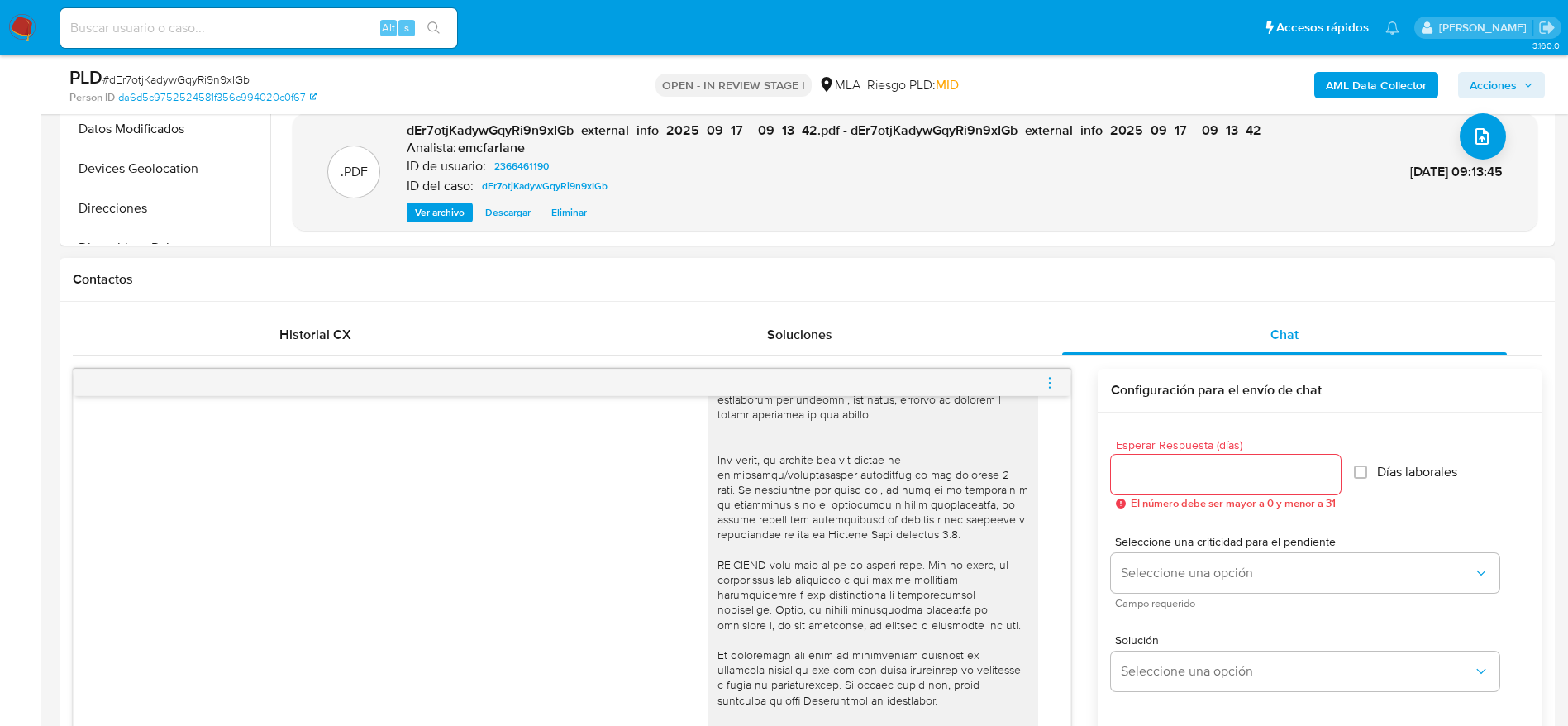
scroll to position [744, 0]
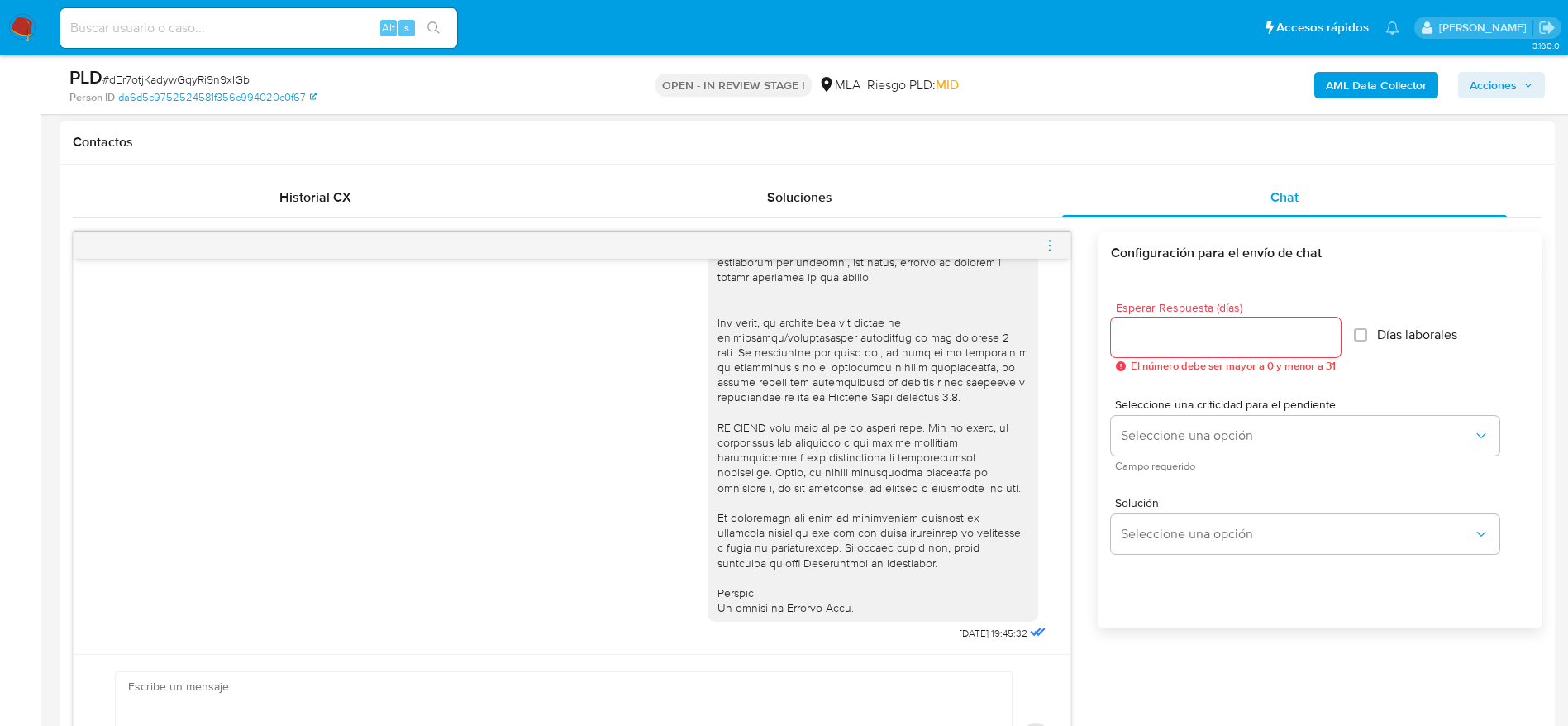
click at [1048, 252] on icon "menu-action" at bounding box center [1050, 246] width 15 height 15
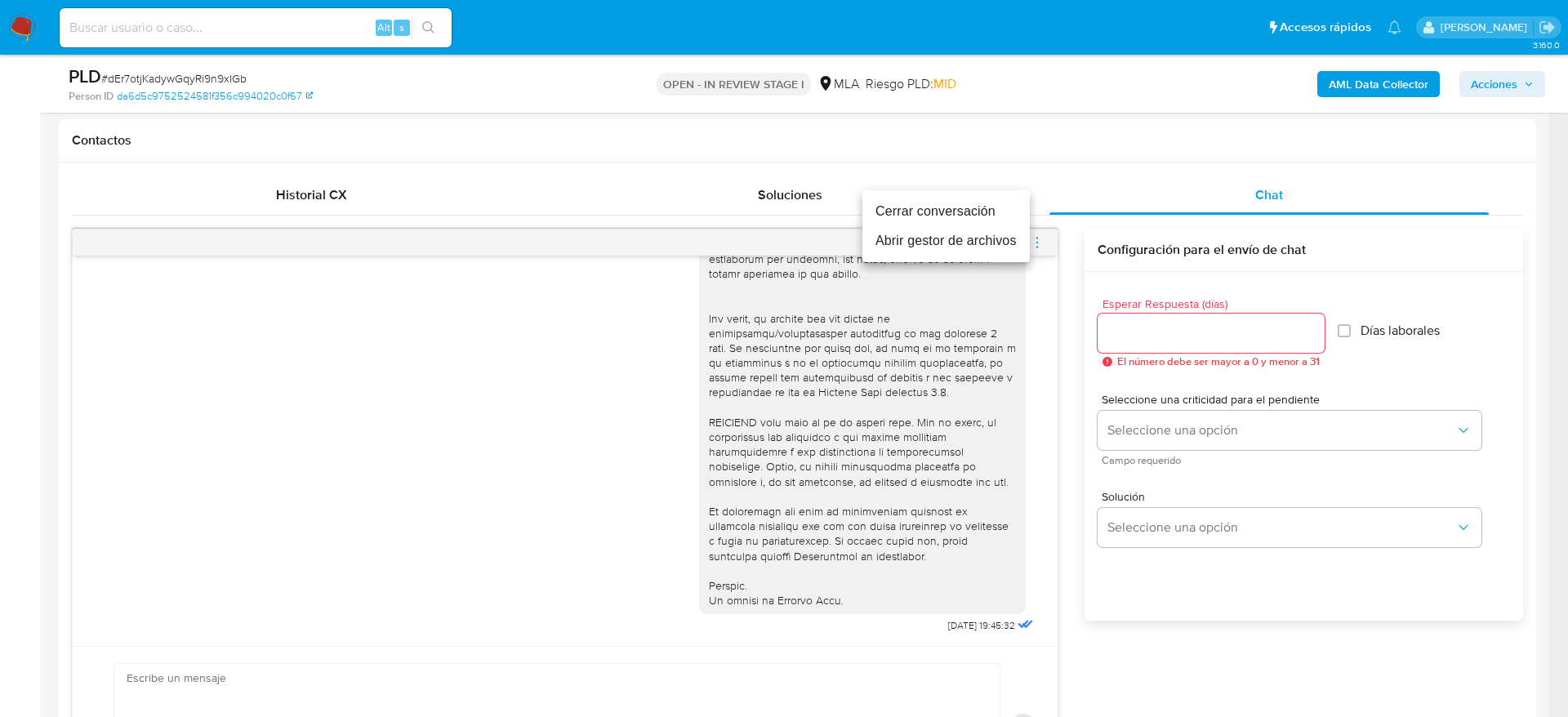
click at [990, 216] on li "Cerrar conversación" at bounding box center [946, 211] width 168 height 29
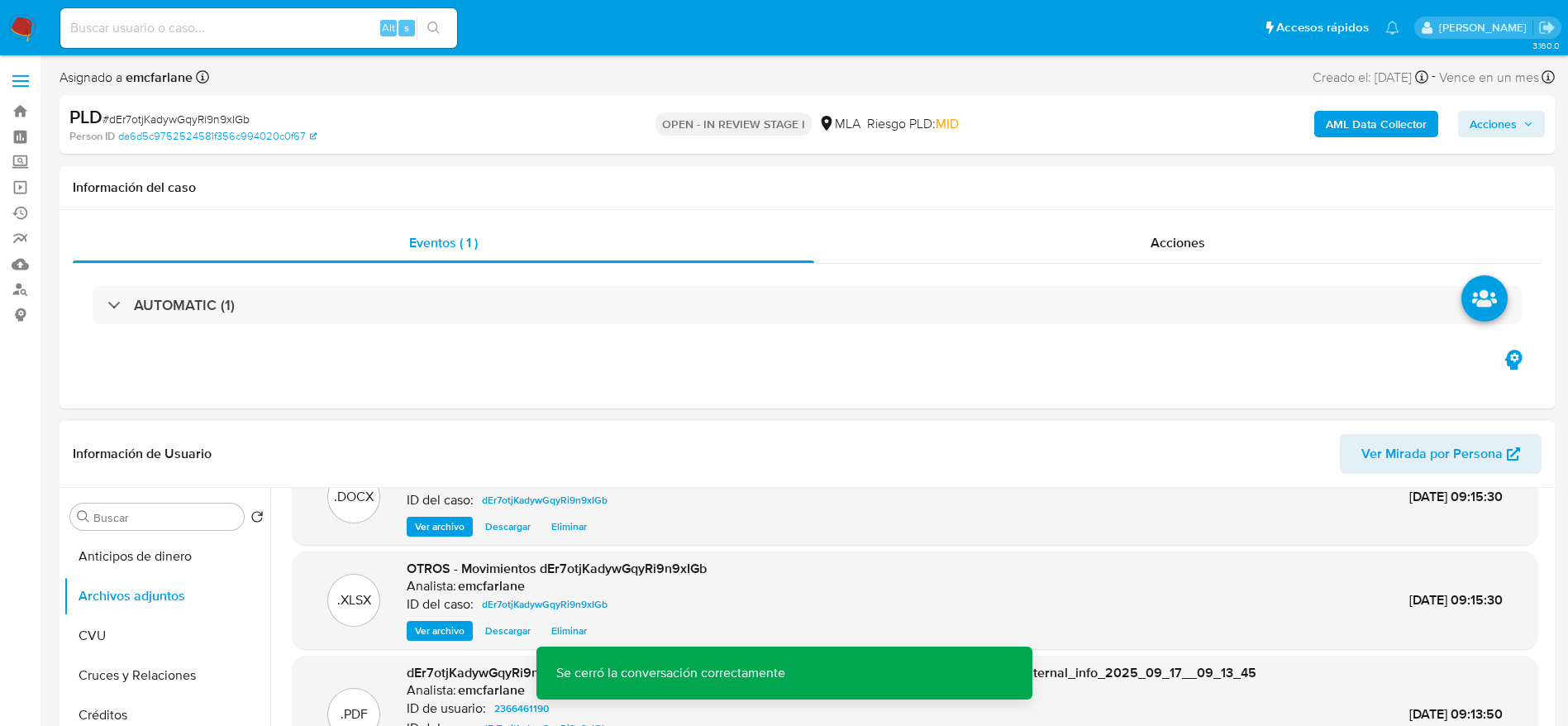
scroll to position [0, 0]
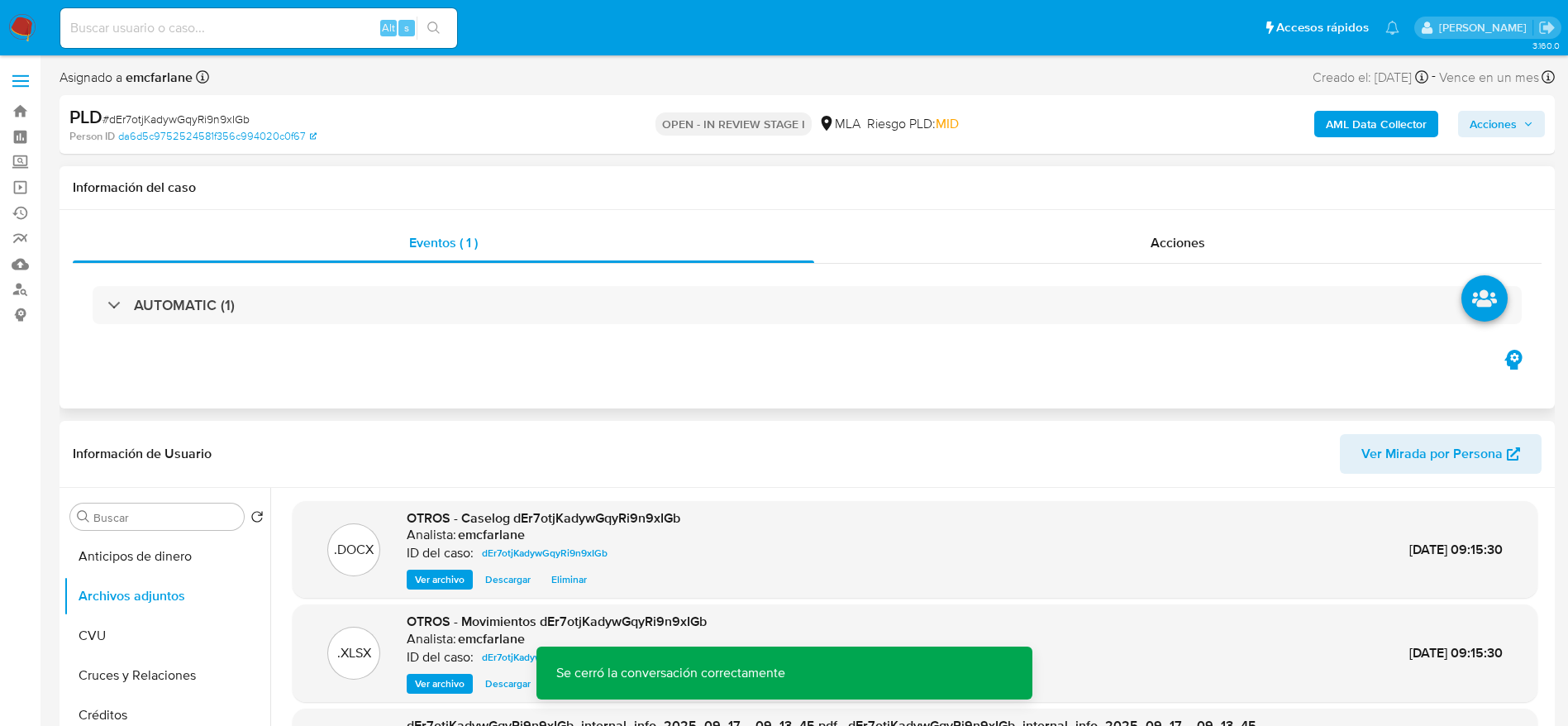
click at [955, 218] on div "Eventos ( 1 ) Acciones AUTOMATIC (1)" at bounding box center [806, 309] width 1495 height 198
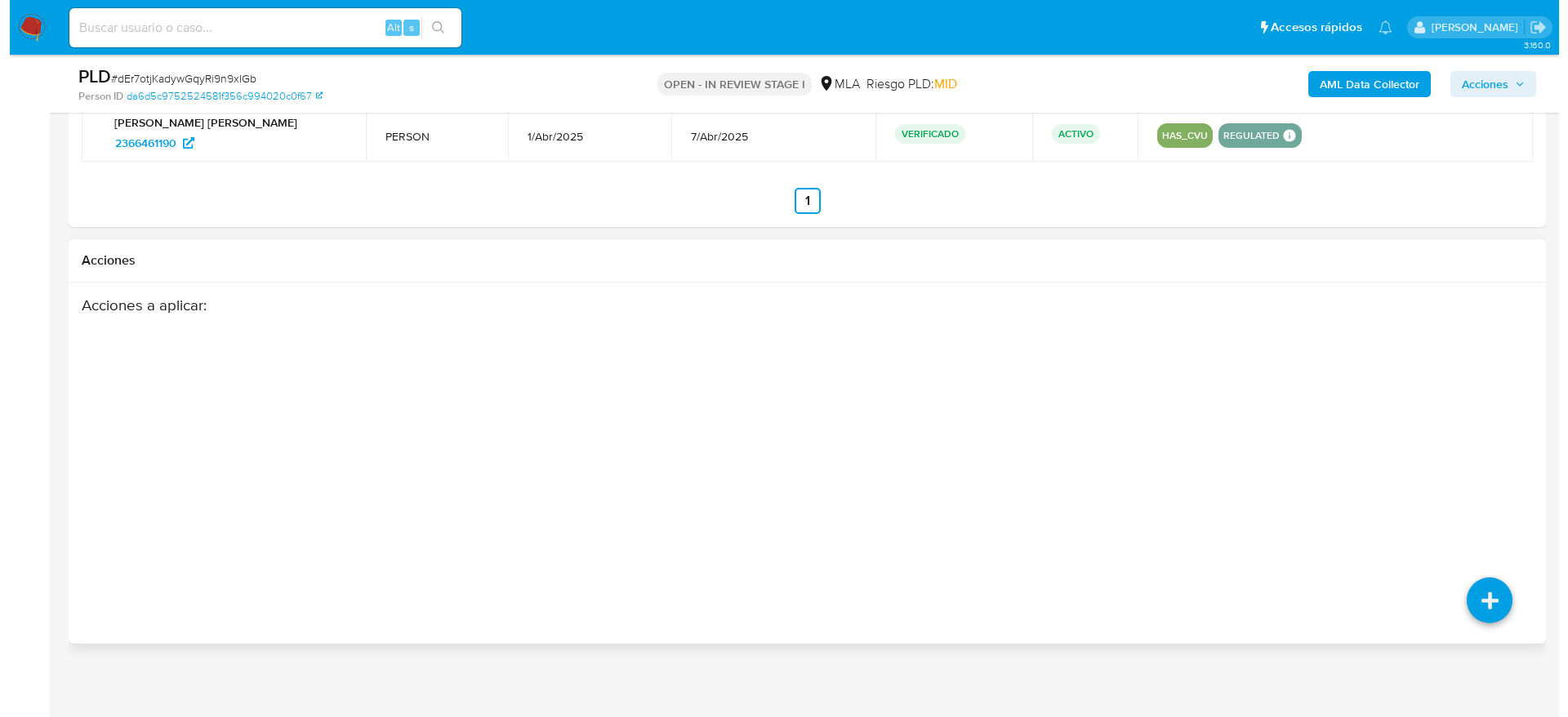
scroll to position [2707, 0]
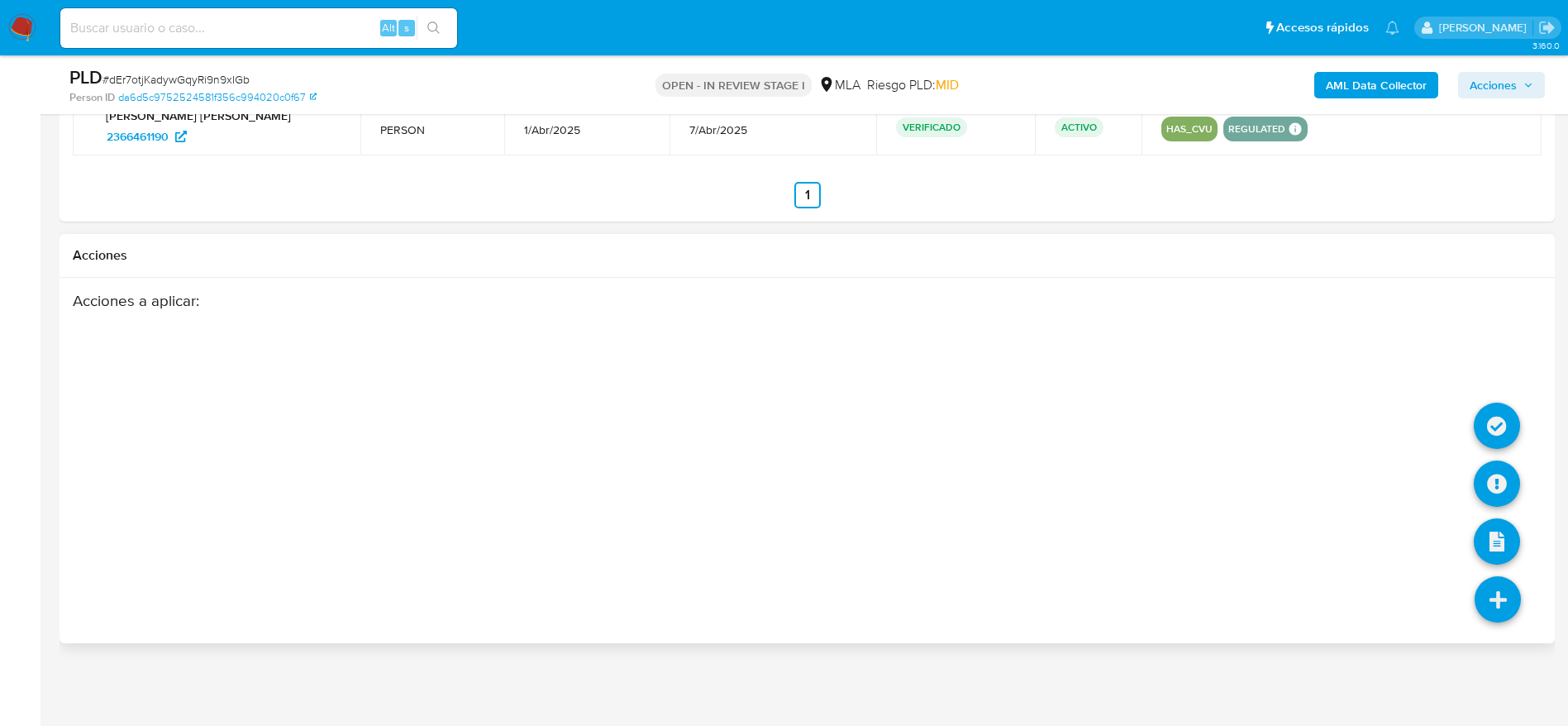
drag, startPoint x: 1485, startPoint y: 587, endPoint x: 1516, endPoint y: 467, distance: 123.9
click at [1485, 588] on icon at bounding box center [1497, 599] width 47 height 47
click at [1511, 467] on icon at bounding box center [1496, 484] width 47 height 47
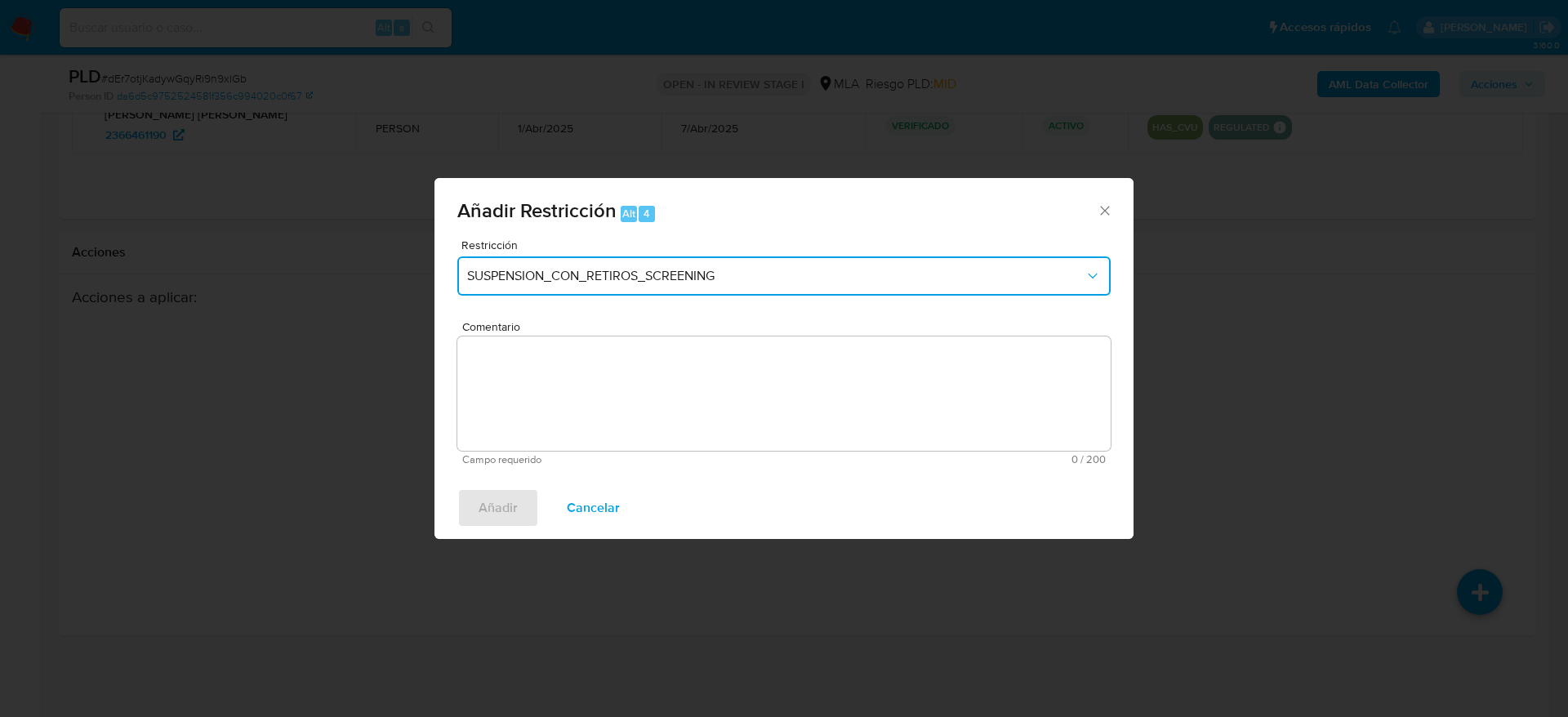
click at [667, 292] on button "SUSPENSION_CON_RETIROS_SCREENING" at bounding box center [783, 276] width 653 height 40
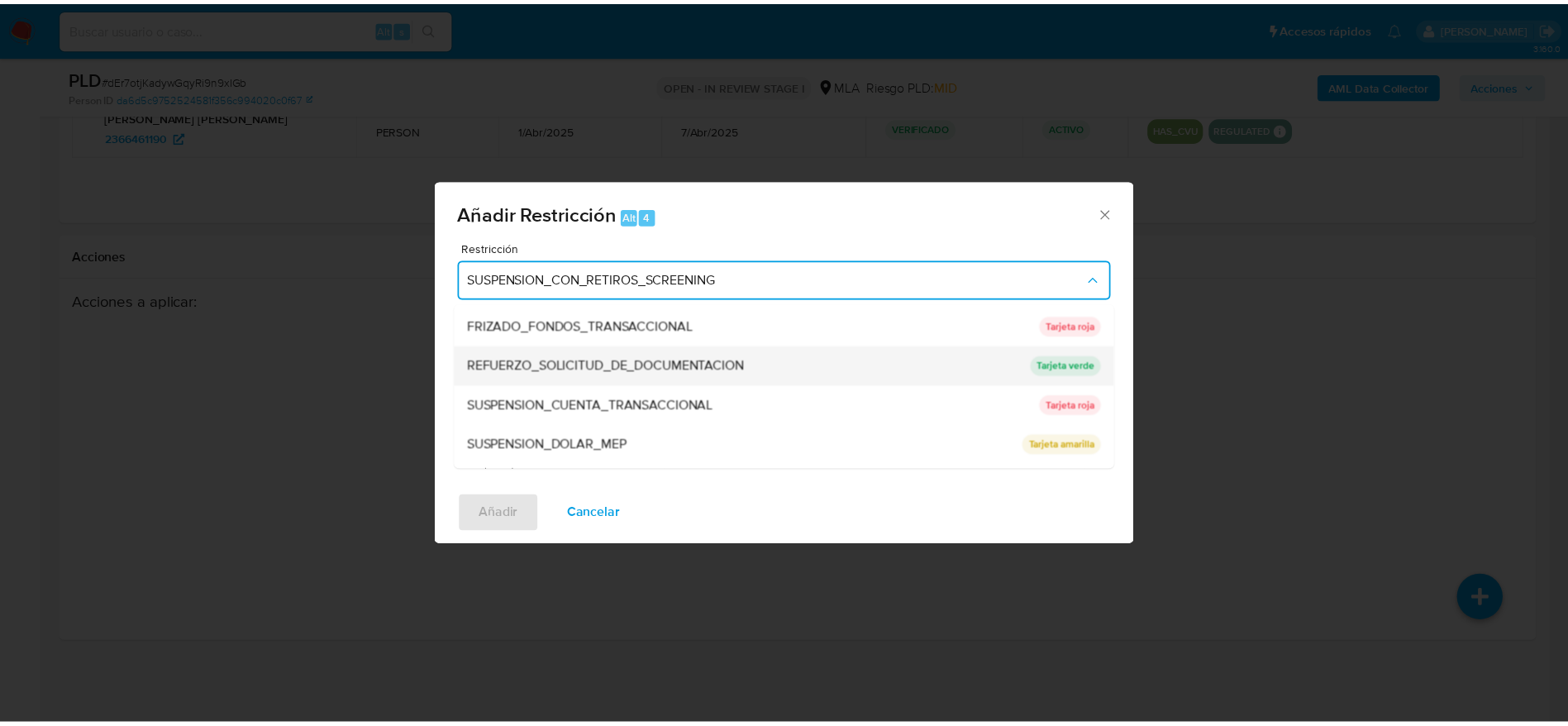
scroll to position [350, 0]
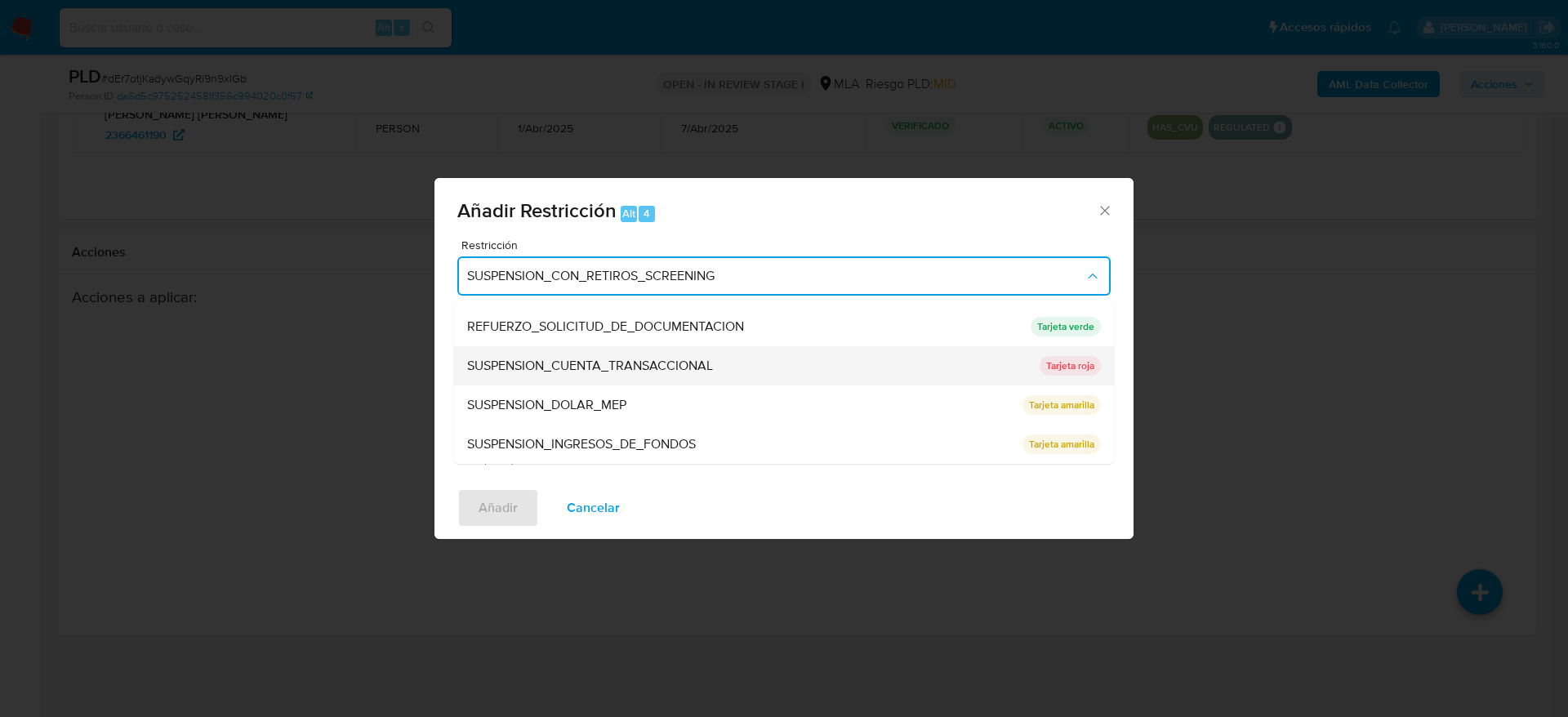
click at [652, 367] on span "SUSPENSION_CUENTA_TRANSACCIONAL" at bounding box center [590, 366] width 246 height 16
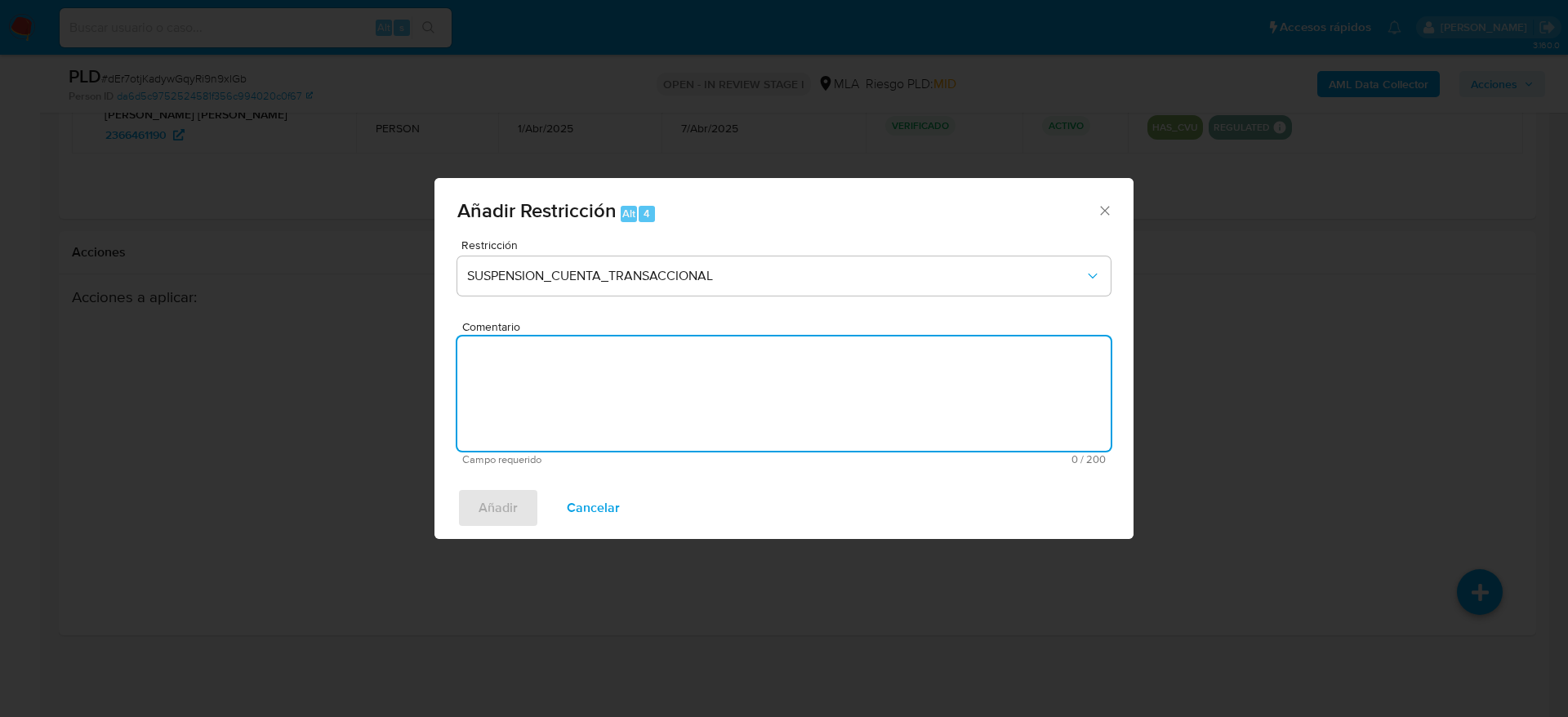
click at [660, 382] on textarea "Comentario" at bounding box center [783, 393] width 653 height 114
type textarea "M"
type textarea "AML"
click at [491, 493] on span "Añadir" at bounding box center [498, 508] width 40 height 36
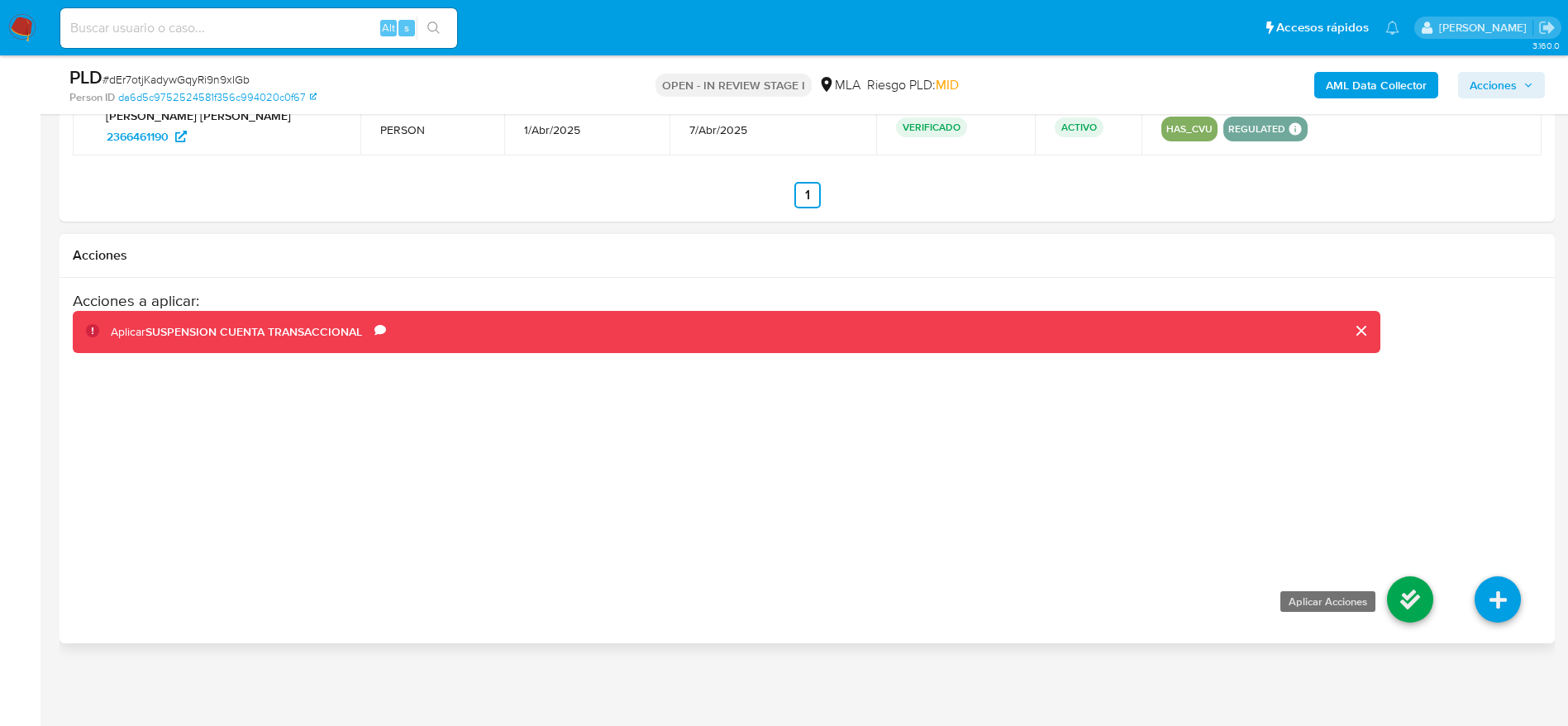
click at [1418, 603] on icon at bounding box center [1410, 599] width 47 height 47
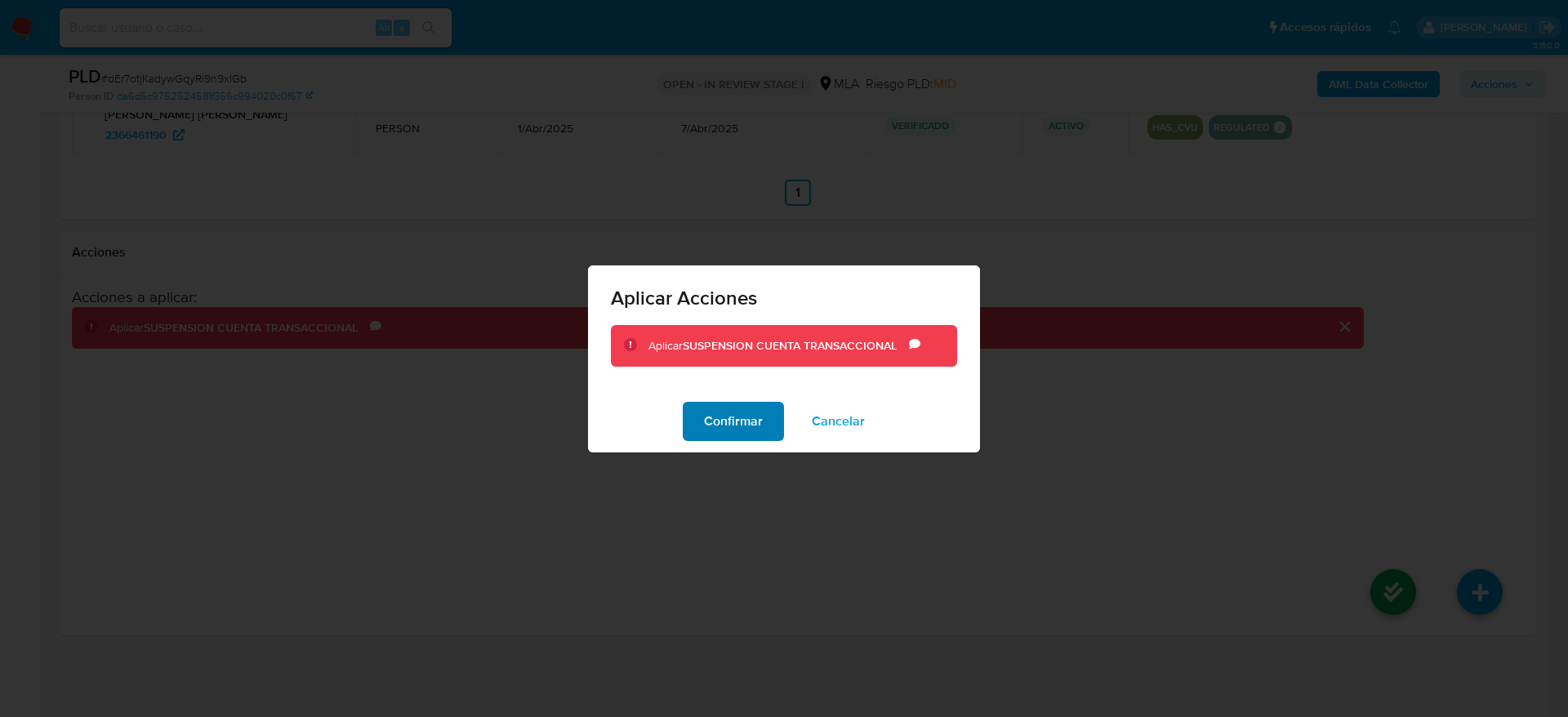
click at [730, 429] on span "Confirmar" at bounding box center [733, 421] width 58 height 36
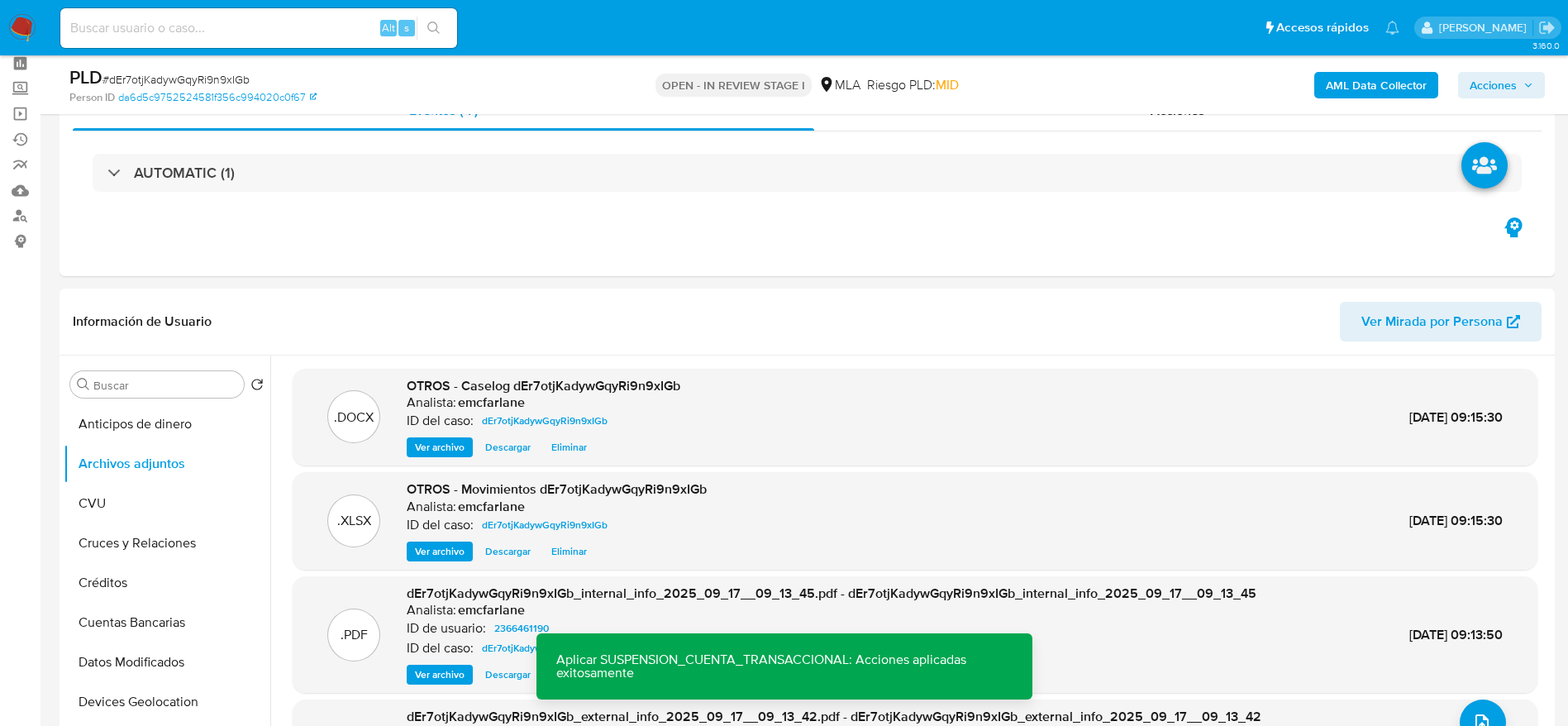
scroll to position [0, 0]
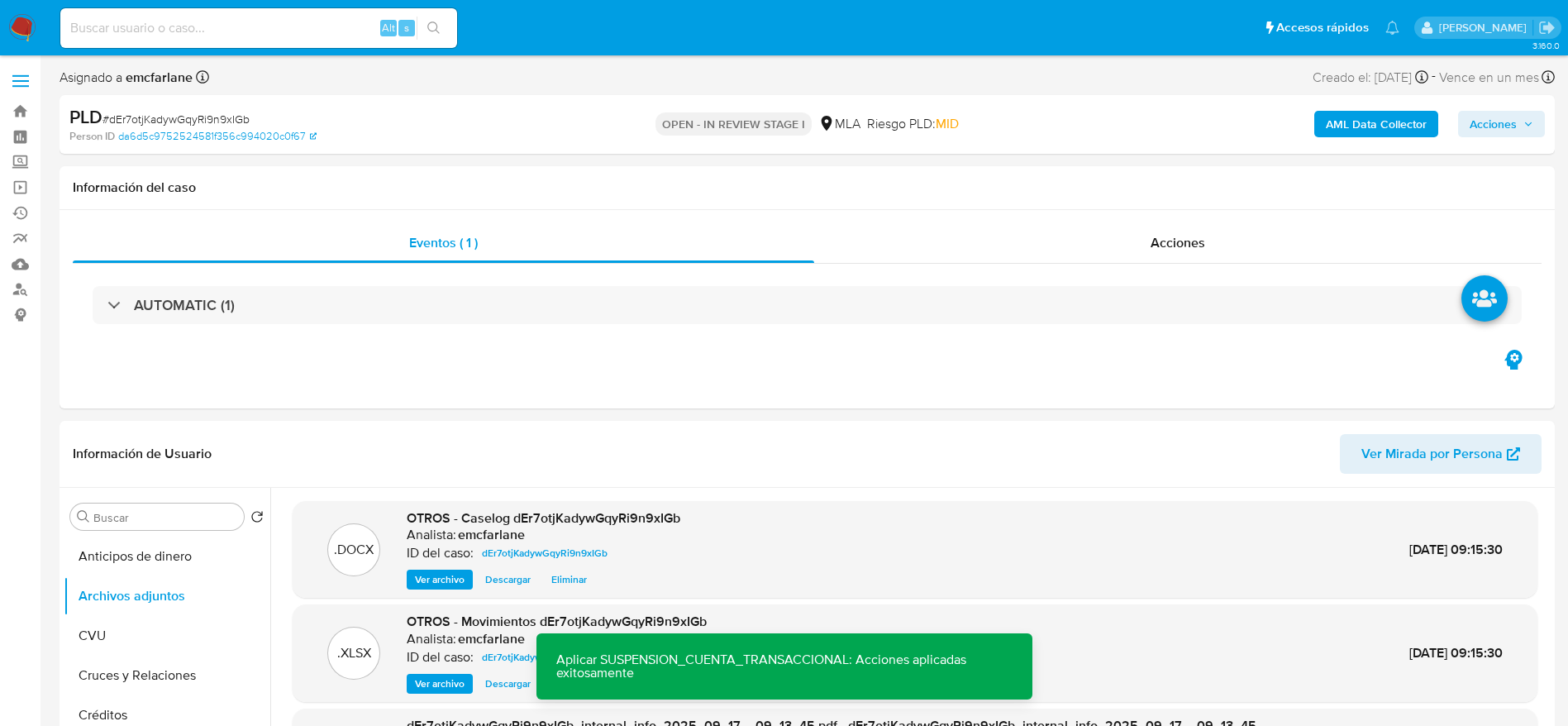
click at [1511, 118] on span "Acciones" at bounding box center [1493, 124] width 47 height 27
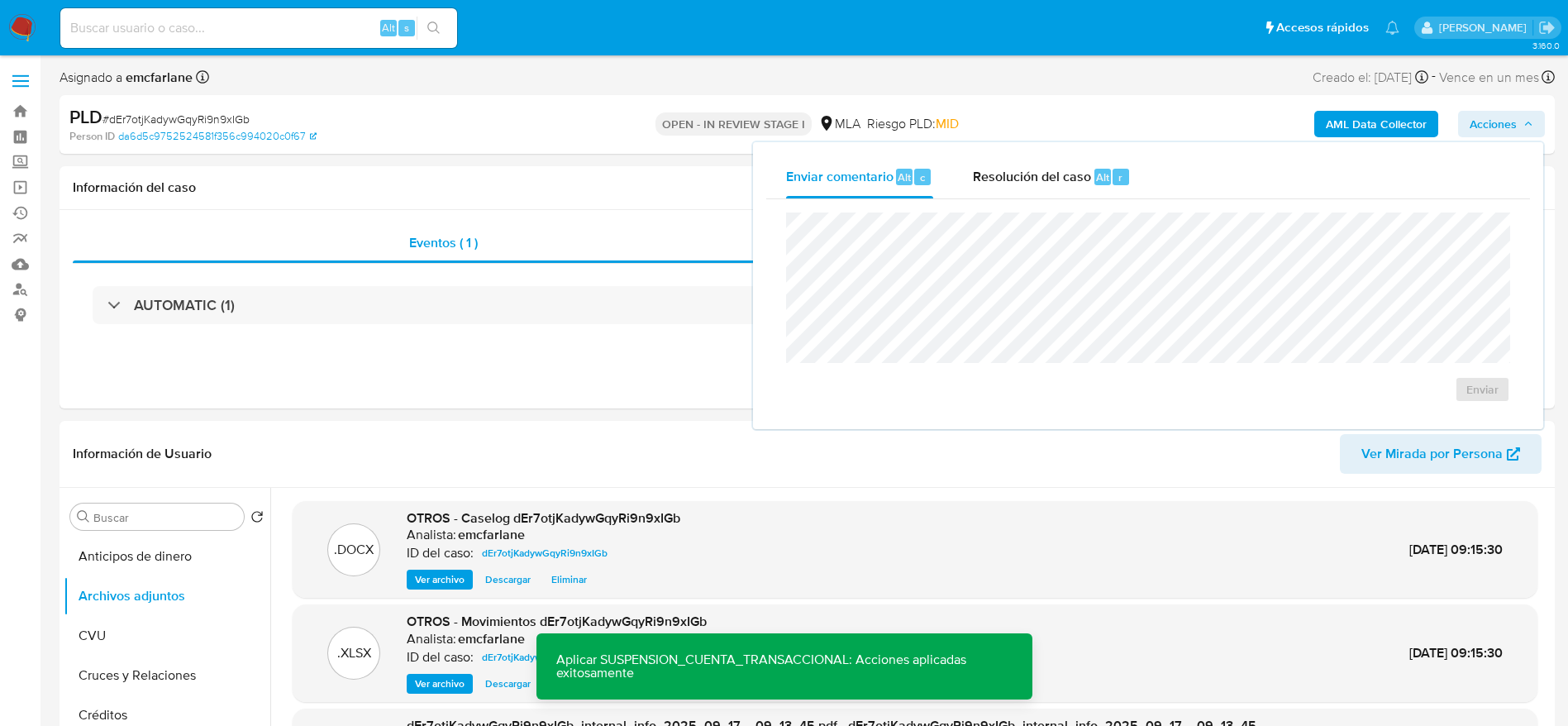
click at [1077, 182] on span "Resolución del caso" at bounding box center [1032, 176] width 118 height 19
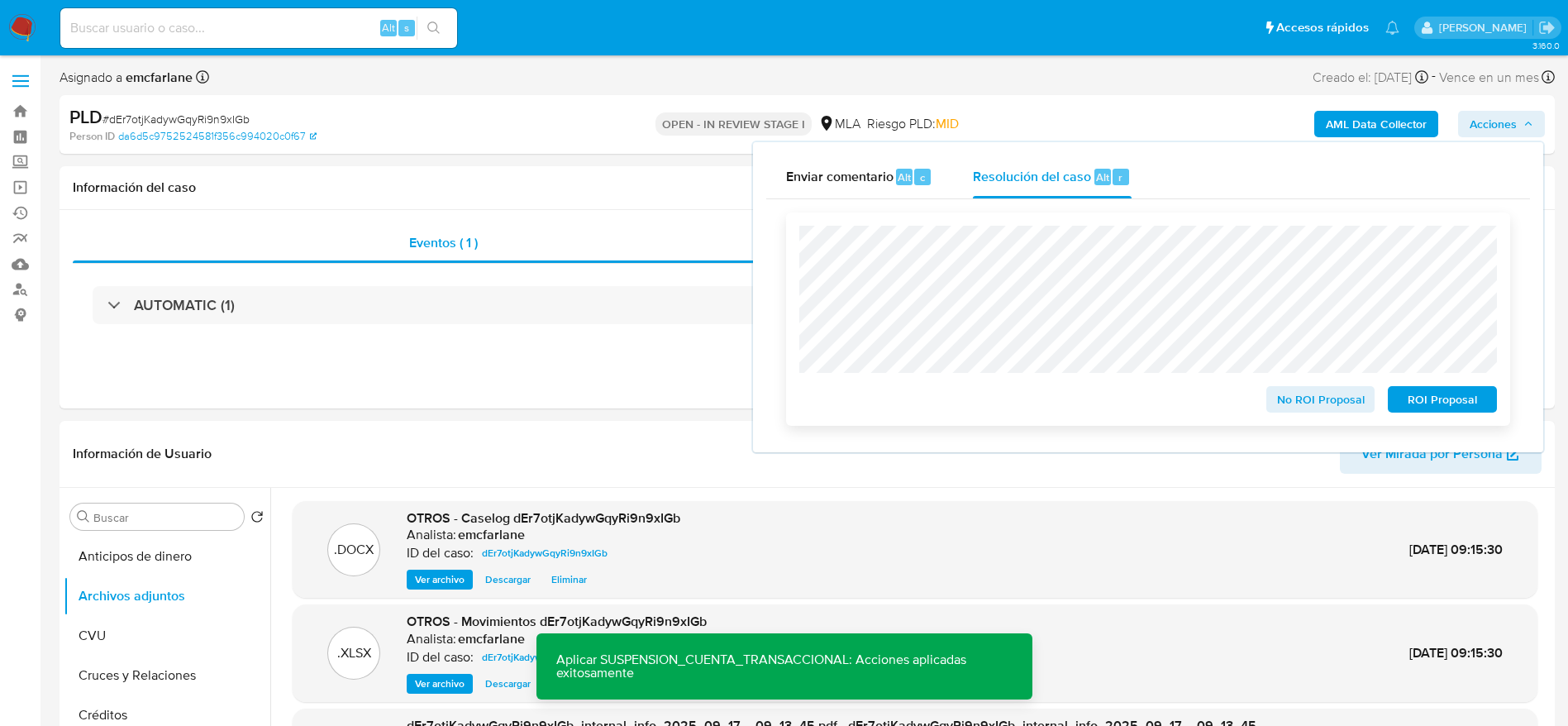
click at [1433, 392] on span "ROI Proposal" at bounding box center [1442, 399] width 86 height 23
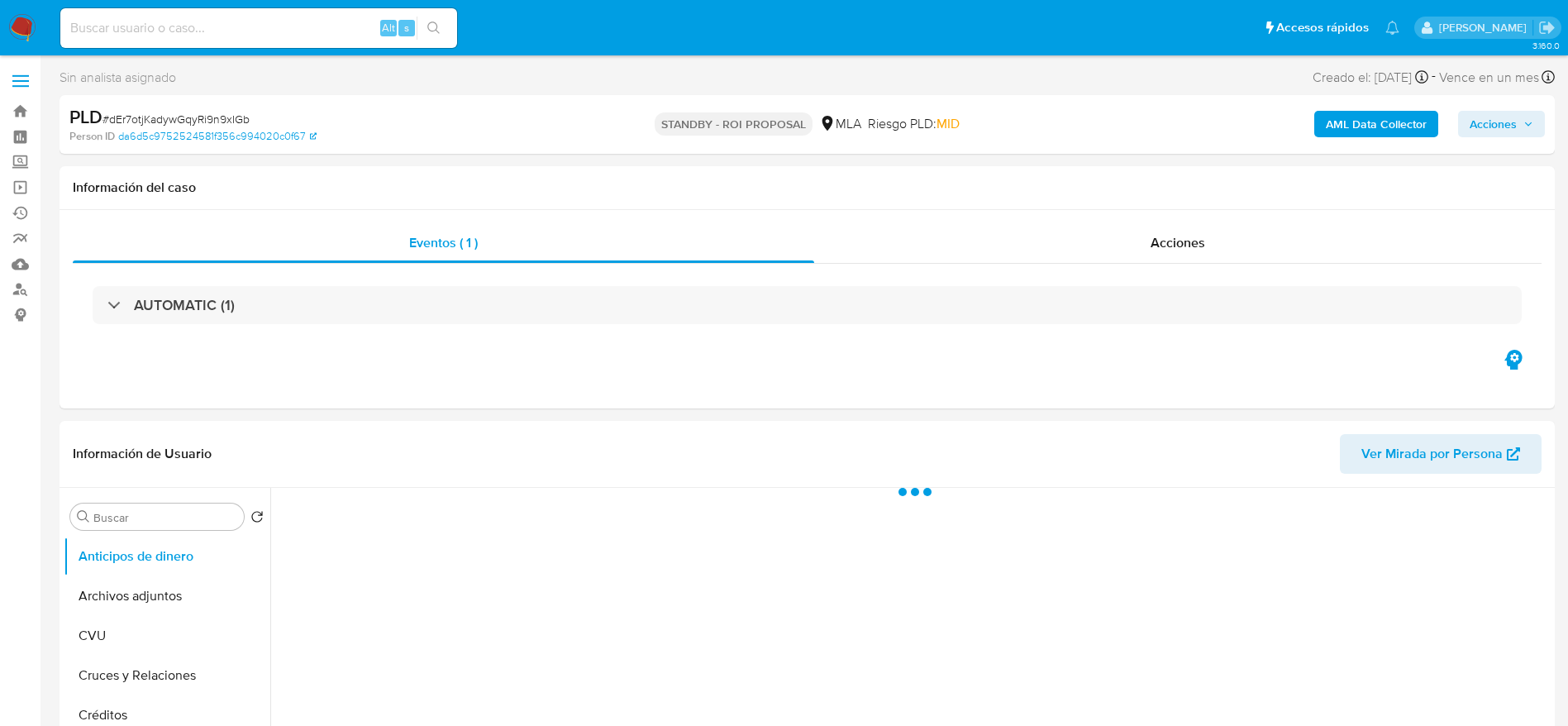
select select "10"
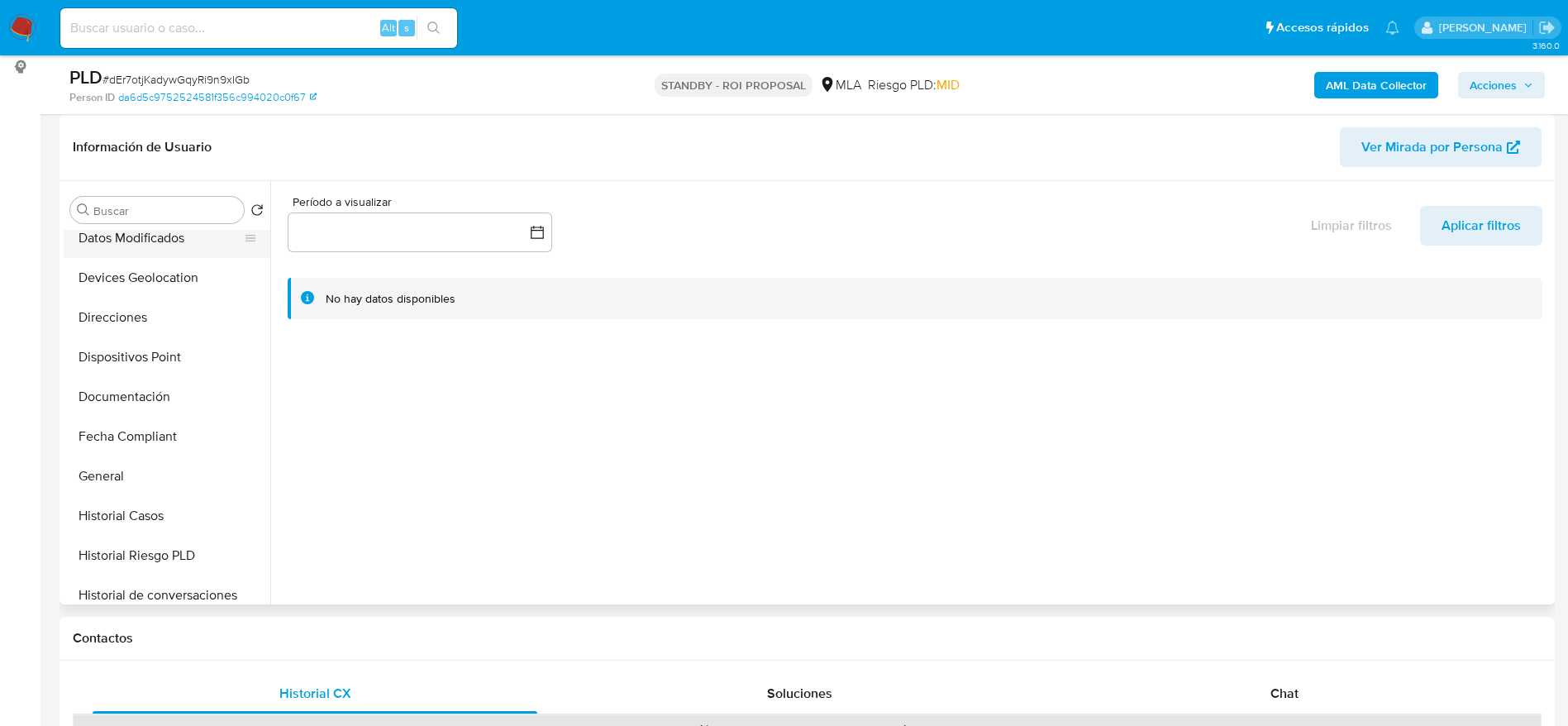
scroll to position [372, 0]
click at [146, 383] on button "Historial Casos" at bounding box center [160, 394] width 194 height 40
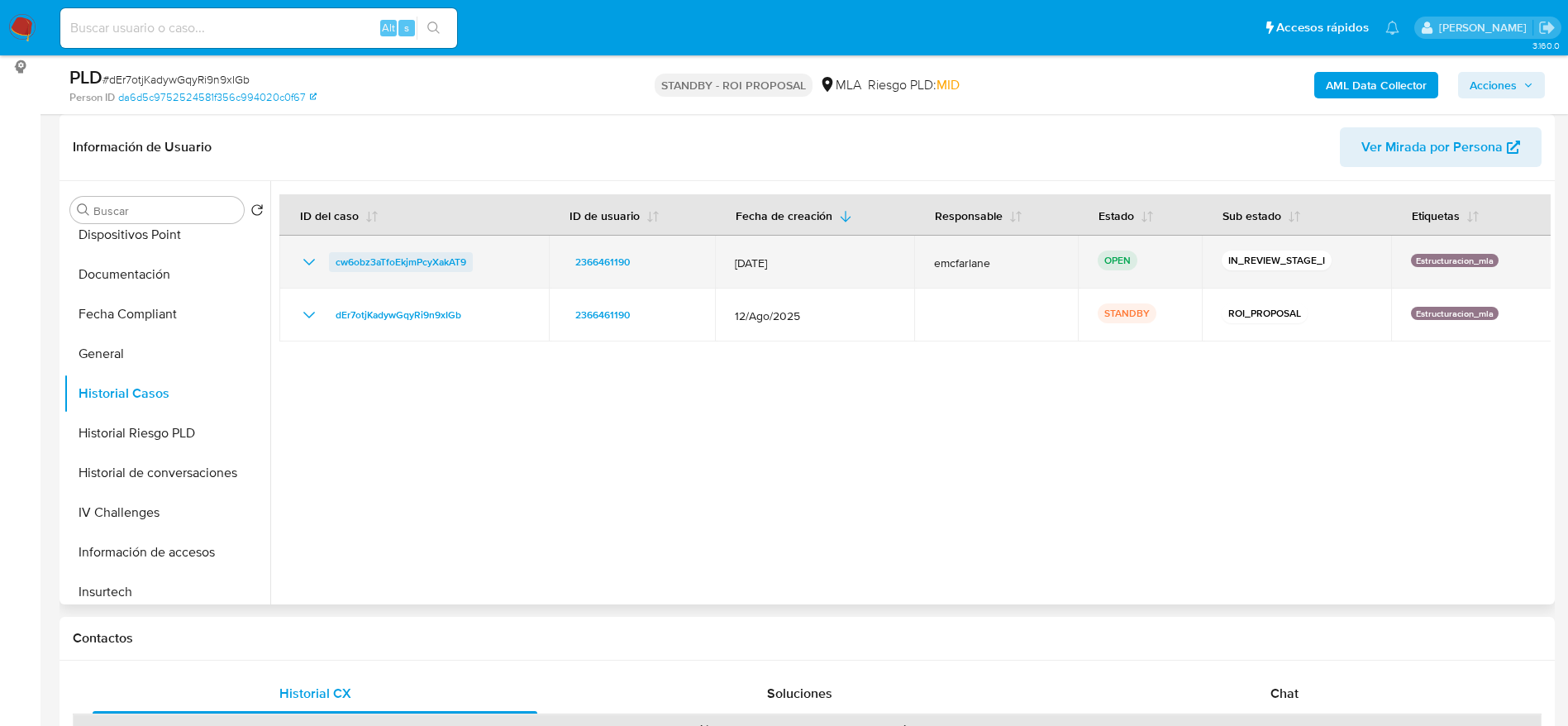
click at [378, 261] on span "cw6obz3aTfoEkjmPcyXakAT9" at bounding box center [401, 261] width 131 height 20
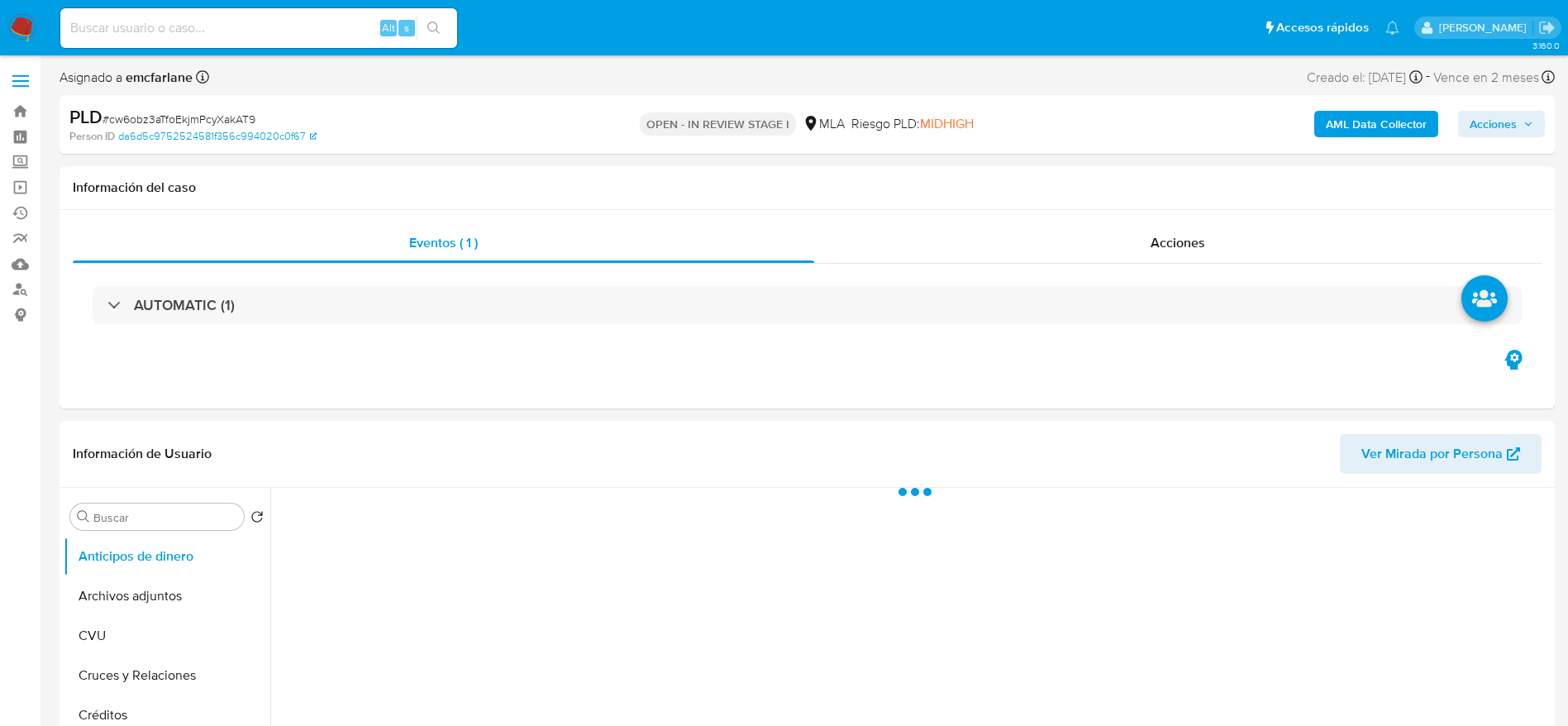
select select "10"
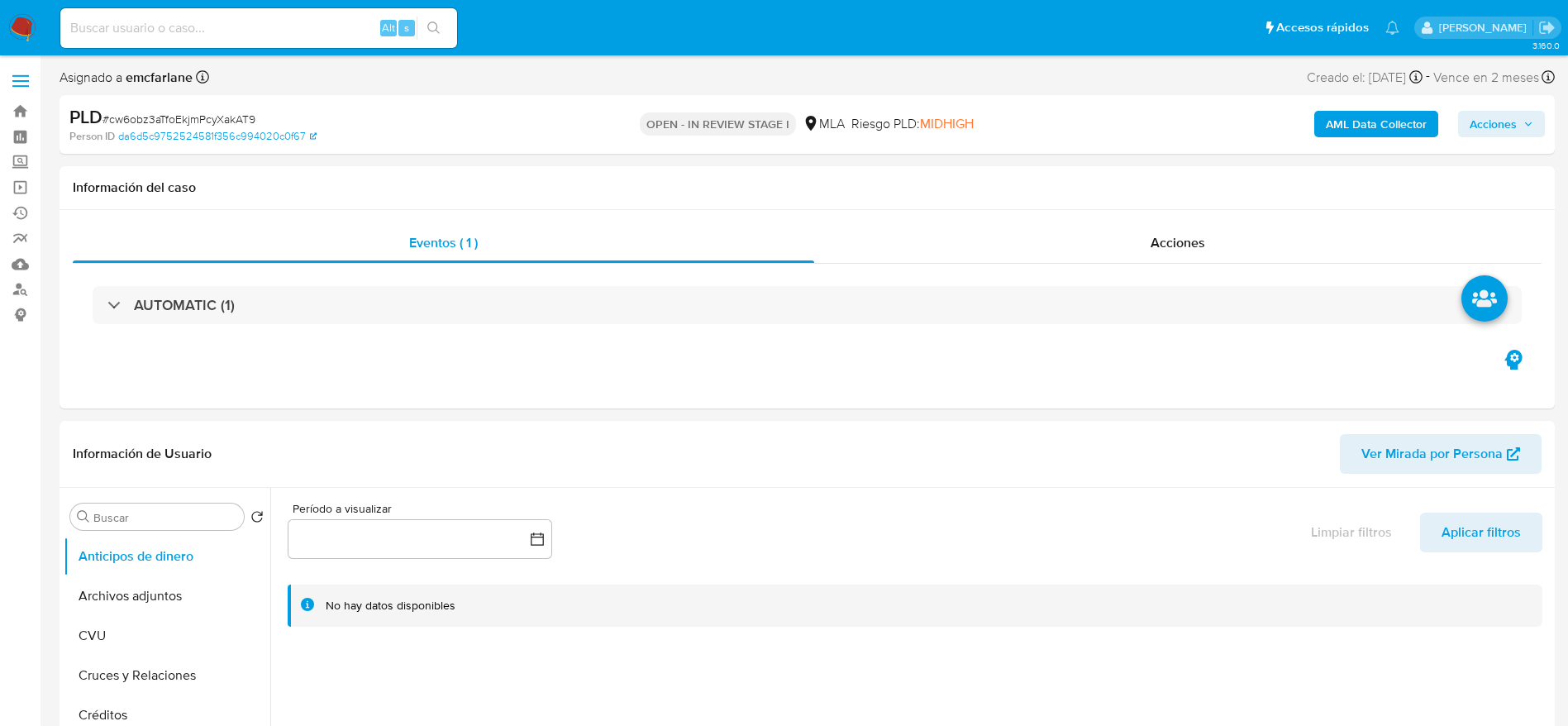
click at [1503, 131] on span "Acciones" at bounding box center [1493, 124] width 47 height 27
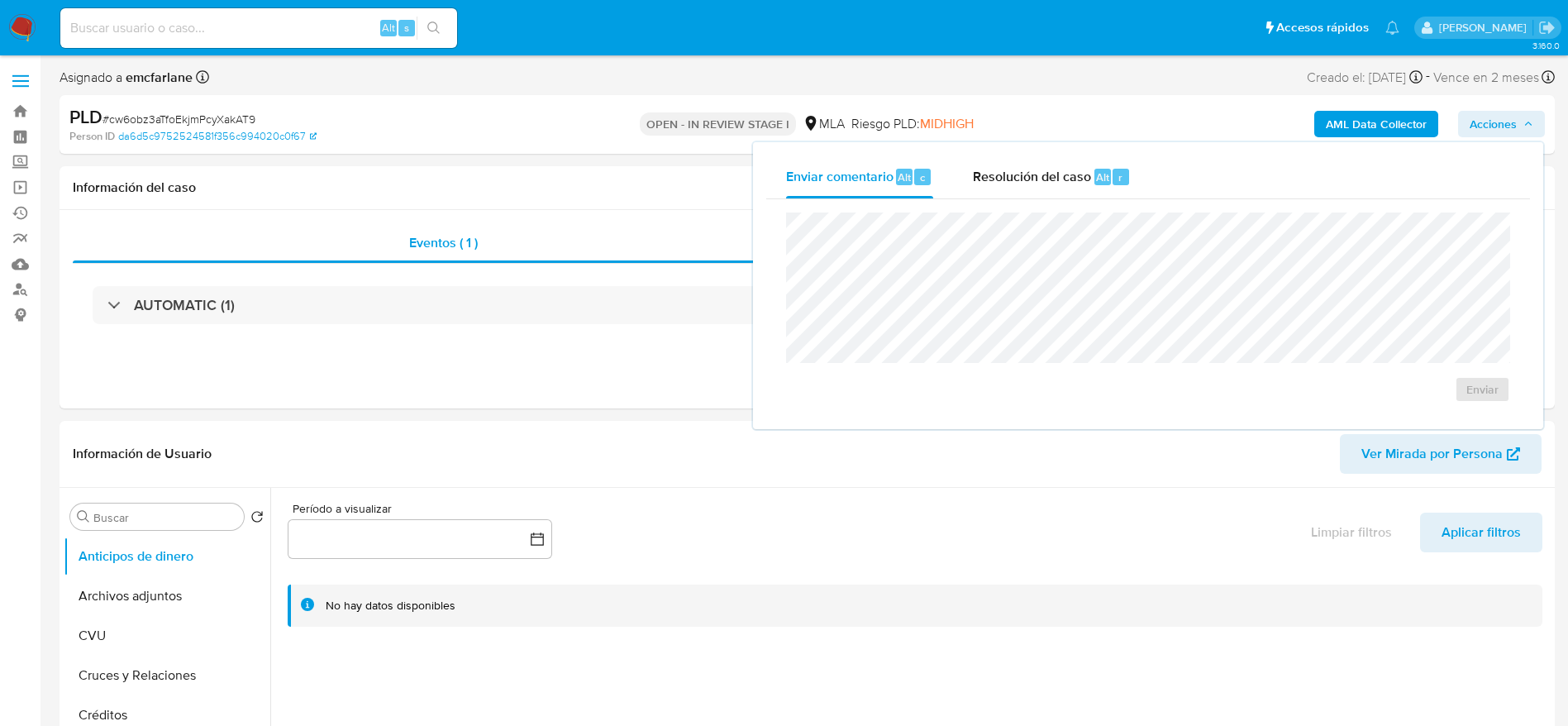
drag, startPoint x: 1154, startPoint y: 185, endPoint x: 1084, endPoint y: 199, distance: 71.4
click at [1152, 186] on div "Enviar comentario Alt c Resolución del caso Alt r" at bounding box center [1147, 176] width 764 height 43
click at [1083, 186] on div "Resolución del caso Alt r" at bounding box center [1051, 176] width 157 height 43
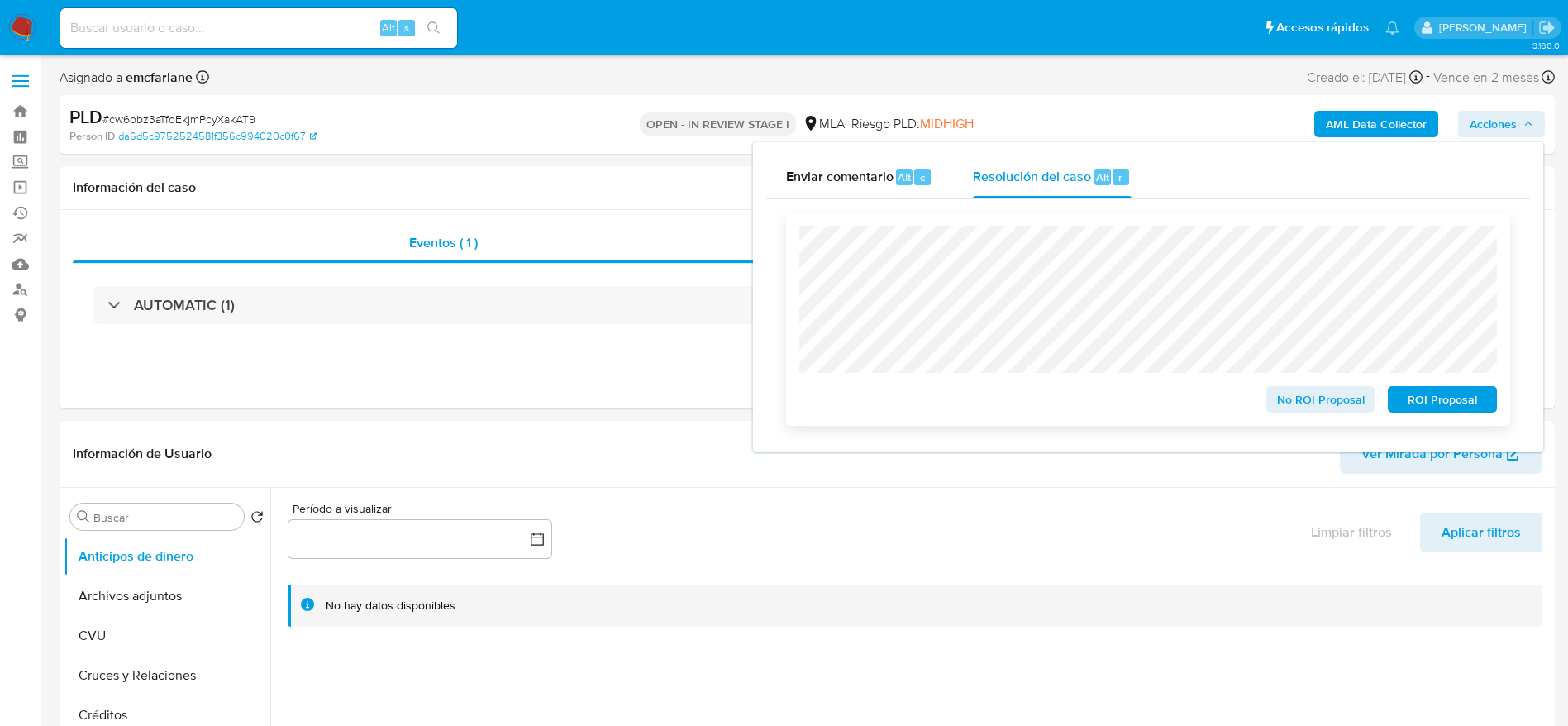
click at [1464, 404] on span "ROI Proposal" at bounding box center [1442, 399] width 86 height 23
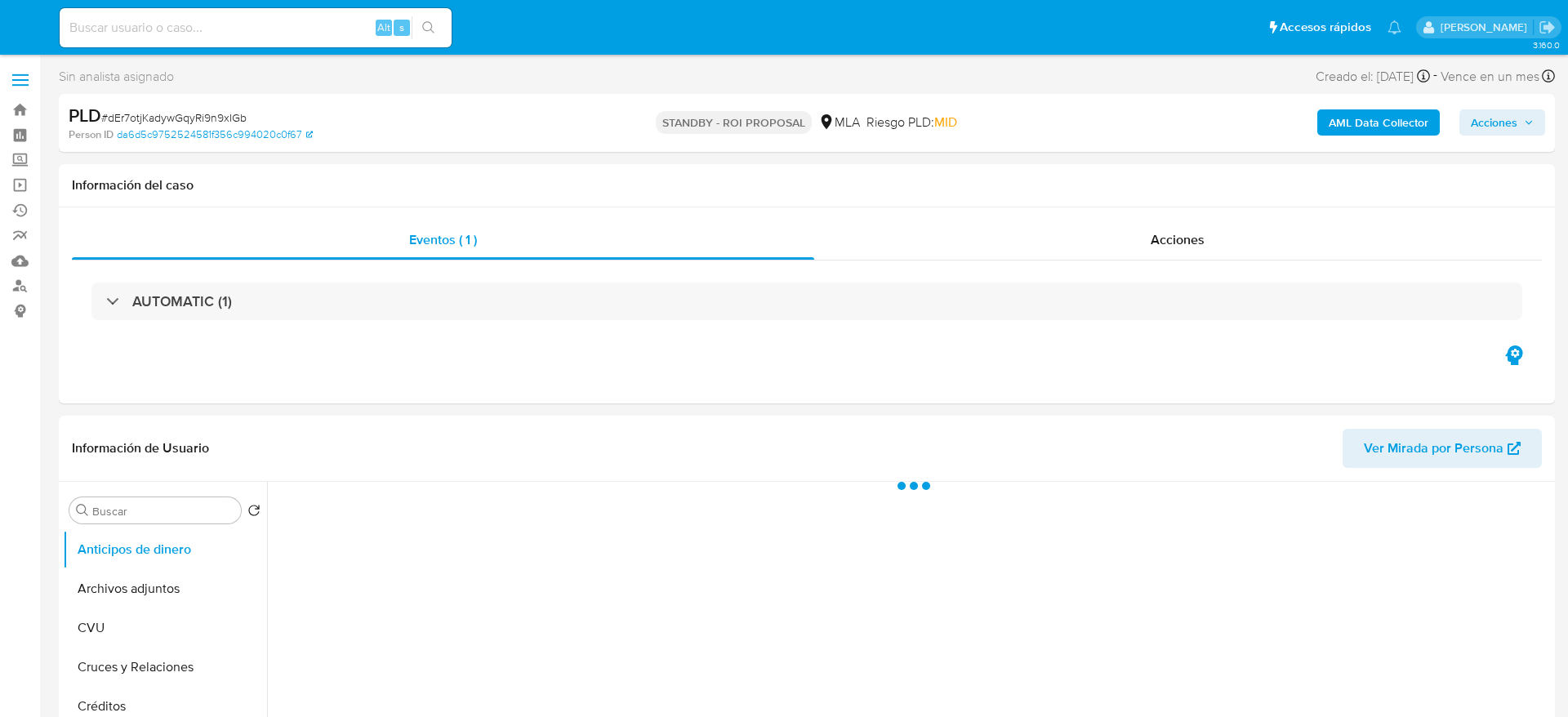
select select "10"
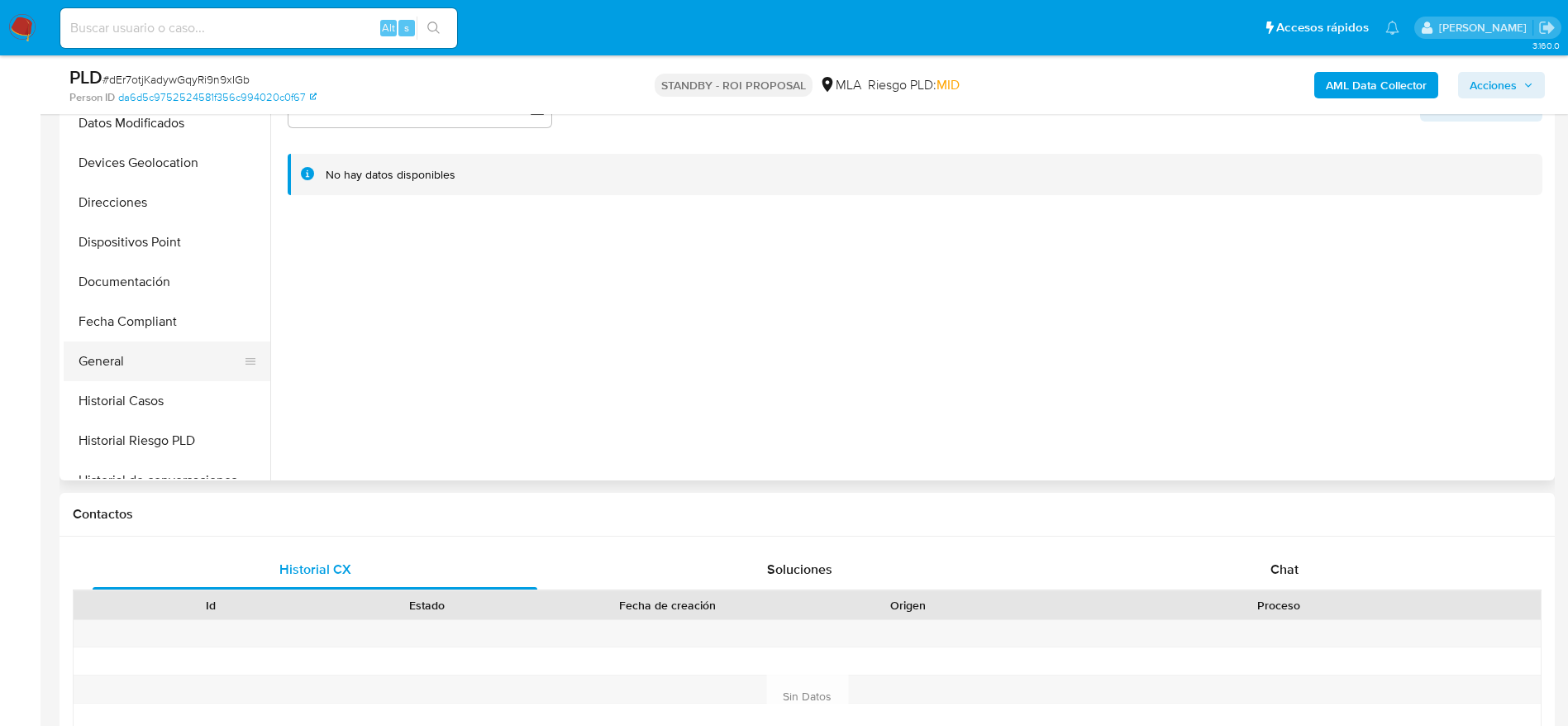
scroll to position [248, 0]
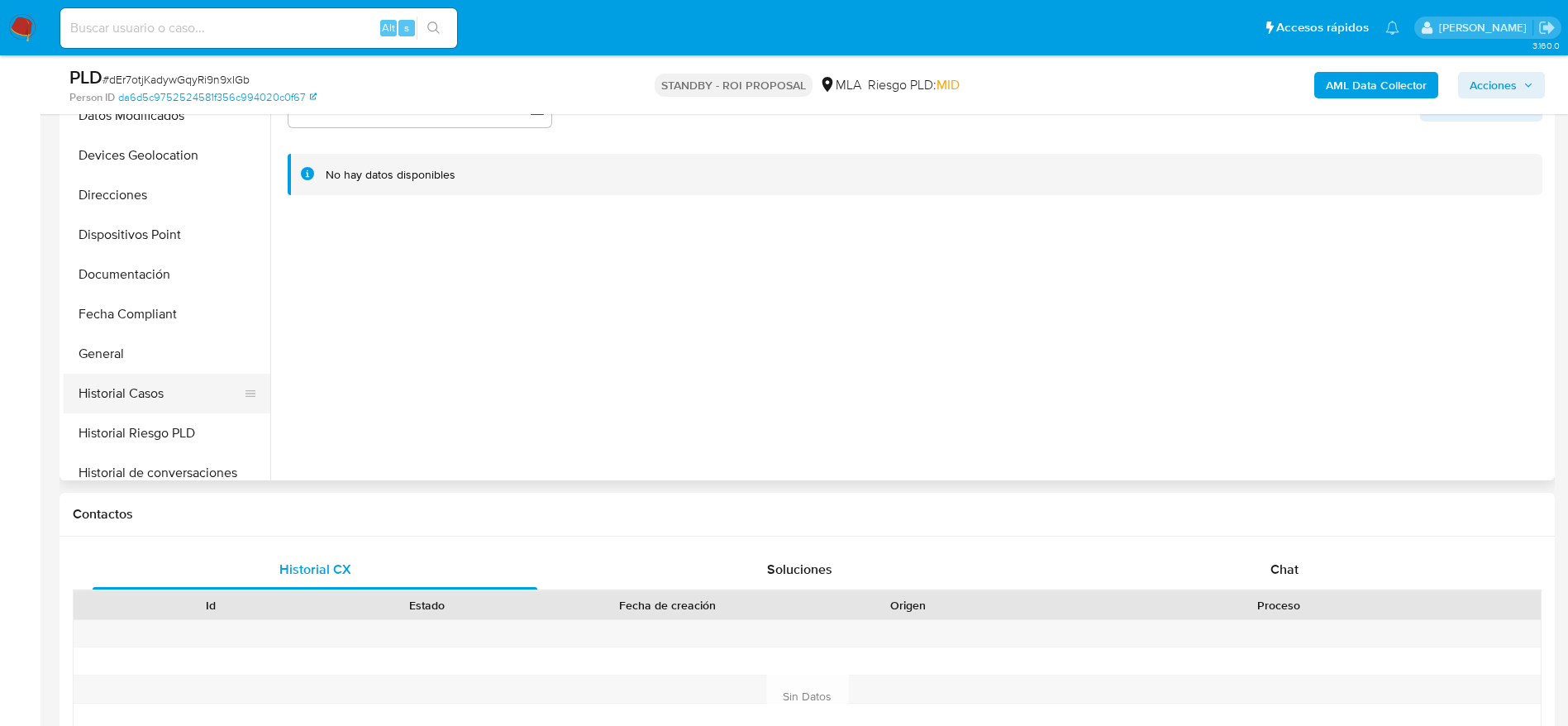
click at [157, 380] on button "Historial Casos" at bounding box center [160, 394] width 194 height 40
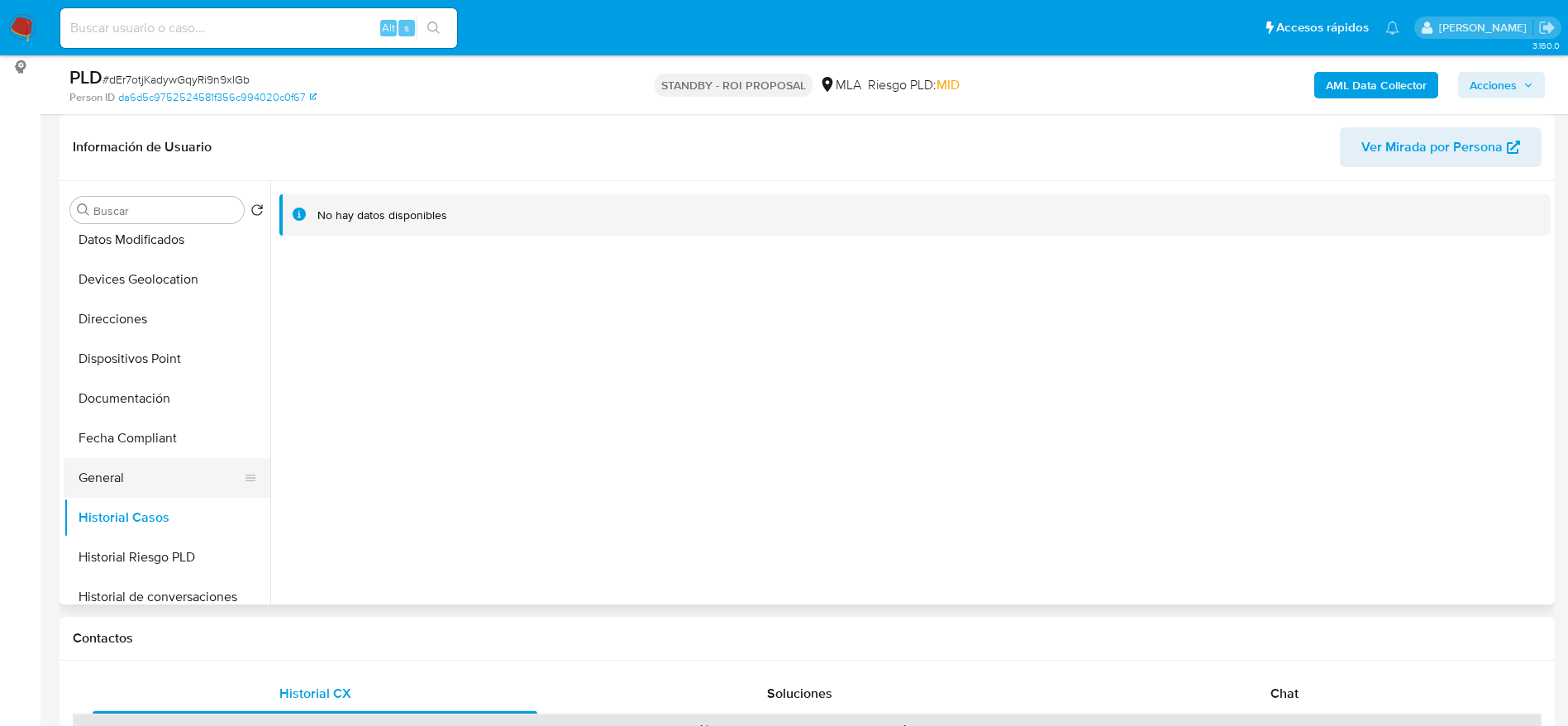
click at [121, 483] on button "General" at bounding box center [160, 478] width 194 height 40
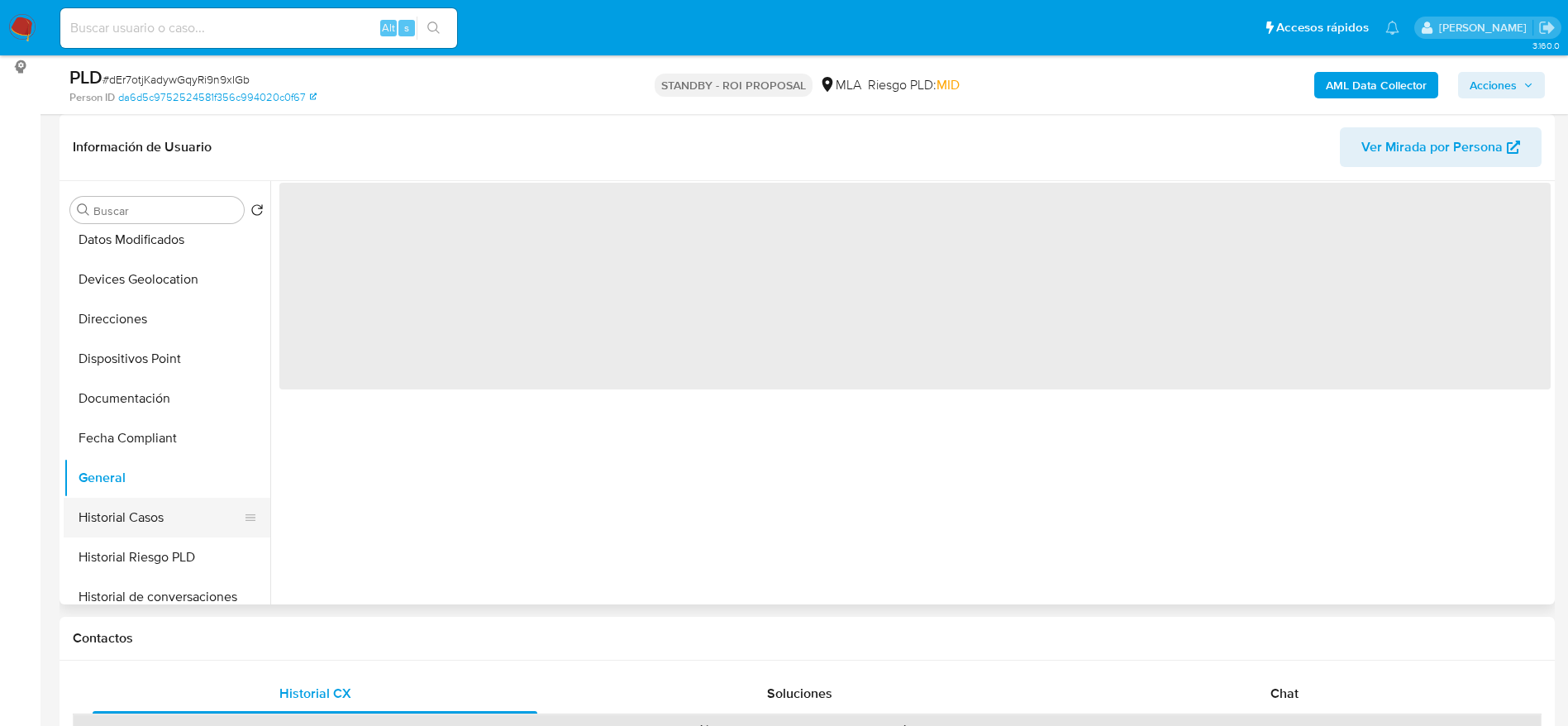
click at [126, 512] on button "Historial Casos" at bounding box center [160, 518] width 194 height 40
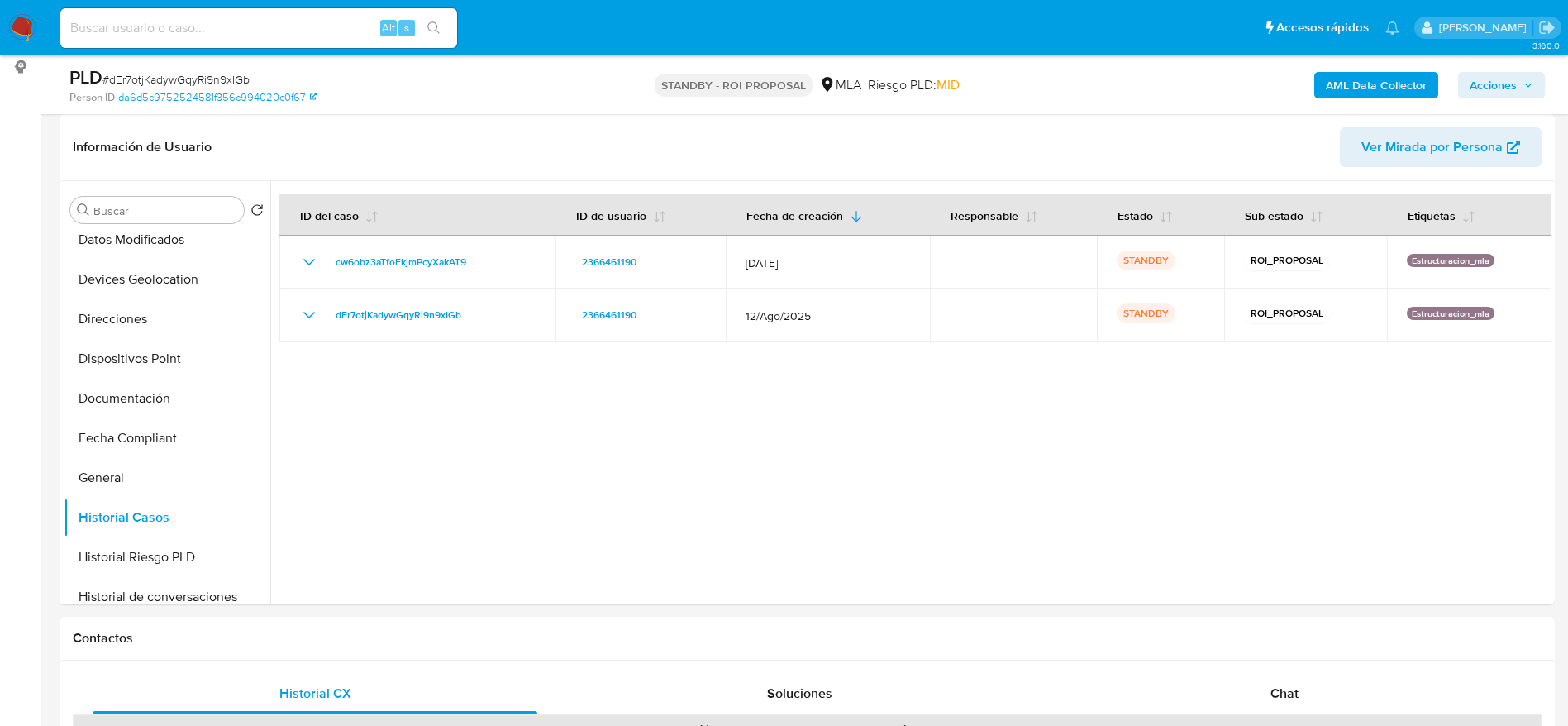
click at [284, 29] on input at bounding box center [258, 28] width 397 height 22
paste input "jKxpyjkspwDiyxE4YzeuuyKn"
type input "jKxpyjkspwDiyxE4YzeuuyKn"
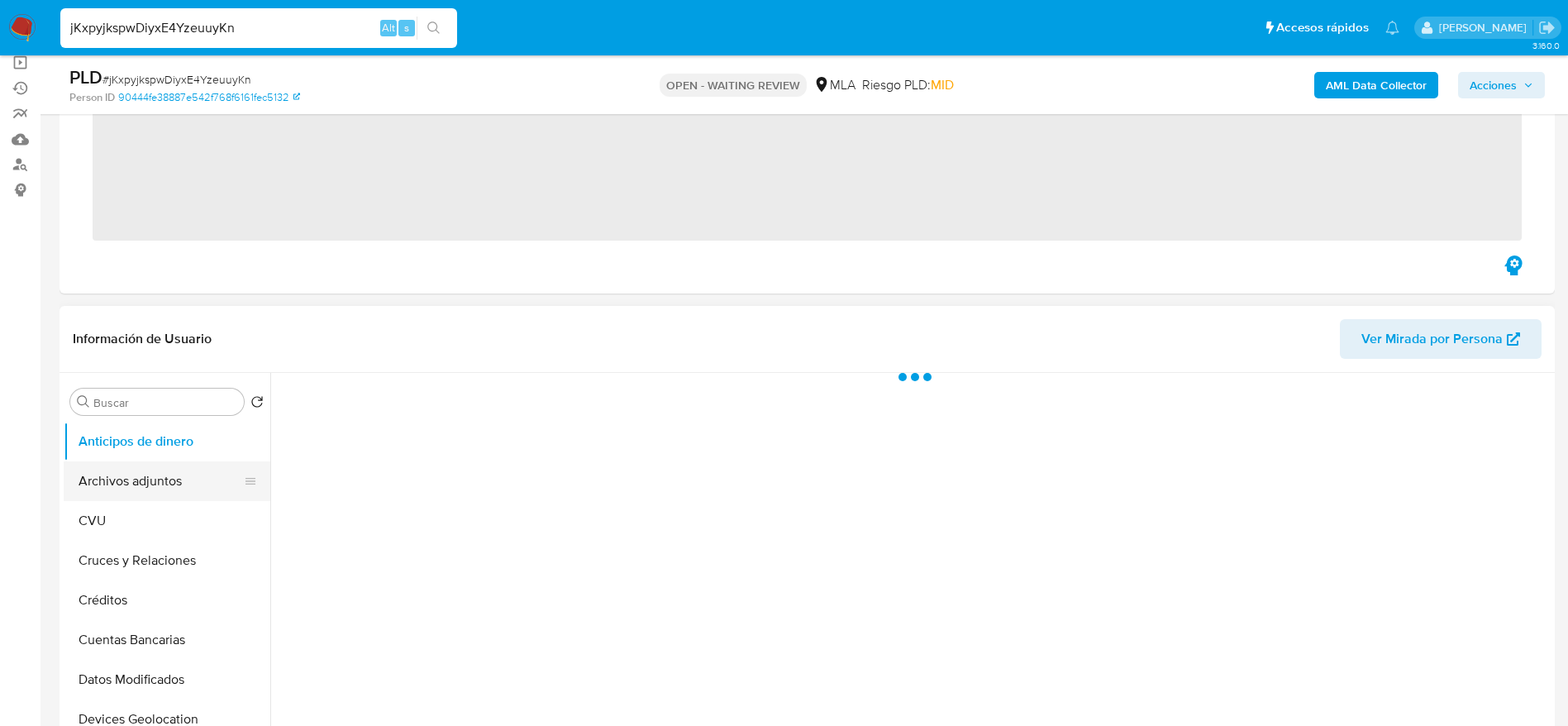
scroll to position [248, 0]
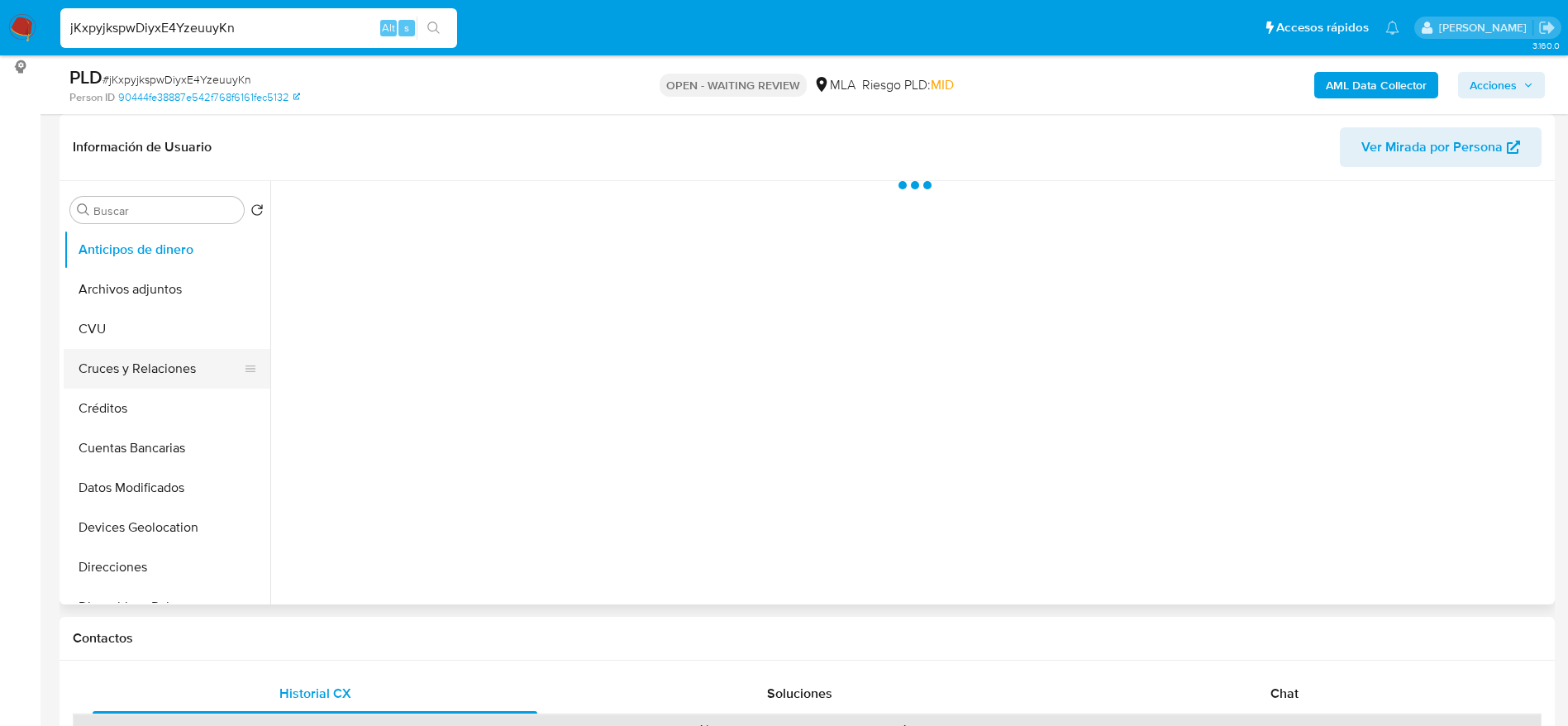
select select "10"
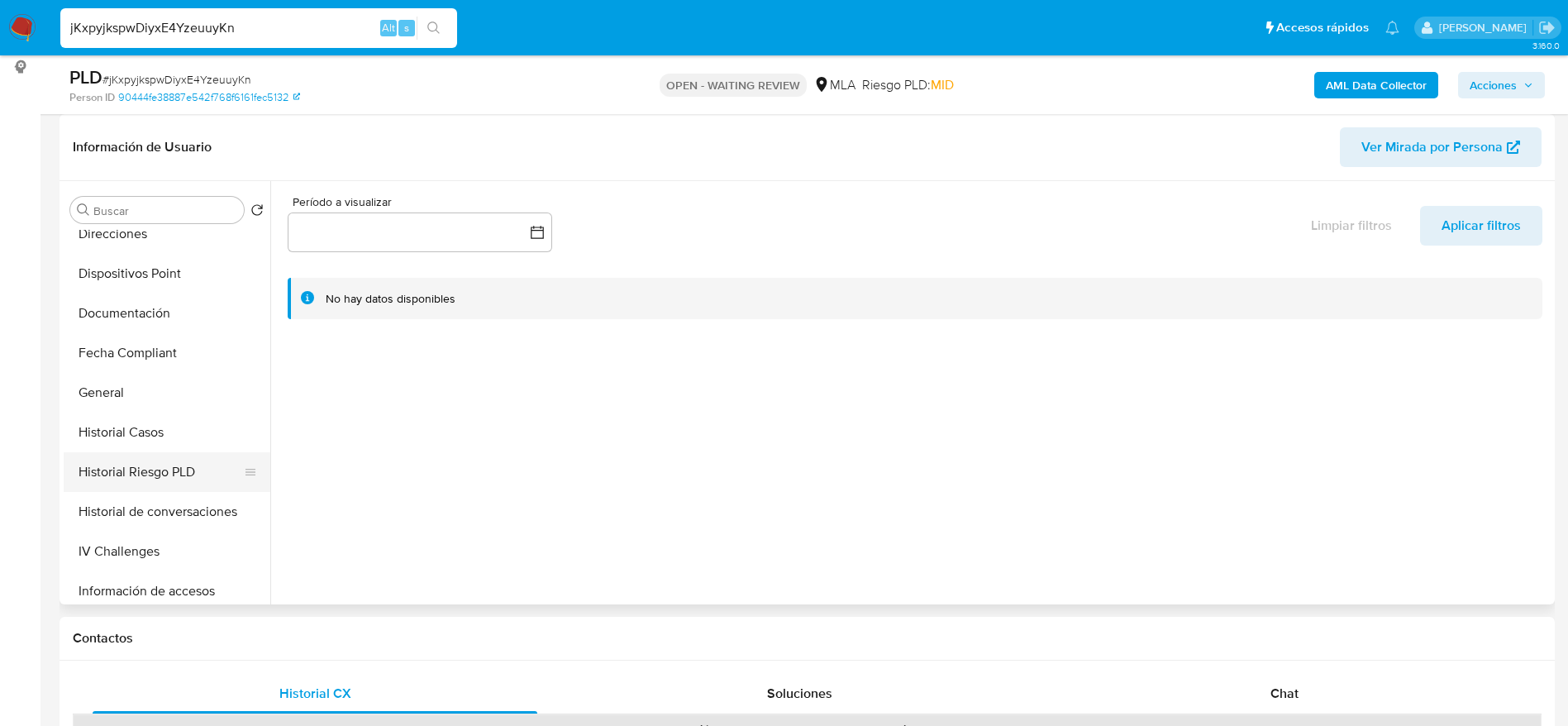
scroll to position [372, 0]
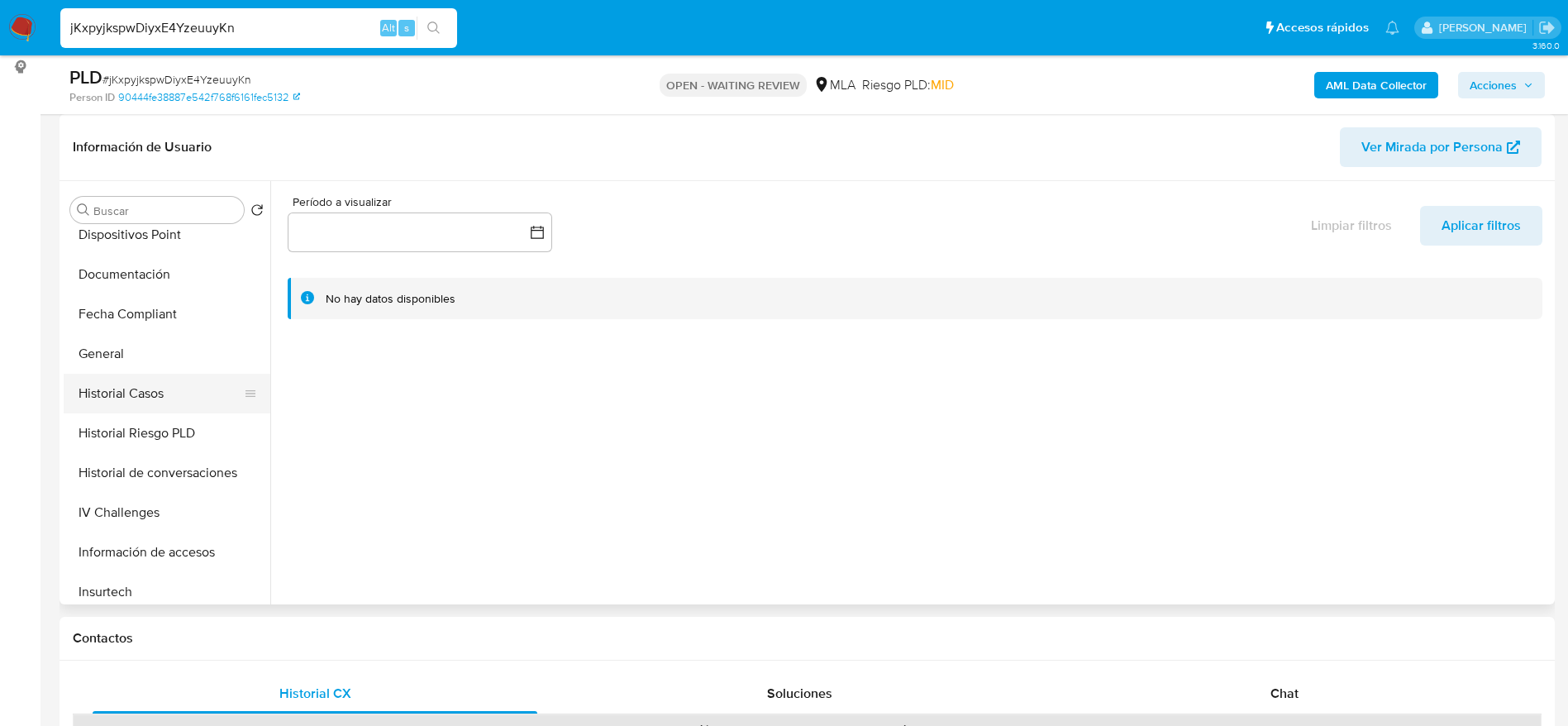
click at [152, 405] on button "Historial Casos" at bounding box center [160, 394] width 194 height 40
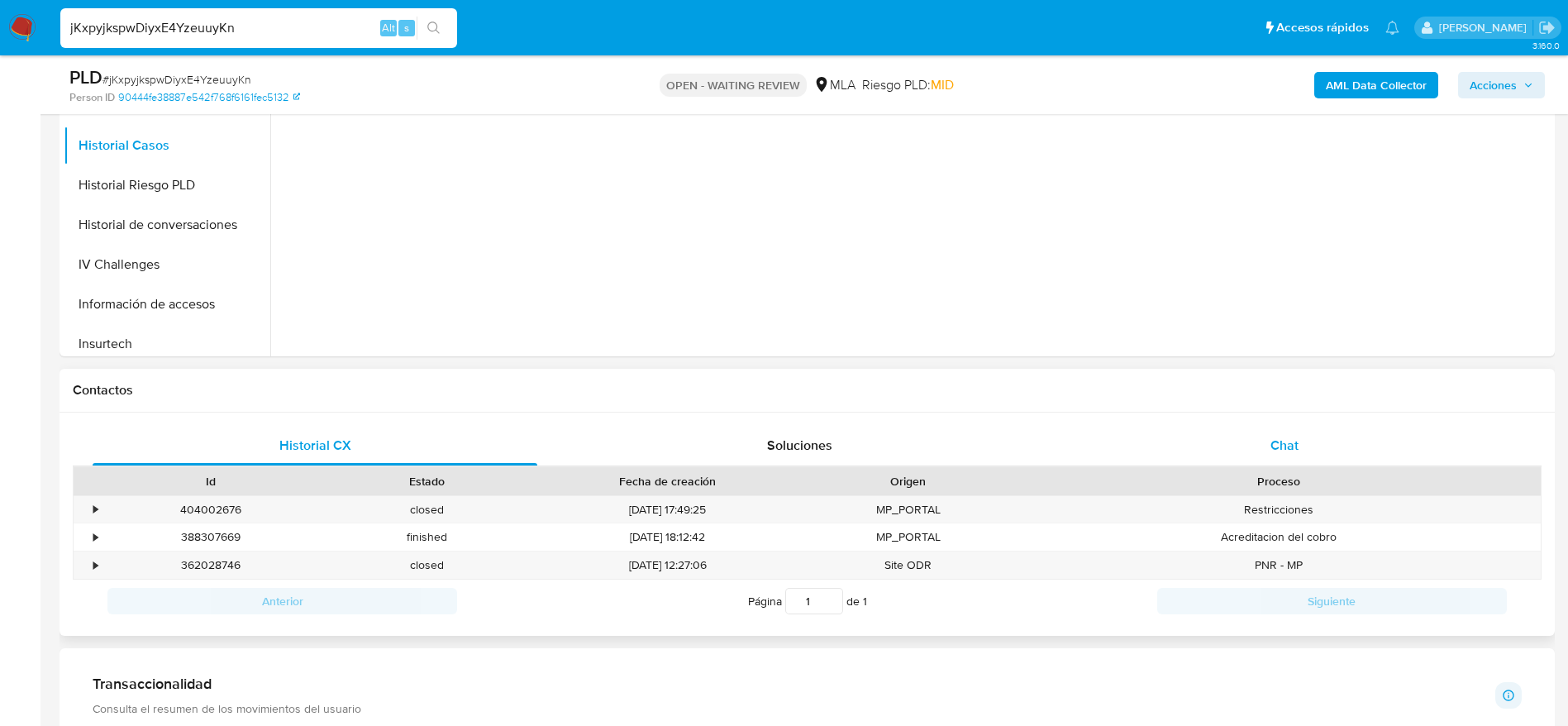
click at [1314, 457] on div "Chat" at bounding box center [1284, 446] width 444 height 40
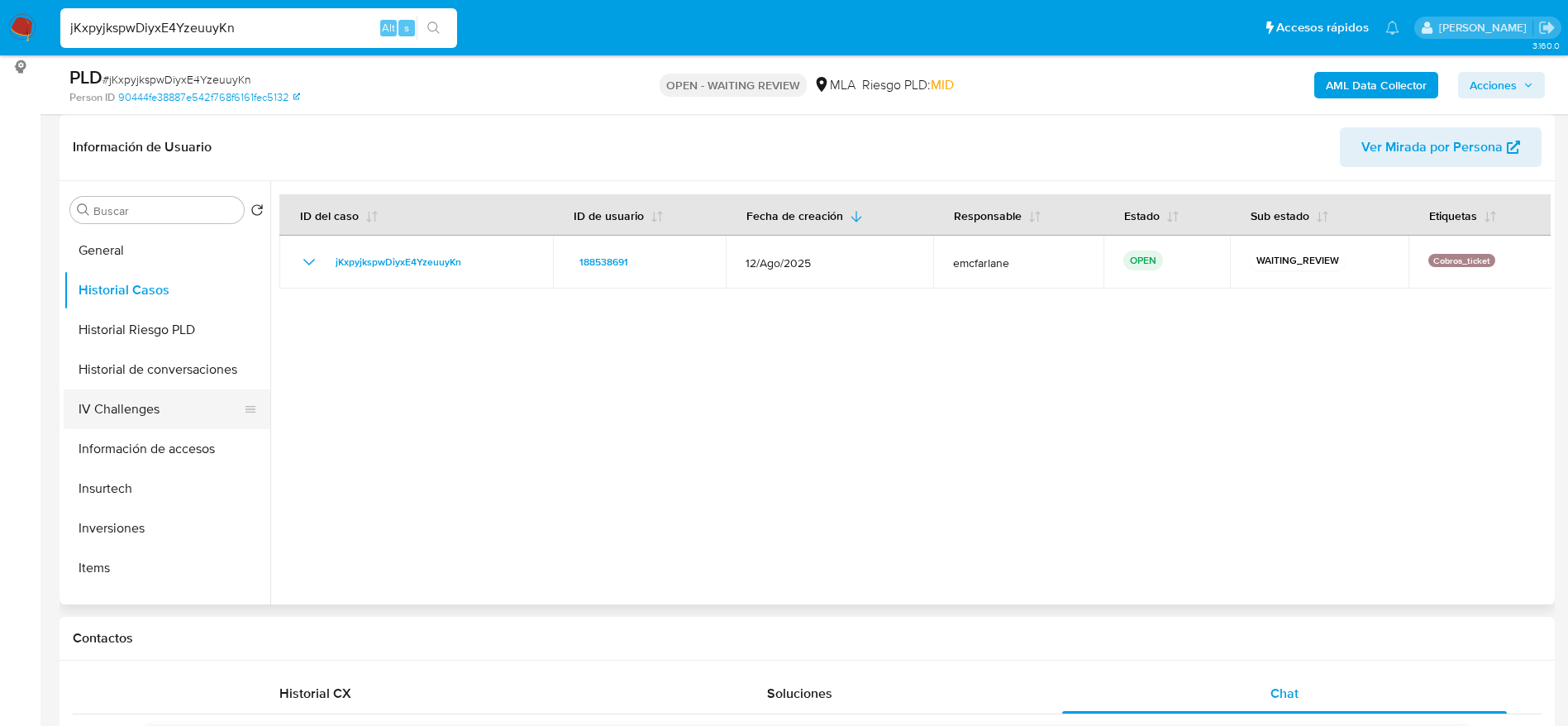
scroll to position [744, 0]
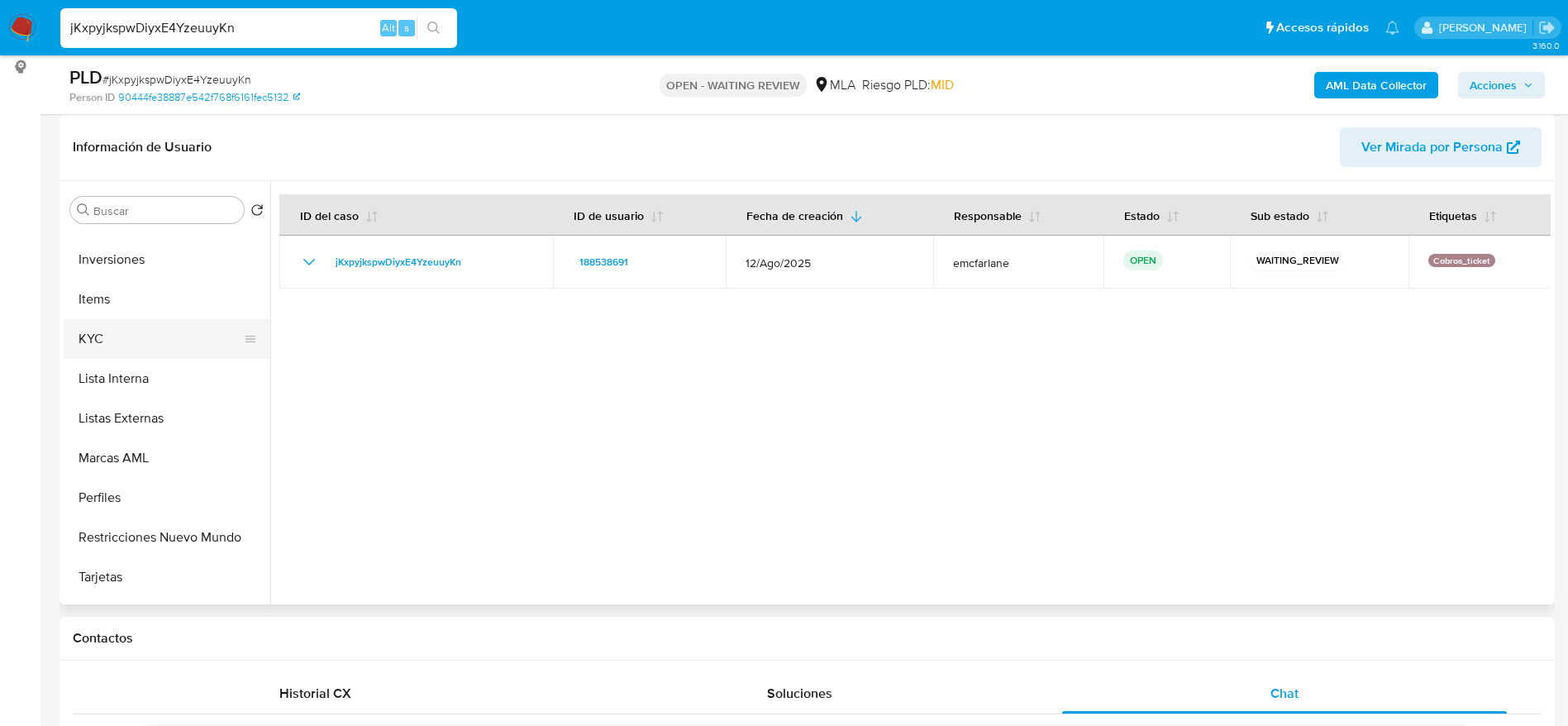
click at [108, 335] on button "KYC" at bounding box center [160, 339] width 194 height 40
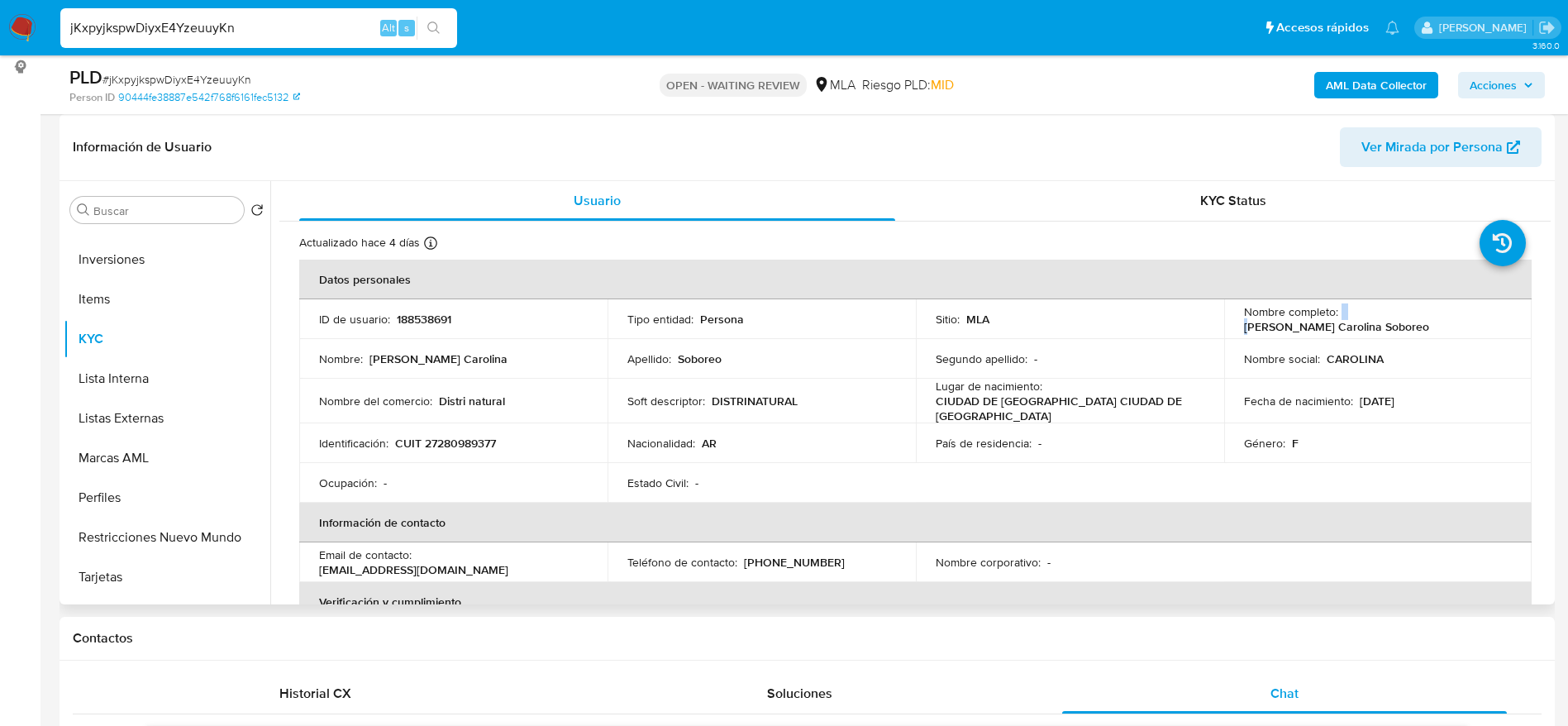
drag, startPoint x: 1347, startPoint y: 322, endPoint x: 1446, endPoint y: 321, distance: 99.0
click at [1434, 321] on div "Nombre completo : Roxana Carolina Soboreo" at bounding box center [1378, 319] width 269 height 30
drag, startPoint x: 1446, startPoint y: 321, endPoint x: 1410, endPoint y: 325, distance: 36.2
click at [1429, 325] on p "[PERSON_NAME] Carolina Soboreo" at bounding box center [1336, 326] width 185 height 15
drag, startPoint x: 1372, startPoint y: 322, endPoint x: 1464, endPoint y: 346, distance: 95.1
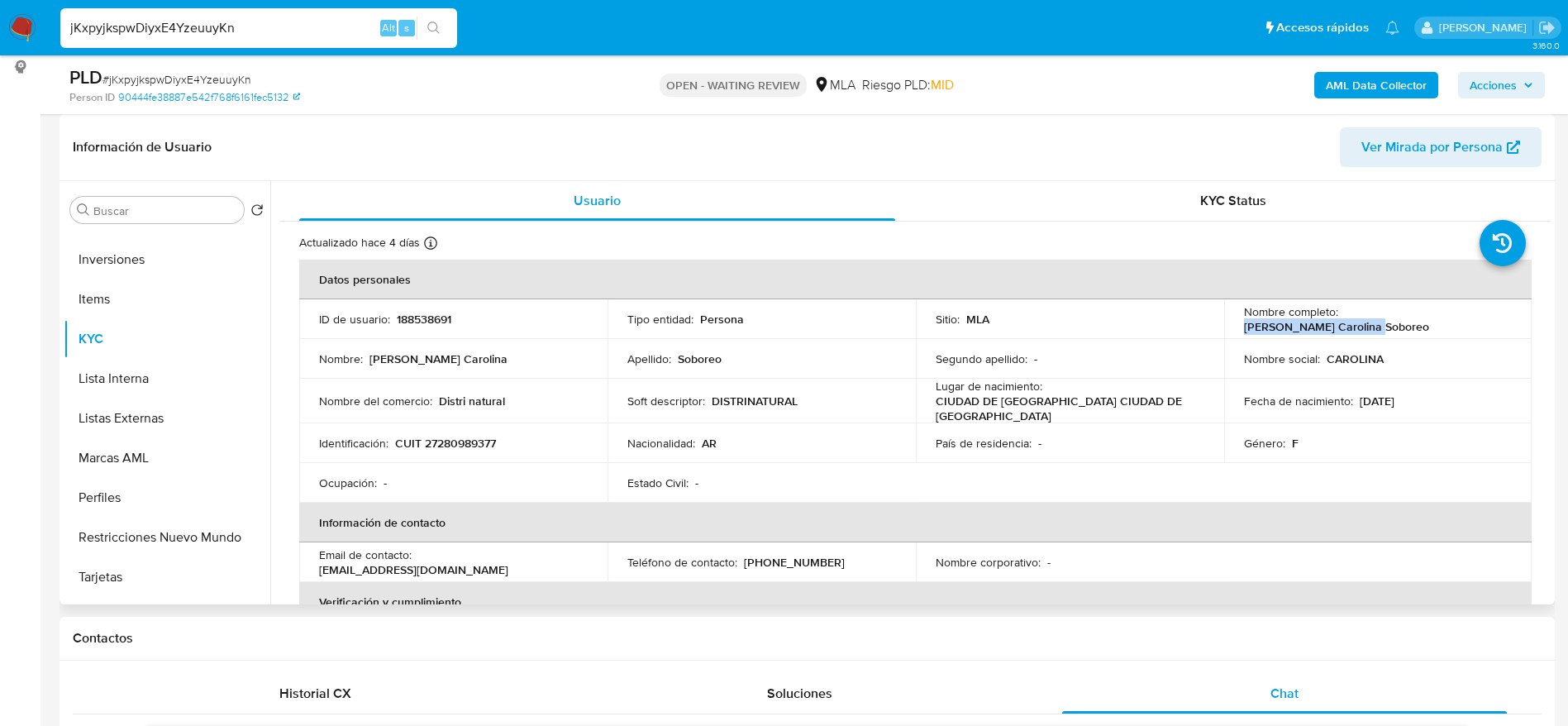
click at [1511, 308] on td "Nombre completo : Roxana Carolina Soboreo" at bounding box center [1377, 320] width 308 height 40
copy p "[PERSON_NAME] Carolina Soboreo"
click at [209, 76] on span "# jKxpyjkspwDiyxE4YzeuuyKn" at bounding box center [176, 79] width 149 height 16
copy span "jKxpyjkspwDiyxE4YzeuuyKn"
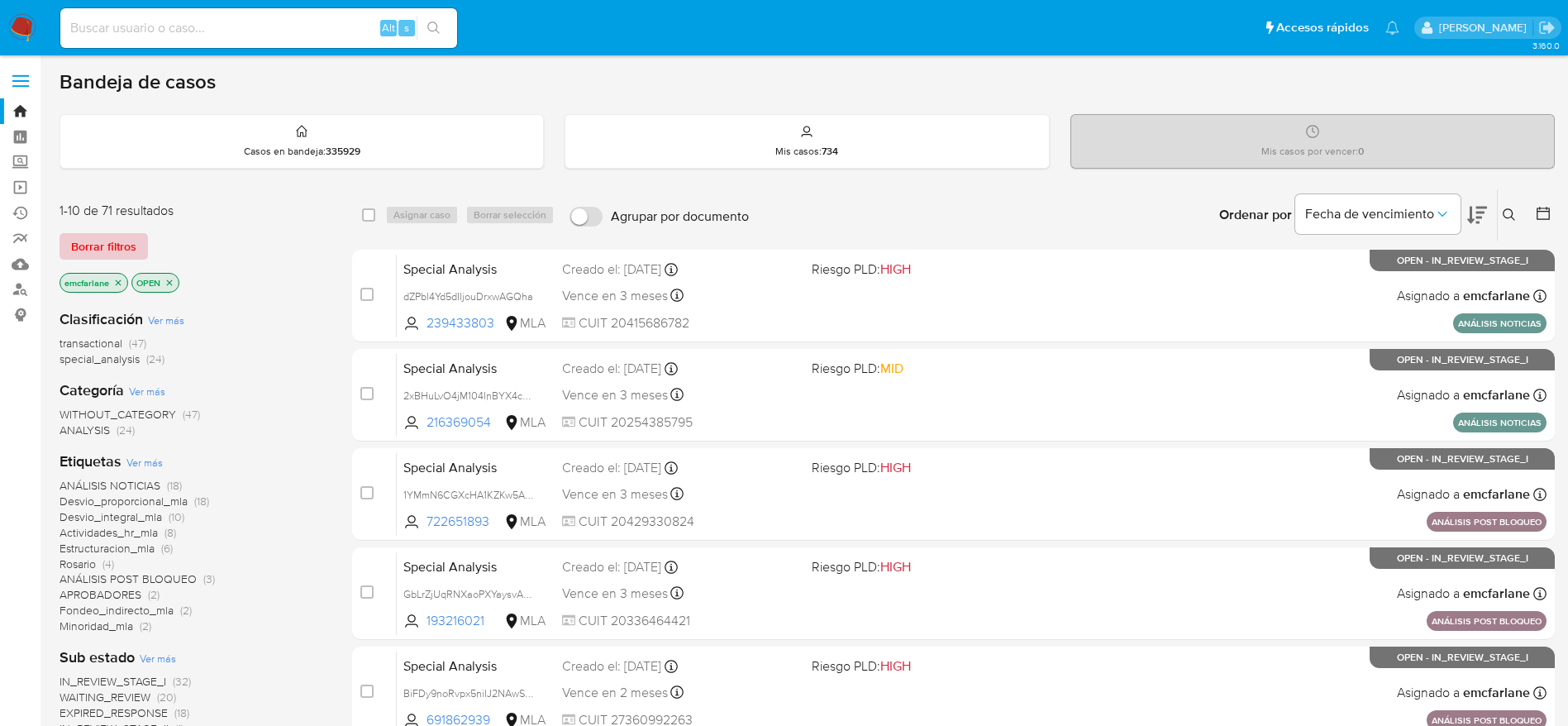
click at [102, 244] on span "Borrar filtros" at bounding box center [104, 246] width 65 height 23
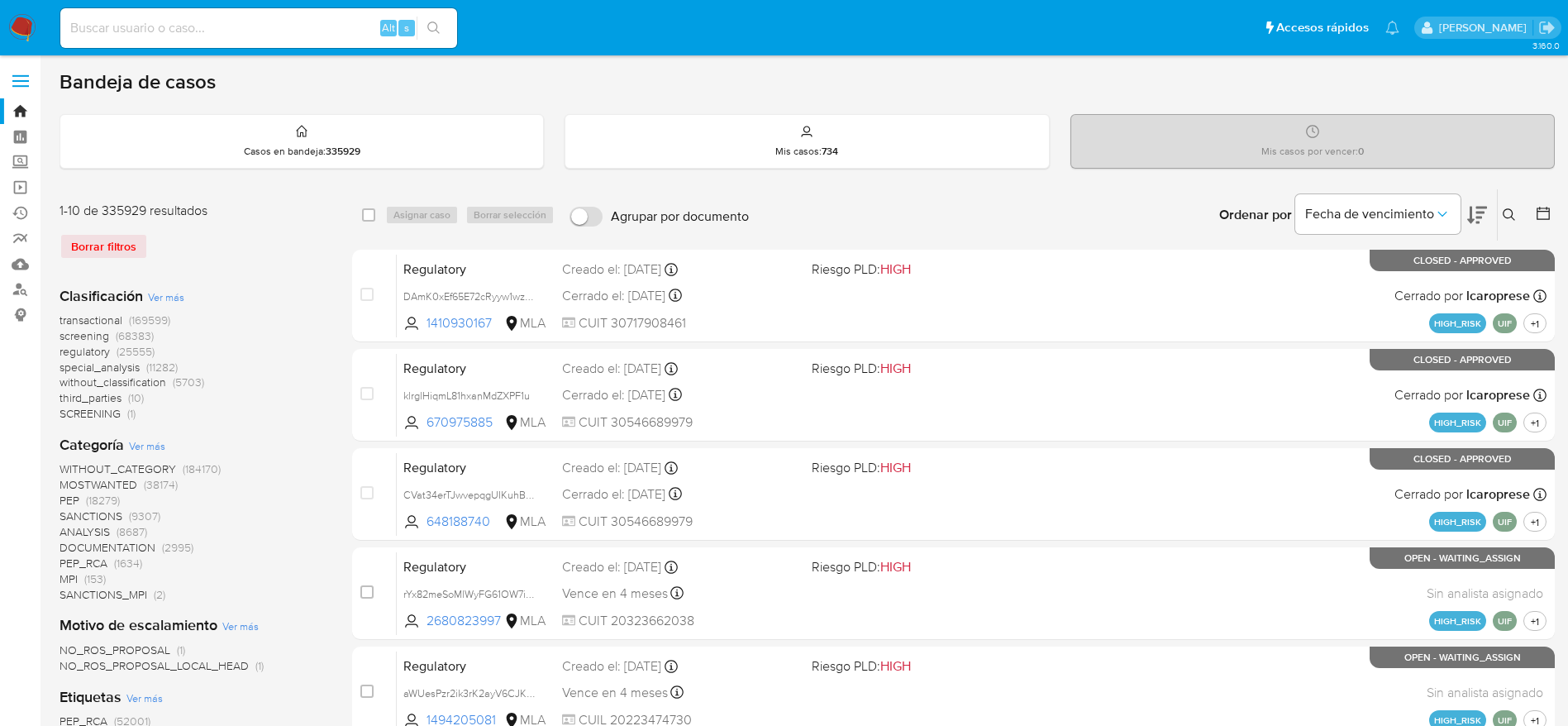
click at [1507, 226] on div "Ingrese ID de usuario o caso Buscar Borrar filtros" at bounding box center [1510, 215] width 28 height 52
click at [1507, 214] on icon at bounding box center [1509, 215] width 13 height 13
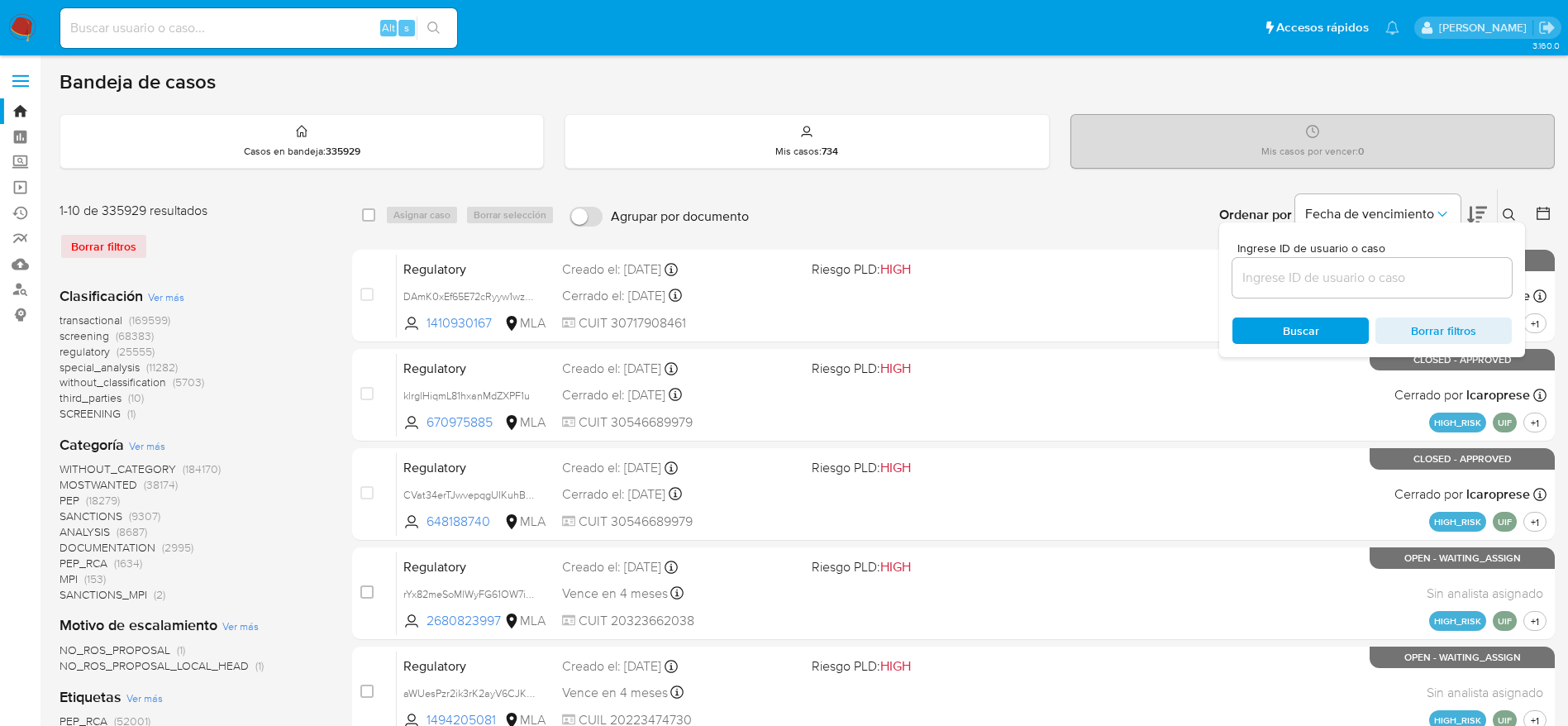
click at [1398, 267] on input at bounding box center [1372, 278] width 279 height 22
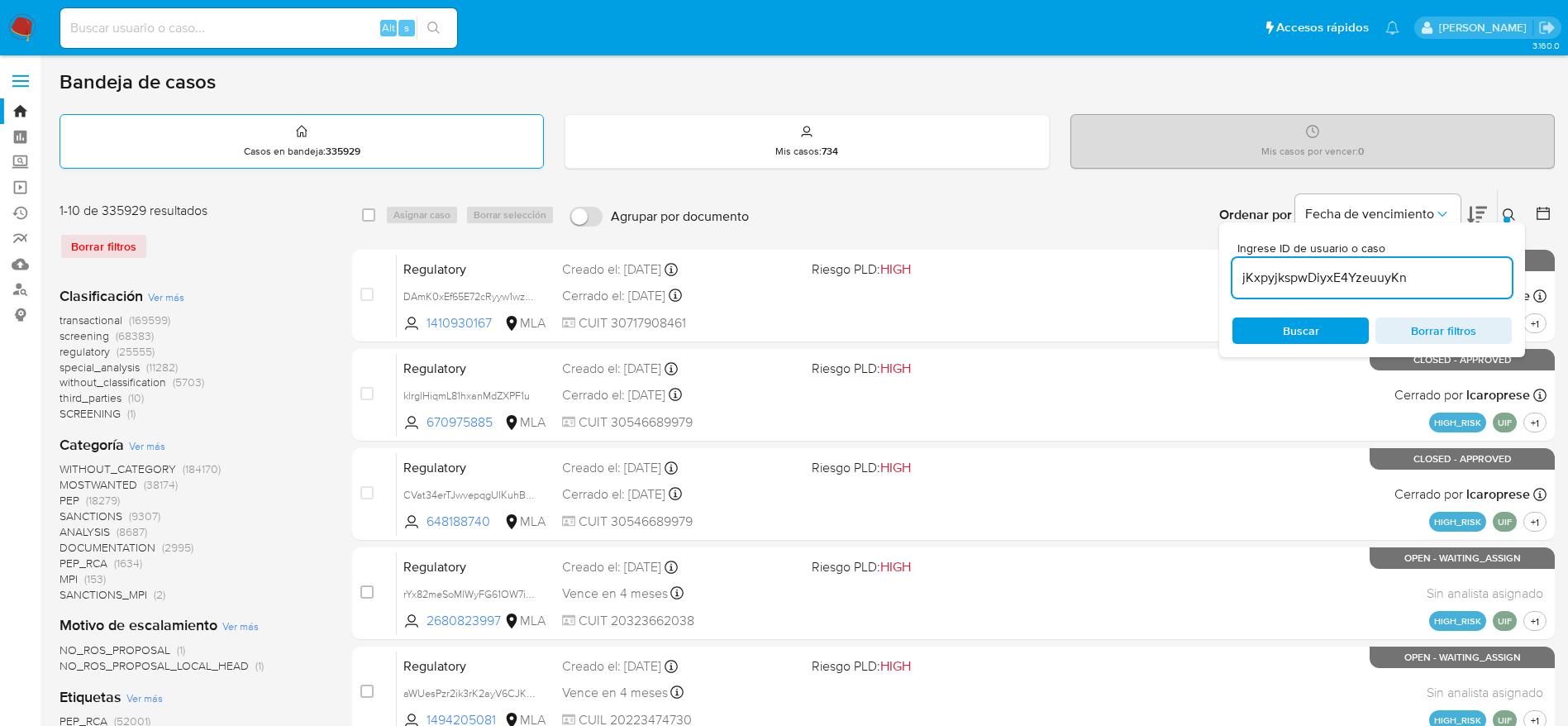
type input "jKxpyjkspwDiyxE4YzeuuyKn"
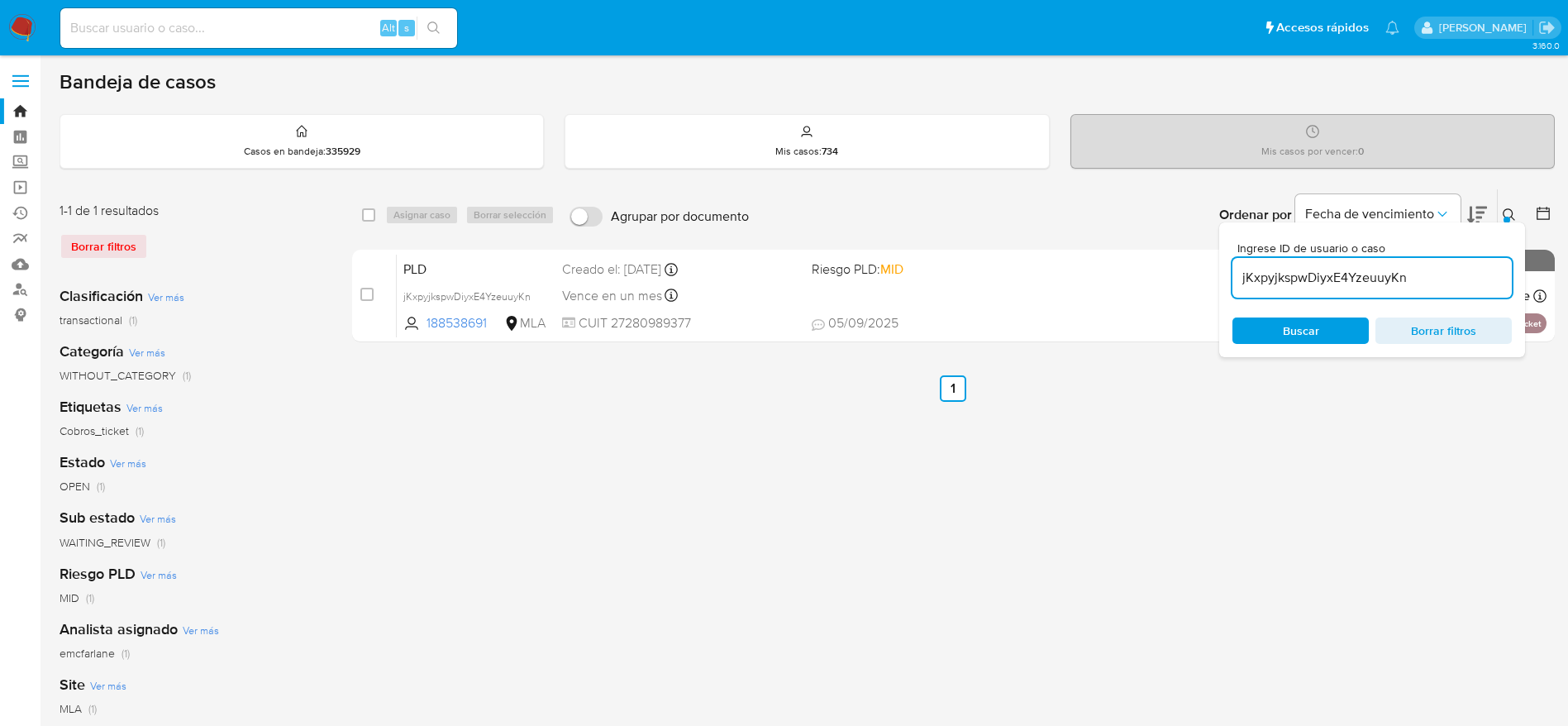
click at [373, 224] on div "select-all-cases-checkbox" at bounding box center [372, 215] width 20 height 20
click at [366, 216] on input "checkbox" at bounding box center [369, 215] width 13 height 13
checkbox input "true"
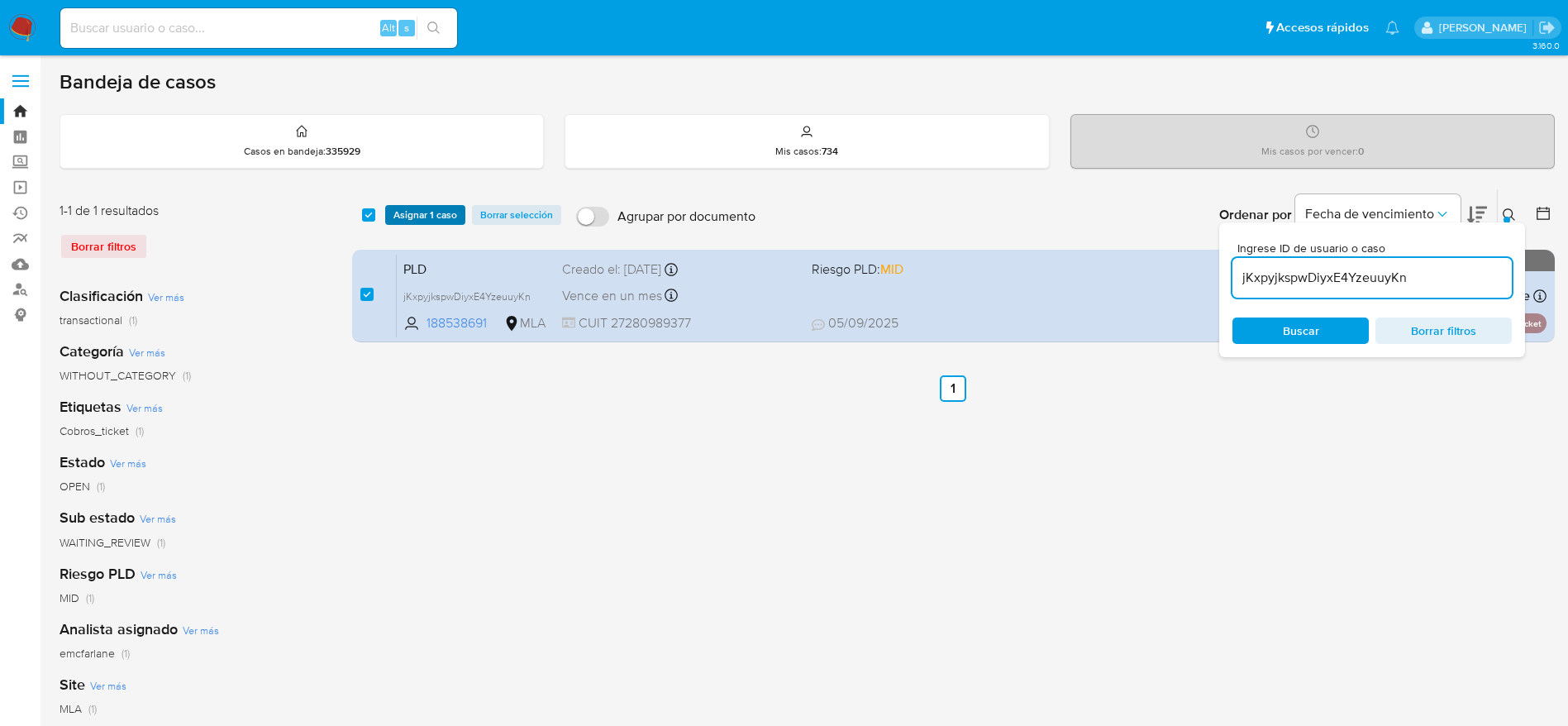
click at [409, 207] on span "Asignar 1 caso" at bounding box center [424, 215] width 64 height 16
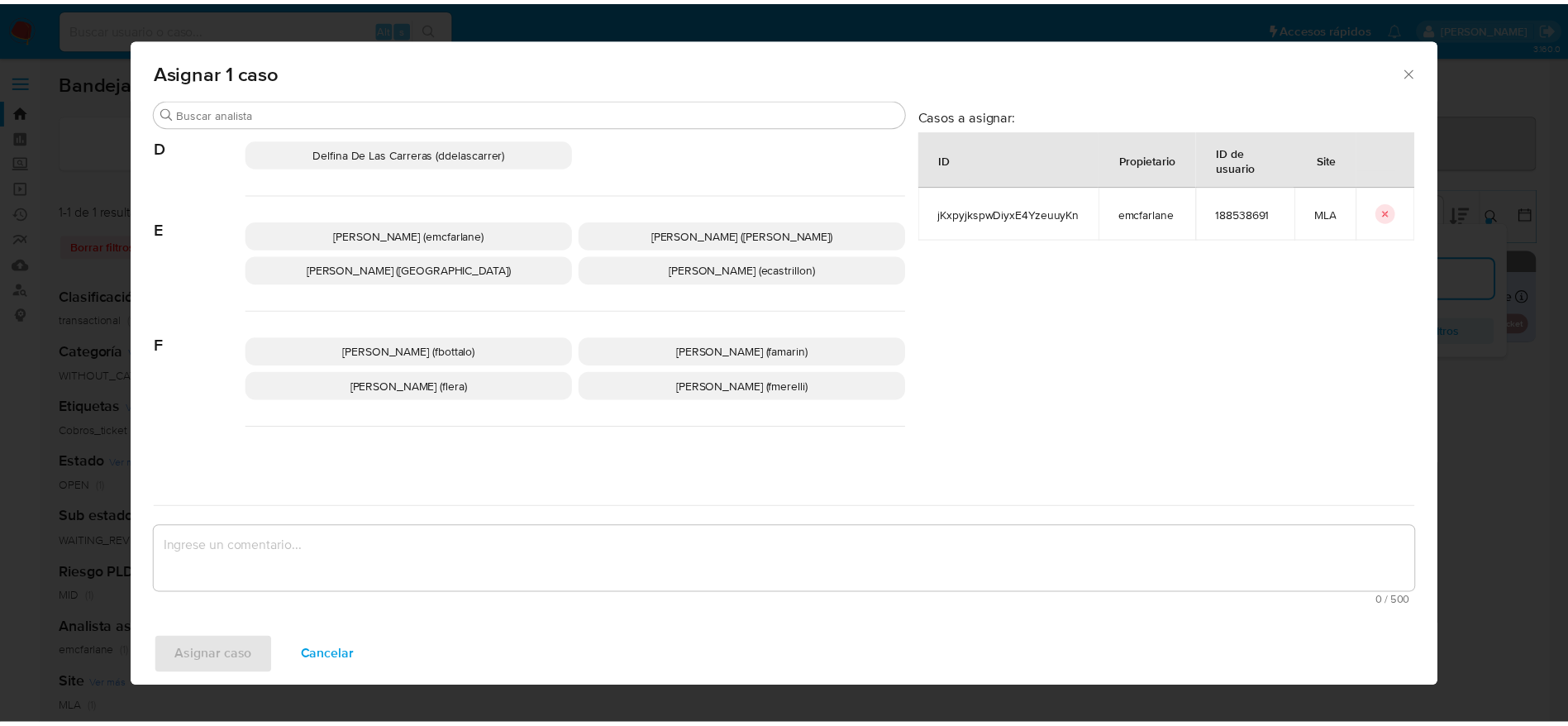
scroll to position [248, 0]
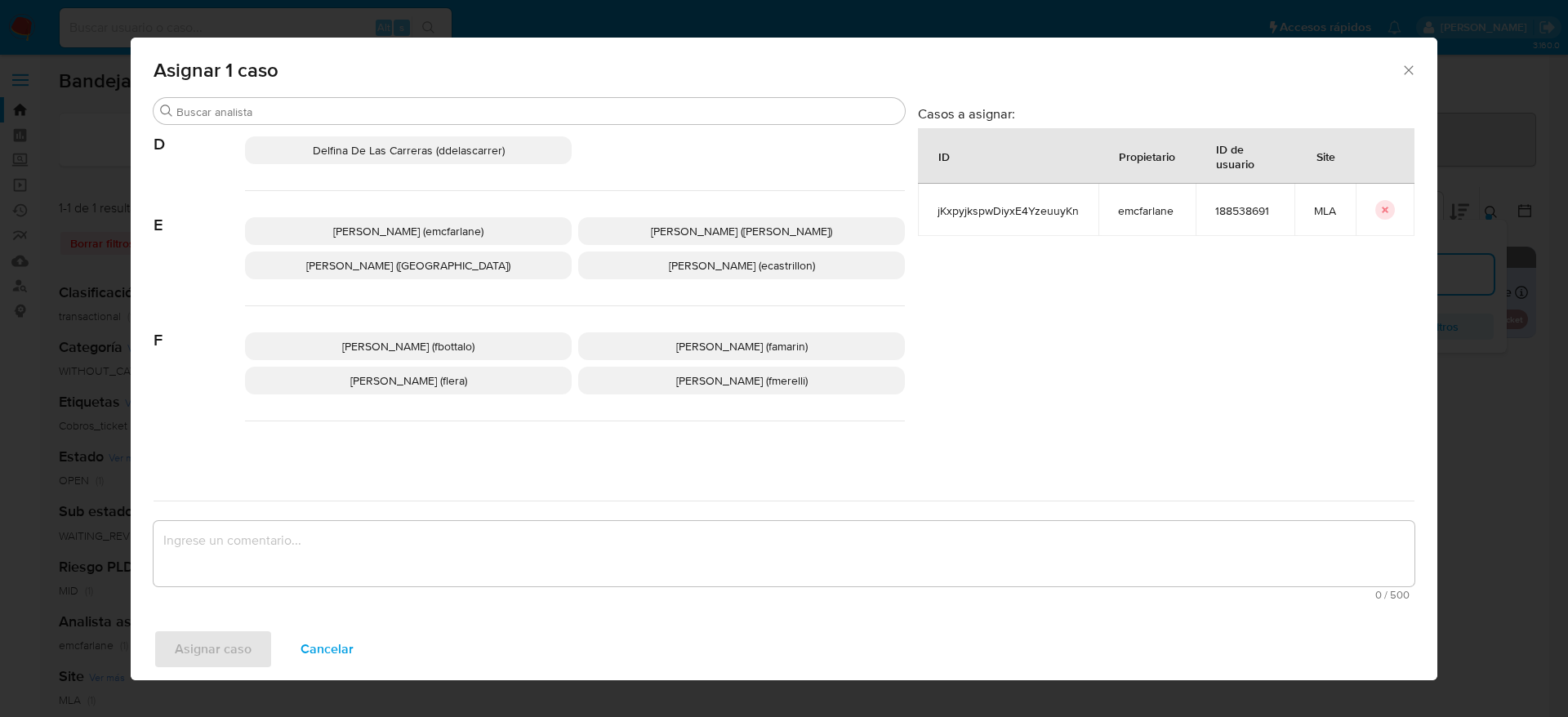
click at [460, 230] on span "[PERSON_NAME] (emcfarlane)" at bounding box center [408, 231] width 150 height 16
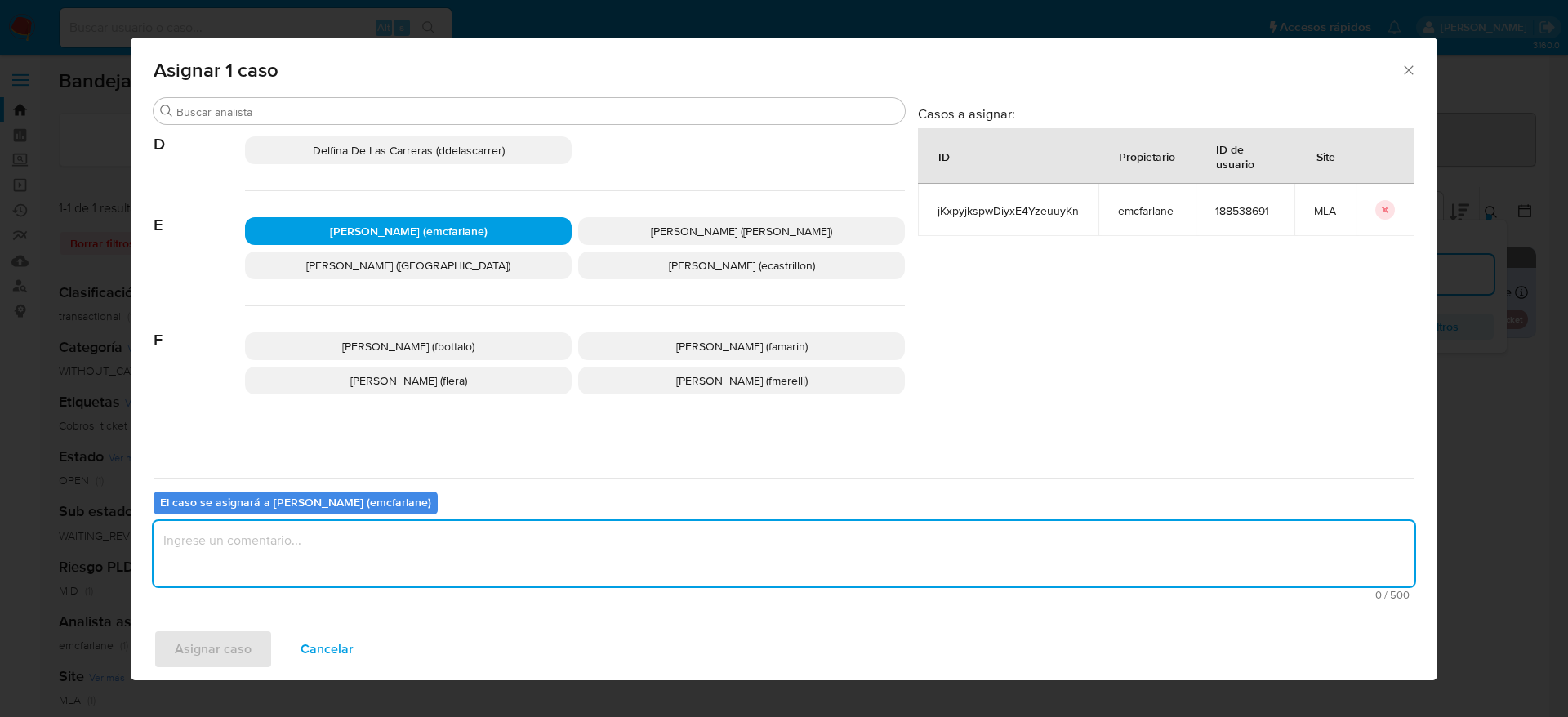
click at [383, 546] on textarea "assign-modal" at bounding box center [784, 553] width 1261 height 65
click at [224, 658] on span "Asignar caso" at bounding box center [212, 649] width 76 height 36
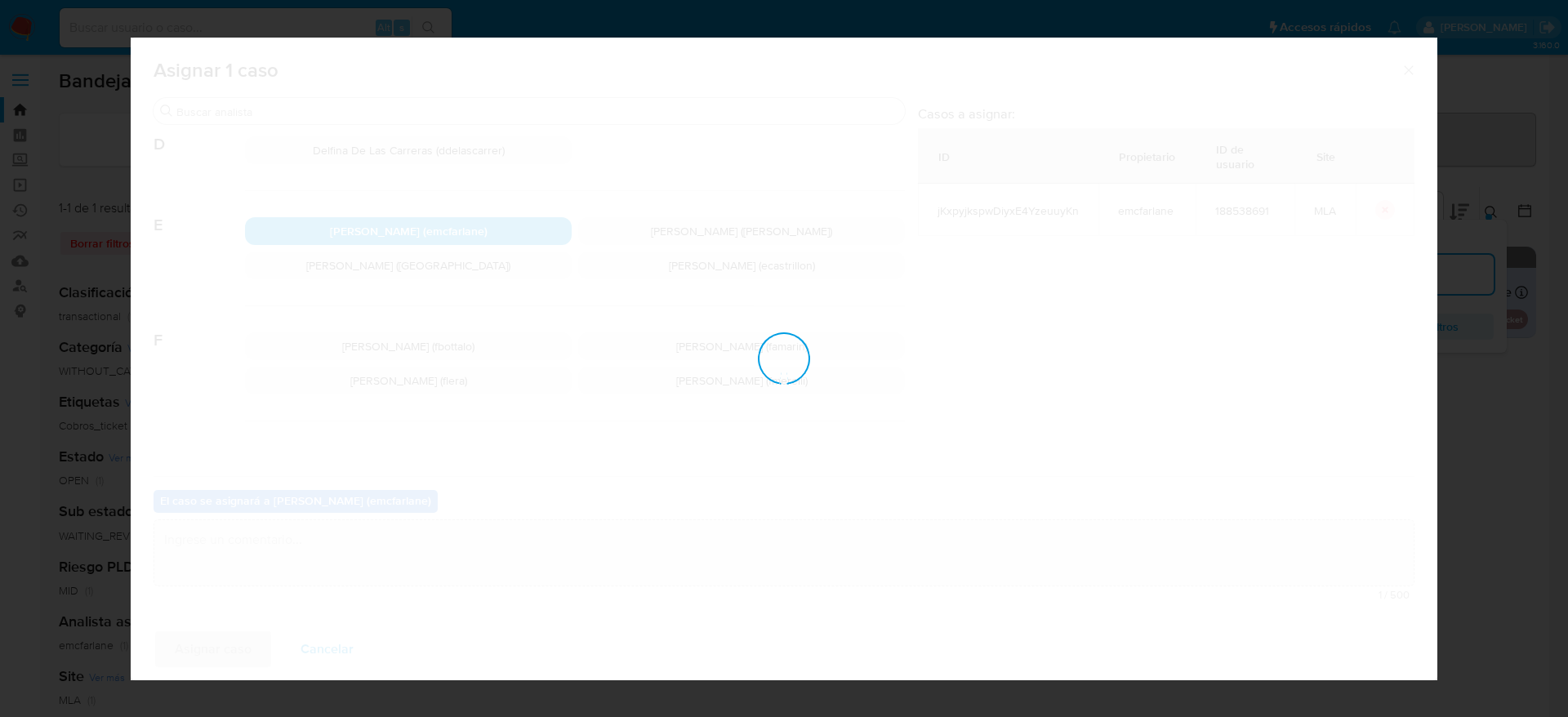
checkbox input "false"
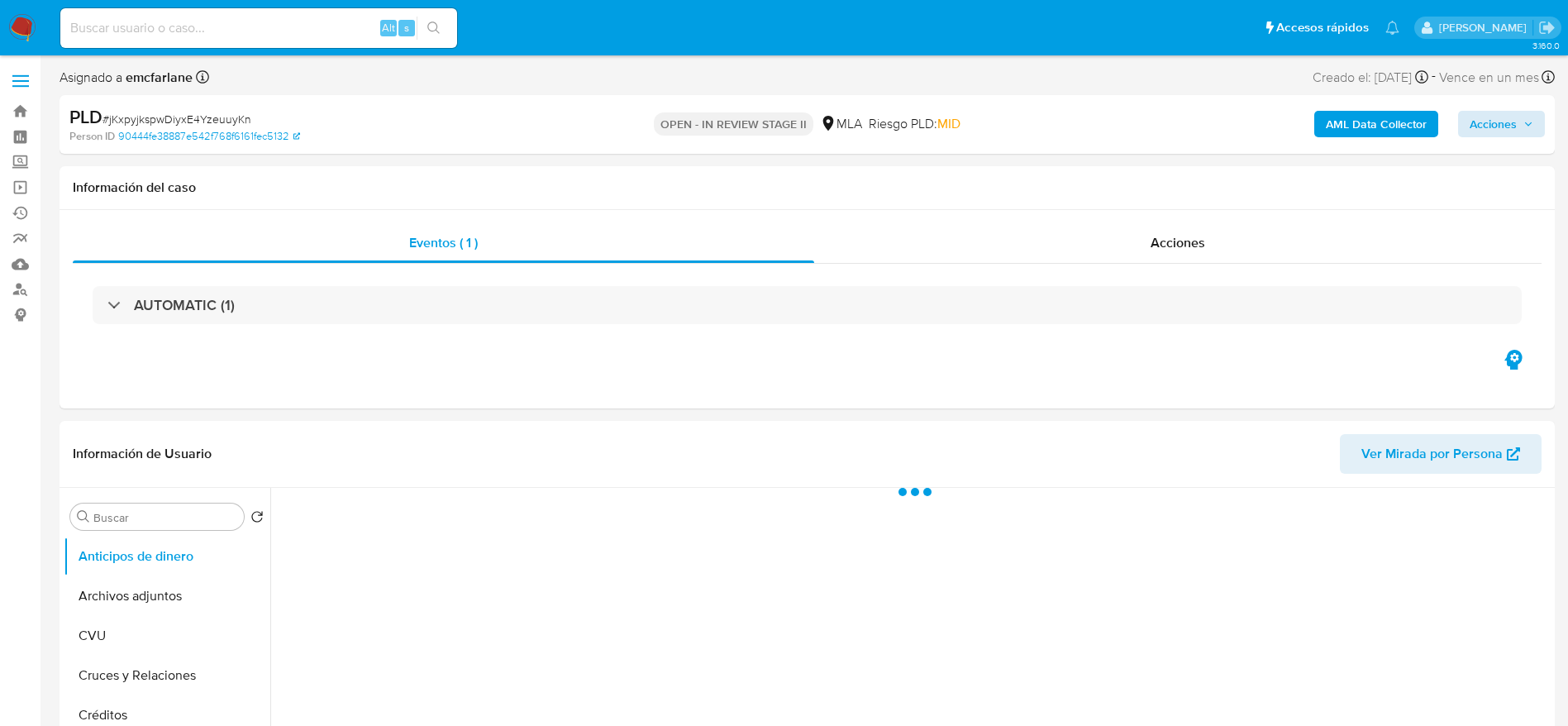
select select "10"
click at [1479, 113] on span "Acciones" at bounding box center [1493, 124] width 47 height 27
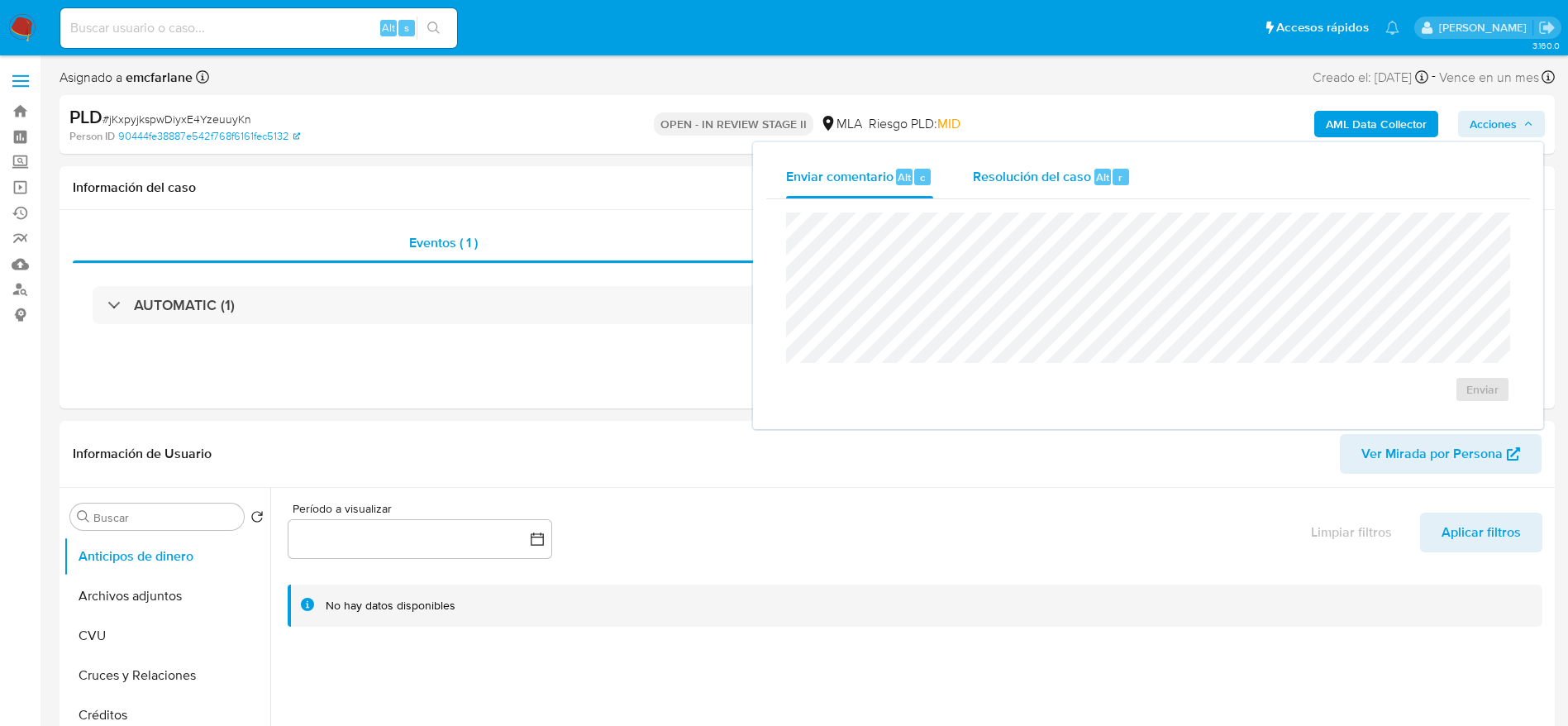
click at [1106, 166] on div "Resolución del caso Alt r" at bounding box center [1051, 176] width 157 height 43
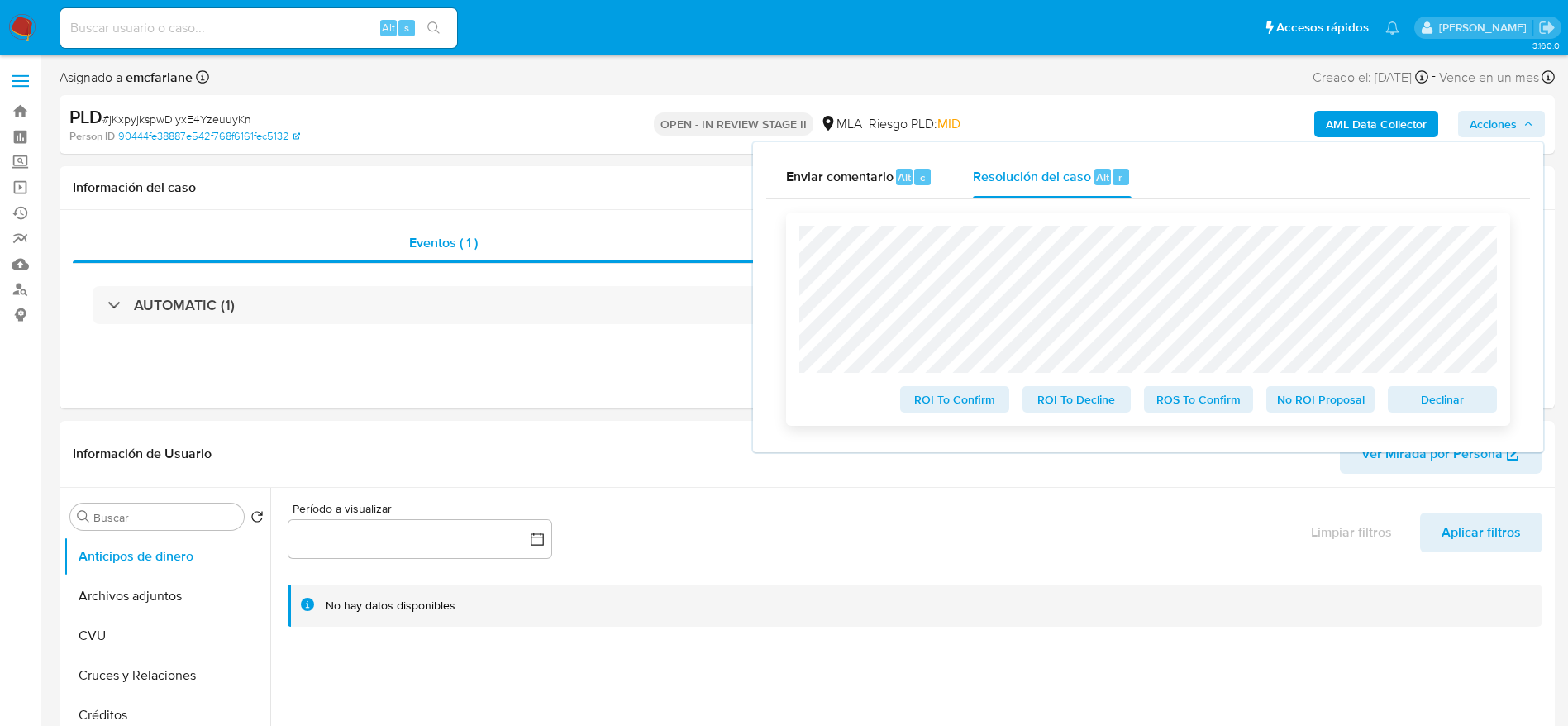
click at [1416, 408] on span "Declinar" at bounding box center [1442, 399] width 86 height 23
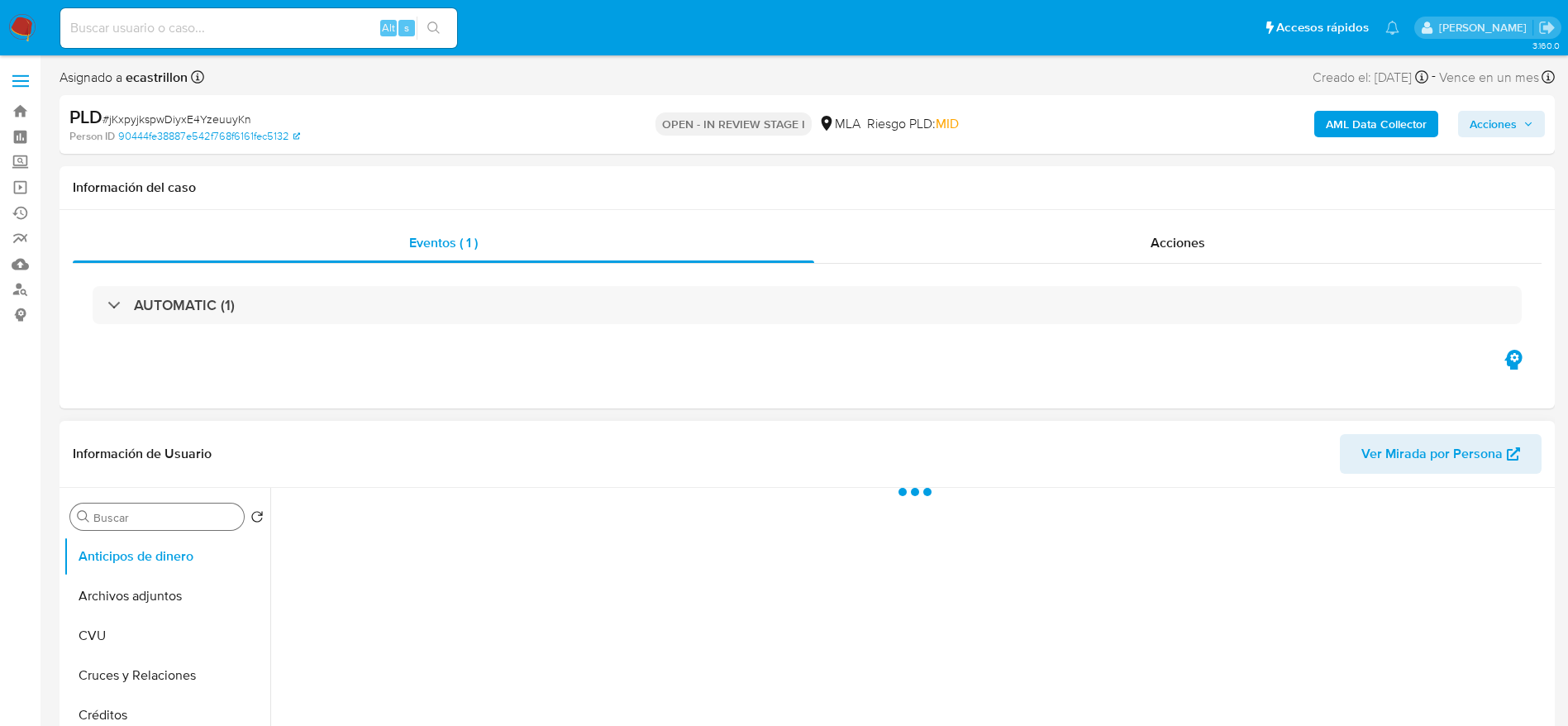
select select "10"
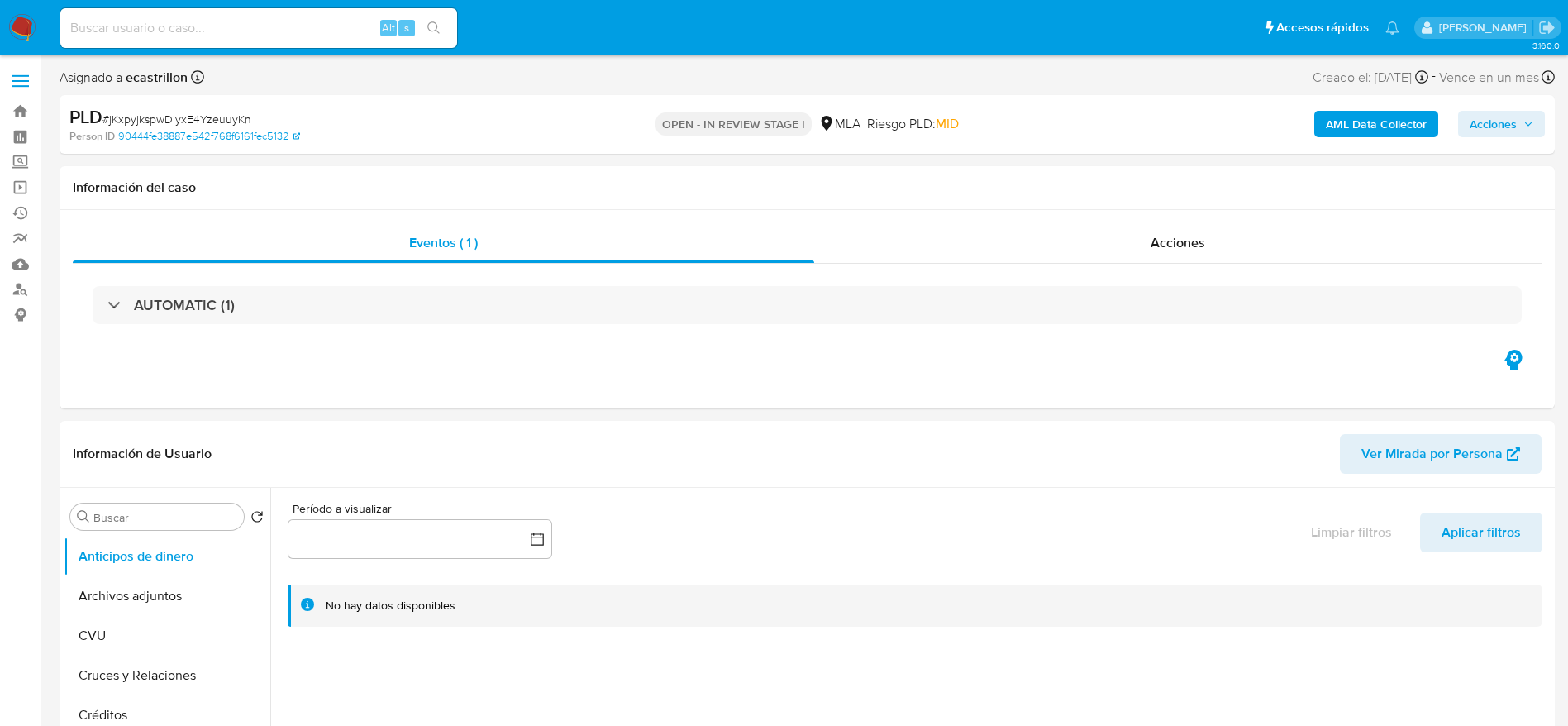
click at [177, 114] on span "# jKxpyjkspwDiyxE4YzeuuyKn" at bounding box center [176, 118] width 149 height 16
copy span "jKxpyjkspwDiyxE4YzeuuyKn"
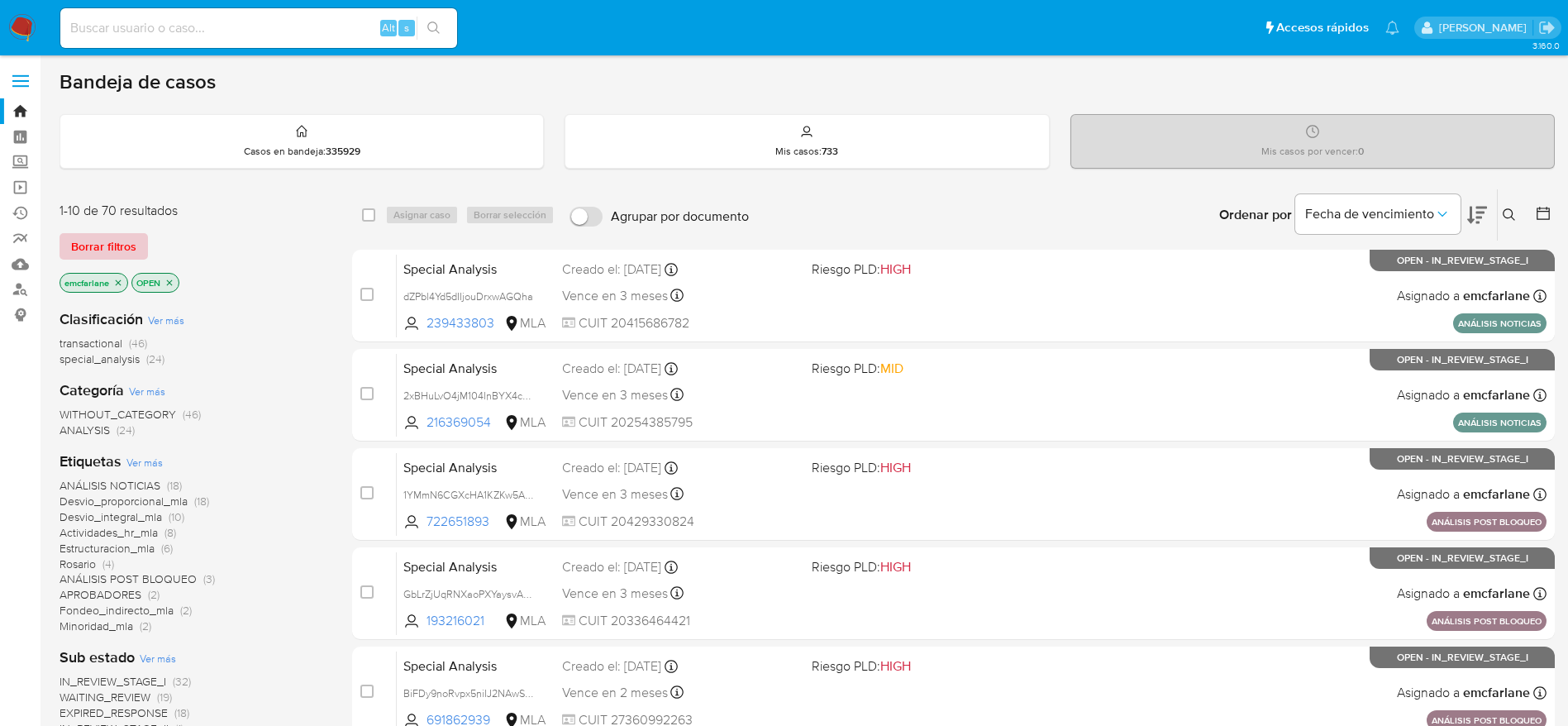
click at [113, 254] on span "Borrar filtros" at bounding box center [104, 246] width 65 height 23
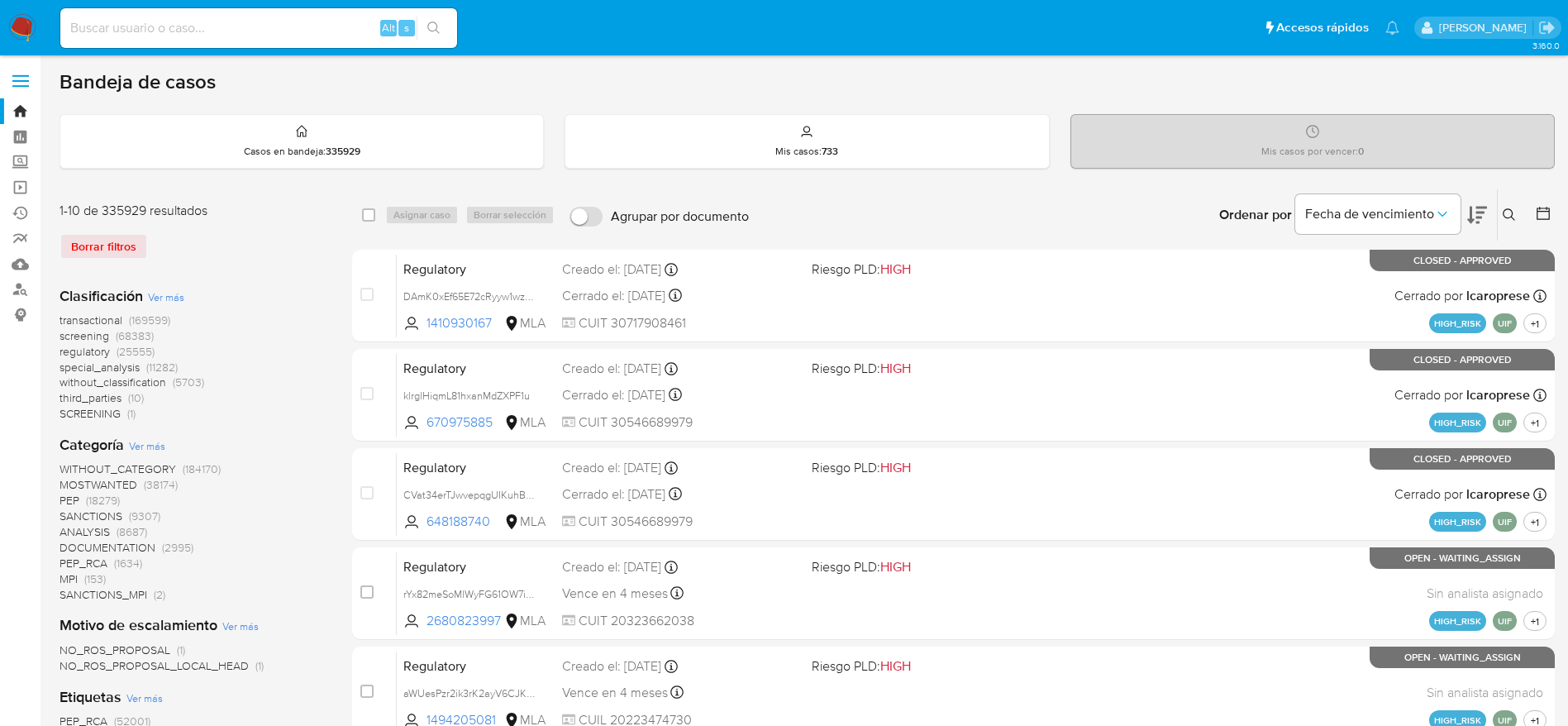
click at [1508, 211] on icon at bounding box center [1509, 215] width 13 height 13
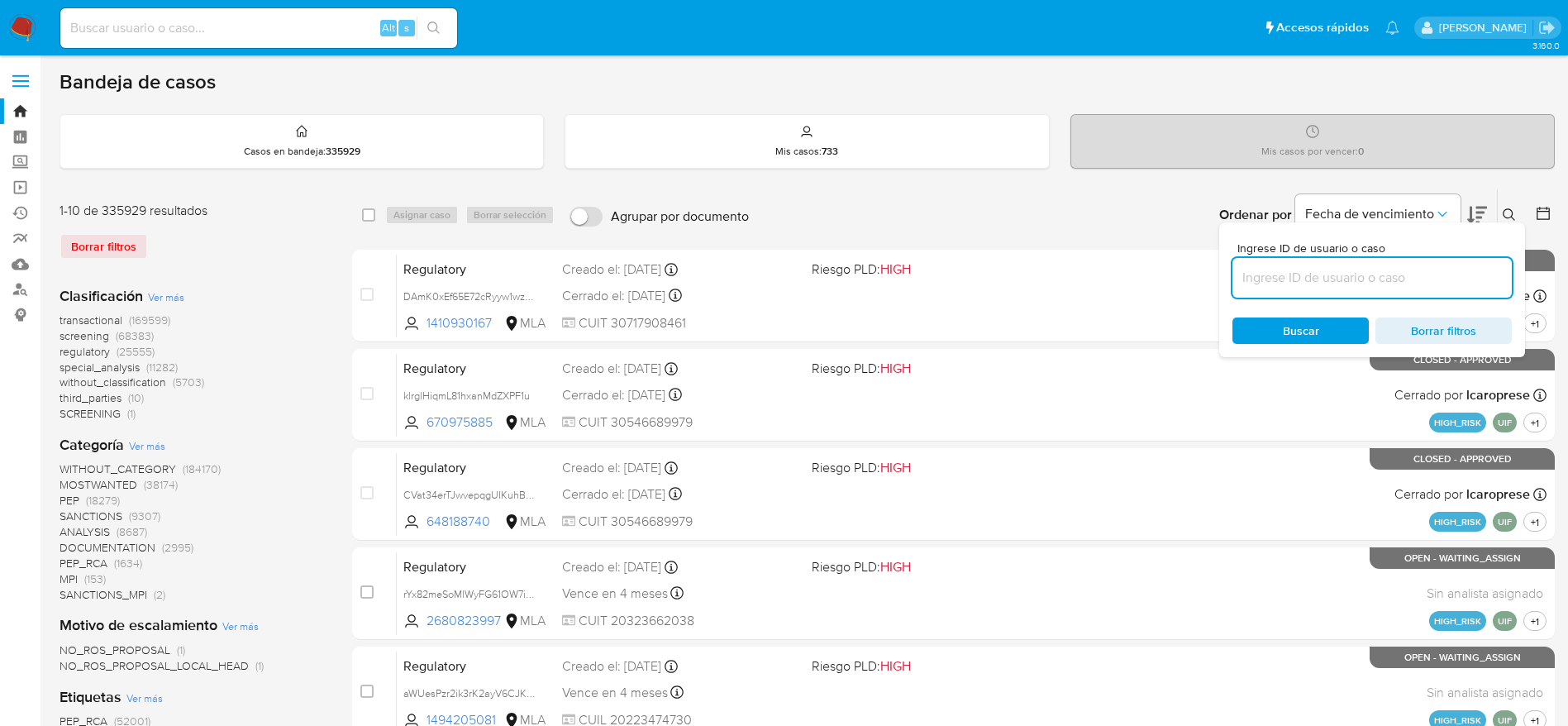
click at [1369, 272] on input at bounding box center [1372, 278] width 279 height 22
type input "jKxpyjkspwDiyxE4YzeuuyKn"
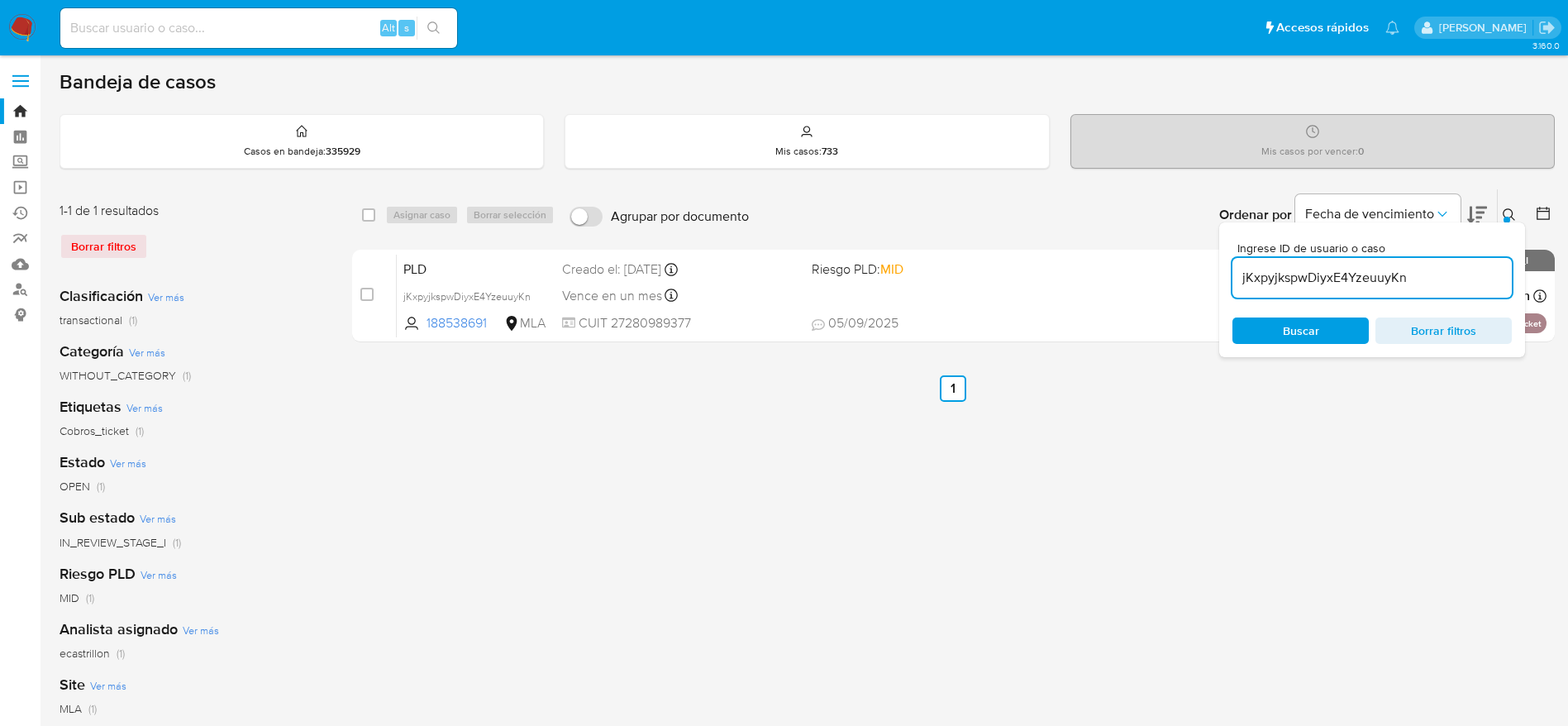
drag, startPoint x: 370, startPoint y: 218, endPoint x: 424, endPoint y: 219, distance: 54.0
click at [369, 218] on input "checkbox" at bounding box center [369, 215] width 13 height 13
checkbox input "true"
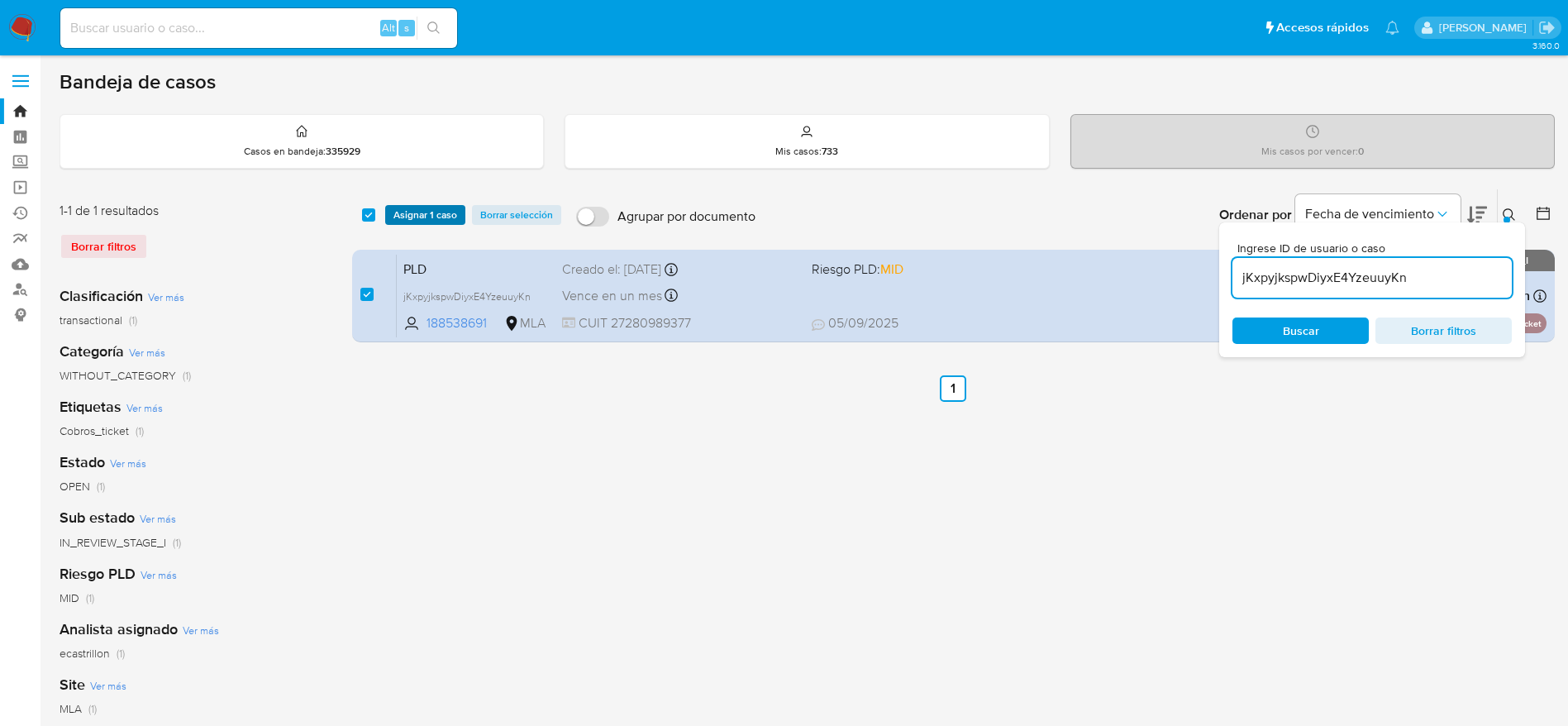
click at [427, 218] on span "Asignar 1 caso" at bounding box center [424, 215] width 64 height 16
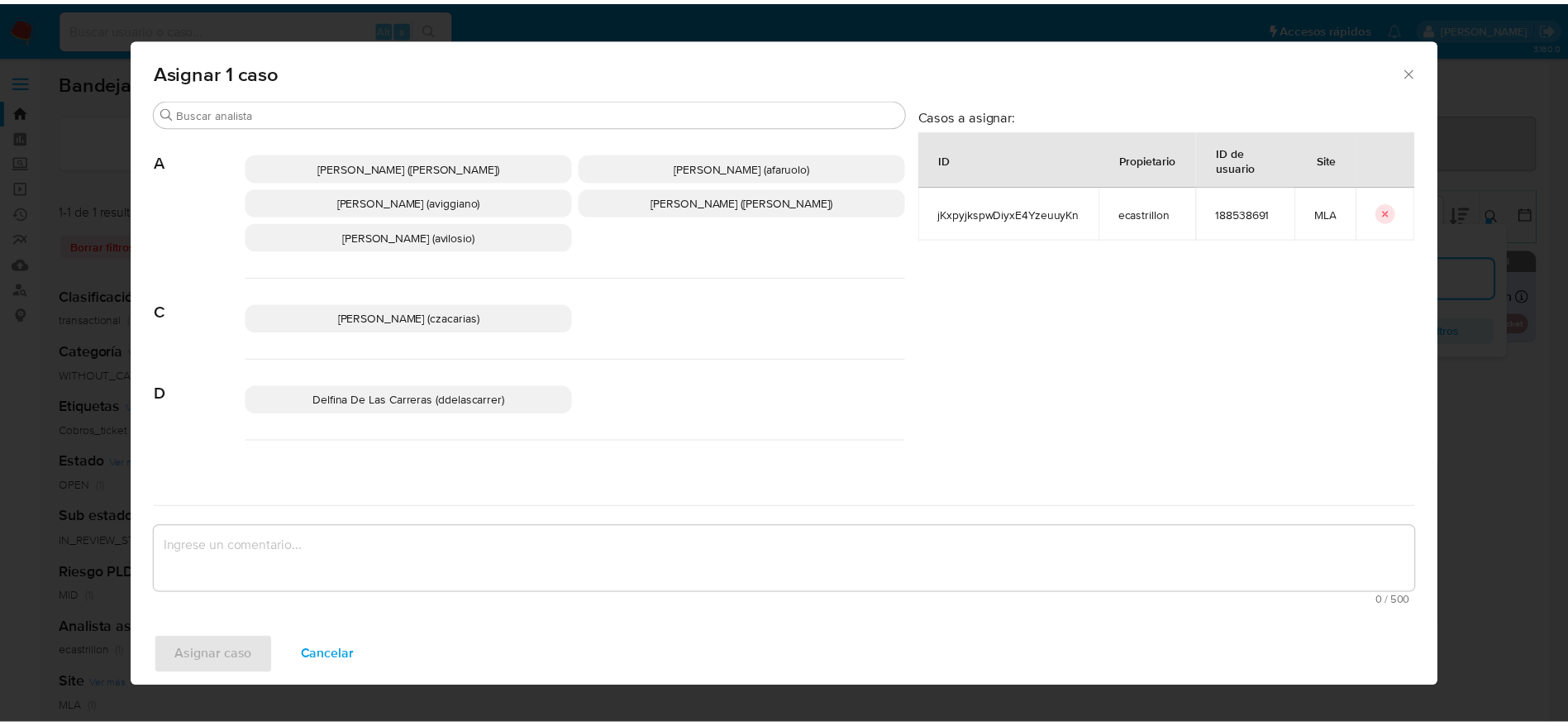
scroll to position [124, 0]
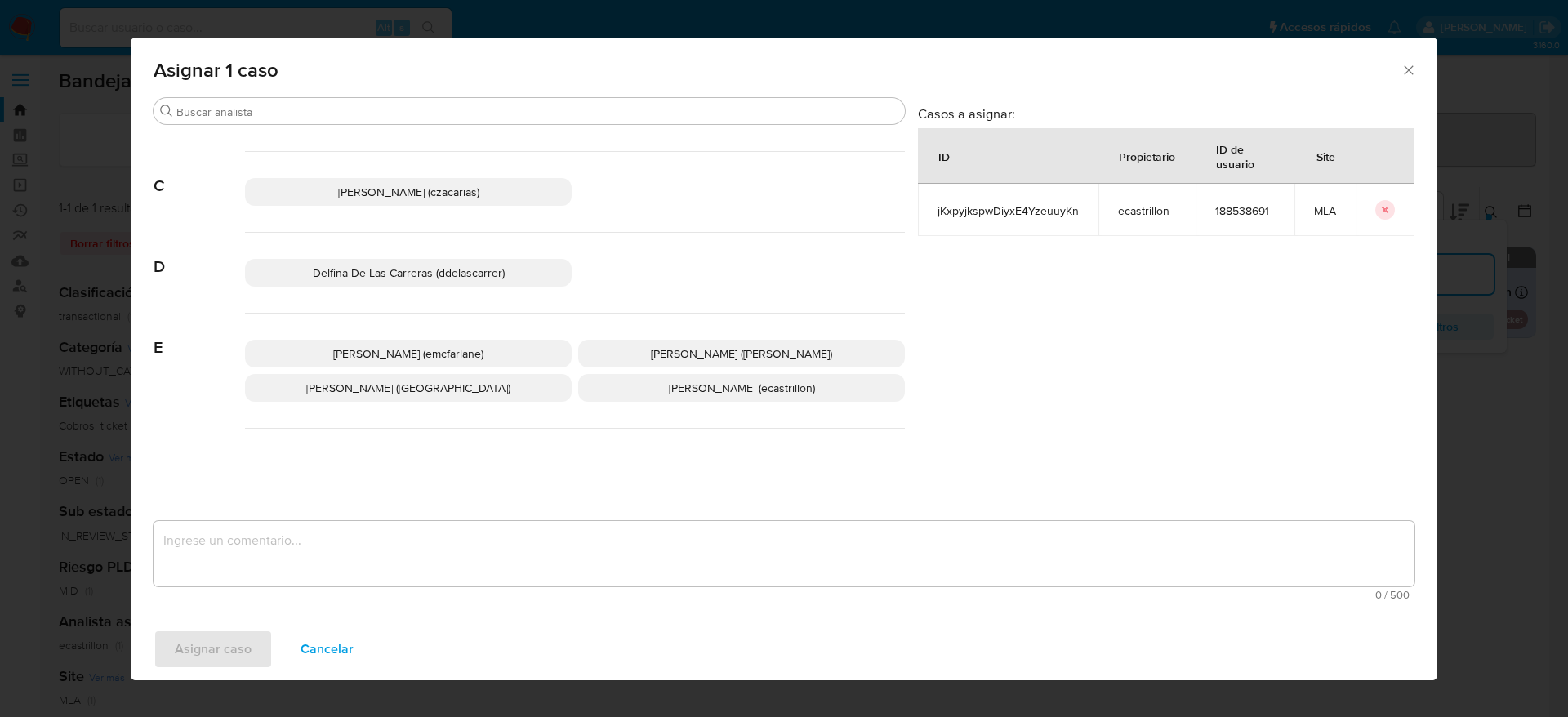
click at [515, 351] on p "Elaine Mc Farlane (emcfarlane)" at bounding box center [408, 352] width 327 height 27
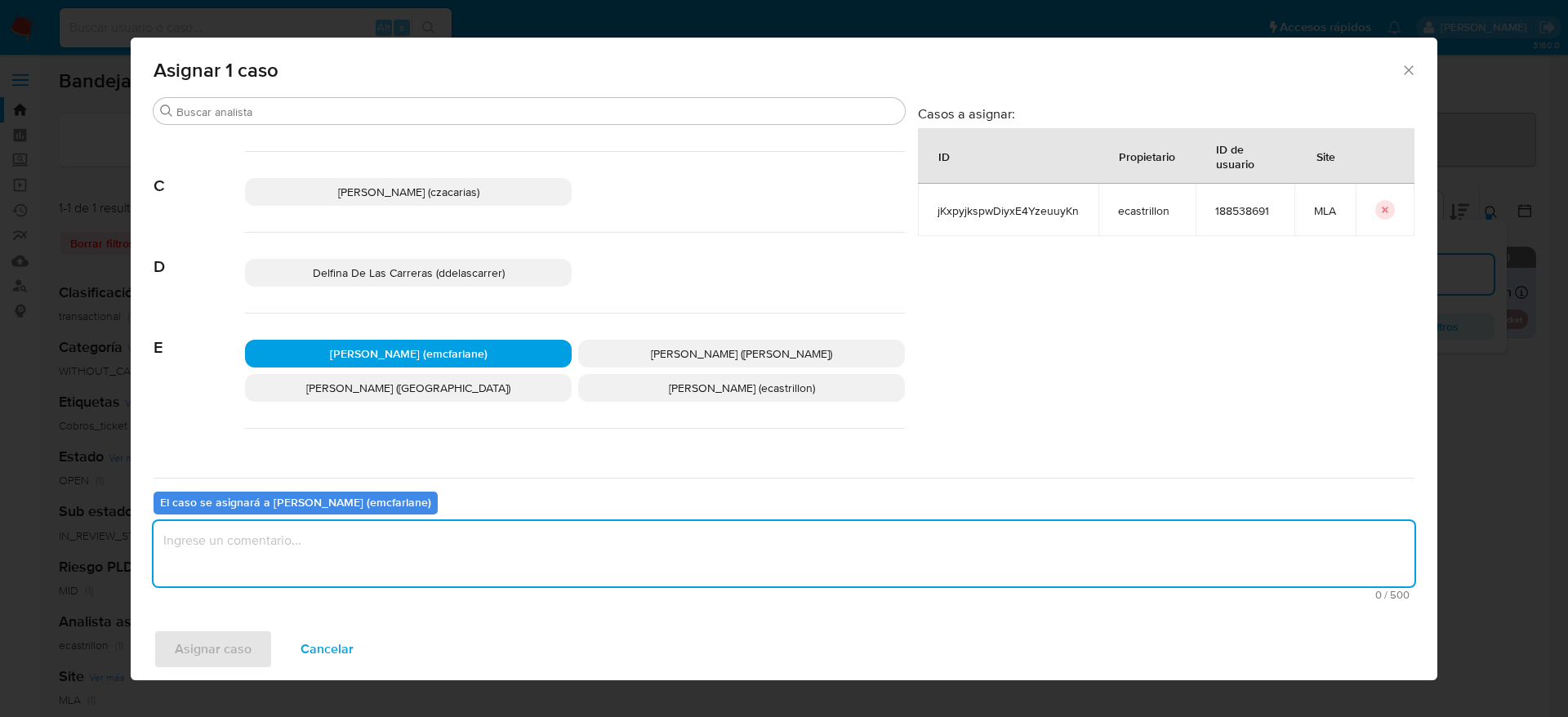
click at [445, 574] on textarea "assign-modal" at bounding box center [784, 553] width 1261 height 65
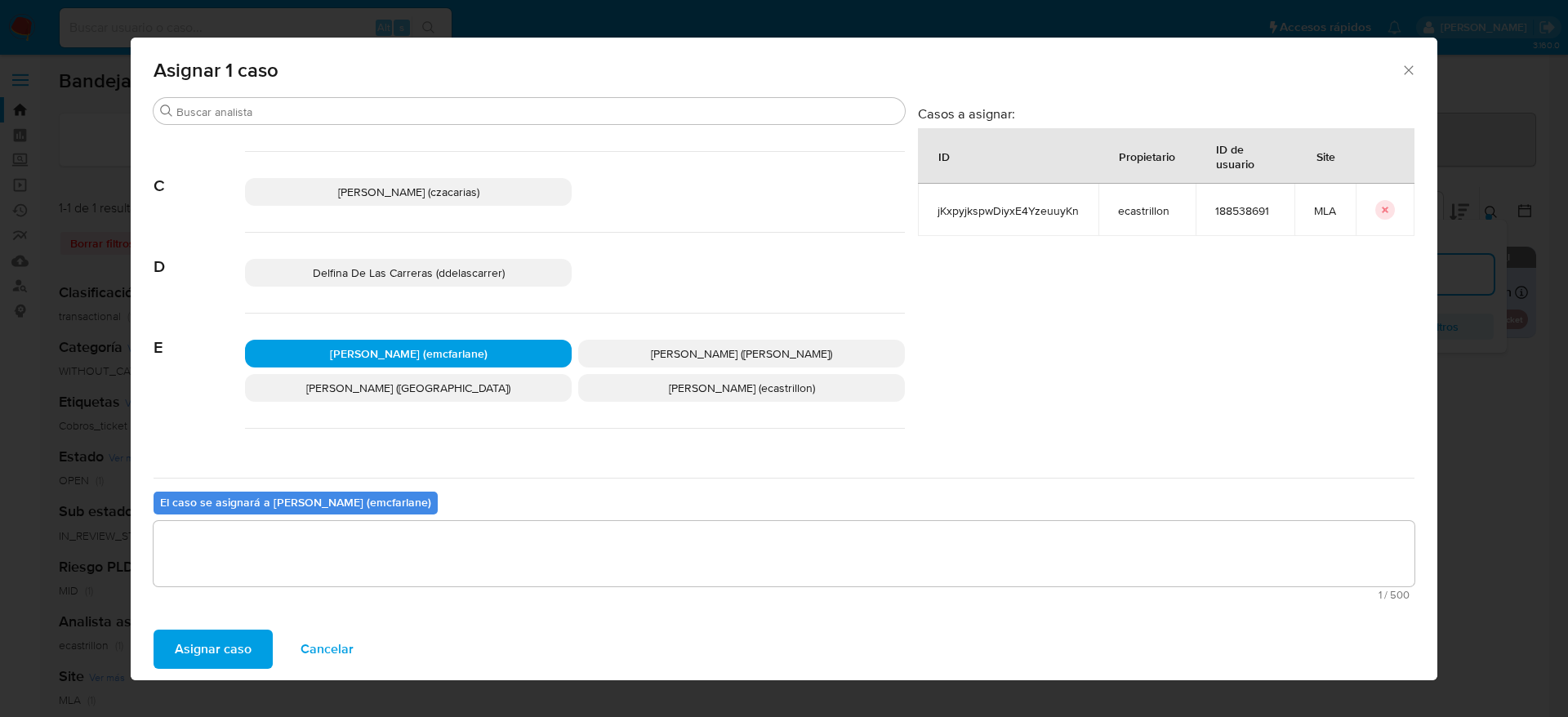
click at [235, 657] on span "Asignar caso" at bounding box center [212, 649] width 76 height 36
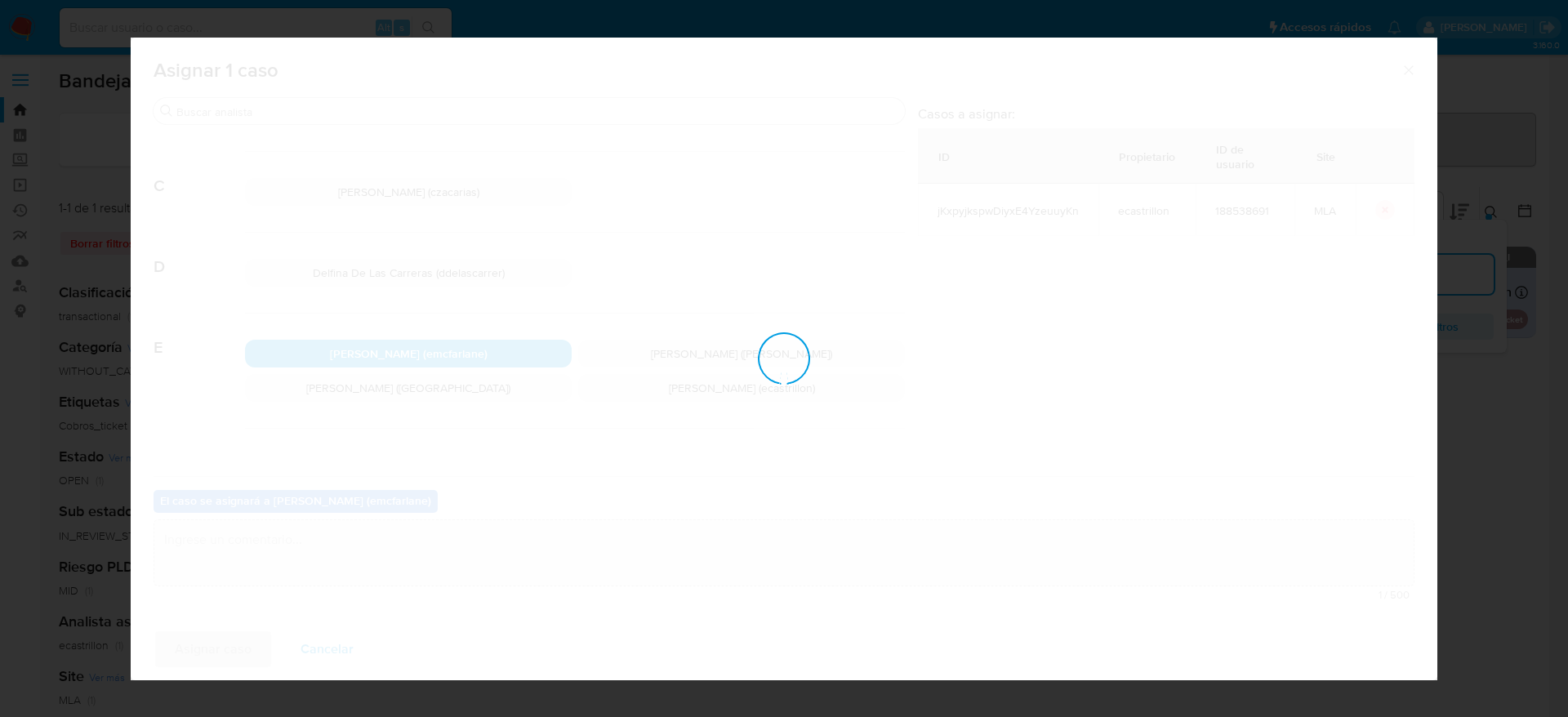
checkbox input "false"
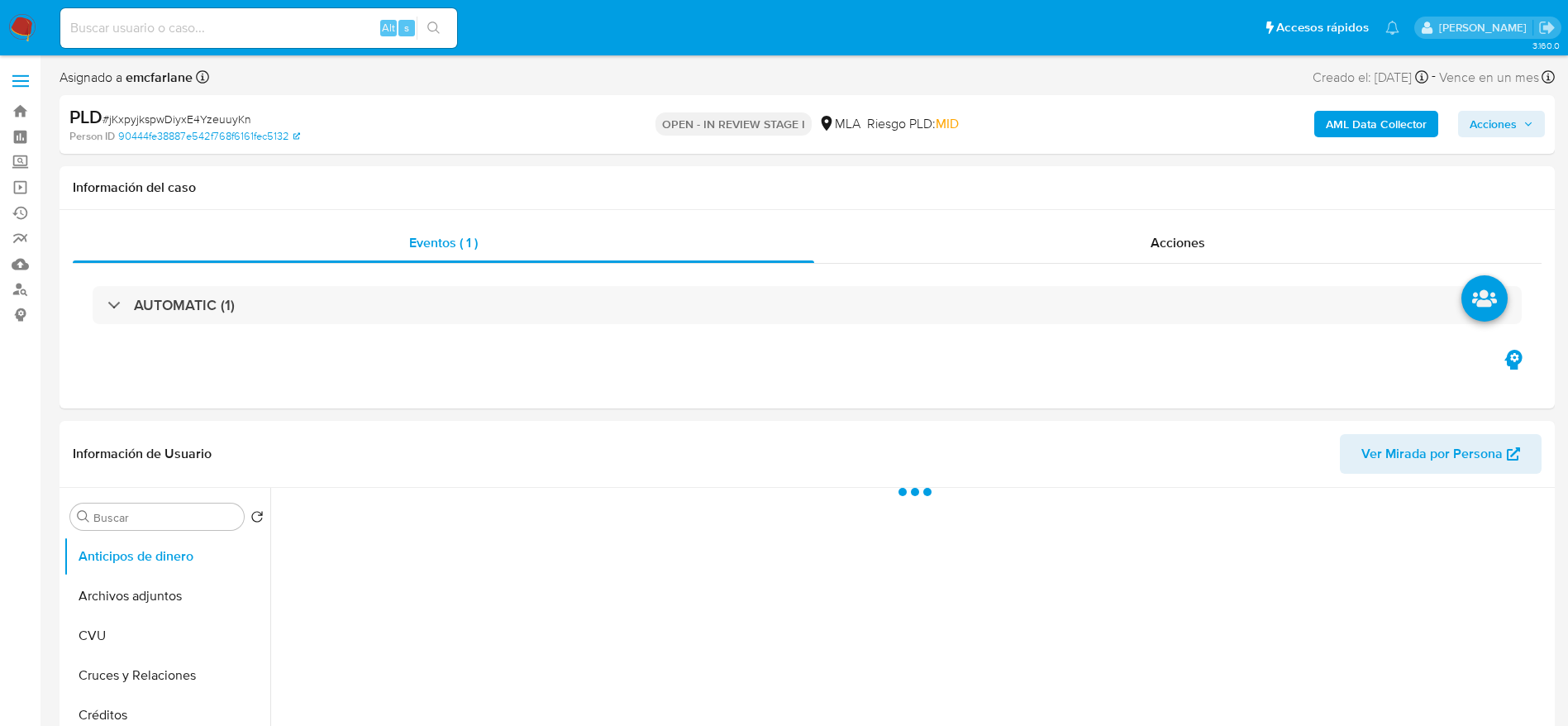
select select "10"
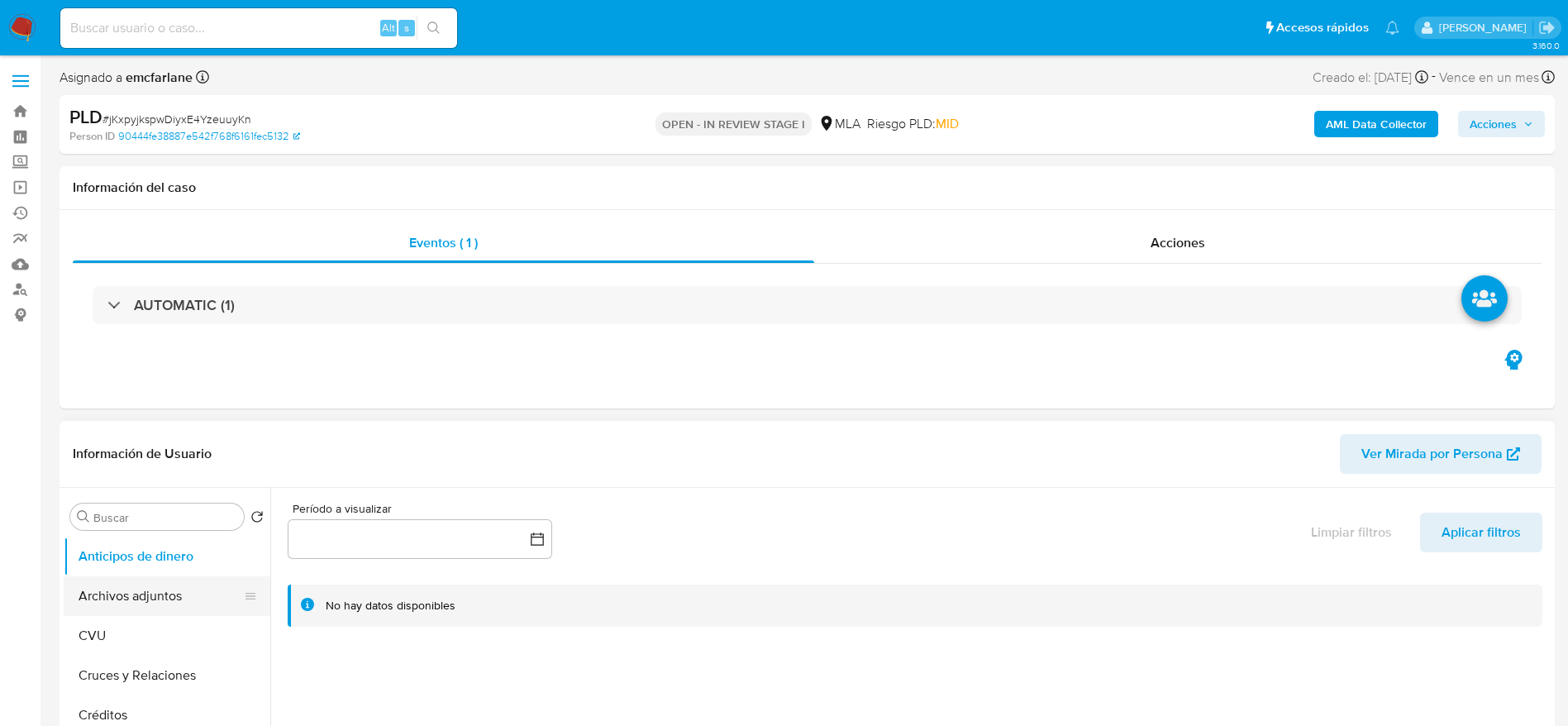
click at [176, 597] on button "Archivos adjuntos" at bounding box center [160, 596] width 194 height 40
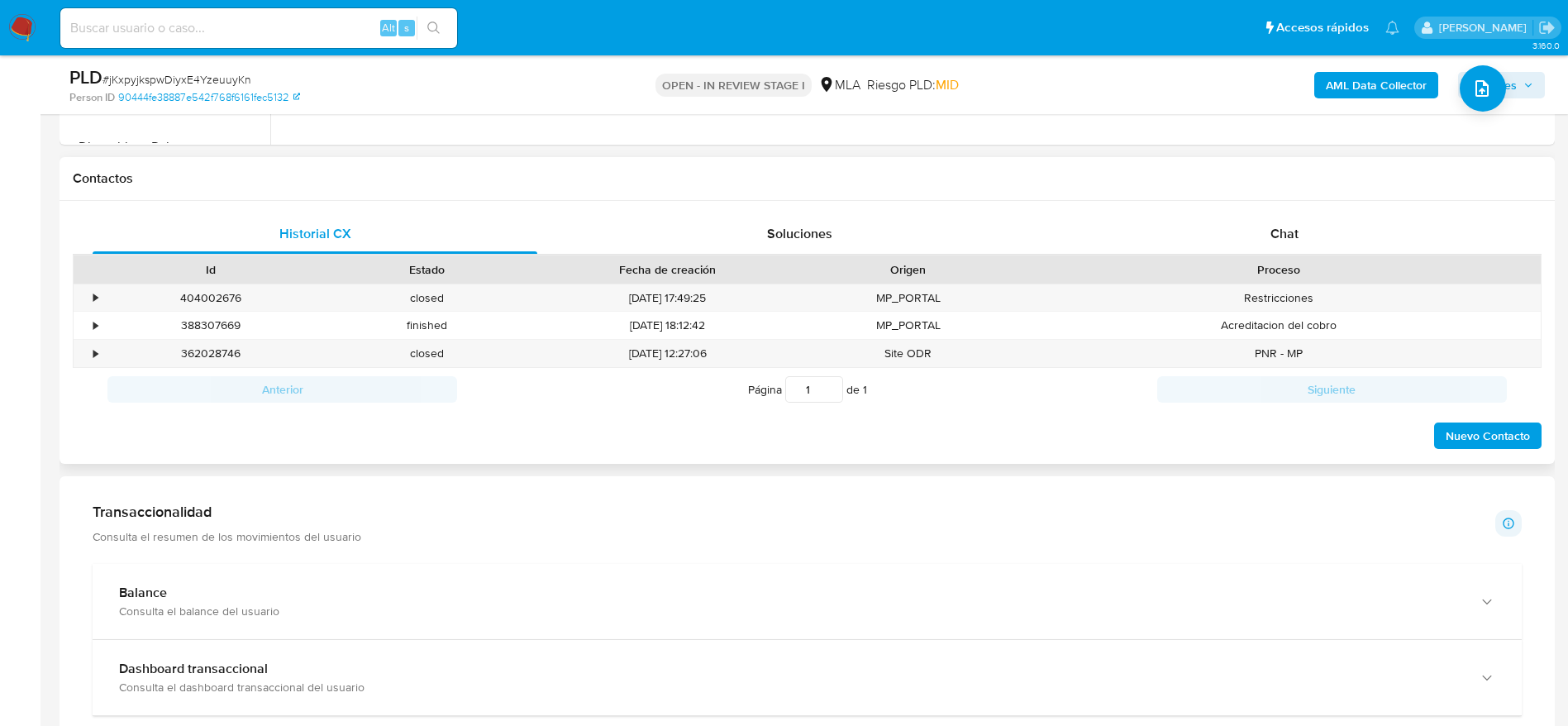
scroll to position [744, 0]
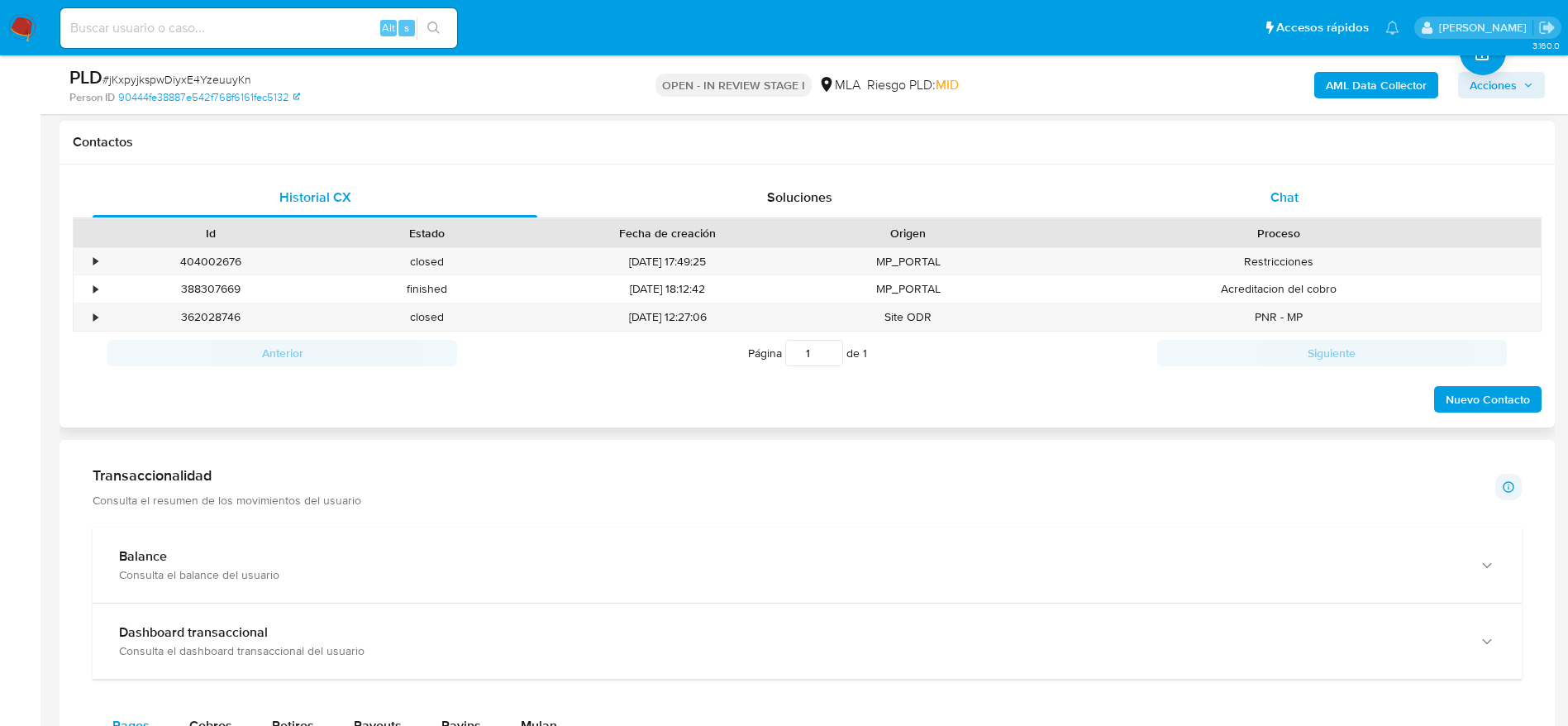
click at [1302, 205] on div "Chat" at bounding box center [1284, 197] width 444 height 40
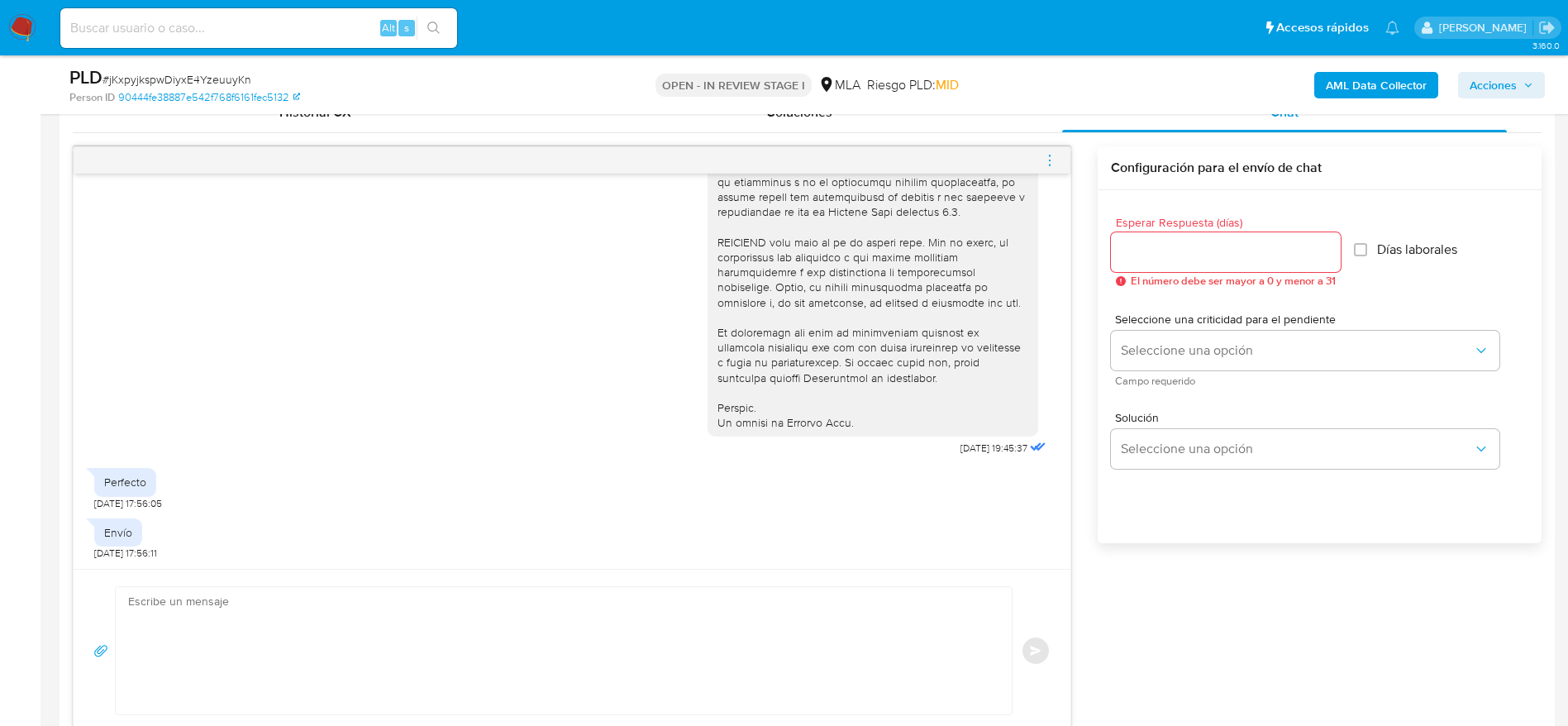
scroll to position [868, 0]
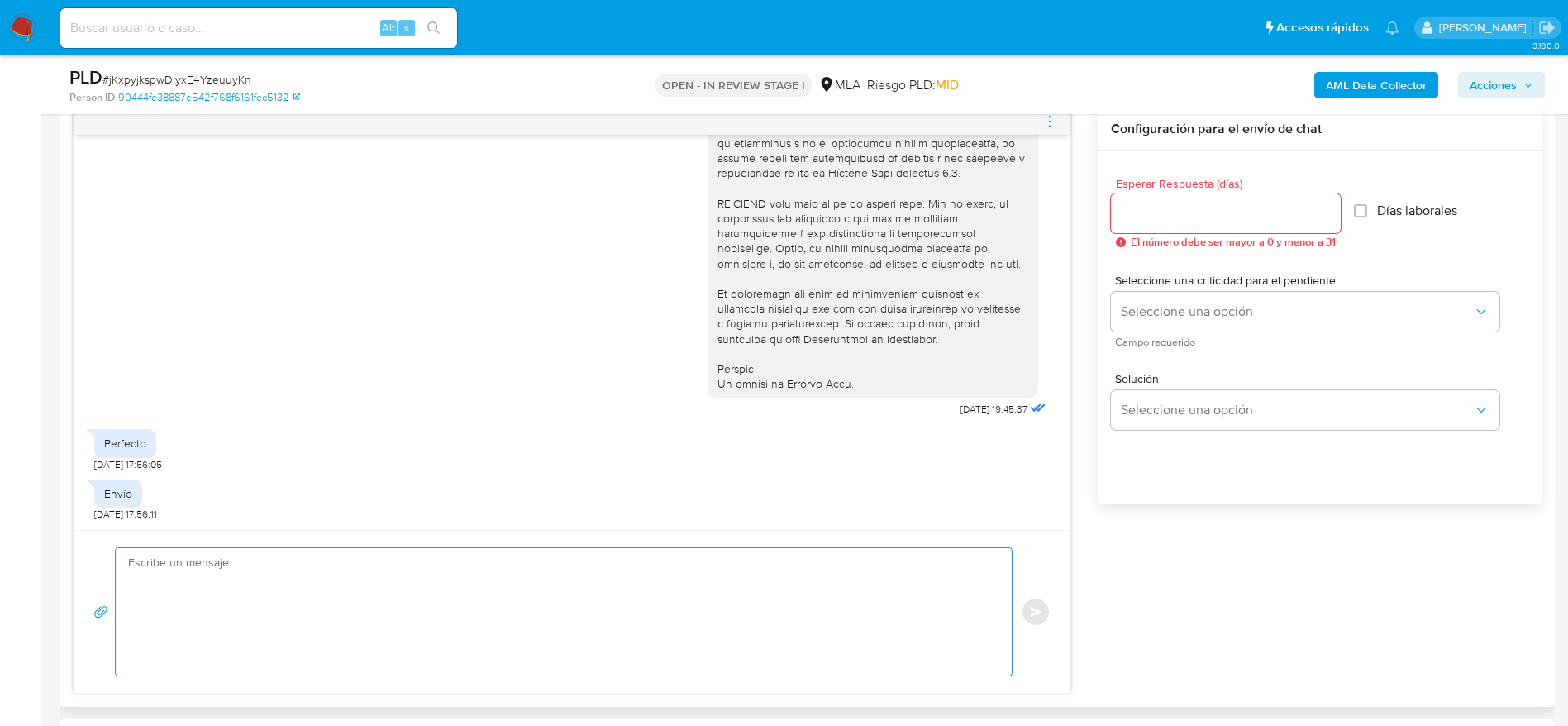
click at [381, 612] on textarea at bounding box center [559, 611] width 863 height 127
paste textarea "Lore Ipsumd Sitametc Adipisc, El seddoei te inc utlaboreetd magnaaliqua en ad m…"
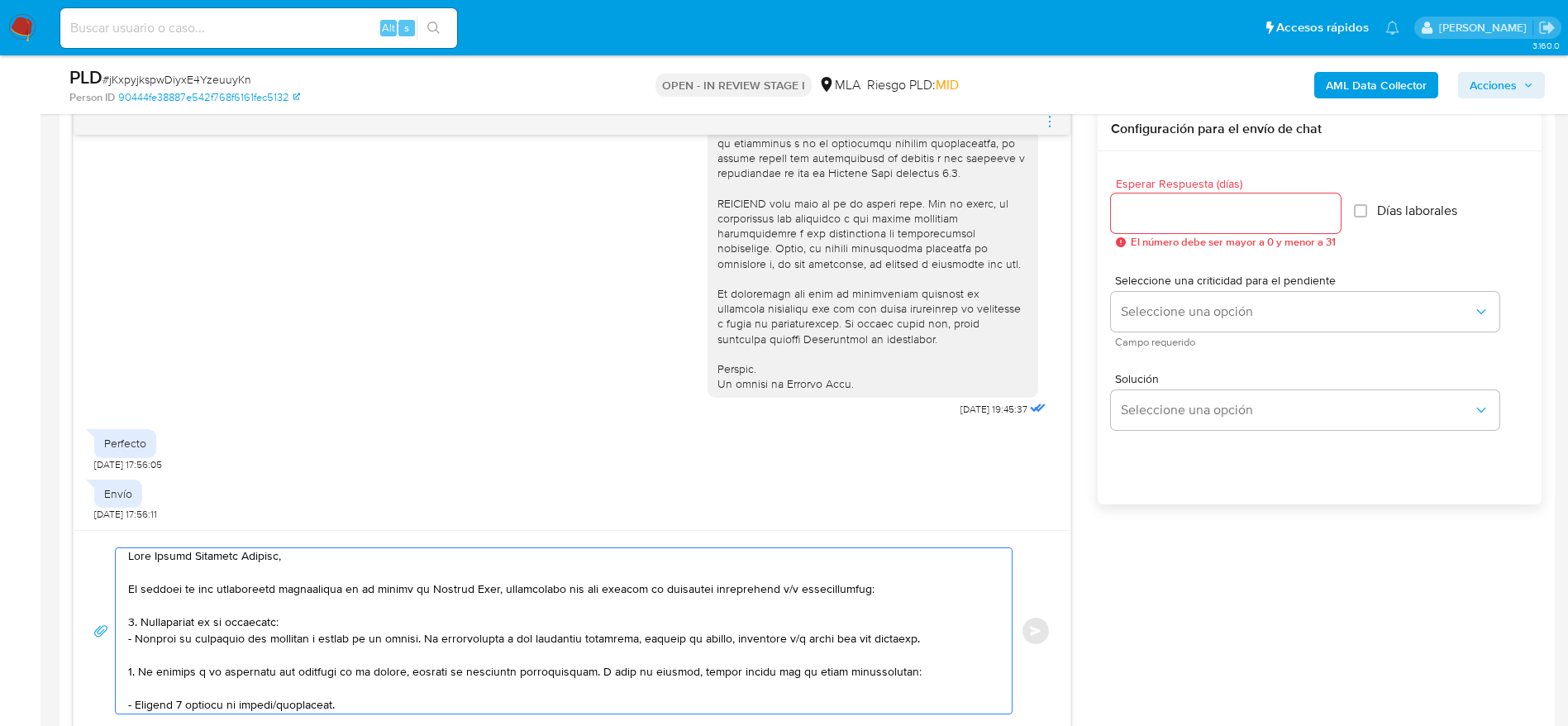
scroll to position [0, 0]
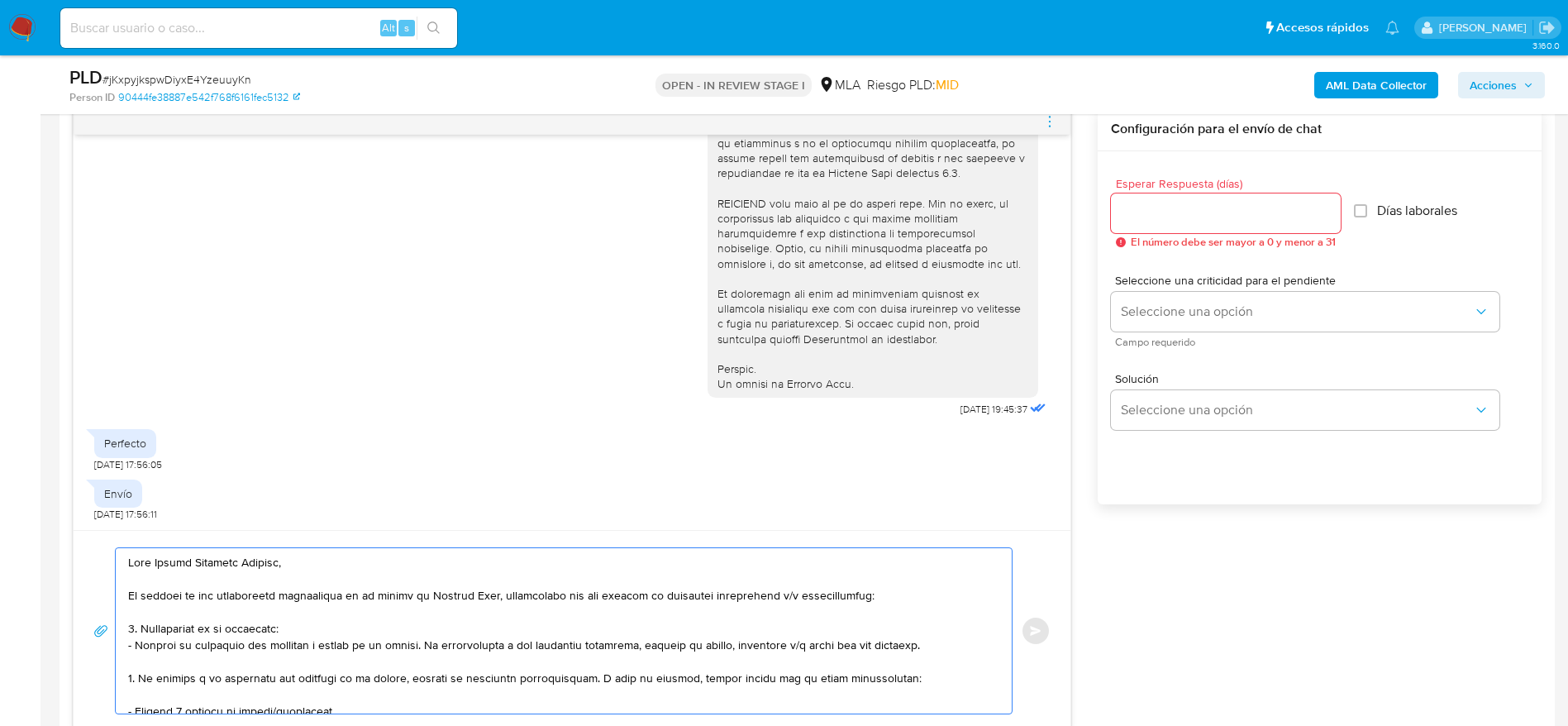
click at [344, 624] on textarea at bounding box center [559, 630] width 863 height 165
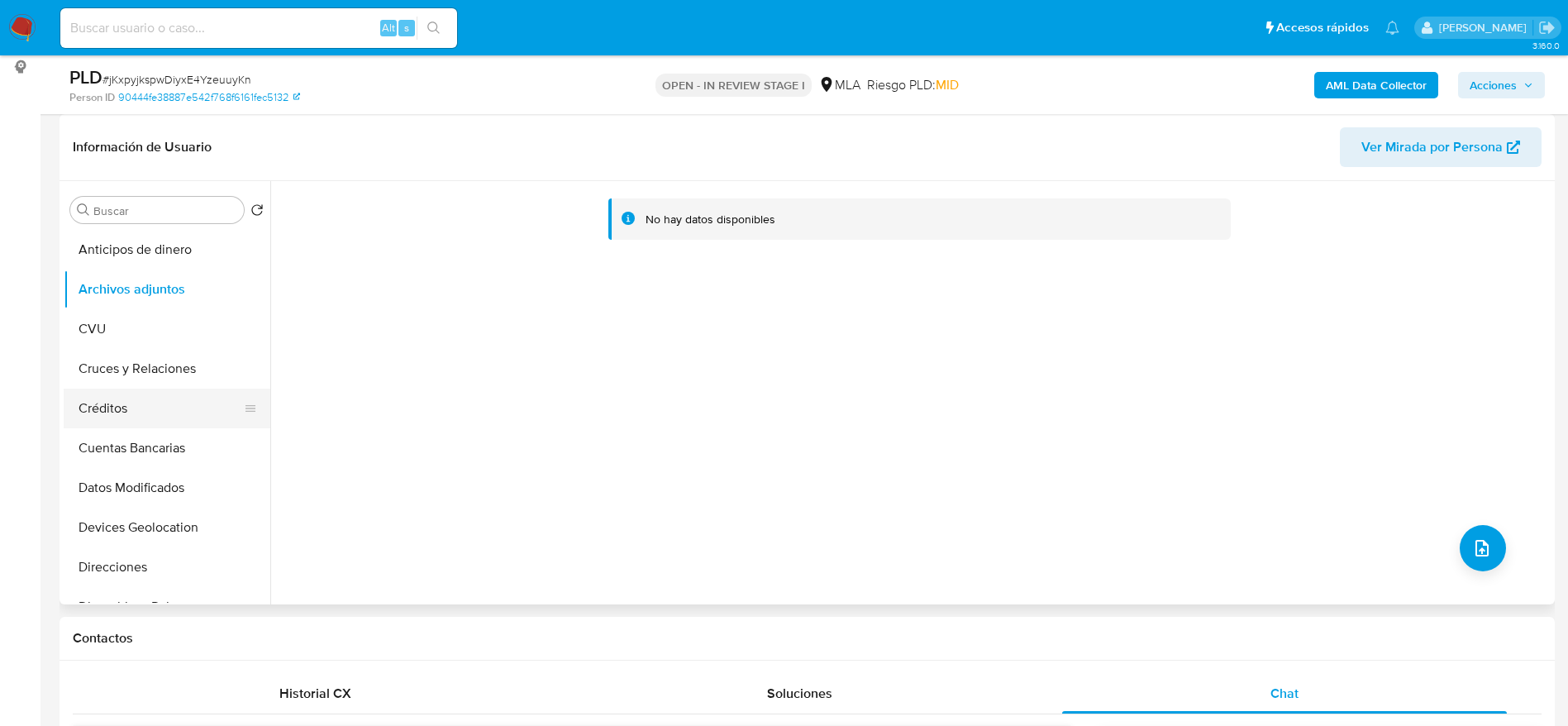
scroll to position [496, 0]
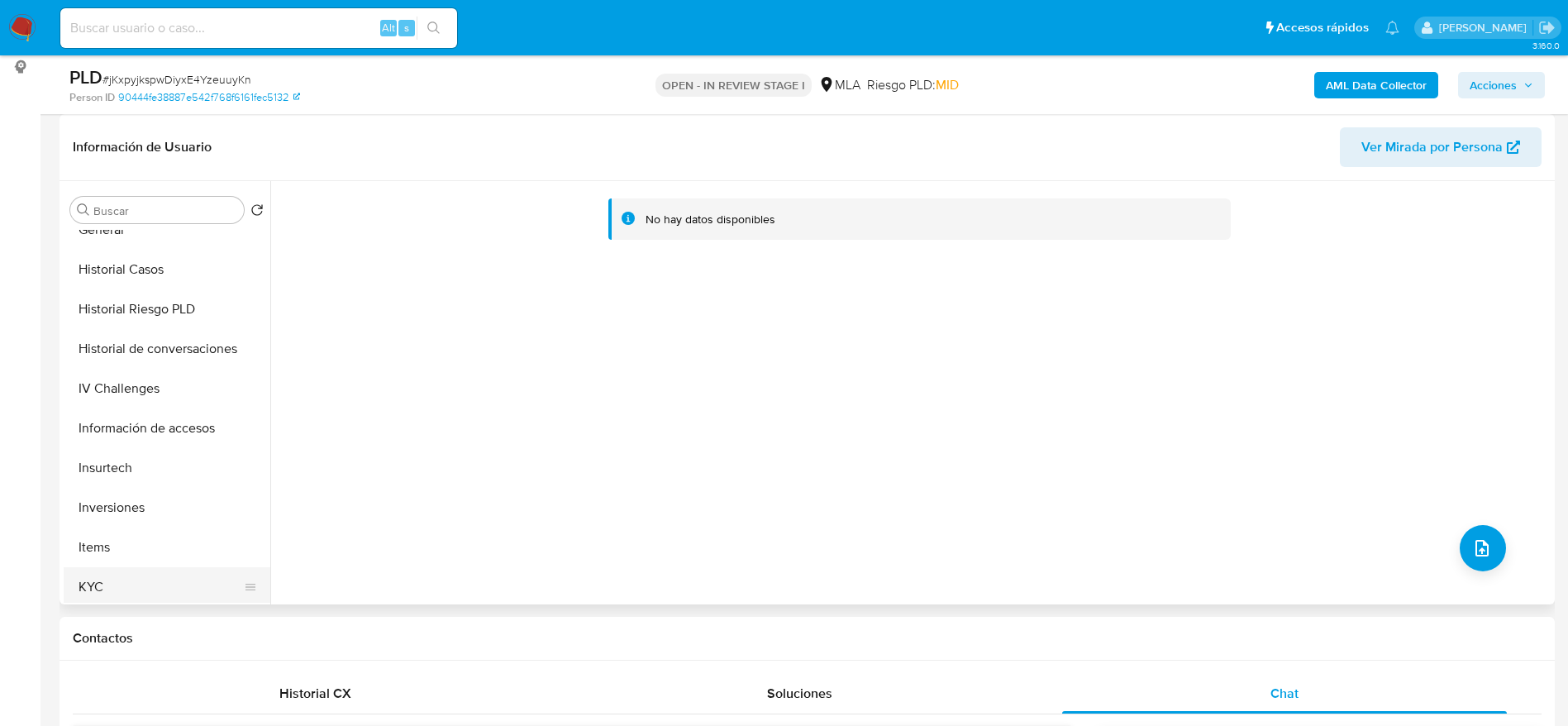
type textarea "Lore Ipsumd Sitametc Adipisc, El seddoei te inc utlaboreetd magnaaliqua en ad m…"
click at [128, 576] on button "KYC" at bounding box center [160, 587] width 194 height 40
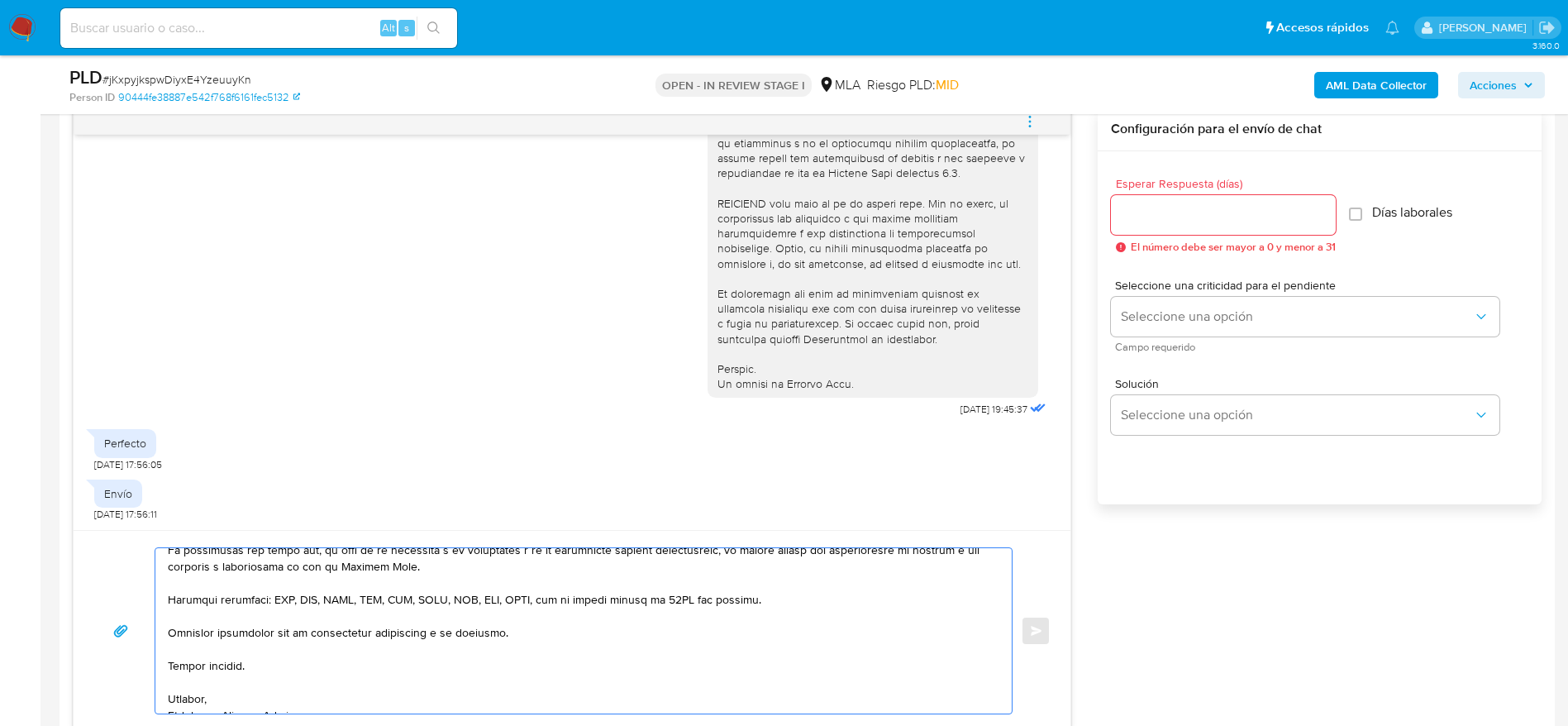
scroll to position [491, 0]
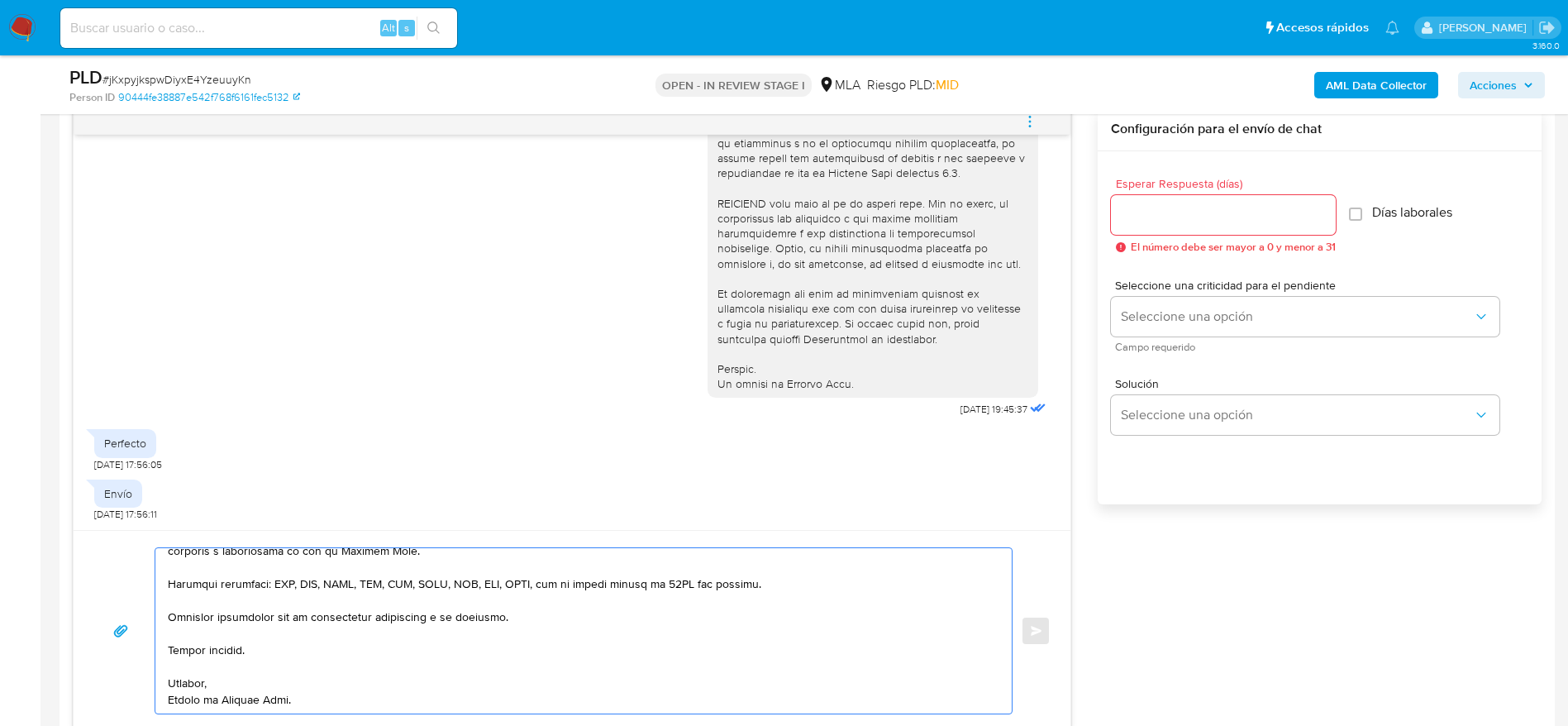
click at [1212, 219] on input "Esperar Respuesta (días)" at bounding box center [1224, 215] width 225 height 22
type input "1"
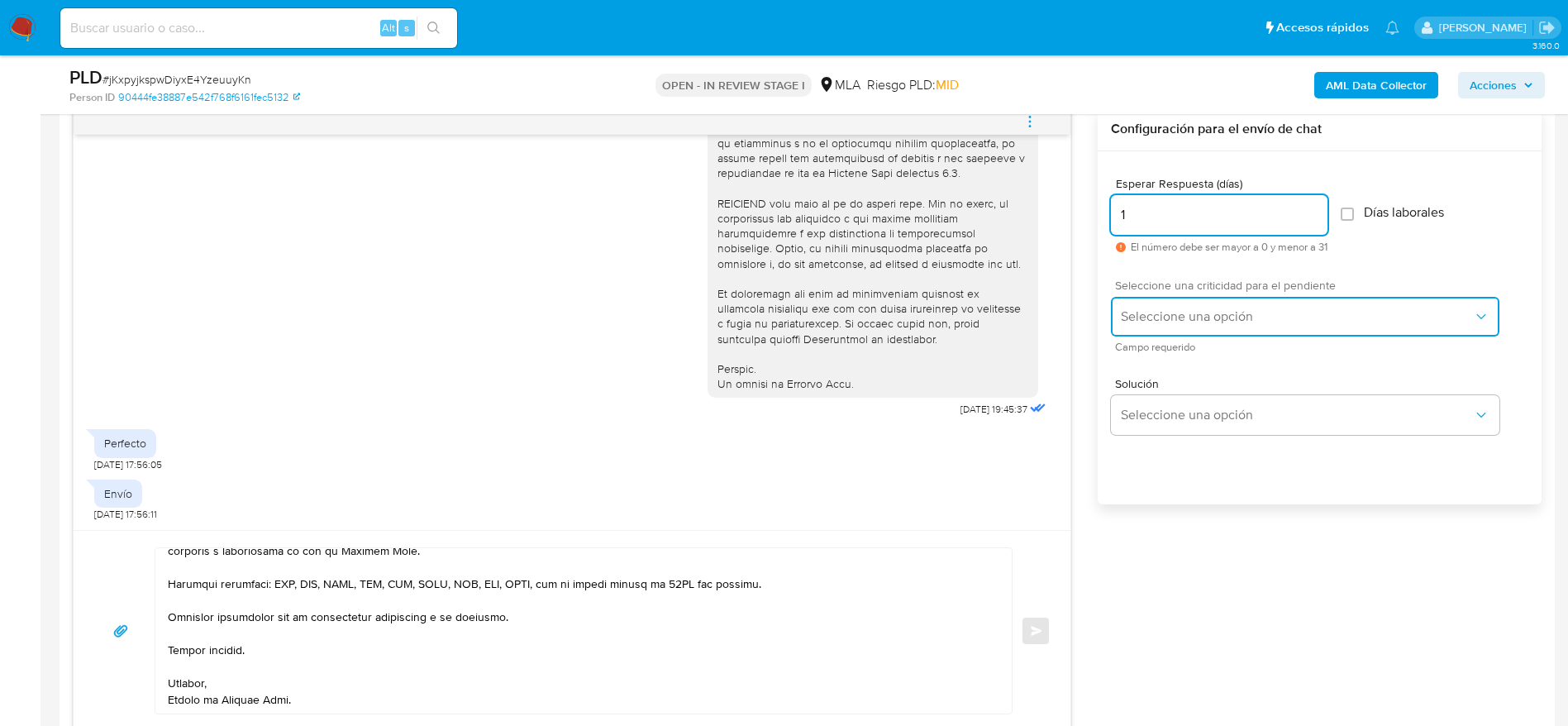
click at [1201, 319] on span "Seleccione una opción" at bounding box center [1296, 316] width 352 height 16
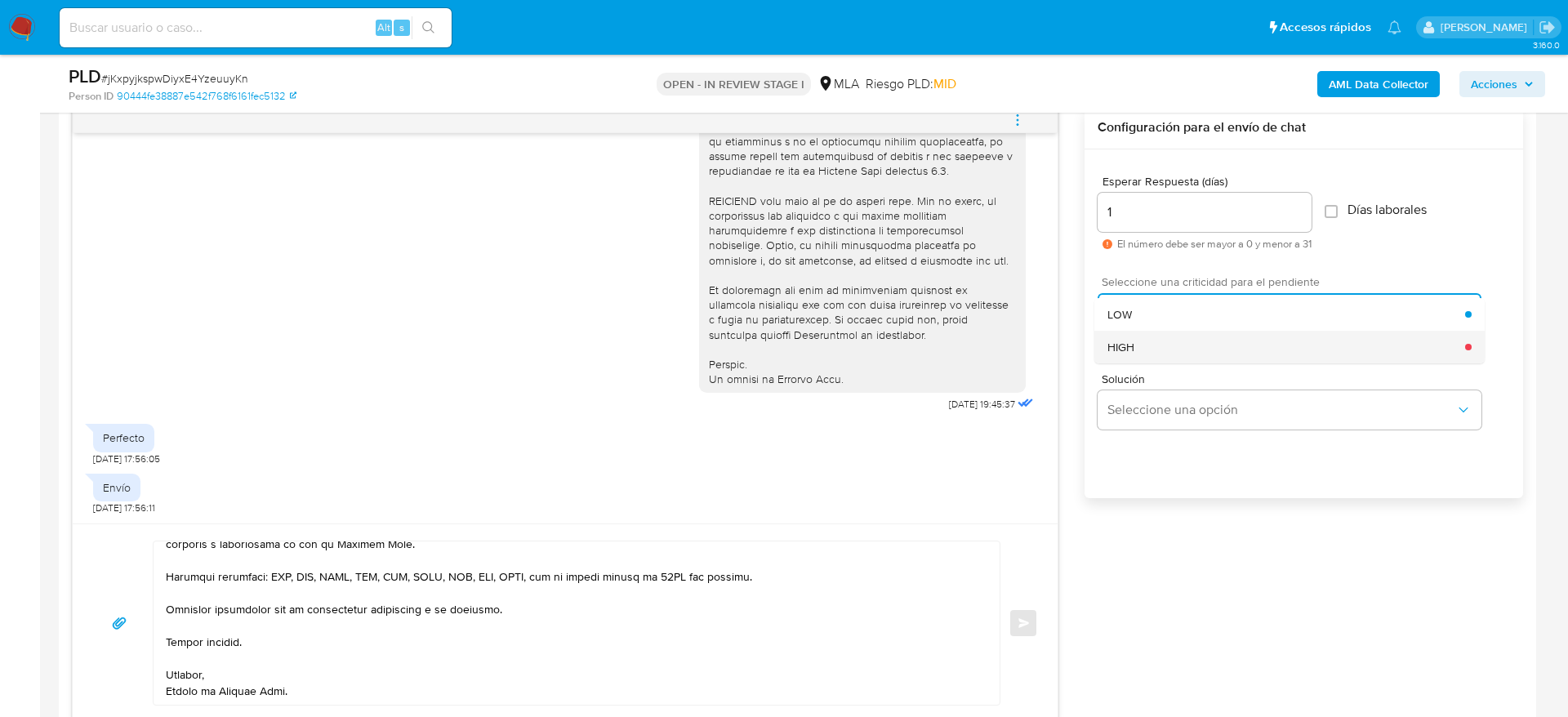
click at [1180, 349] on div "HIGH" at bounding box center [1286, 347] width 358 height 33
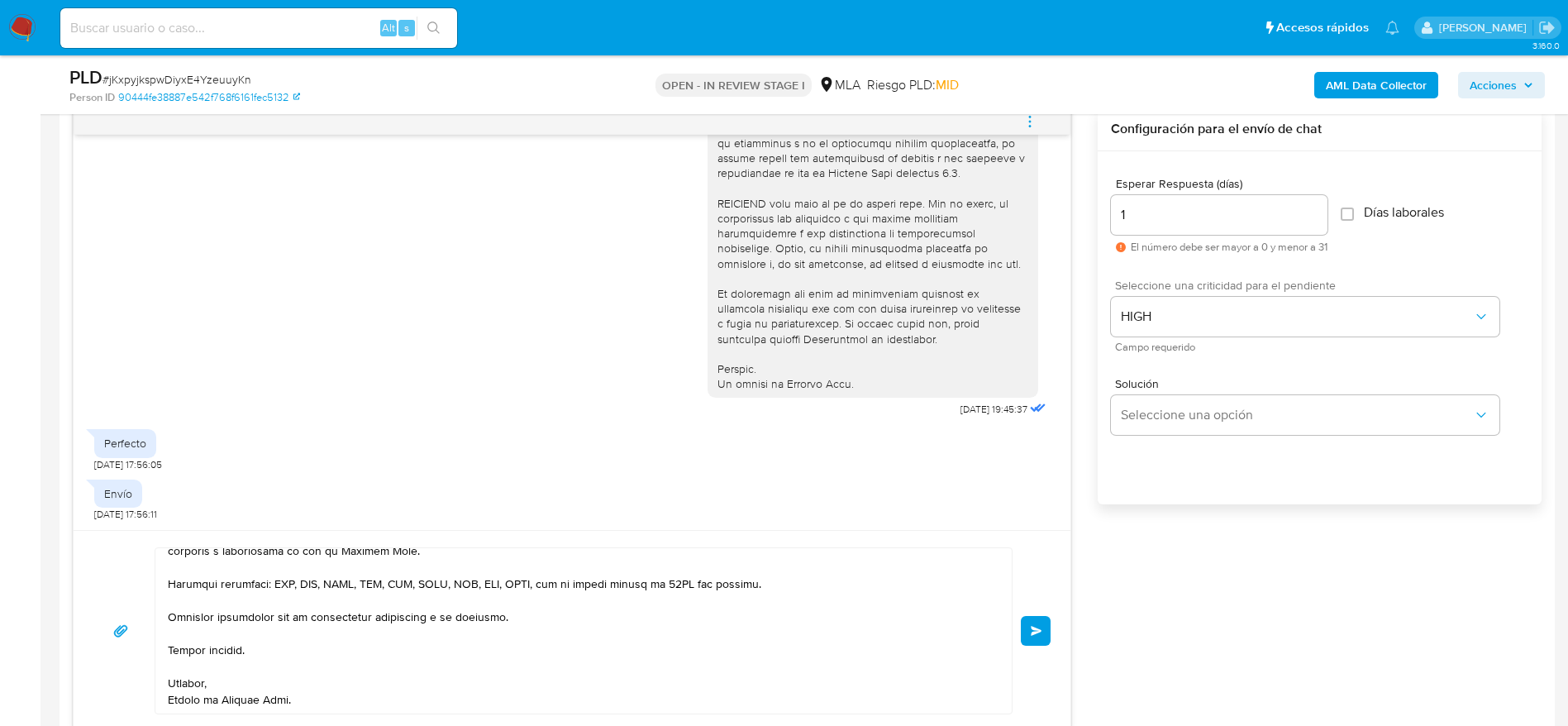
click at [1026, 645] on button "Enviar" at bounding box center [1035, 631] width 30 height 30
click at [1030, 642] on button "Enviar" at bounding box center [1035, 631] width 30 height 30
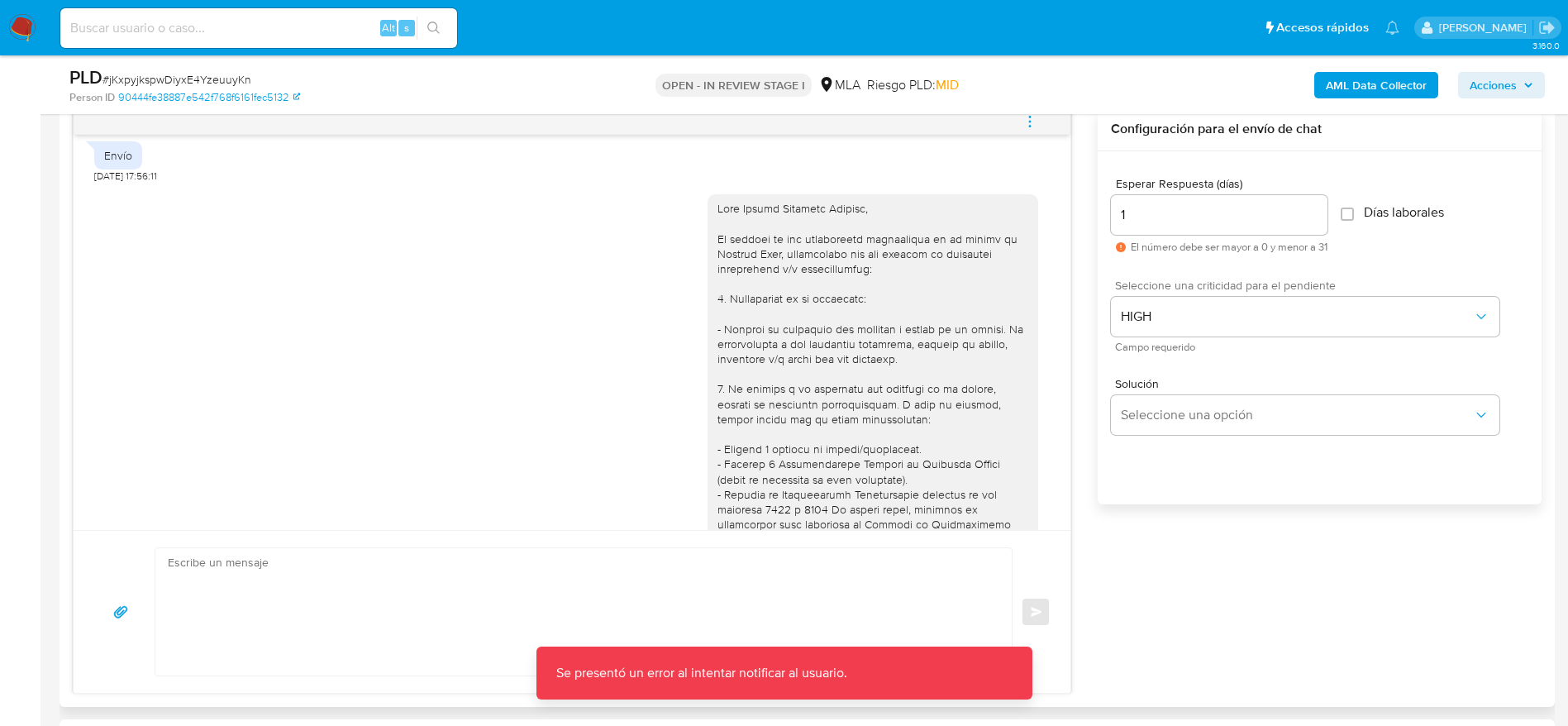
scroll to position [847, 0]
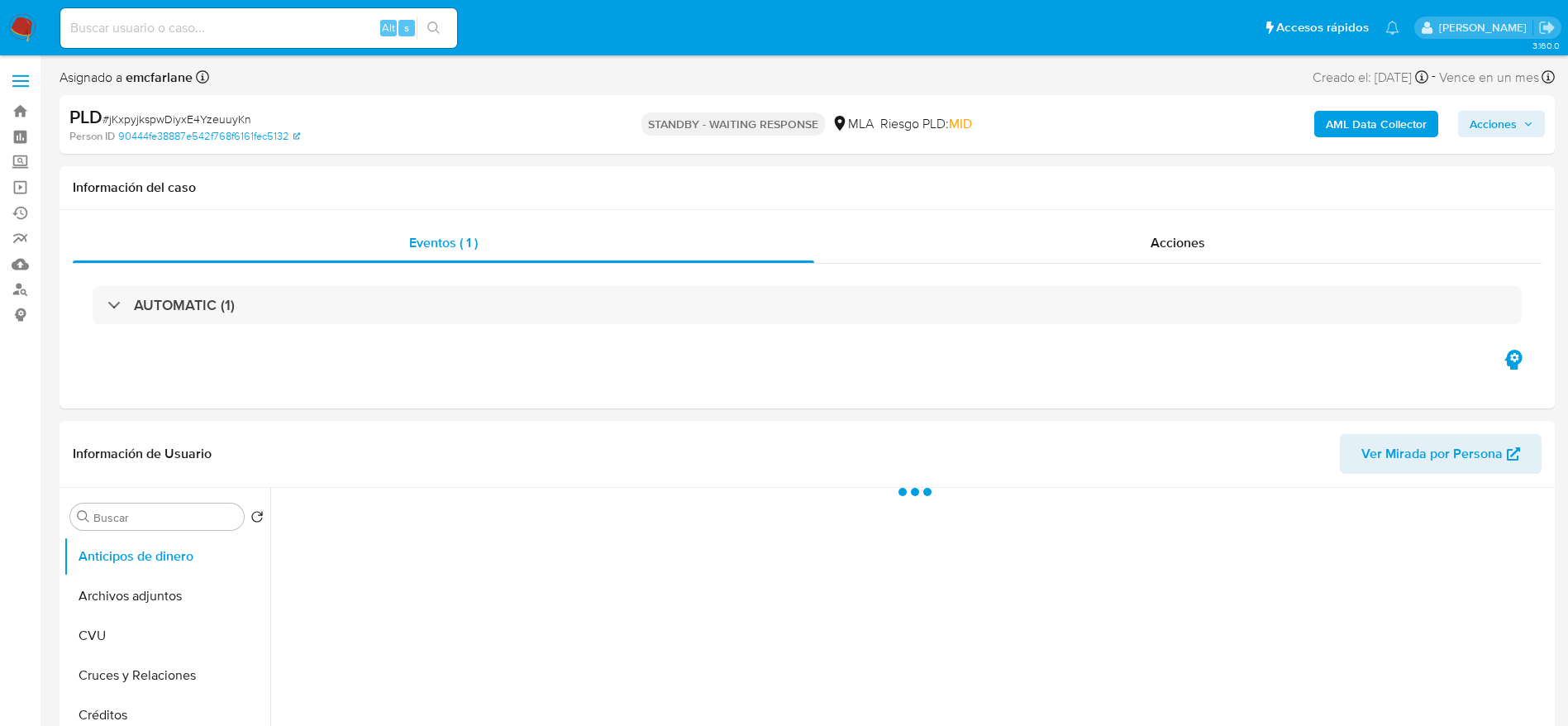
select select "10"
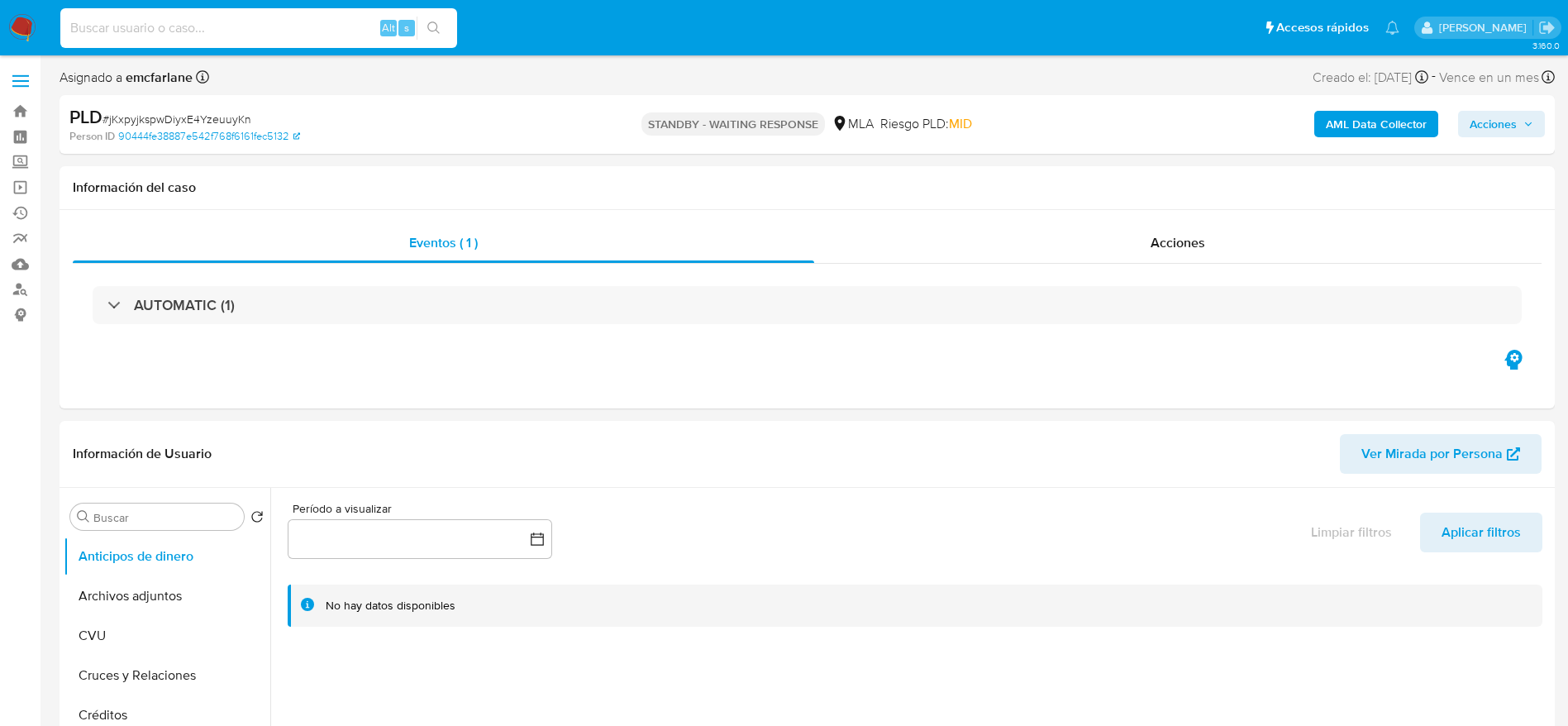
click at [278, 28] on input at bounding box center [258, 28] width 397 height 22
paste input "VeUigDVH1h40WlPeJ6Zd179M"
type input "VeUigDVH1h40WlPeJ6Zd179M"
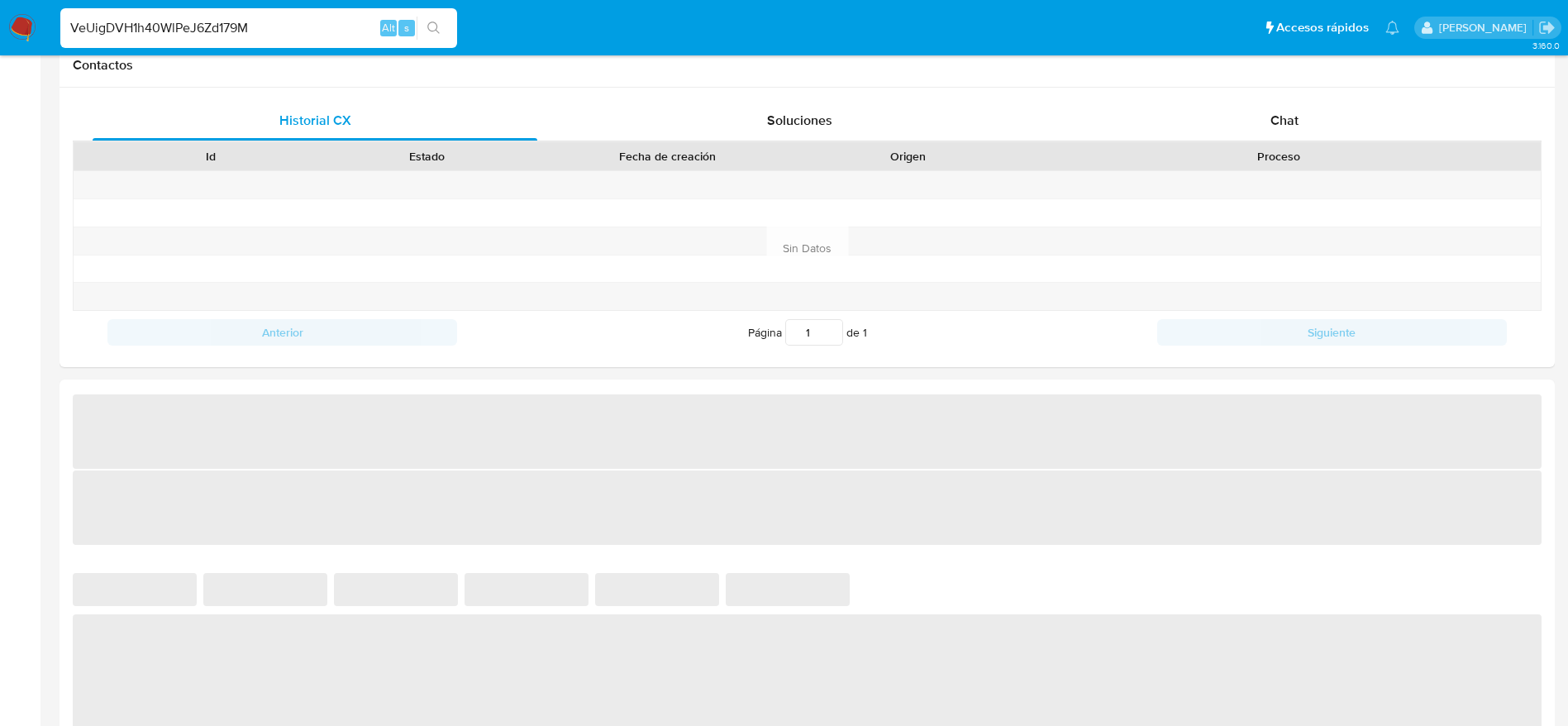
select select "10"
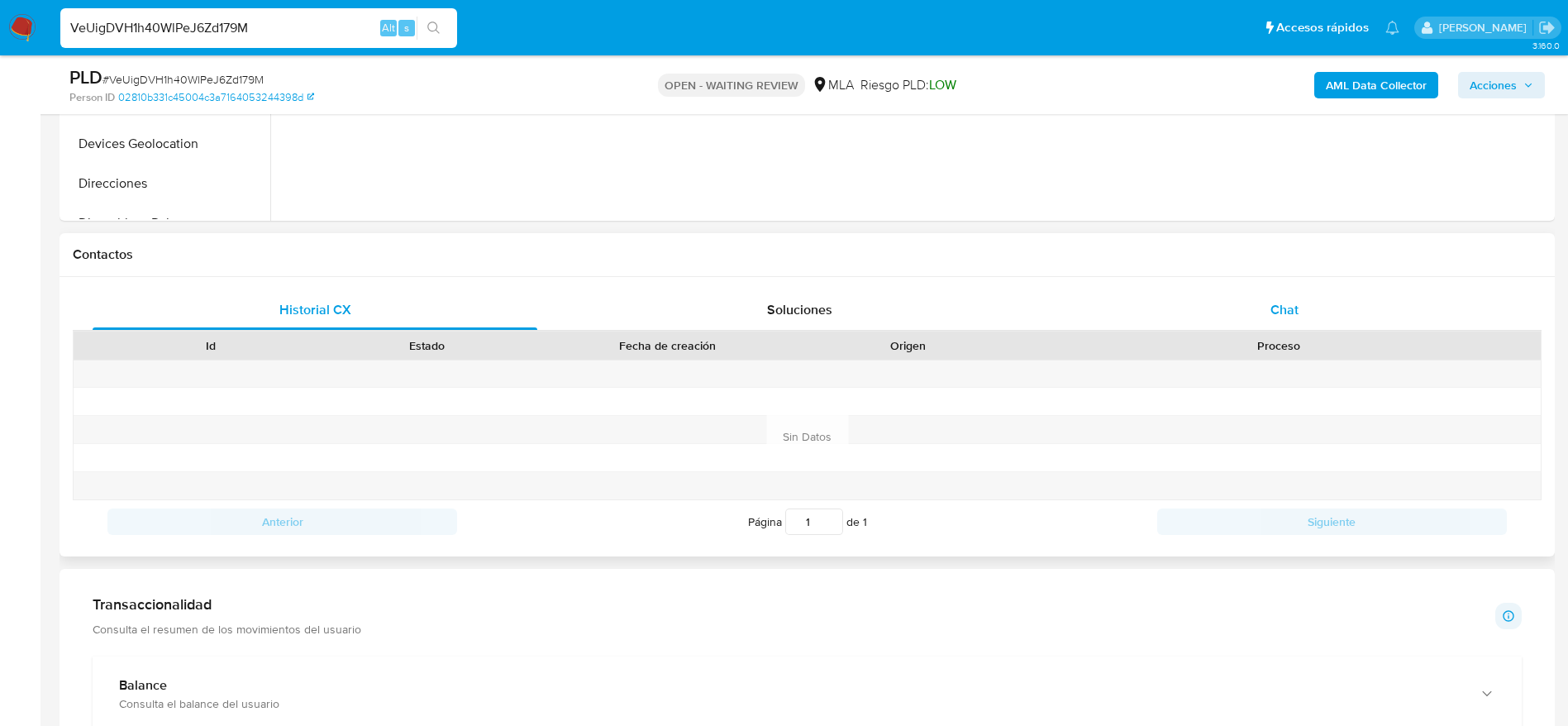
scroll to position [620, 0]
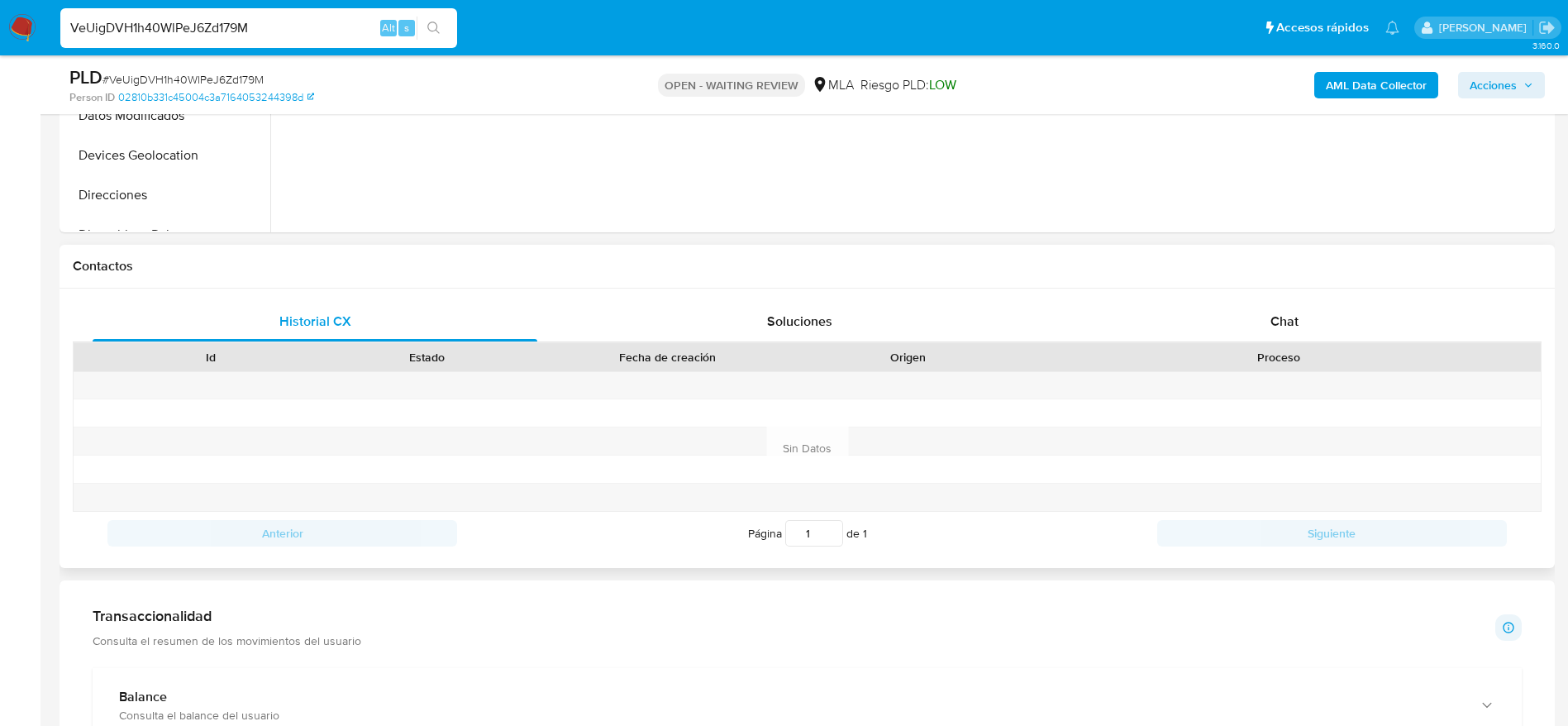
click at [1298, 342] on div "Id Estado Fecha de creación Origen Proceso" at bounding box center [807, 357] width 1469 height 29
click at [1203, 331] on div "Chat" at bounding box center [1284, 322] width 444 height 40
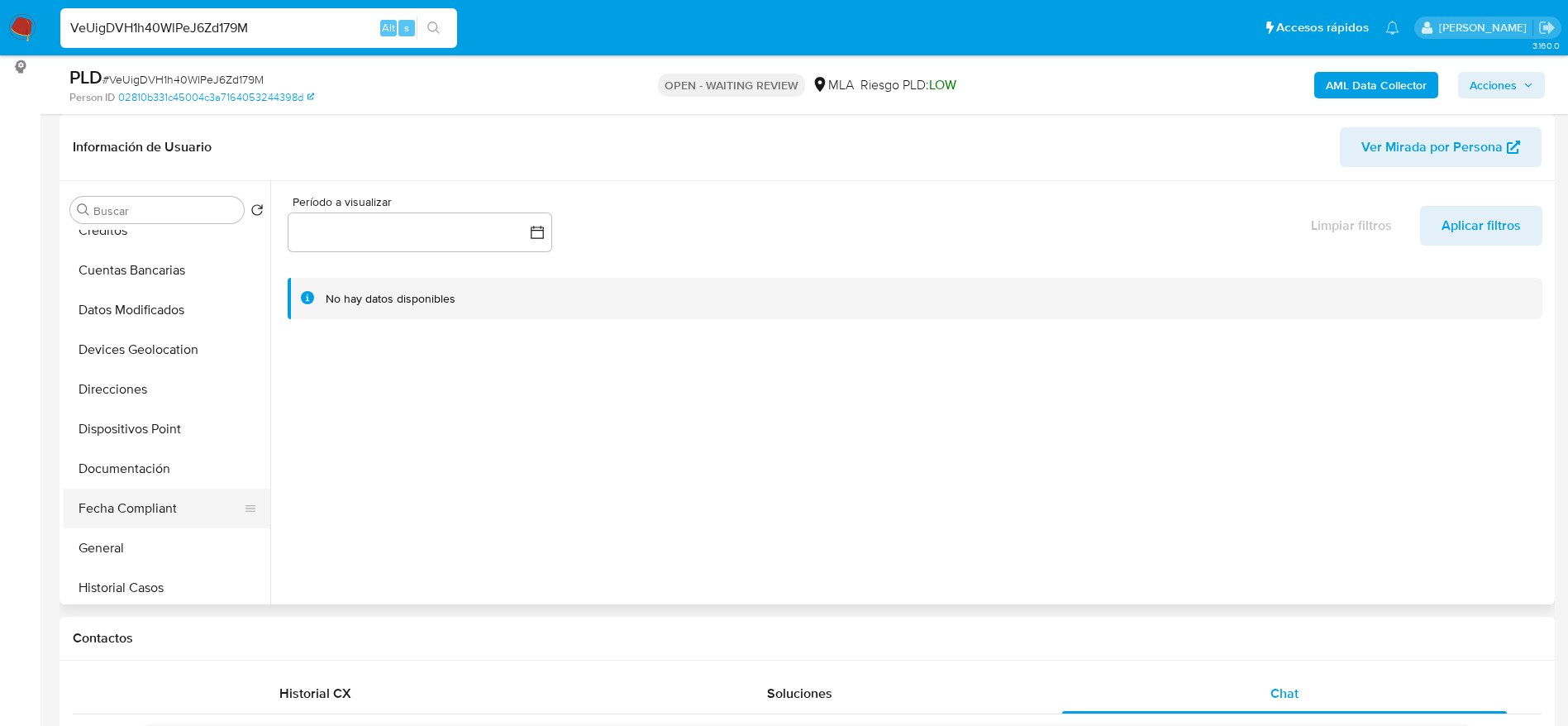
scroll to position [248, 0]
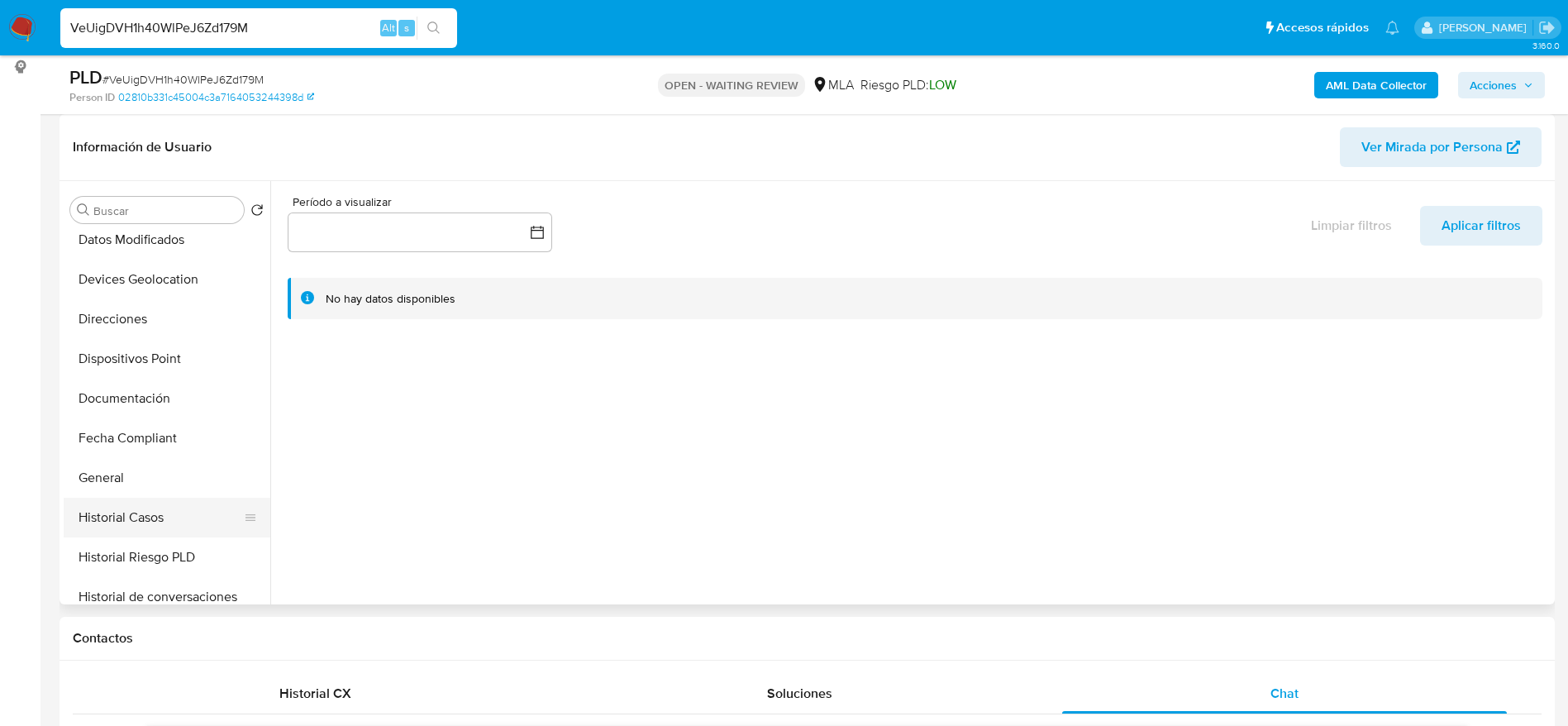
click at [144, 517] on button "Historial Casos" at bounding box center [160, 518] width 194 height 40
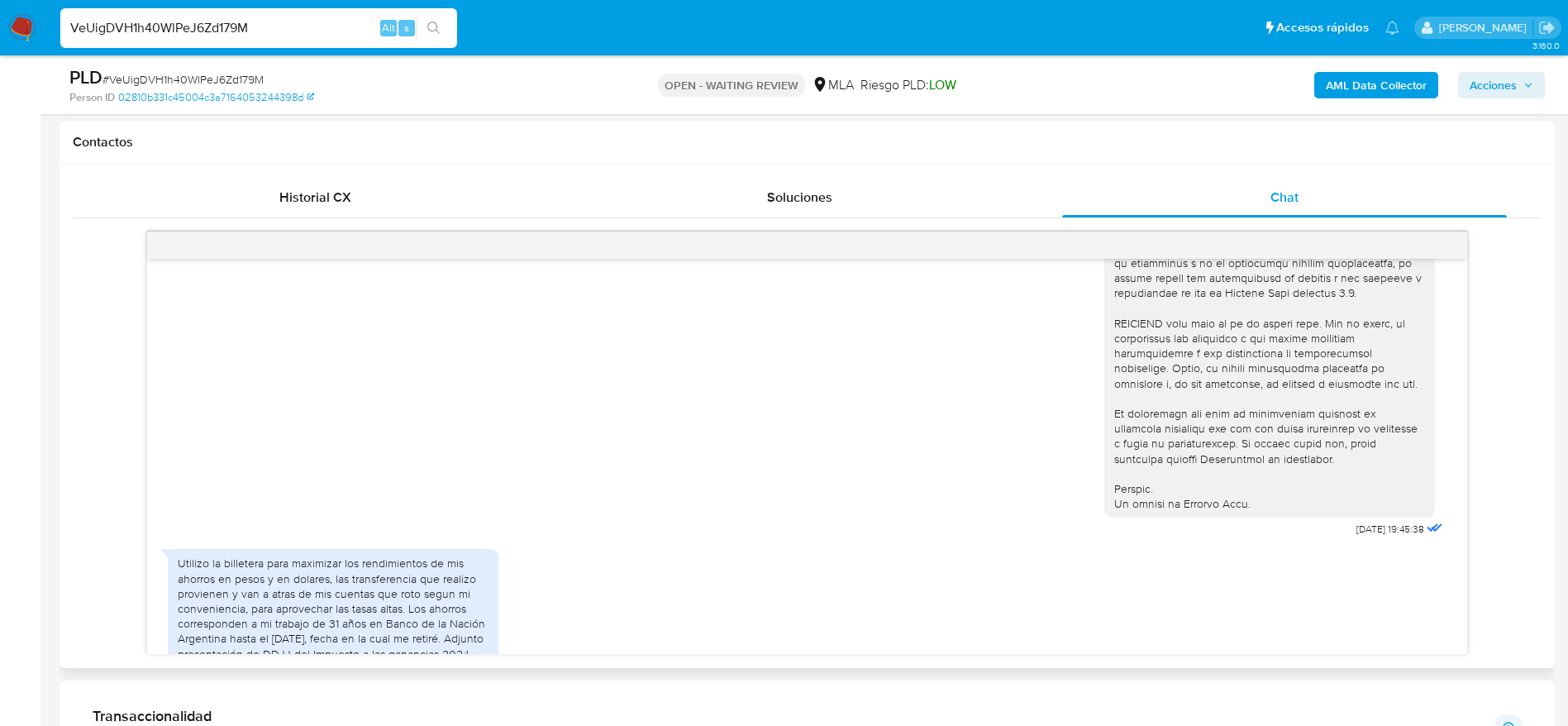
scroll to position [828, 0]
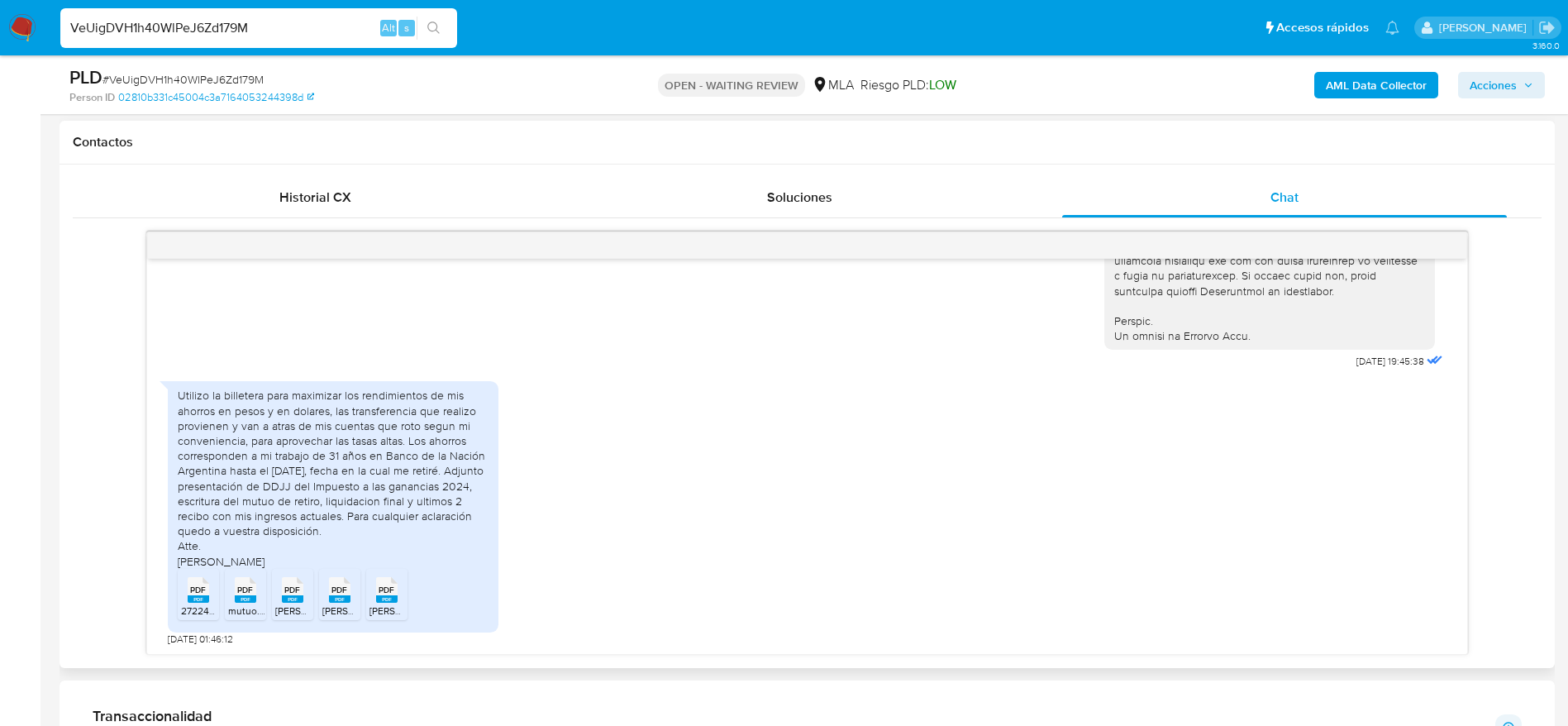
click at [186, 609] on span "27224796191_30500010912_202400_1_3 (1).pdf" at bounding box center [286, 611] width 210 height 14
click at [240, 591] on span "PDF" at bounding box center [245, 590] width 15 height 10
drag, startPoint x: 290, startPoint y: 593, endPoint x: 338, endPoint y: 598, distance: 48.3
click at [290, 594] on span "PDF" at bounding box center [292, 590] width 15 height 10
click at [341, 597] on rect at bounding box center [340, 599] width 22 height 8
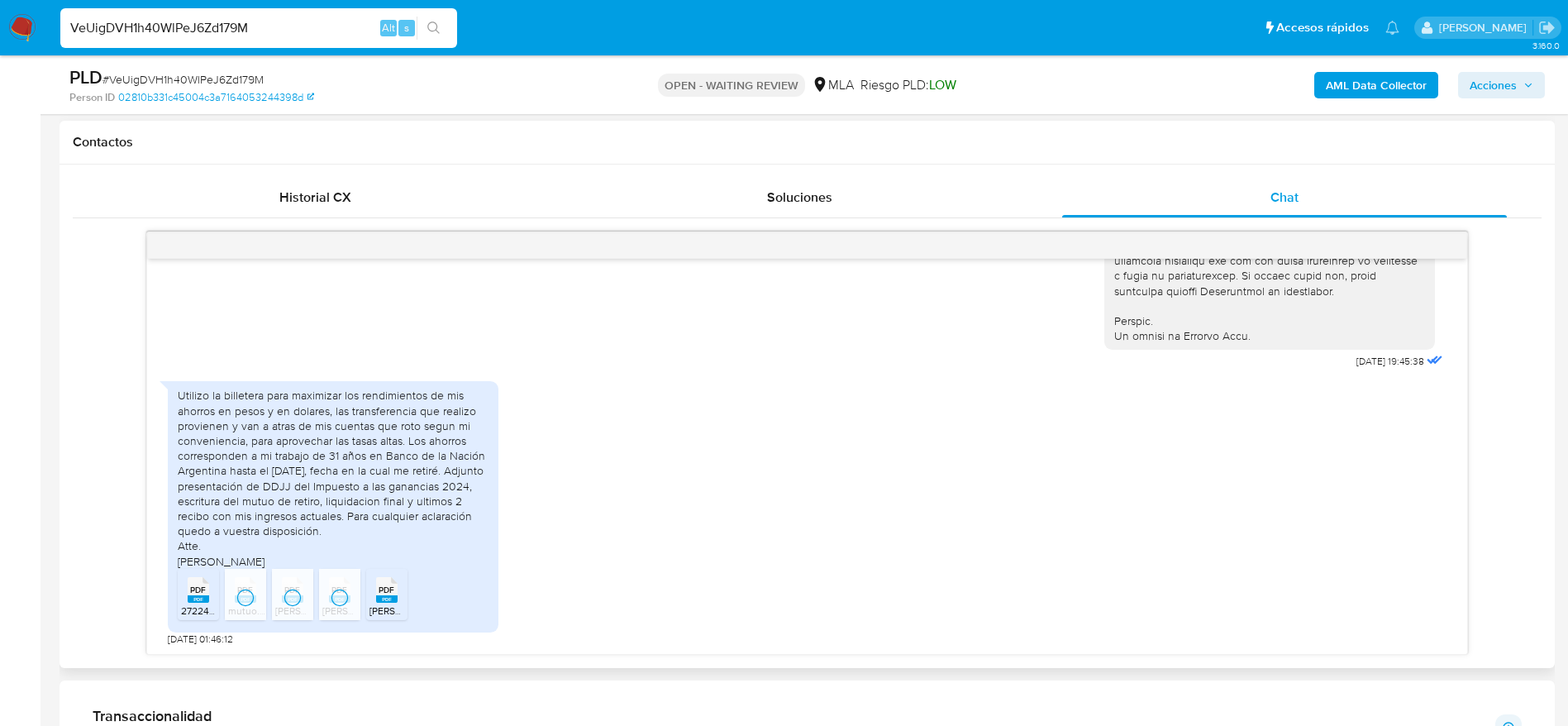
click at [381, 588] on span "PDF" at bounding box center [386, 590] width 15 height 10
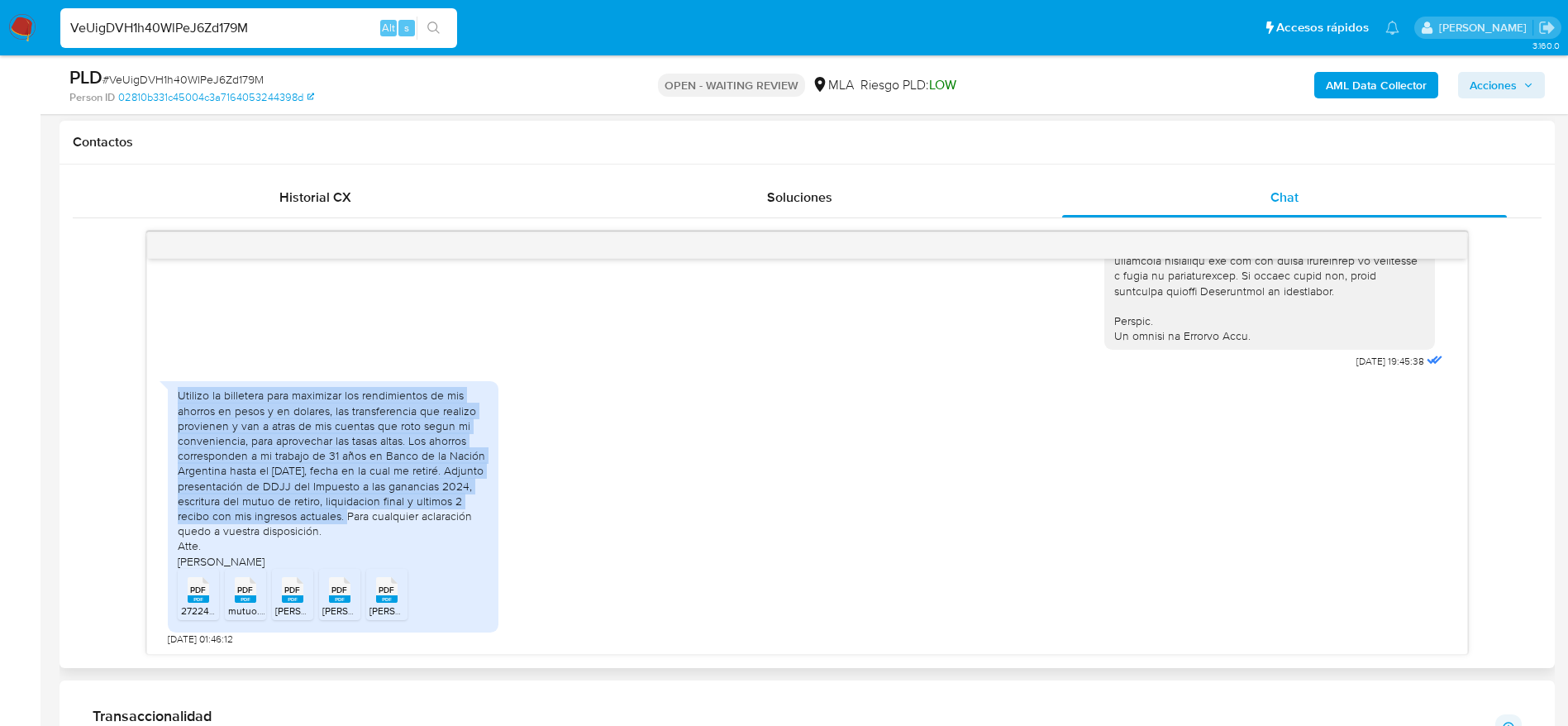
drag, startPoint x: 351, startPoint y: 511, endPoint x: 917, endPoint y: 423, distance: 572.8
click at [113, 385] on div "04/09/2025 19:45:38 Utilizo la billetera para maximizar los rendimientos de mis…" at bounding box center [807, 444] width 1469 height 424
copy div "Utilizo la billetera para maximizar los rendimientos de mis ahorros en pesos y …"
click at [911, 494] on div "Utilizo la billetera para maximizar los rendimientos de mis ahorros en pesos y …" at bounding box center [807, 508] width 1278 height 272
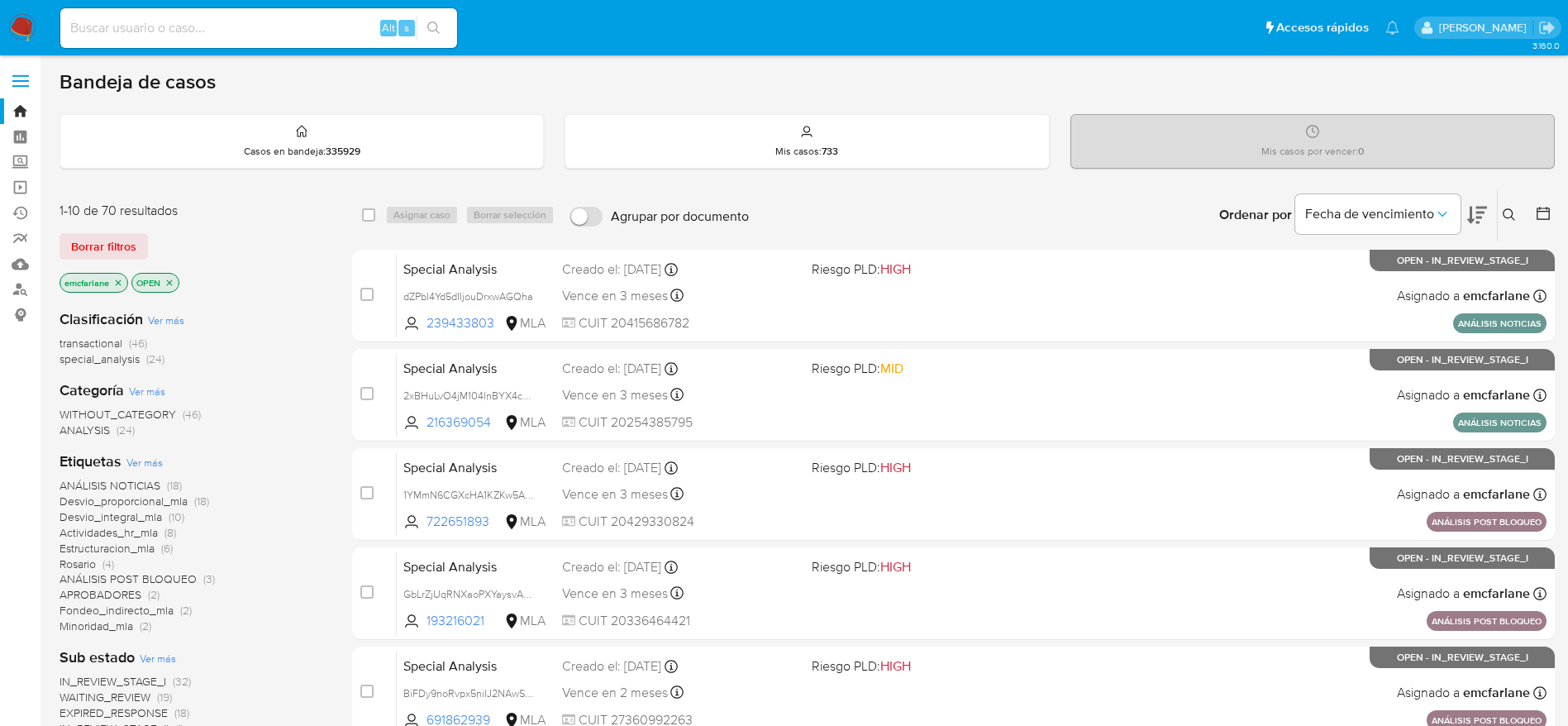
drag, startPoint x: 98, startPoint y: 251, endPoint x: 475, endPoint y: 197, distance: 380.8
click at [98, 251] on span "Borrar filtros" at bounding box center [104, 246] width 65 height 23
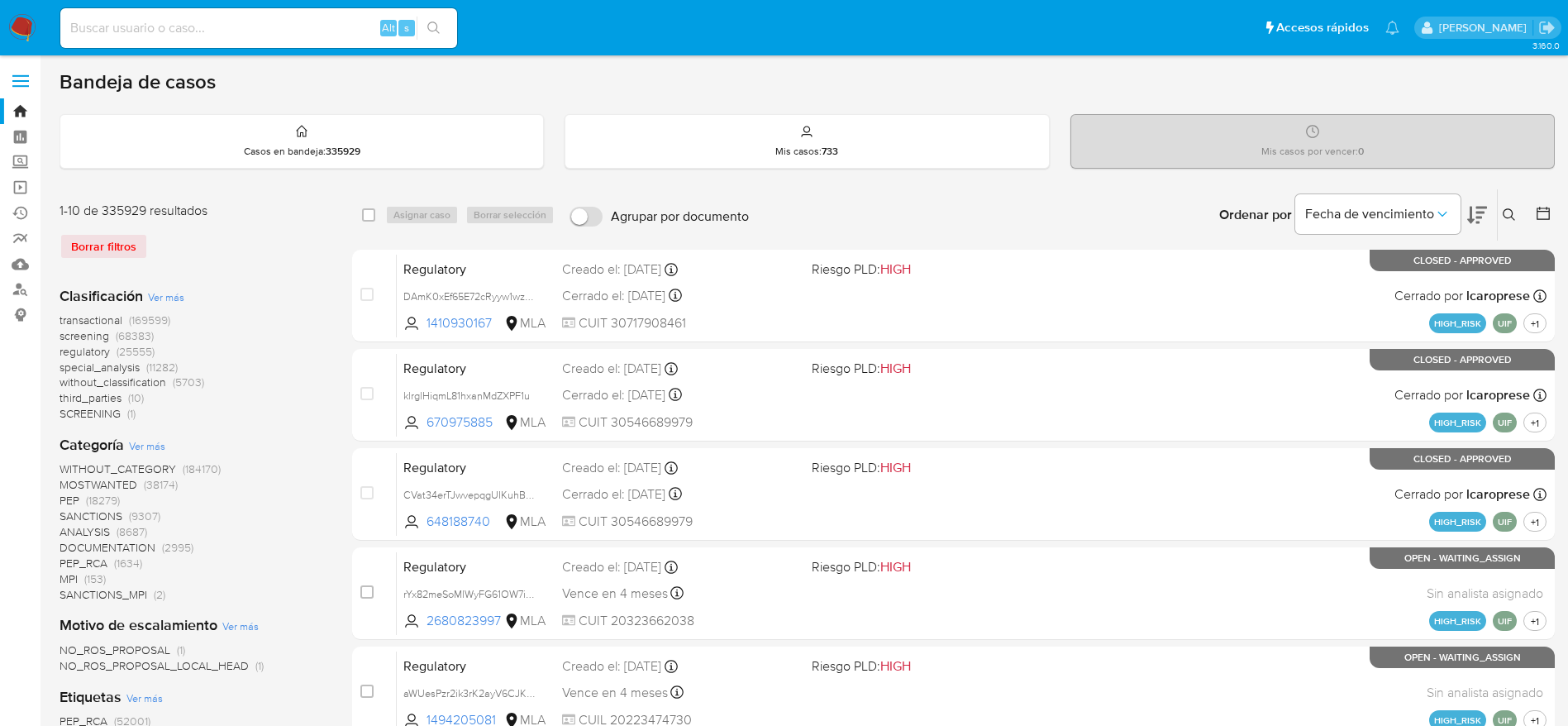
drag, startPoint x: 1509, startPoint y: 214, endPoint x: 1439, endPoint y: 260, distance: 83.8
click at [1509, 214] on icon at bounding box center [1509, 215] width 13 height 13
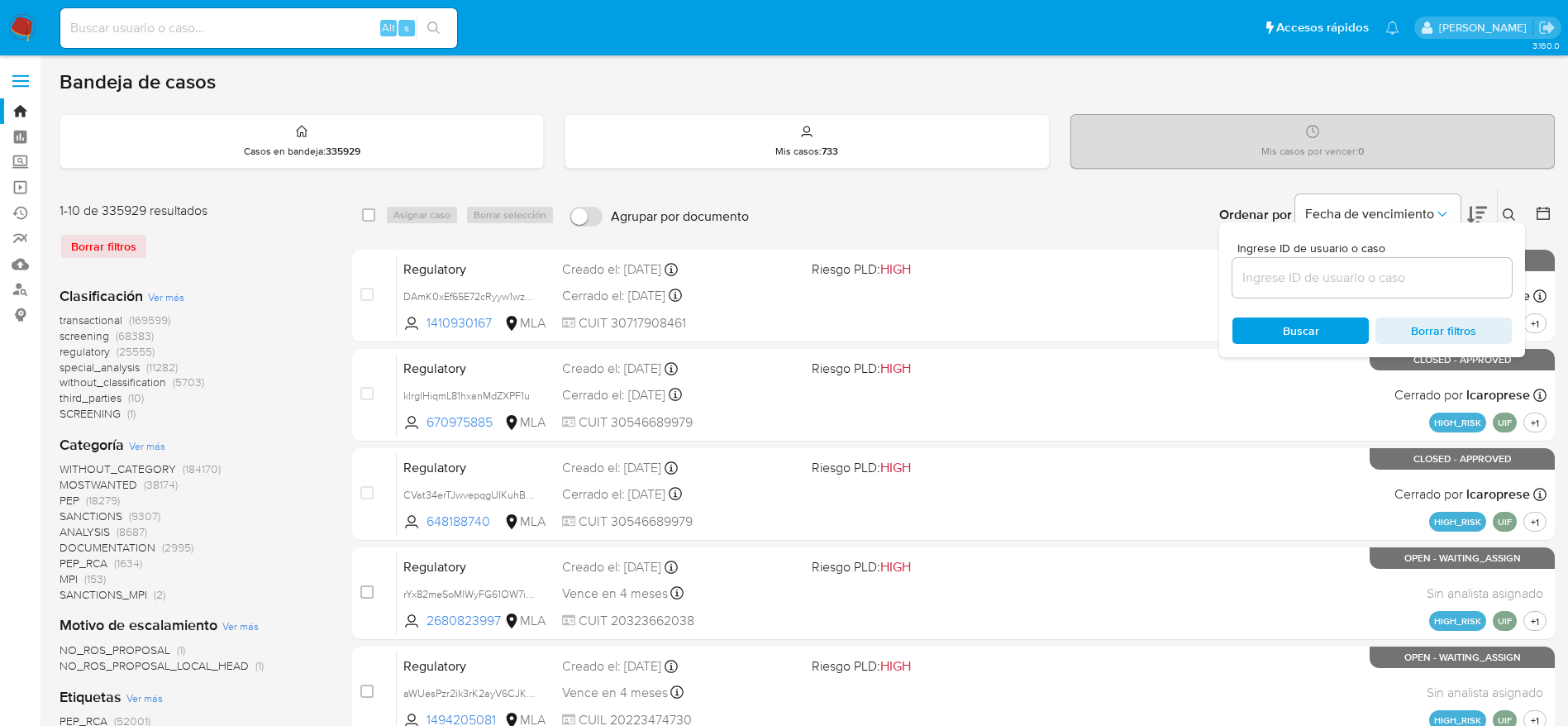
click at [1365, 281] on input at bounding box center [1372, 278] width 279 height 22
type input "u913jzhLGLwMP1hGvUyeynkH"
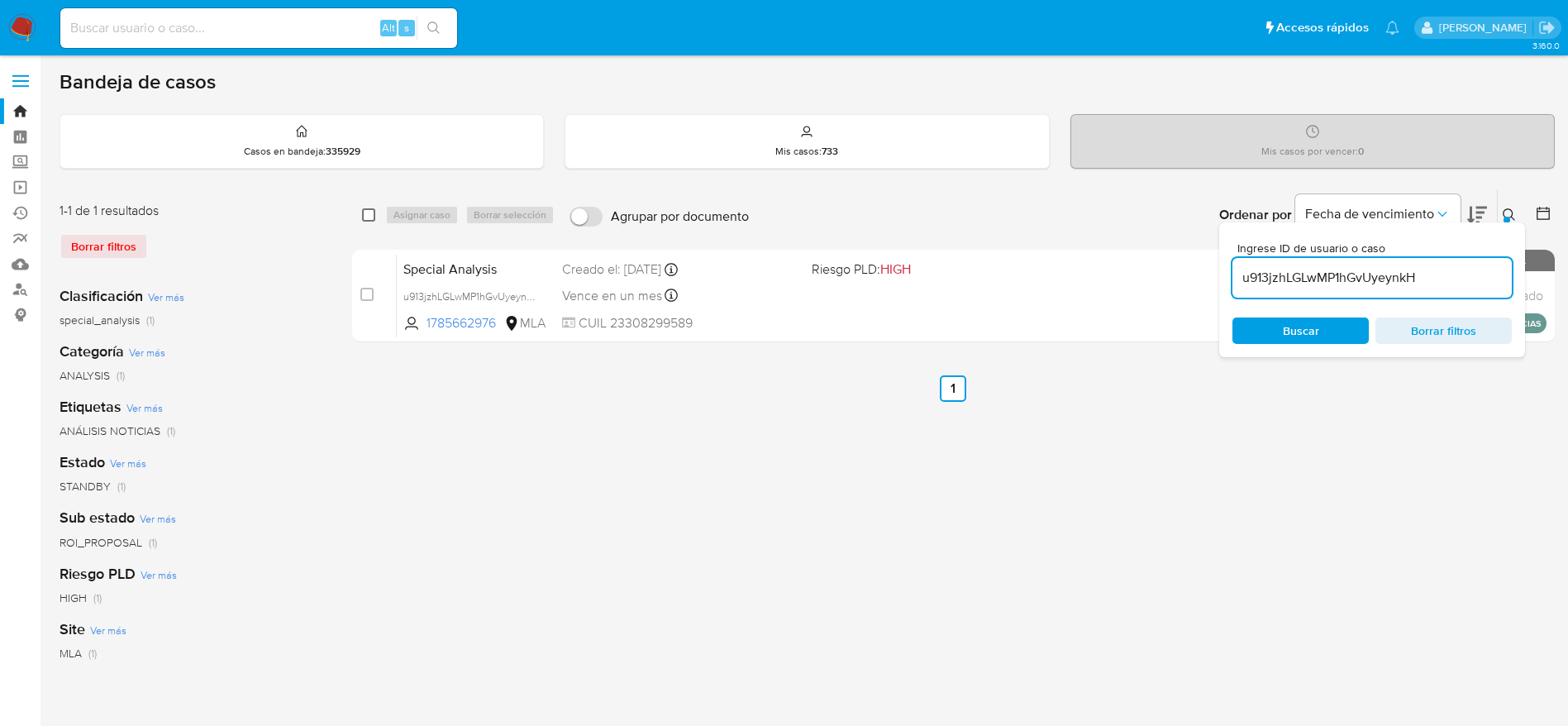
click at [368, 218] on input "checkbox" at bounding box center [369, 215] width 13 height 13
checkbox input "true"
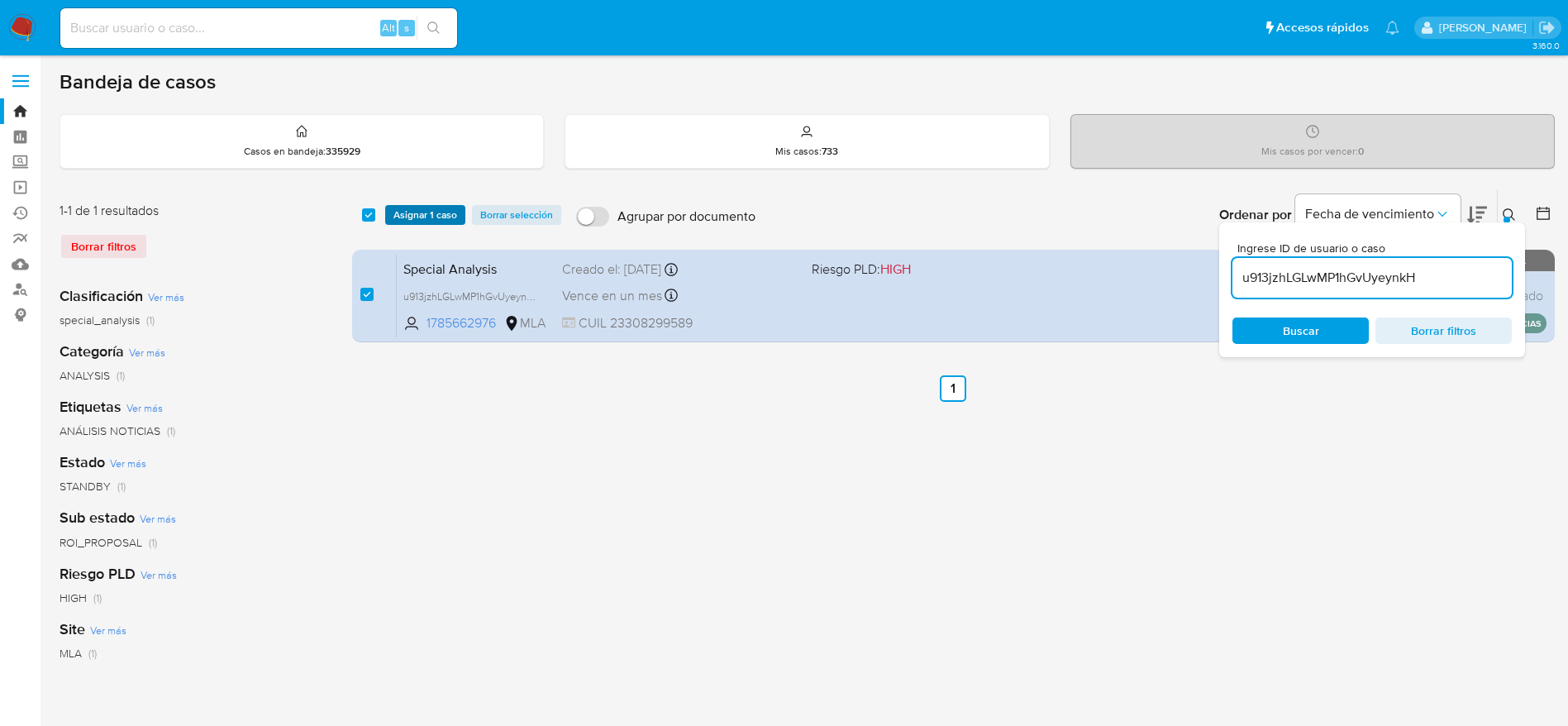
click at [436, 214] on span "Asignar 1 caso" at bounding box center [424, 215] width 64 height 16
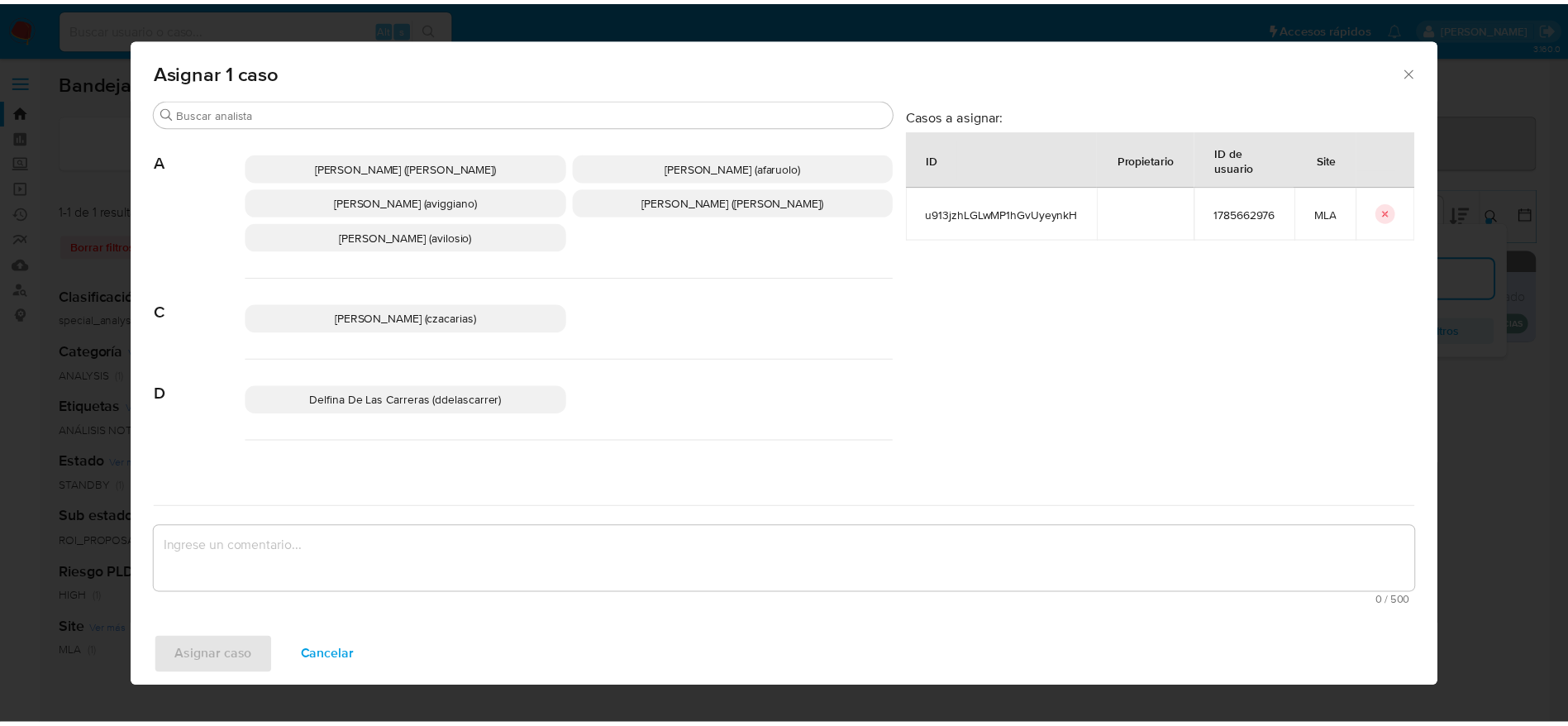
scroll to position [124, 0]
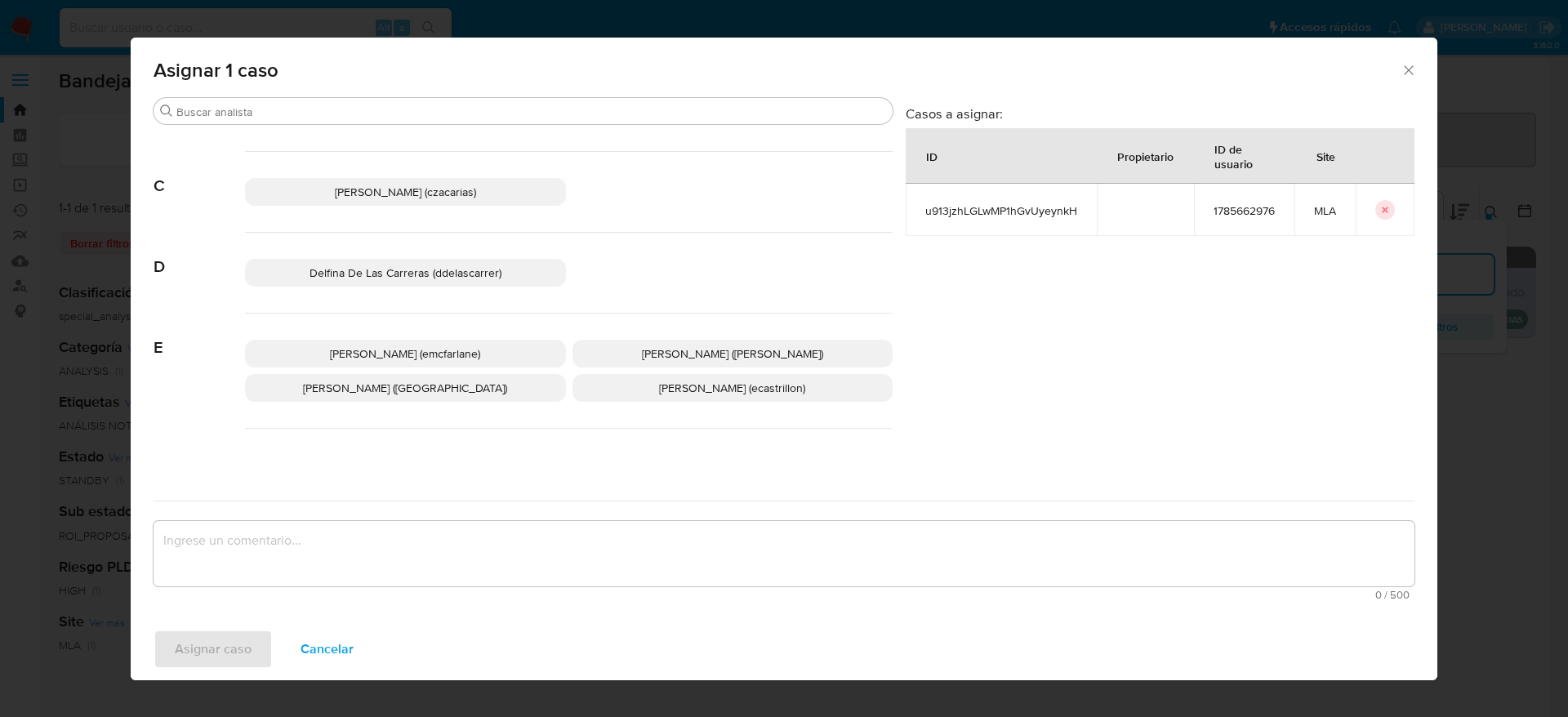
click at [463, 342] on p "Elaine Mc Farlane (emcfarlane)" at bounding box center [405, 352] width 321 height 27
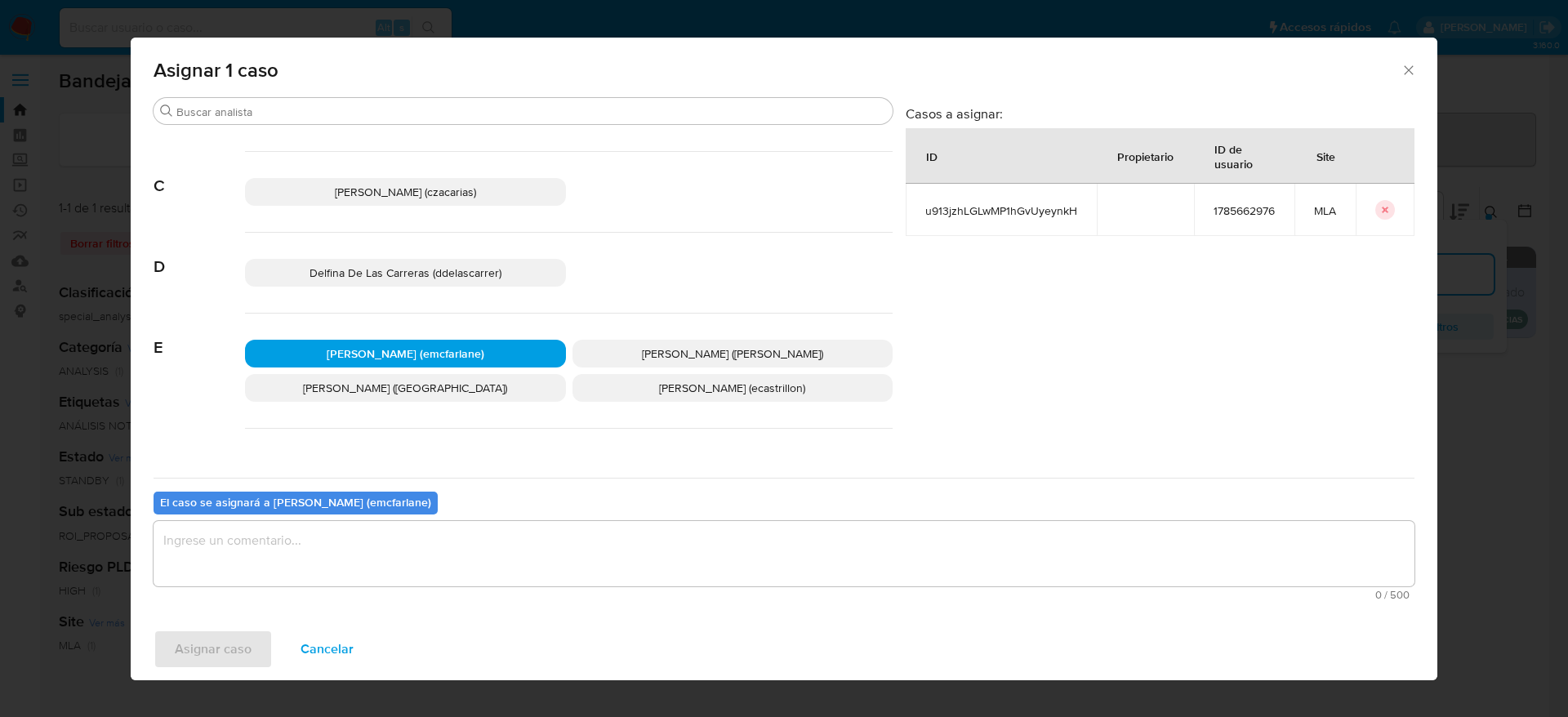
drag, startPoint x: 433, startPoint y: 553, endPoint x: 375, endPoint y: 573, distance: 61.4
click at [433, 551] on textarea "assign-modal" at bounding box center [784, 553] width 1261 height 65
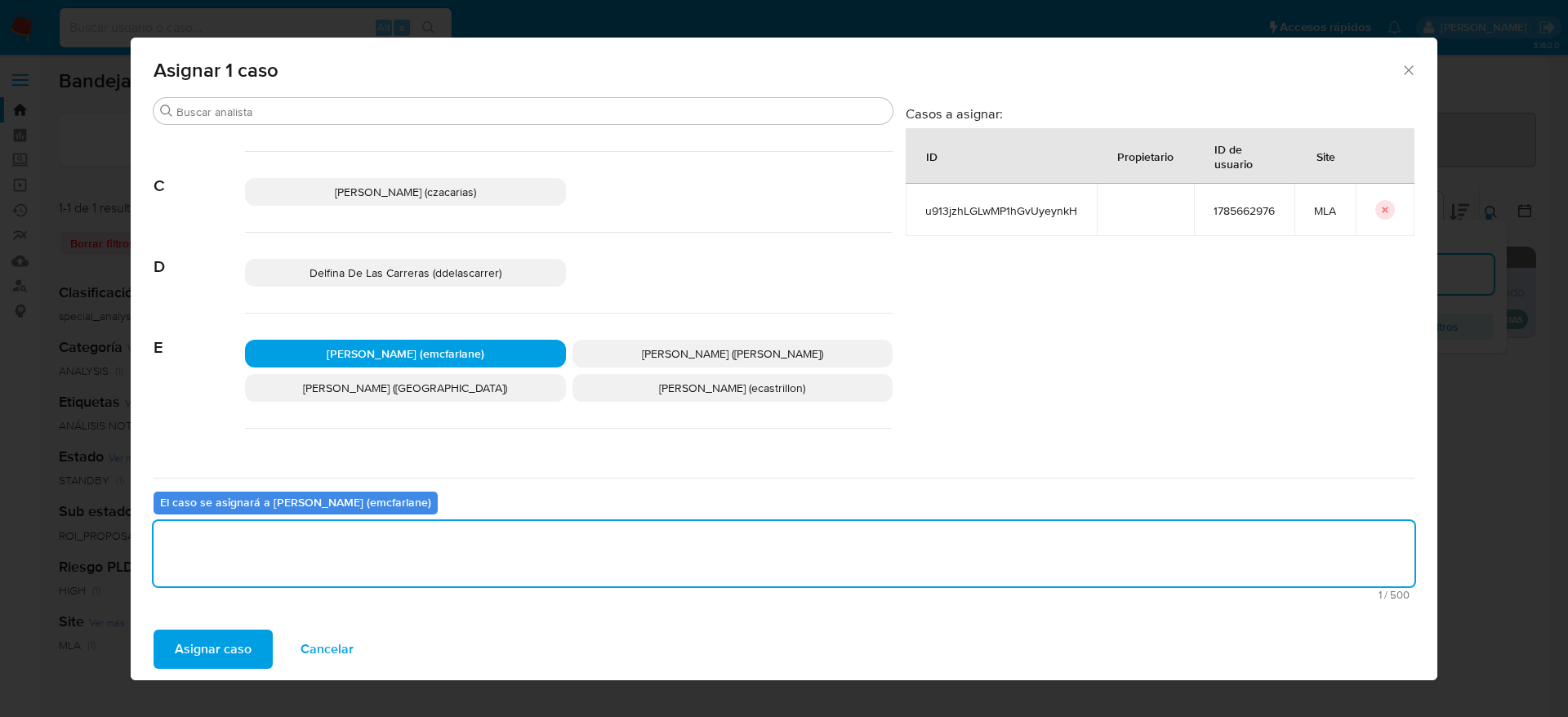
click at [218, 626] on div "Asignar caso Cancelar" at bounding box center [784, 649] width 1306 height 62
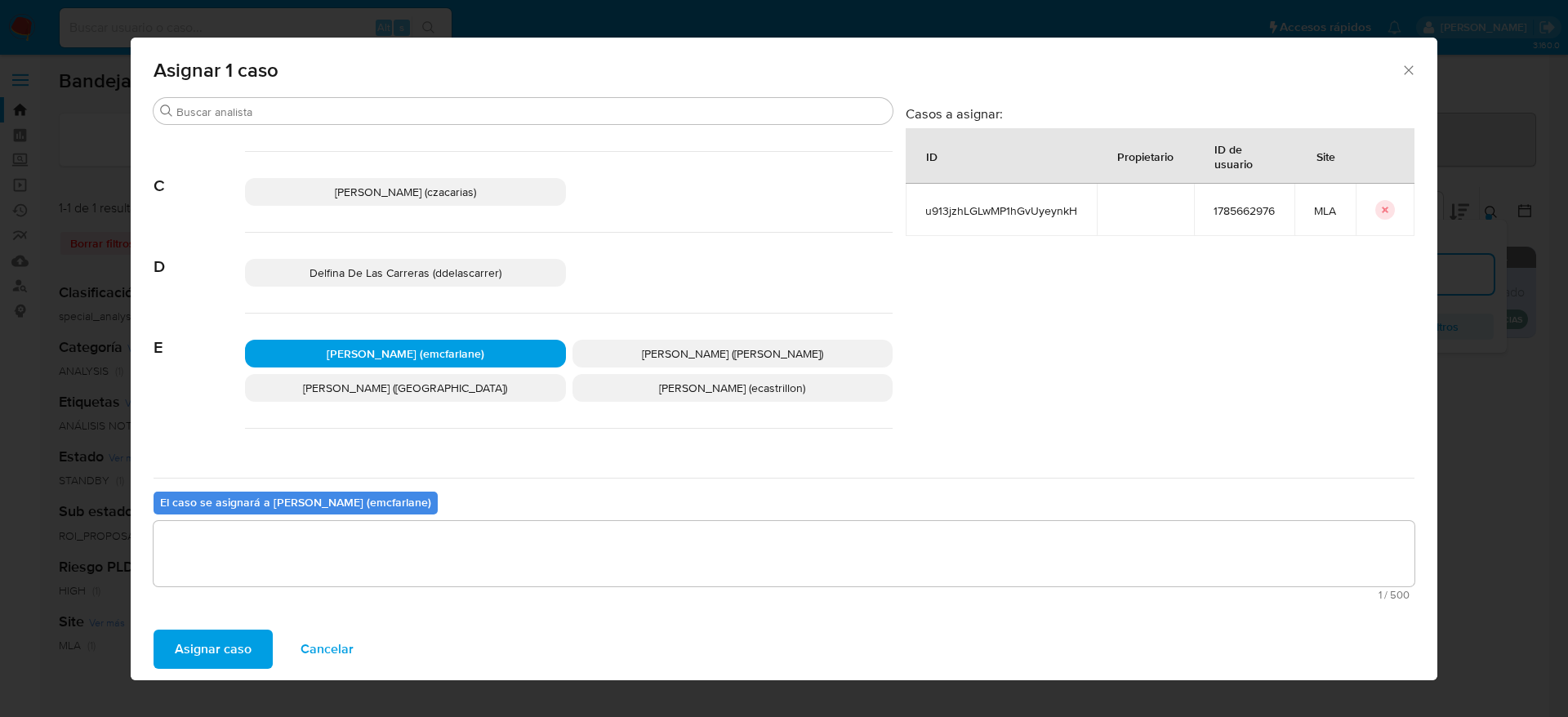
click at [218, 635] on span "Asignar caso" at bounding box center [212, 649] width 76 height 36
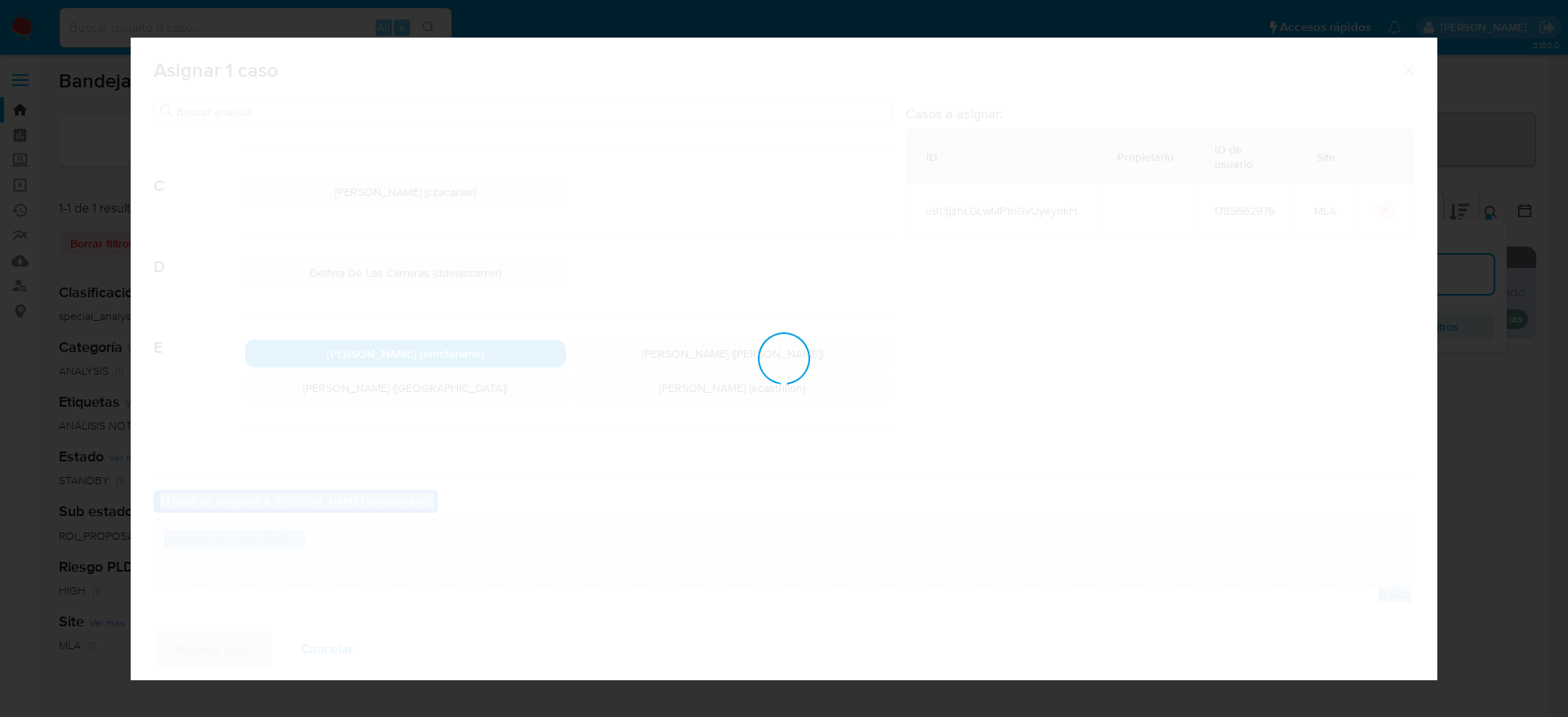
checkbox input "false"
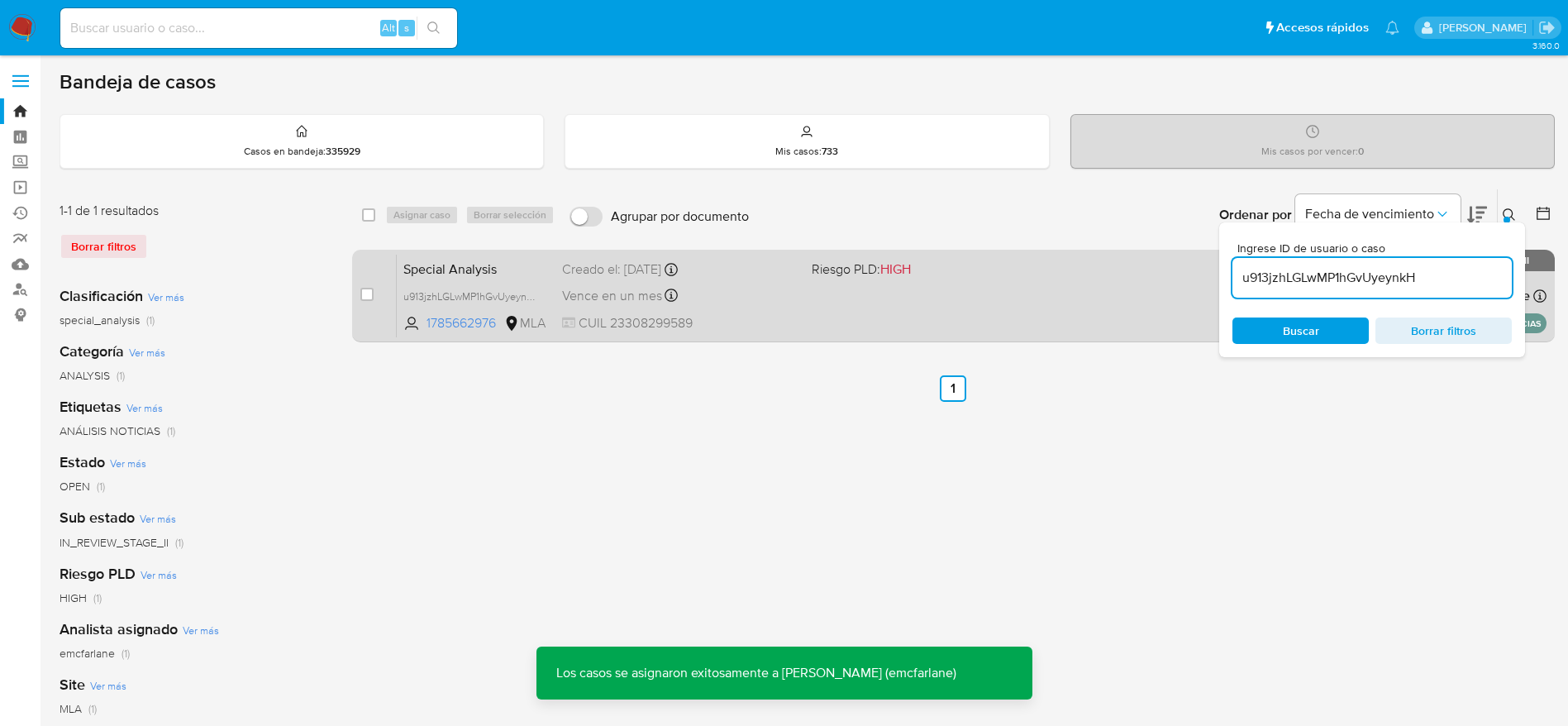
click at [853, 296] on span at bounding box center [930, 295] width 237 height 3
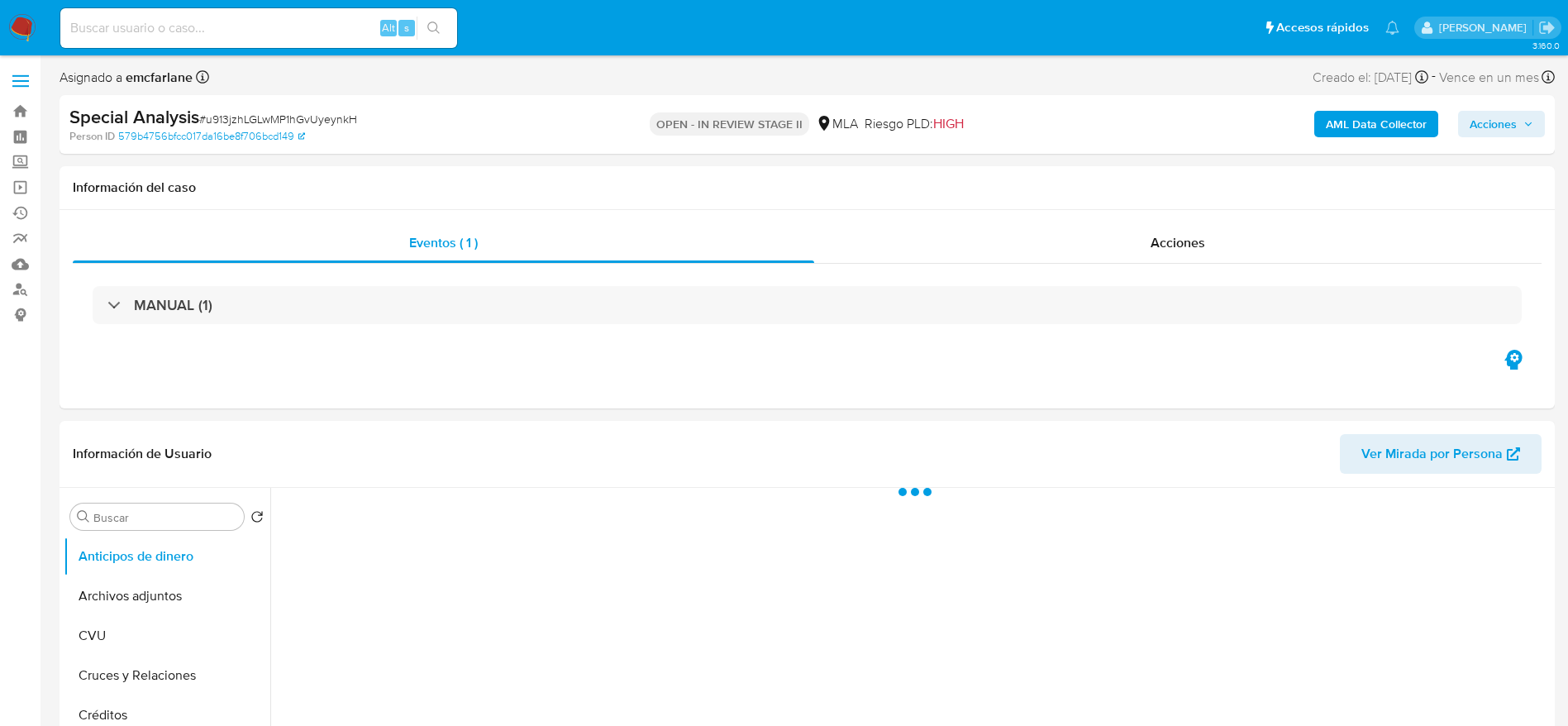
click at [1539, 114] on button "Acciones" at bounding box center [1500, 124] width 87 height 27
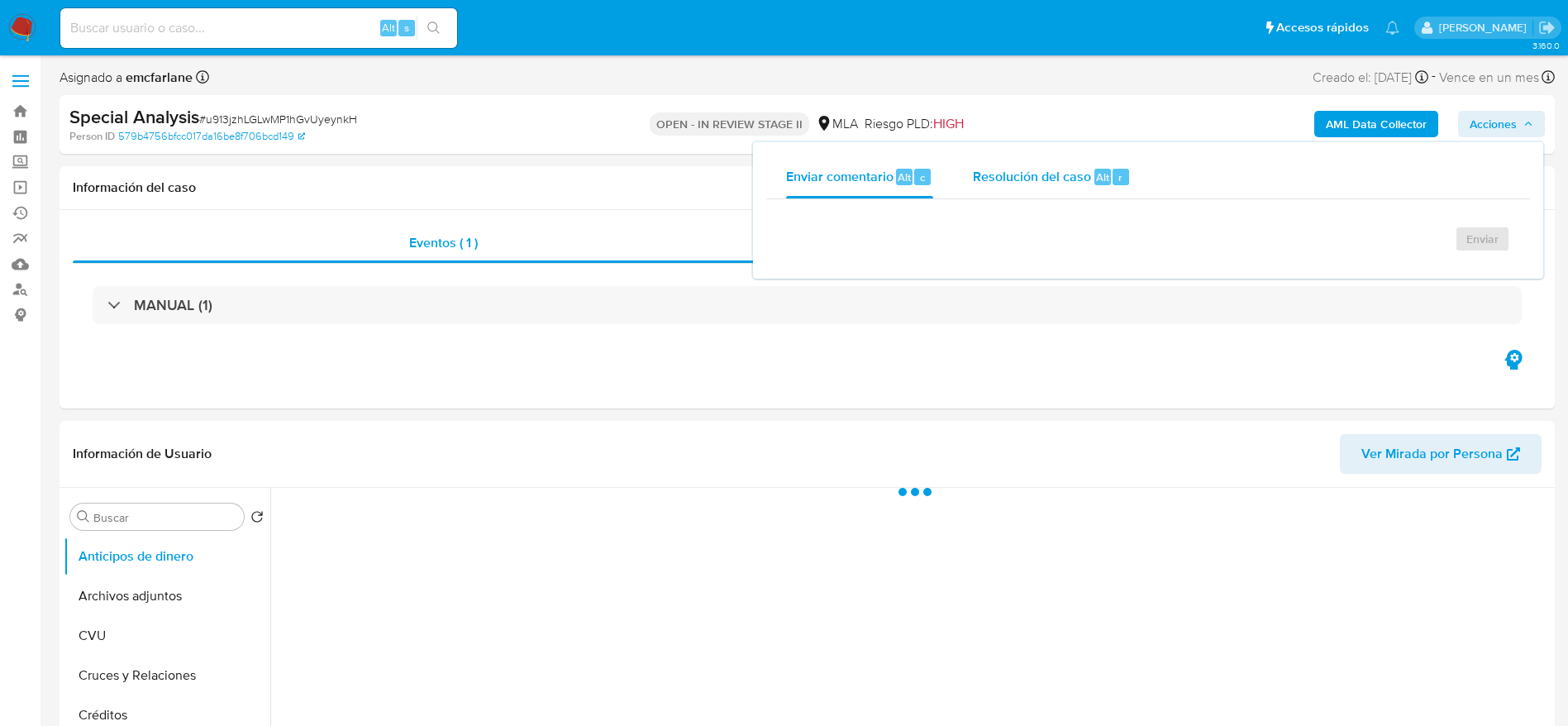
select select "10"
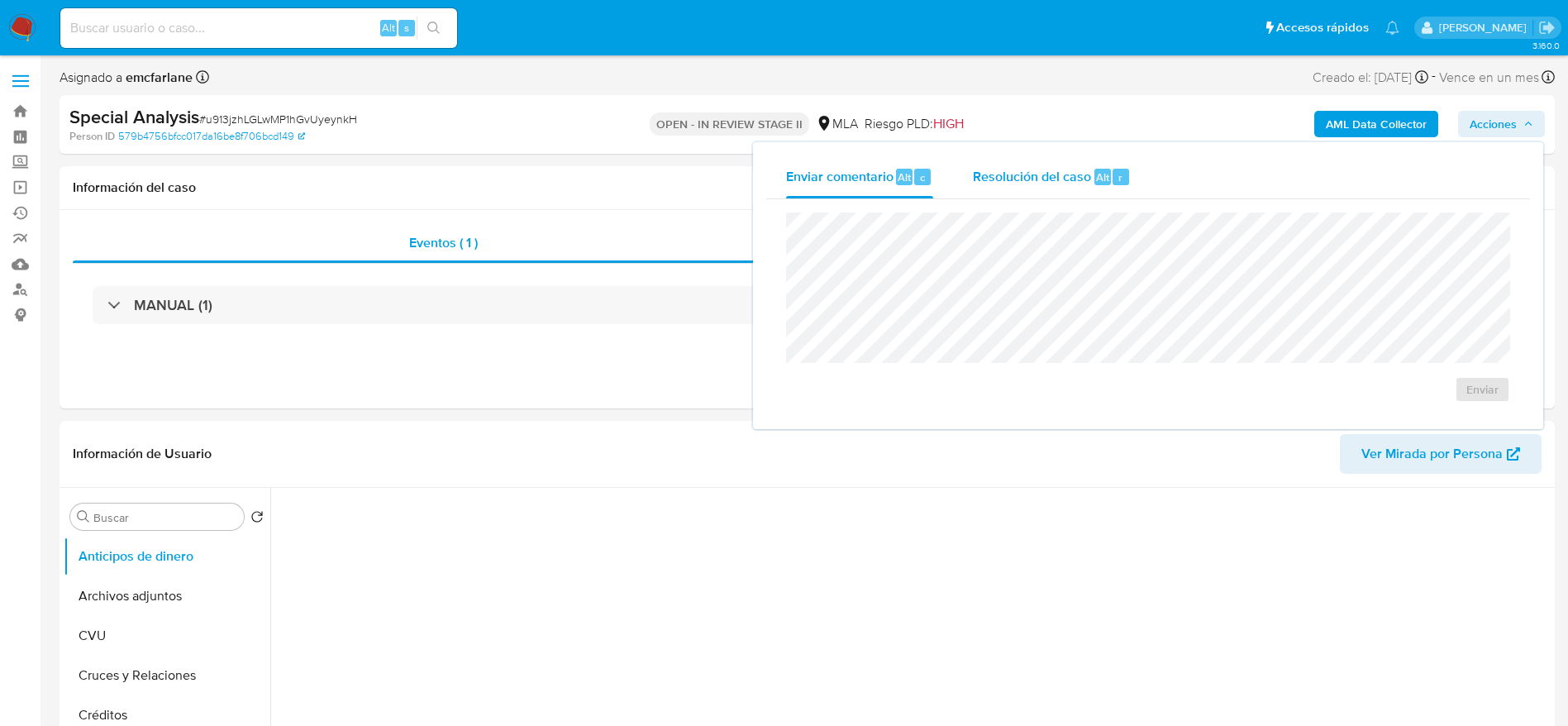
click at [1122, 183] on div "r" at bounding box center [1120, 176] width 16 height 16
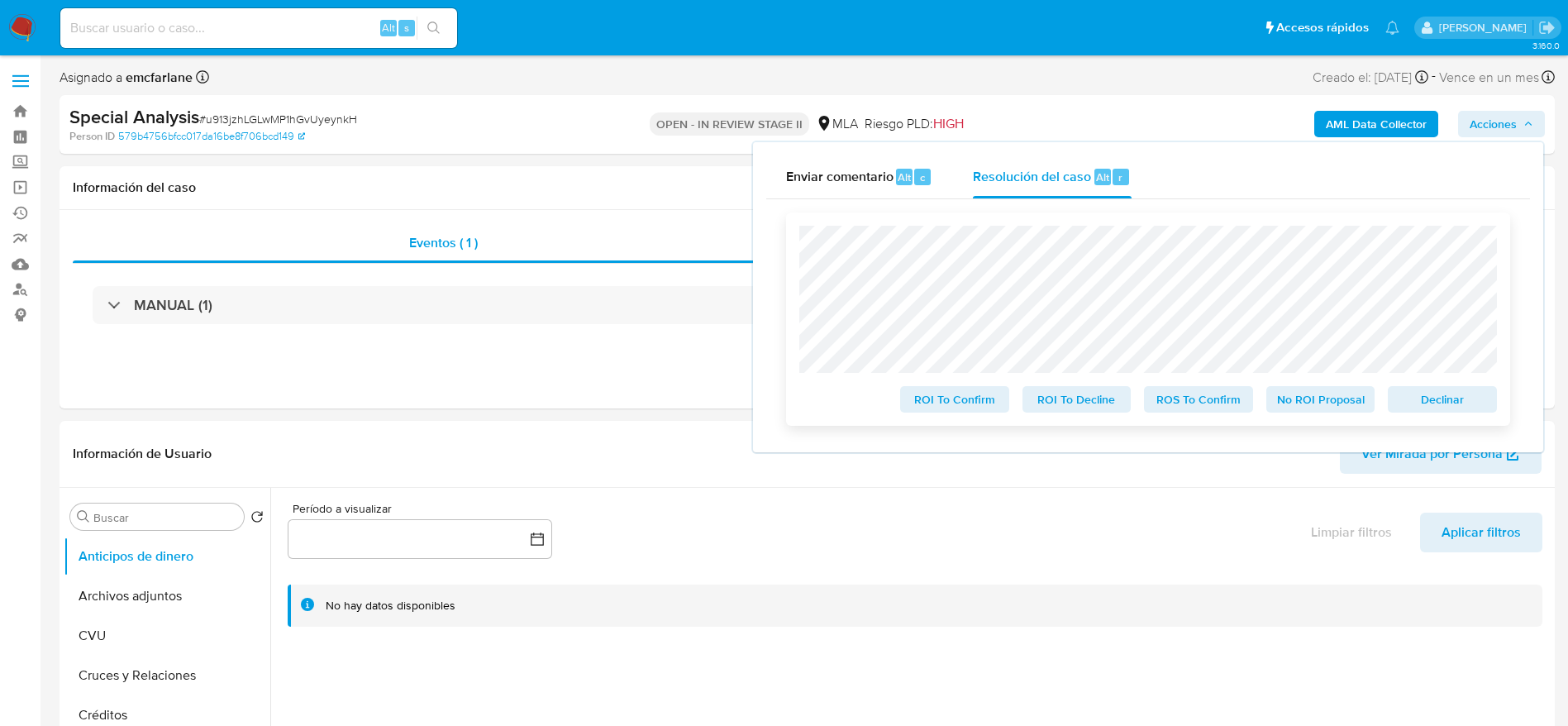
click at [1468, 402] on span "Declinar" at bounding box center [1442, 399] width 86 height 23
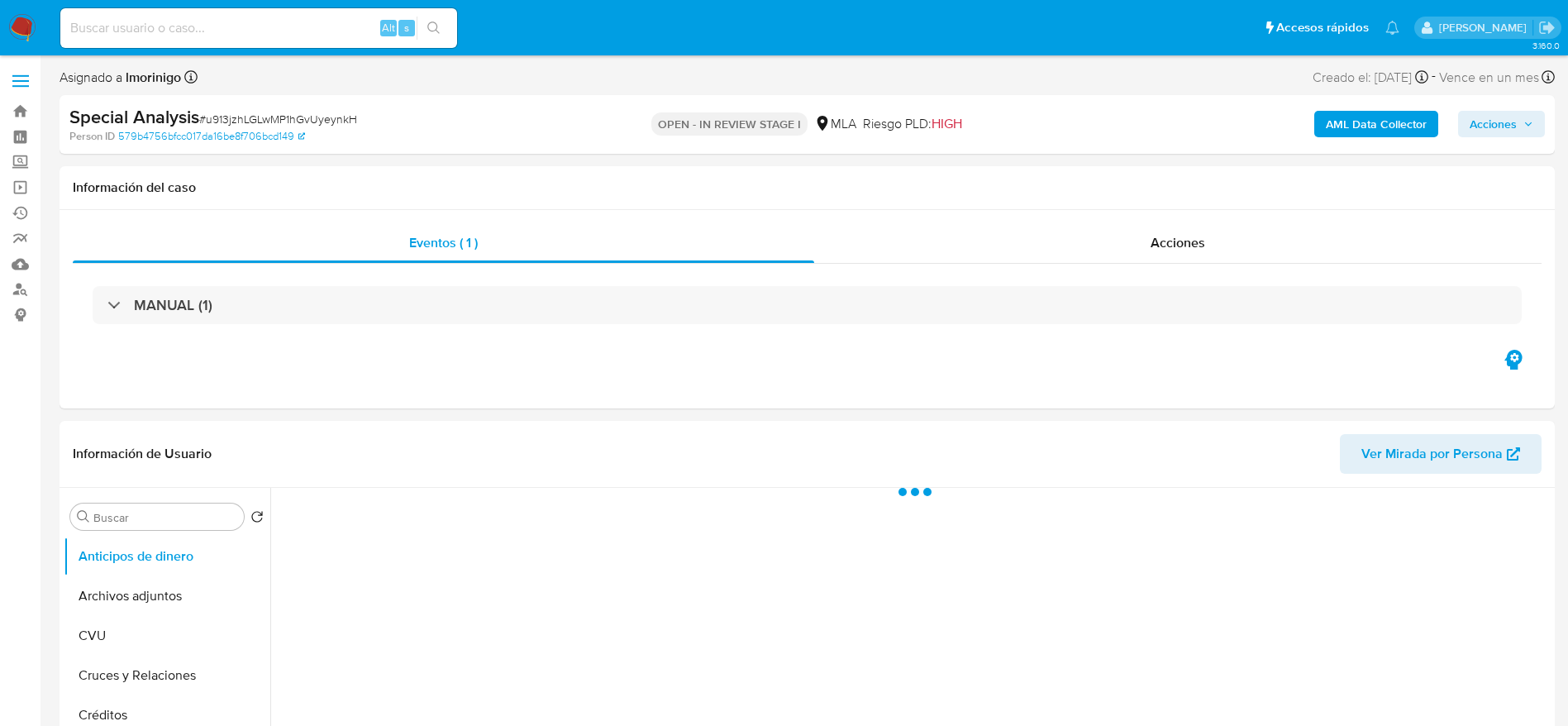
select select "10"
